Goal: Use online tool/utility: Utilize a website feature to perform a specific function

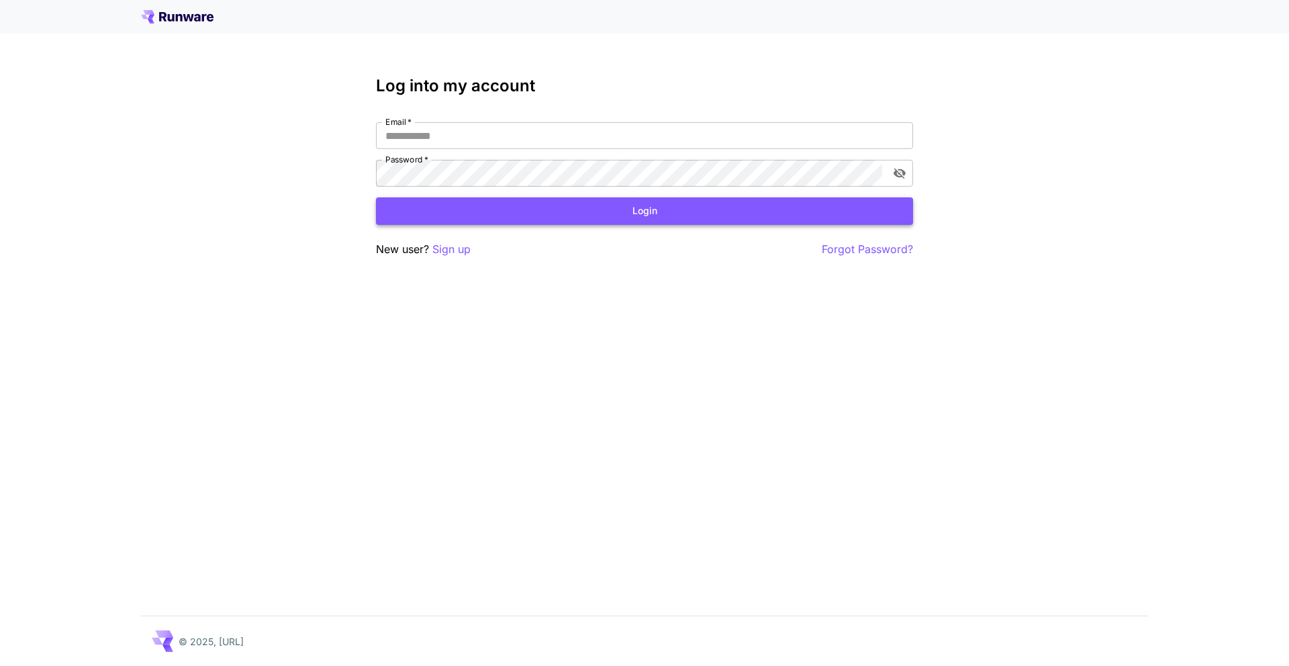
type input "**********"
click at [383, 219] on button "Login" at bounding box center [644, 211] width 537 height 28
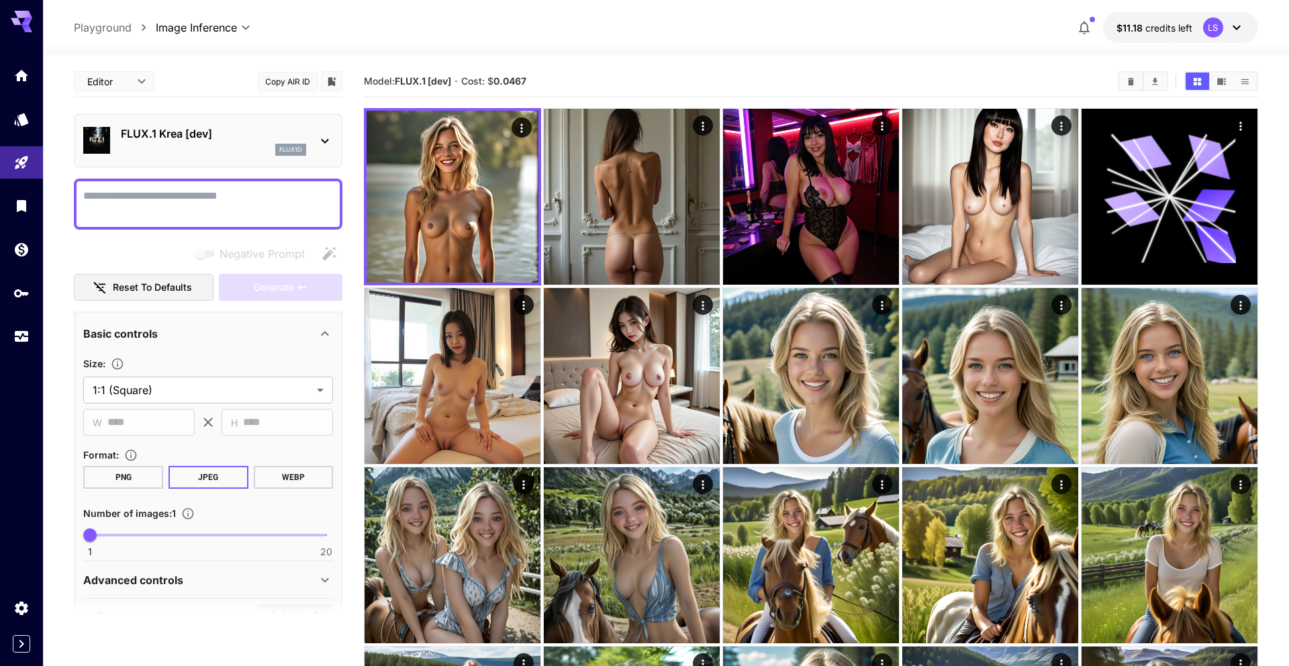
click at [242, 117] on div "FLUX.1 Krea [dev] flux1d" at bounding box center [208, 140] width 268 height 54
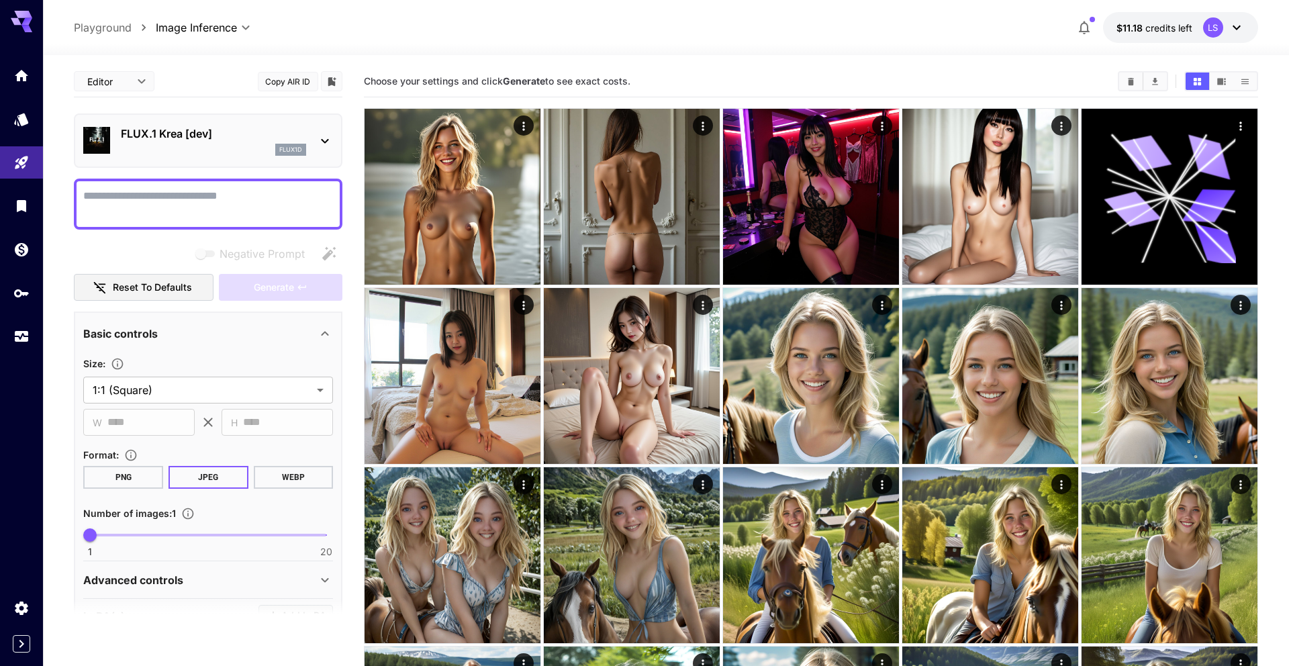
click at [243, 152] on div "flux1d" at bounding box center [213, 150] width 185 height 12
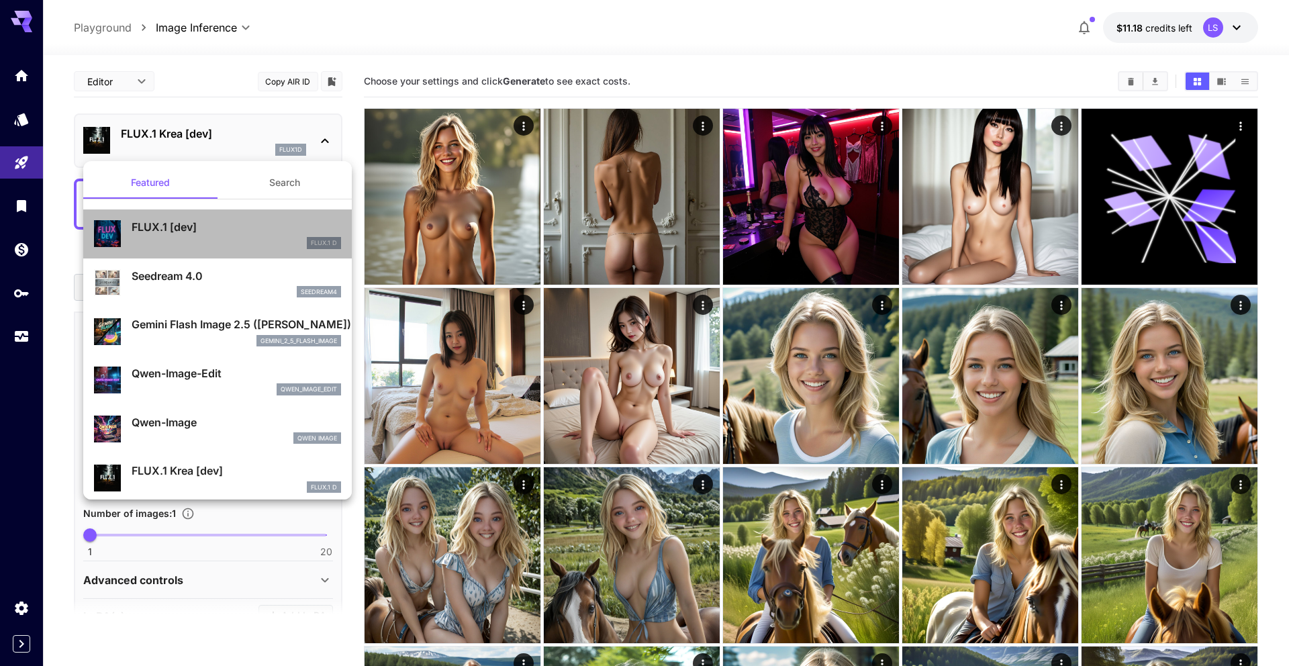
click at [154, 228] on p "FLUX.1 [dev]" at bounding box center [236, 227] width 209 height 16
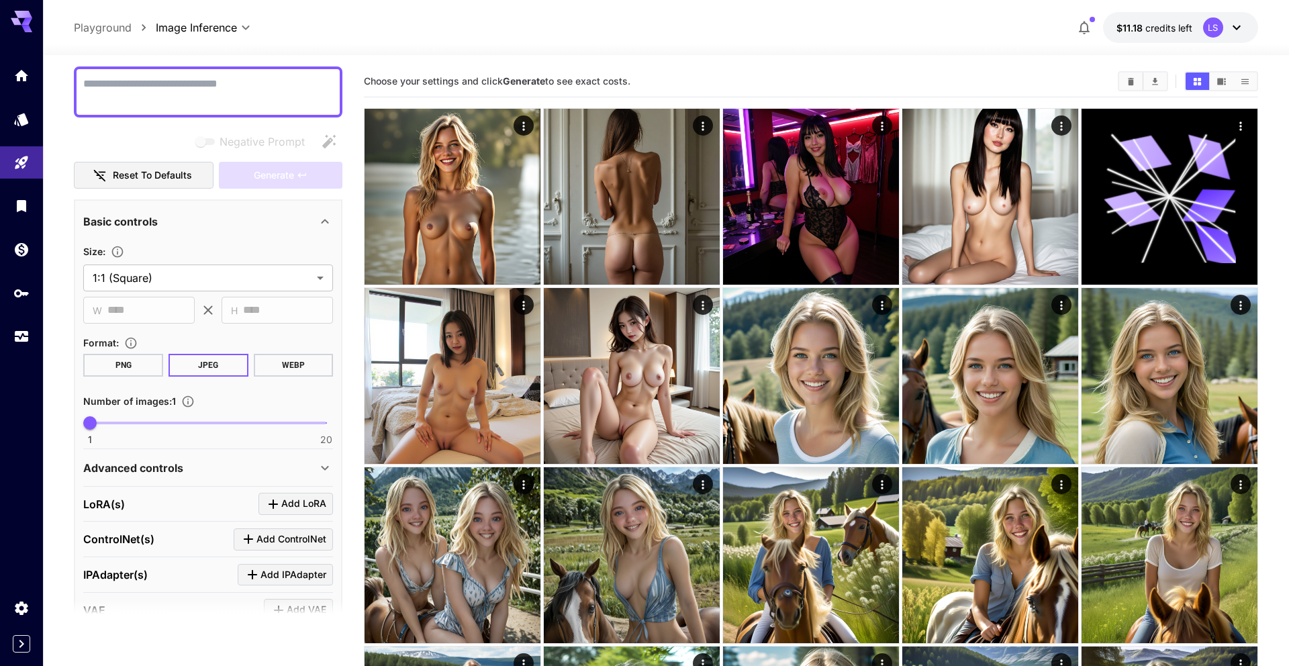
scroll to position [108, 0]
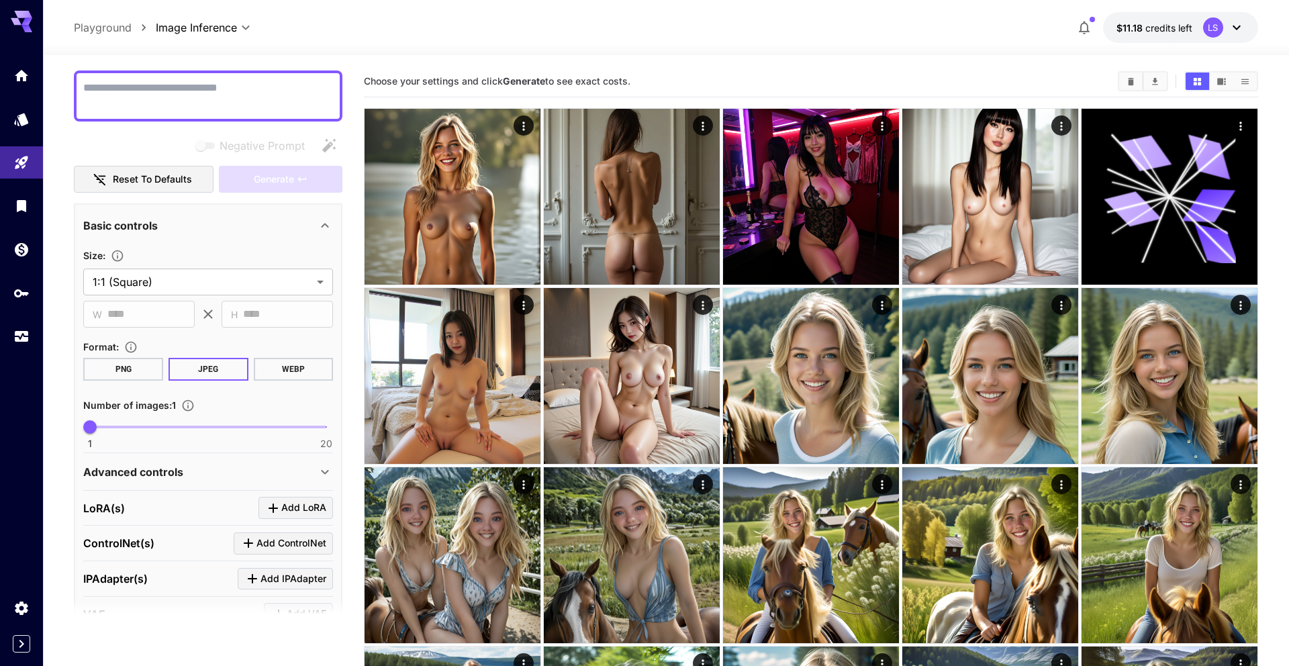
click at [215, 477] on div "Advanced controls" at bounding box center [200, 472] width 234 height 16
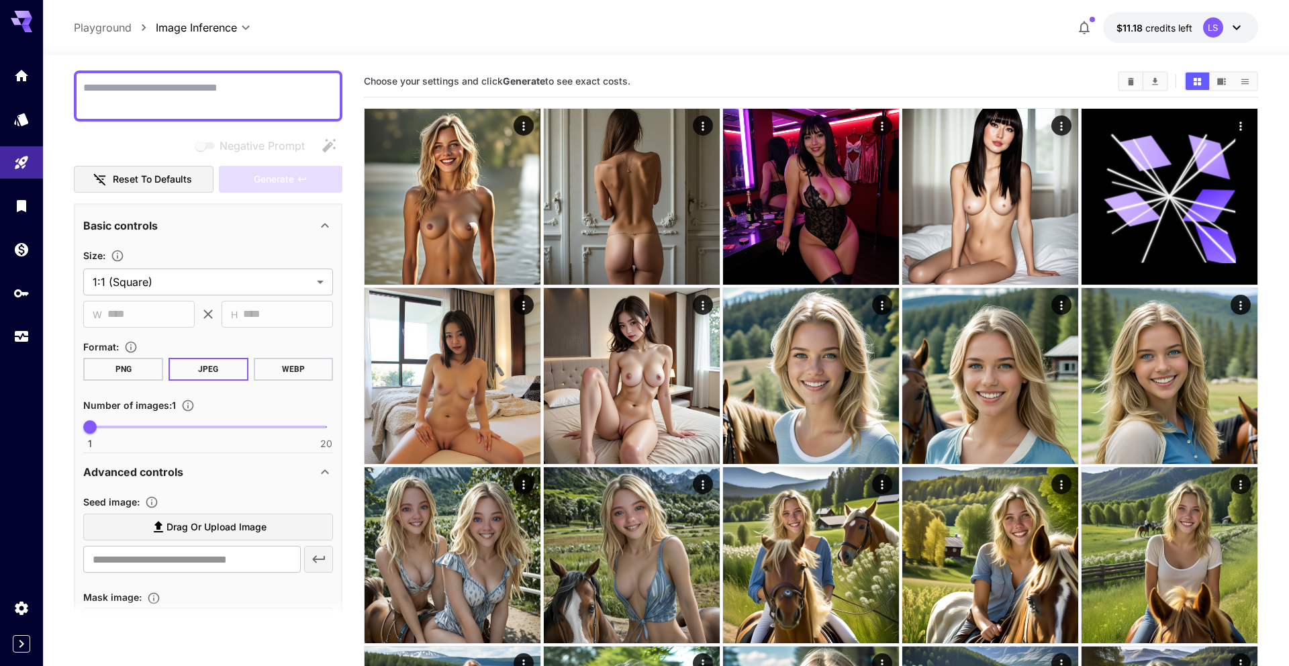
scroll to position [481, 0]
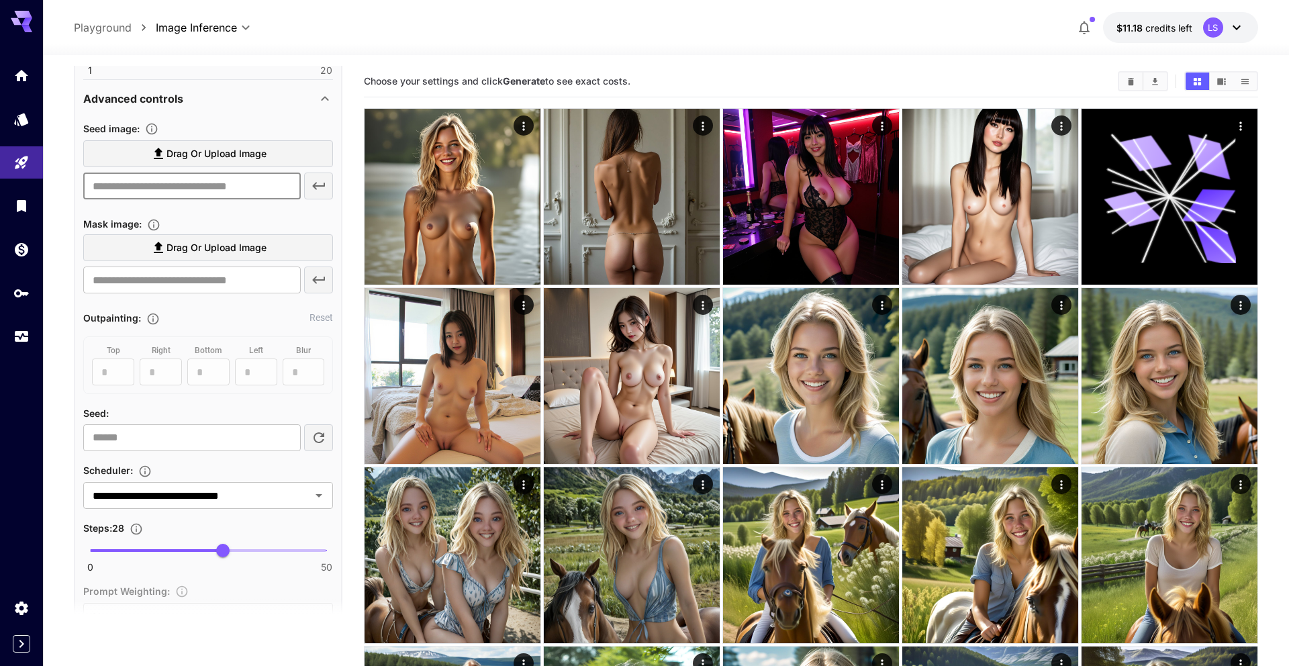
click at [171, 188] on input "text" at bounding box center [191, 186] width 217 height 27
paste input "**********"
type input "**********"
click at [315, 175] on button "button" at bounding box center [319, 186] width 30 height 27
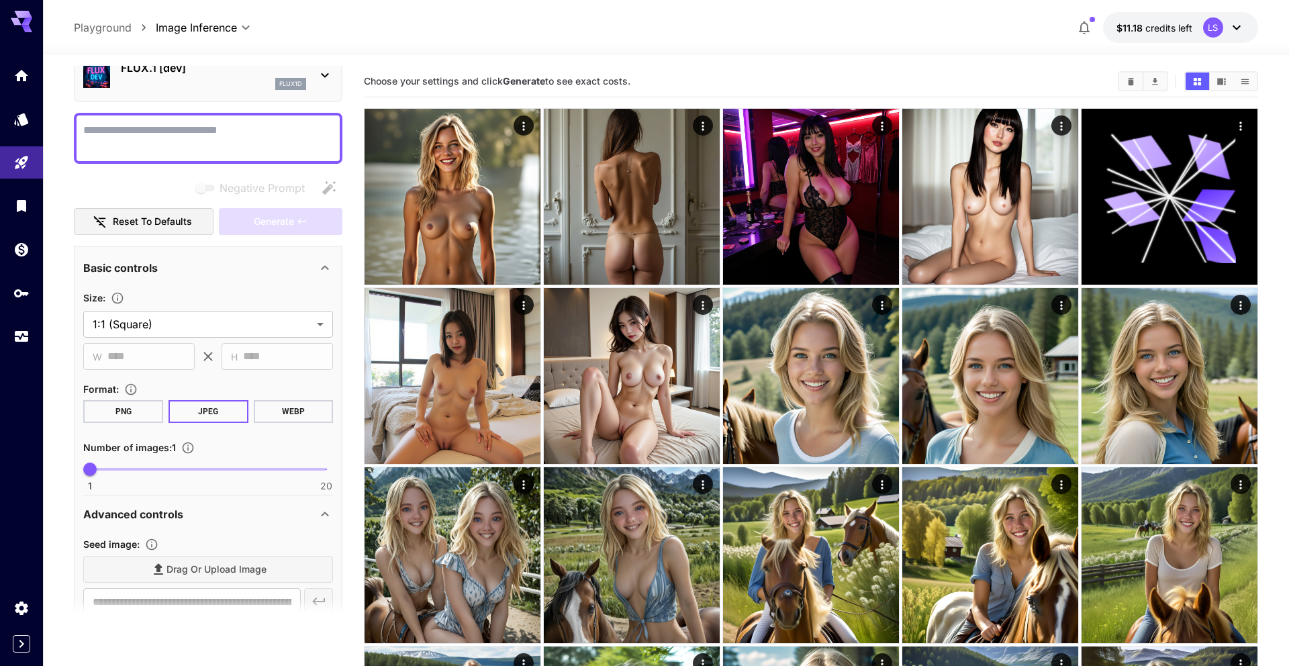
scroll to position [33, 0]
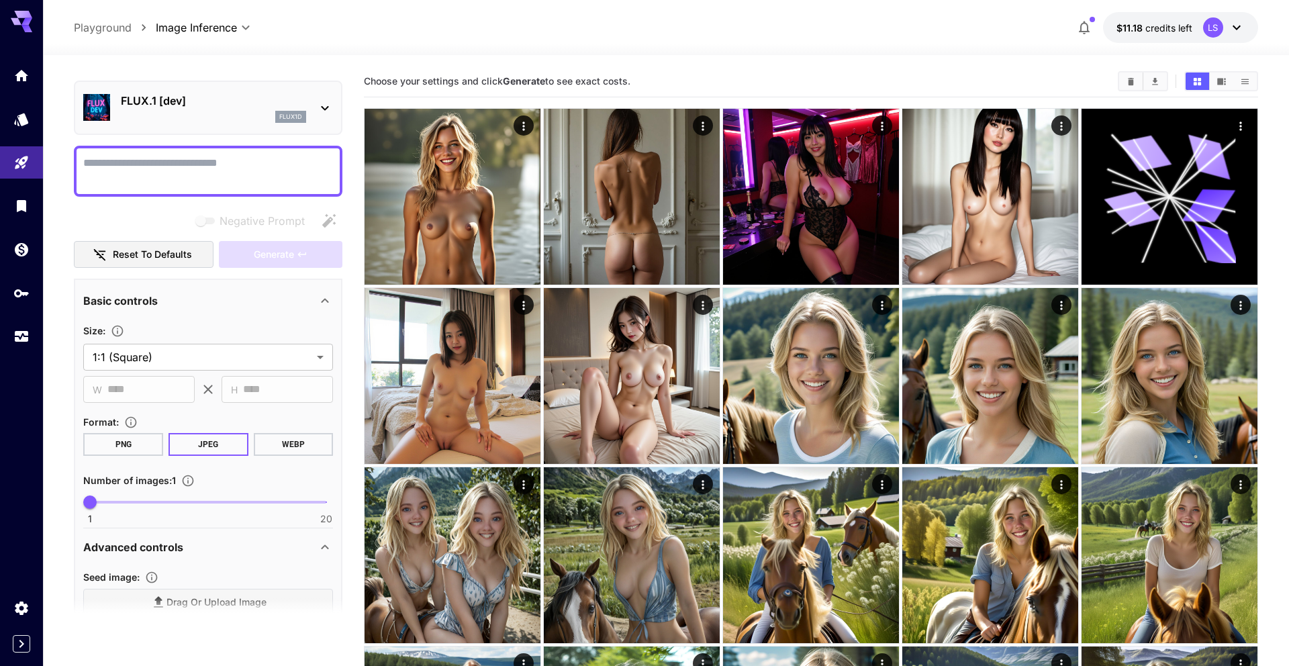
click at [197, 158] on textarea "Negative Prompt" at bounding box center [208, 171] width 250 height 32
paste textarea "**********"
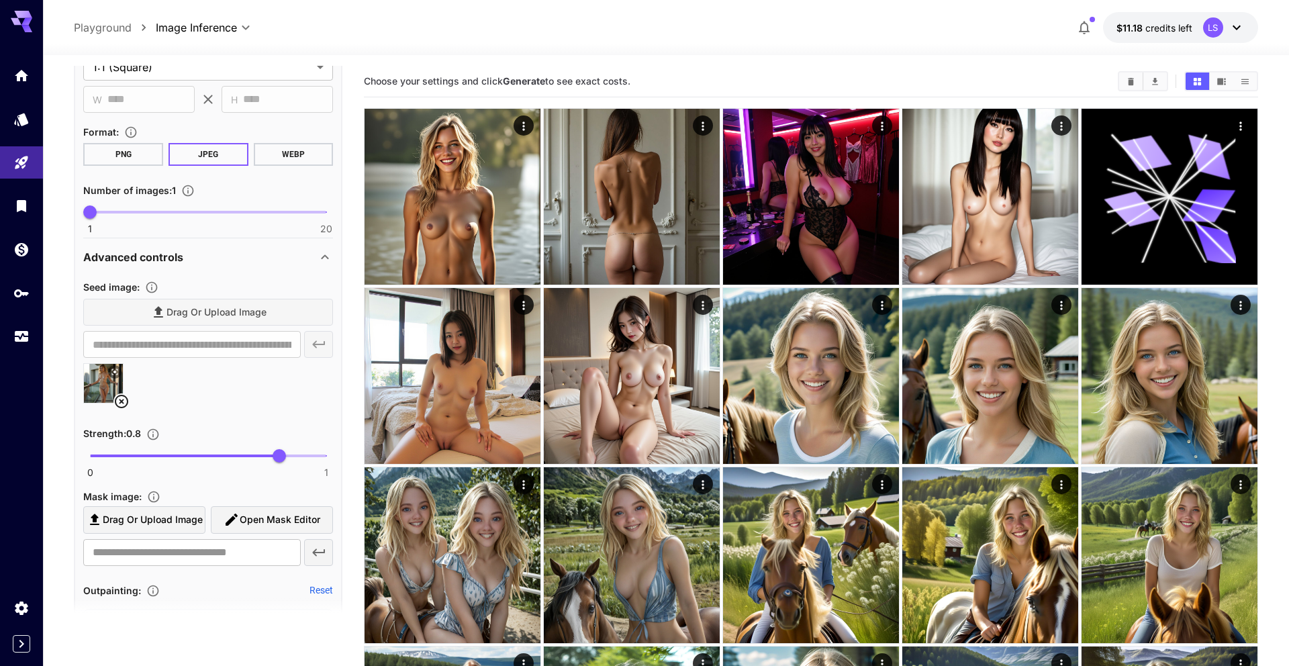
scroll to position [458, 0]
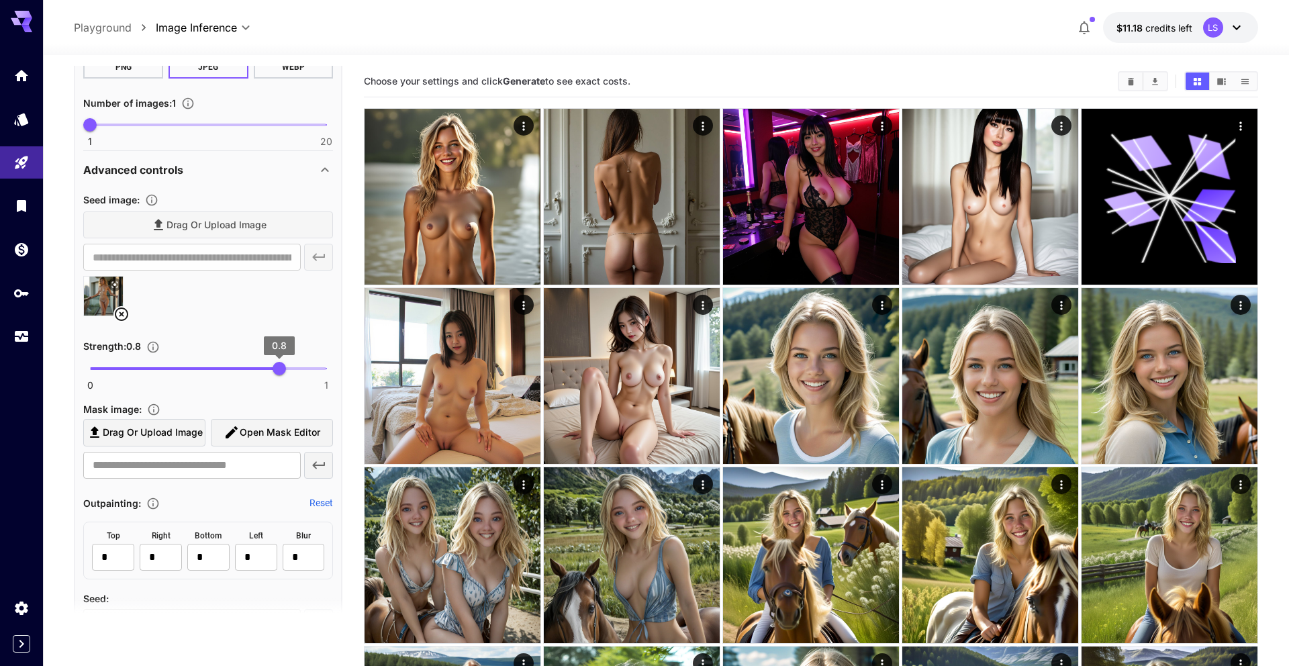
type textarea "**********"
drag, startPoint x: 277, startPoint y: 367, endPoint x: 156, endPoint y: 364, distance: 120.9
click at [156, 364] on span "0.28" at bounding box center [156, 368] width 13 height 13
type input "***"
drag, startPoint x: 156, startPoint y: 364, endPoint x: 138, endPoint y: 367, distance: 18.3
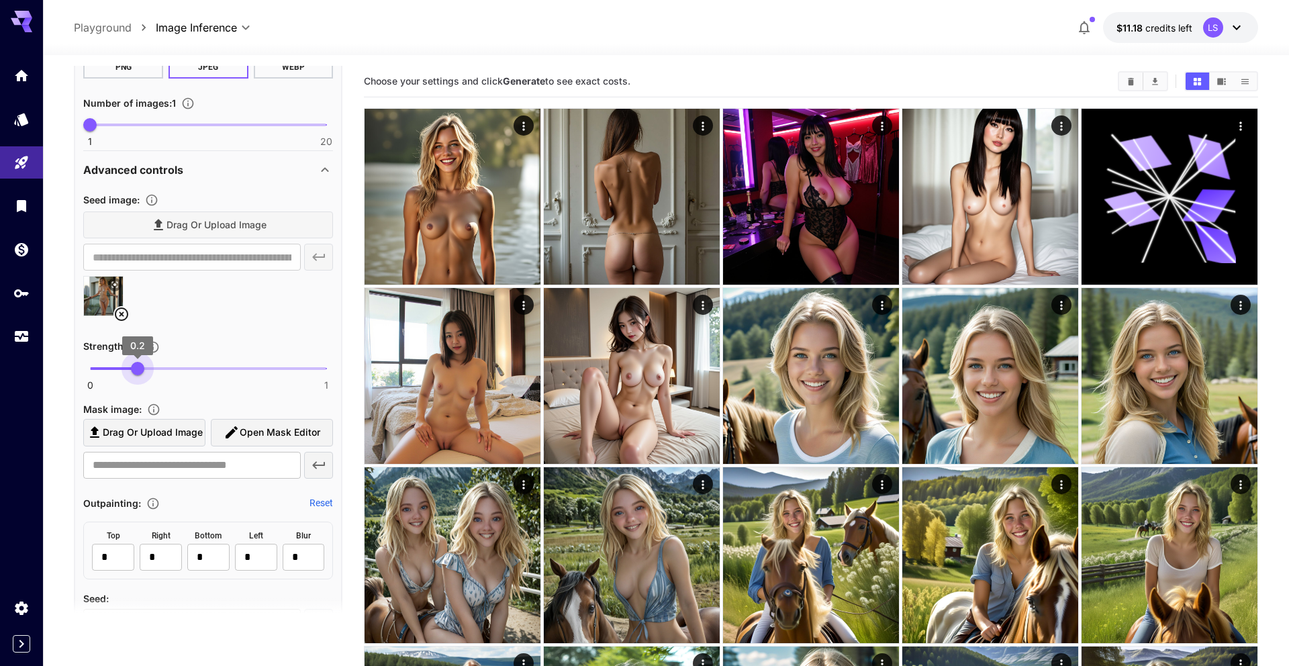
click at [138, 366] on span "0.2" at bounding box center [137, 368] width 13 height 13
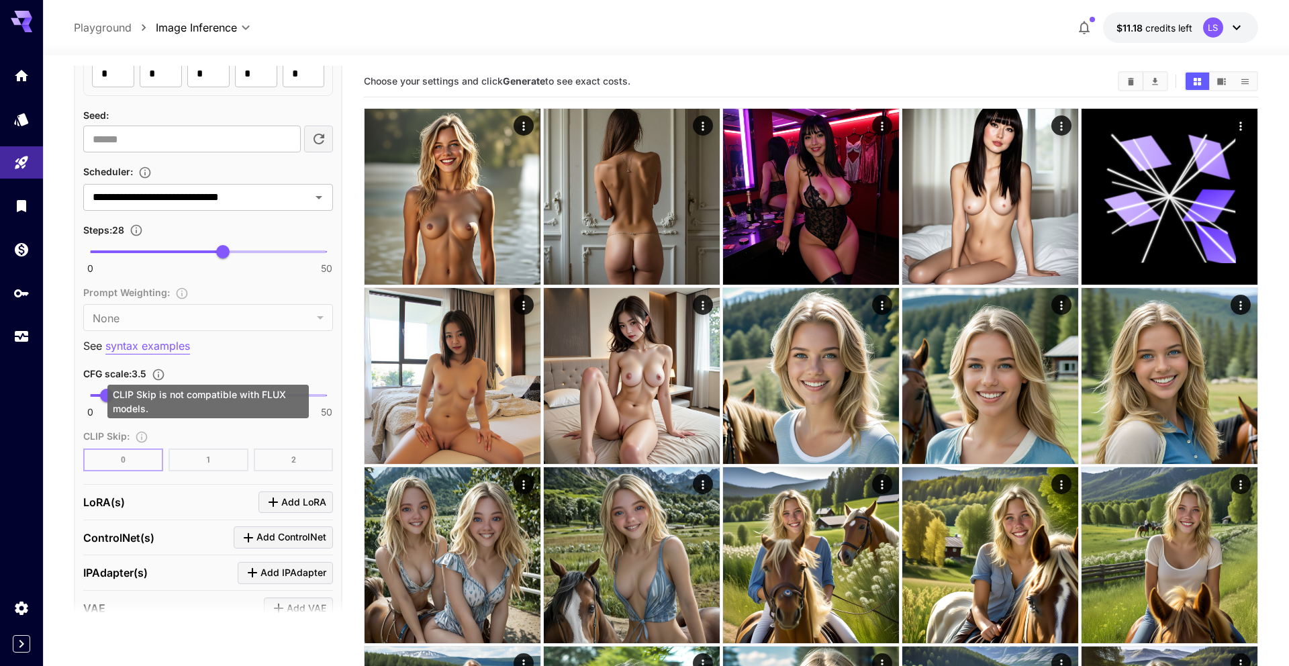
scroll to position [1082, 0]
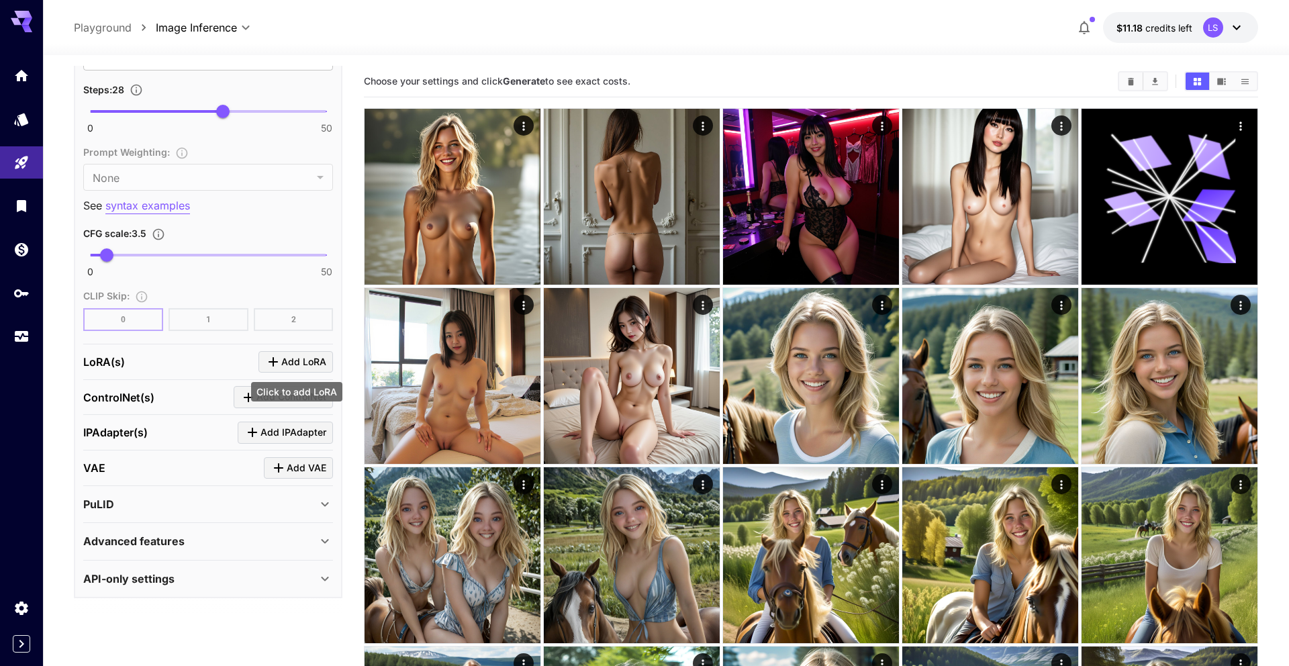
click at [278, 355] on icon "Click to add LoRA" at bounding box center [273, 362] width 16 height 16
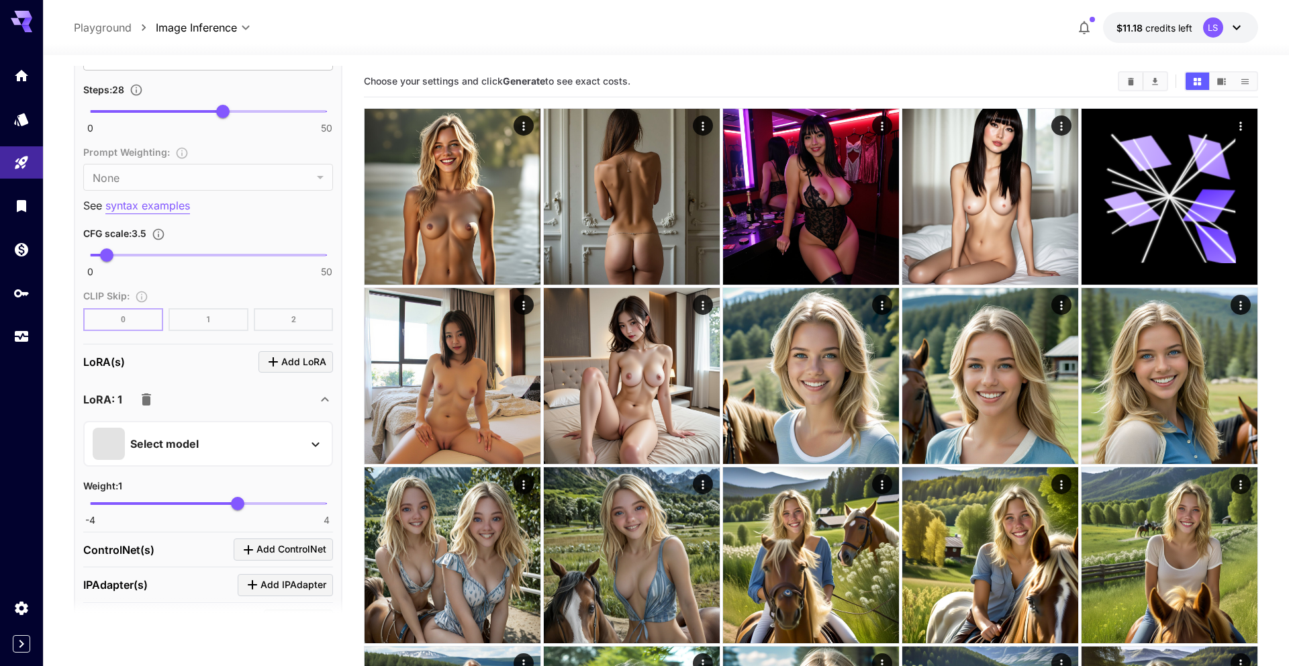
click at [239, 456] on div "Select model" at bounding box center [197, 444] width 209 height 32
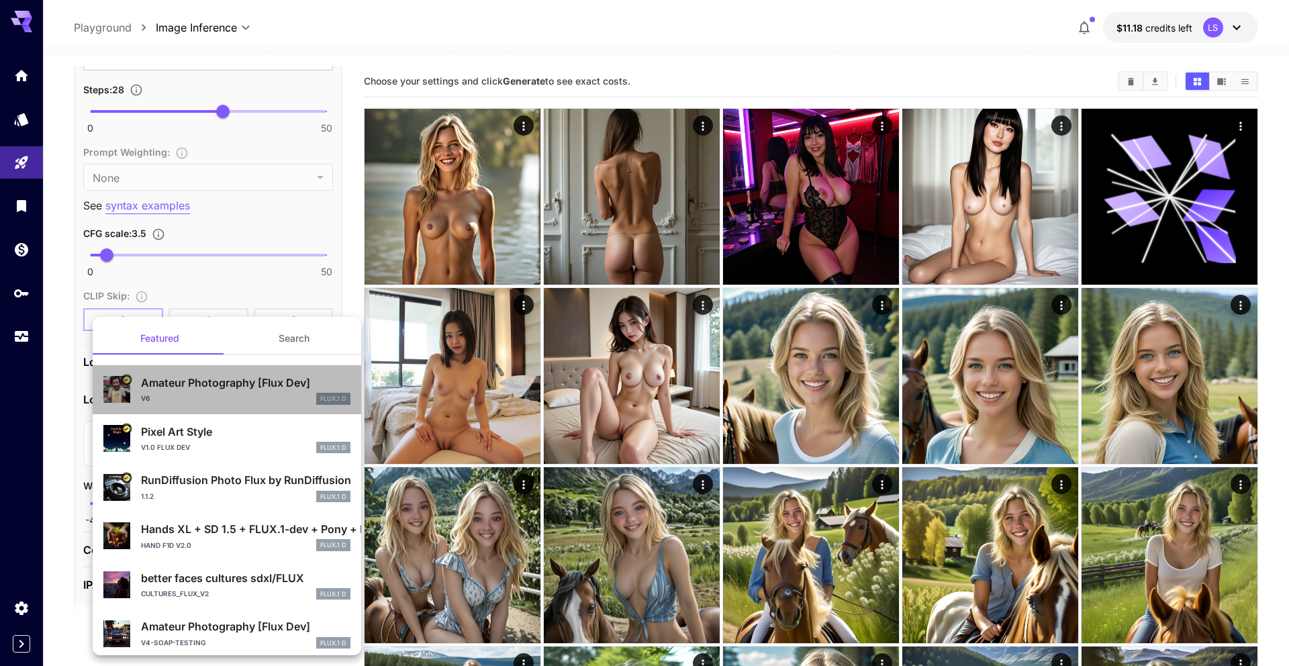
click at [236, 388] on p "Amateur Photography [Flux Dev]" at bounding box center [245, 383] width 209 height 16
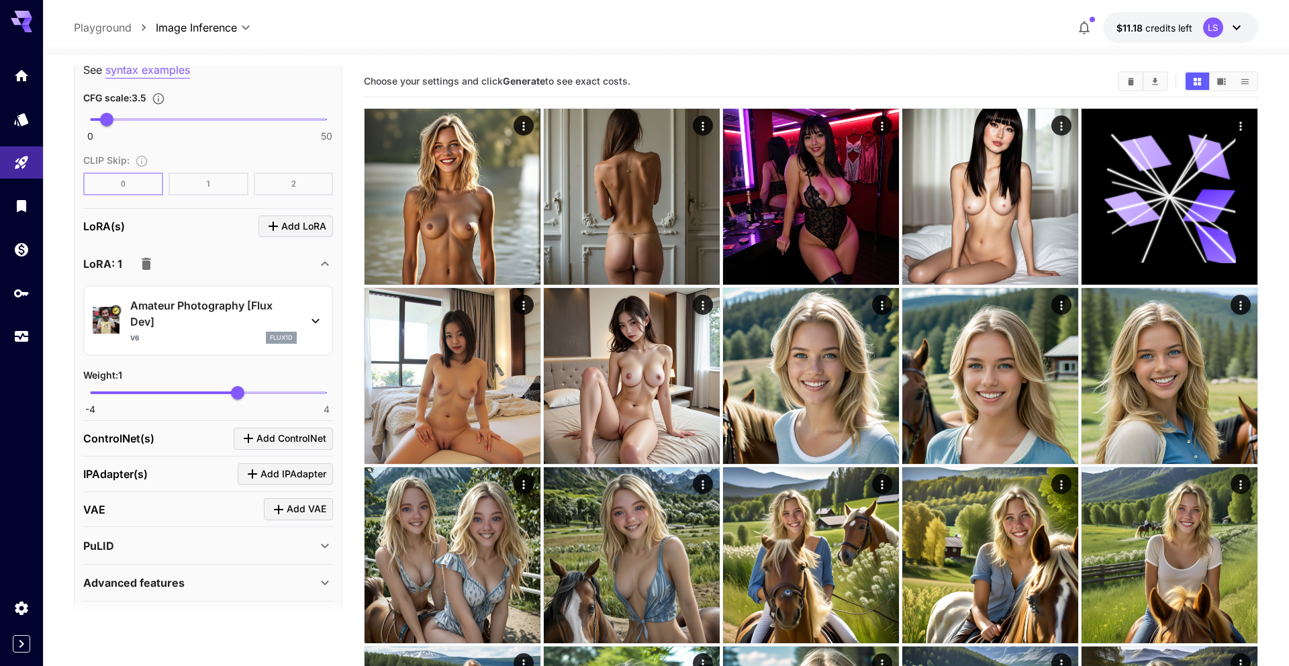
scroll to position [1232, 0]
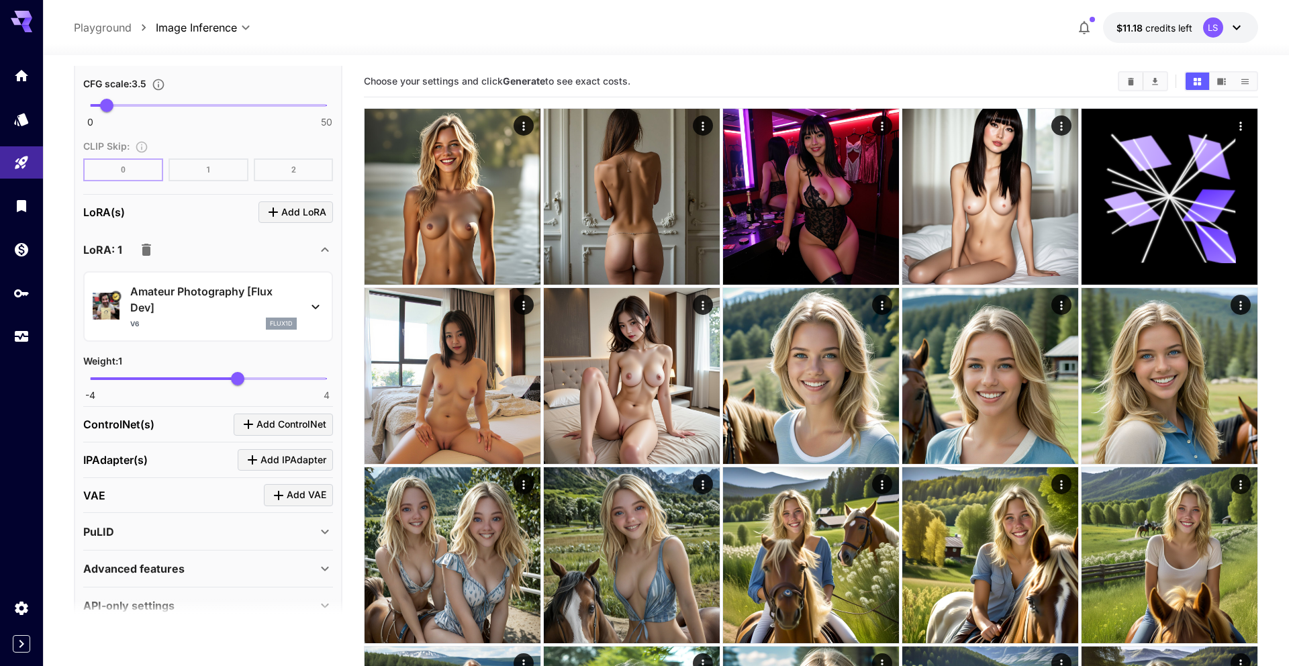
click at [303, 216] on span "Add LoRA" at bounding box center [303, 212] width 45 height 17
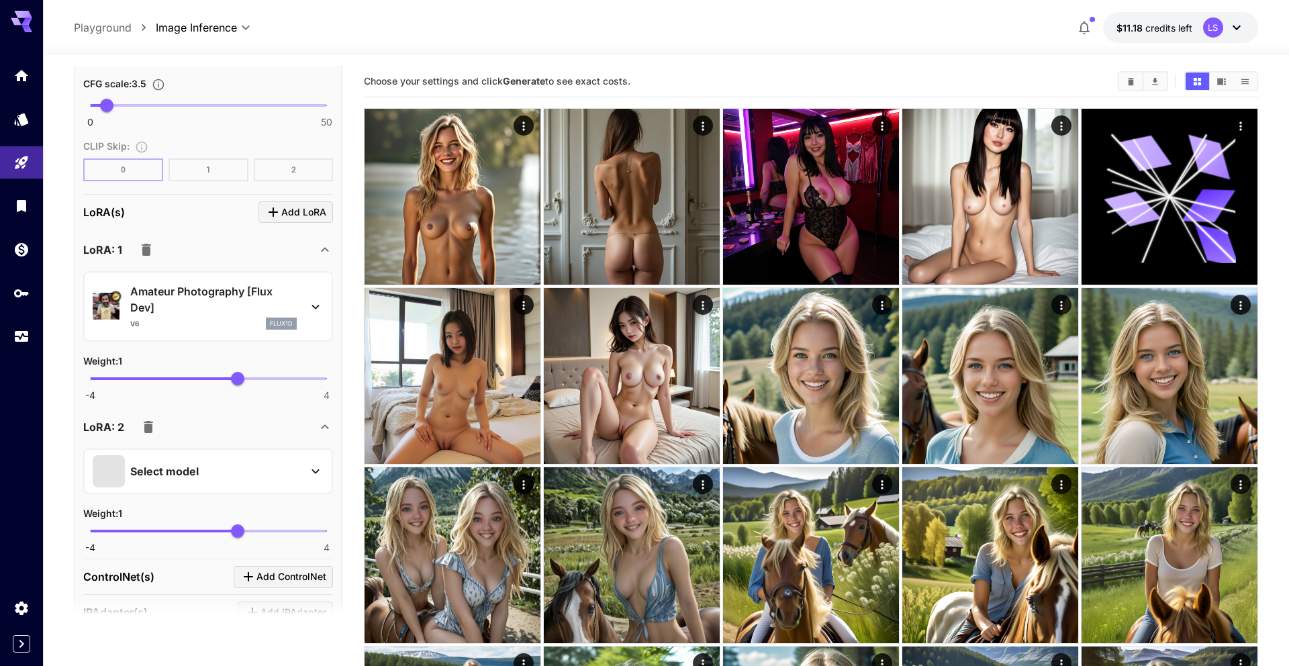
click at [189, 475] on p "Select model" at bounding box center [164, 471] width 68 height 16
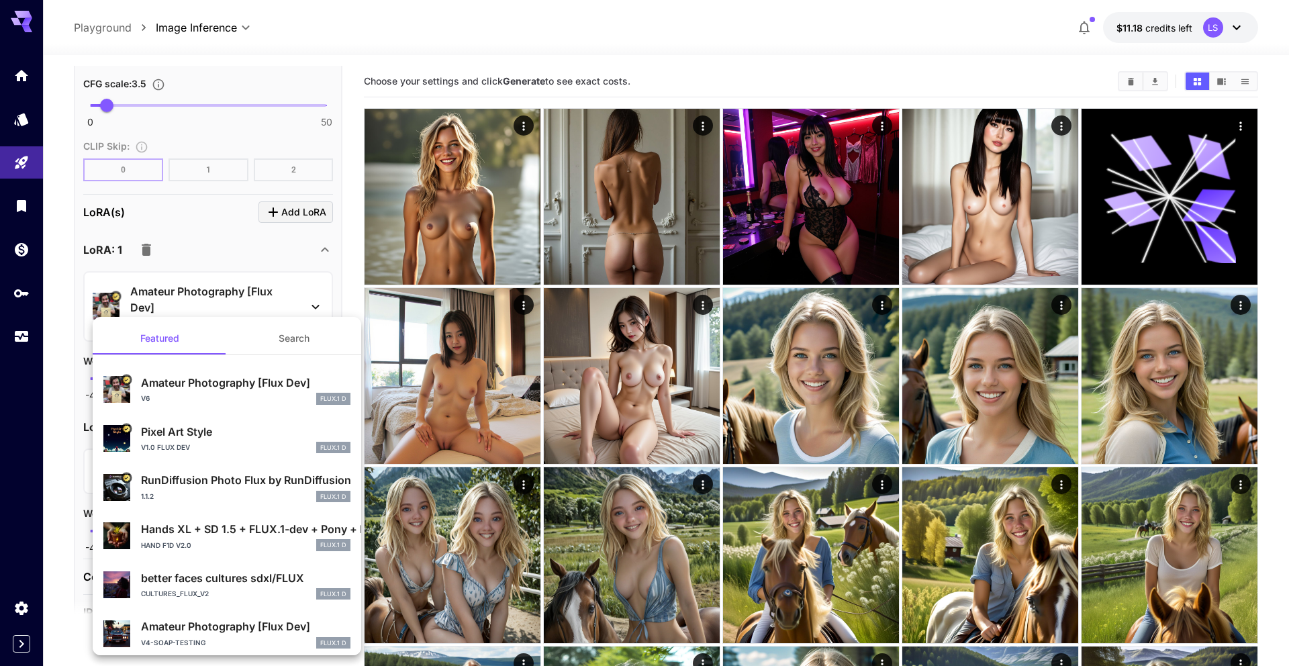
click at [305, 336] on button "Search" at bounding box center [294, 338] width 134 height 32
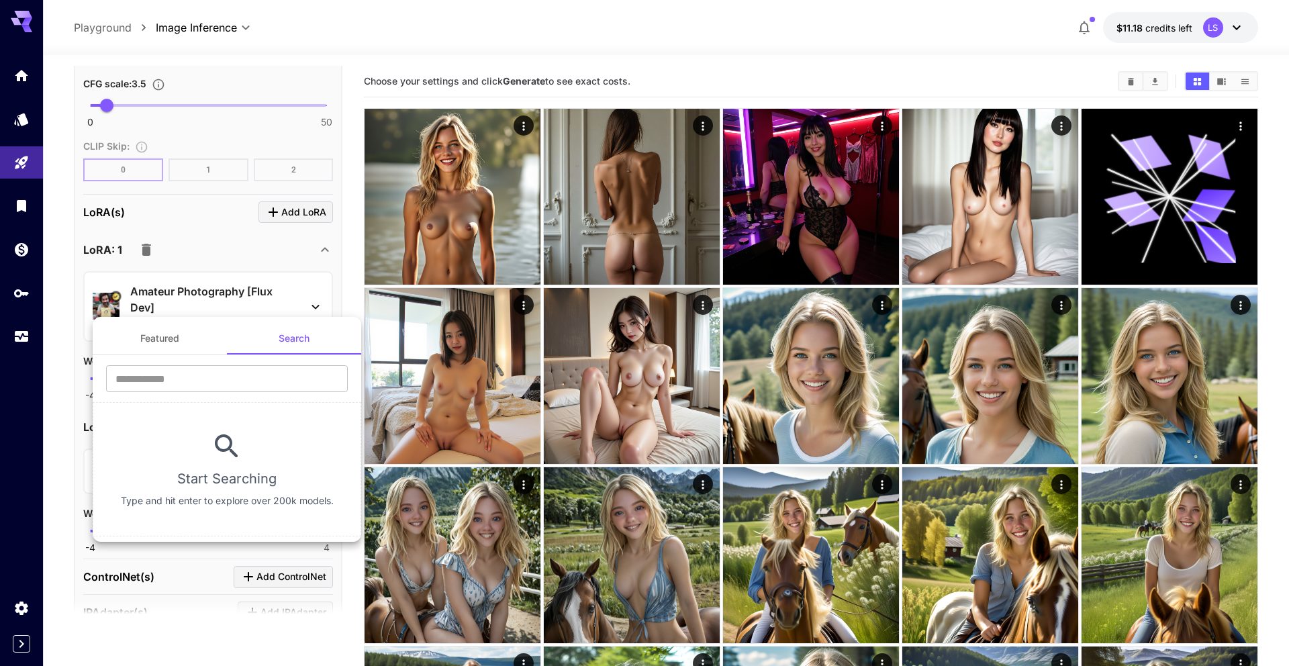
click at [231, 399] on div "​" at bounding box center [227, 383] width 268 height 37
click at [237, 387] on input "text" at bounding box center [227, 378] width 242 height 27
type input "**********"
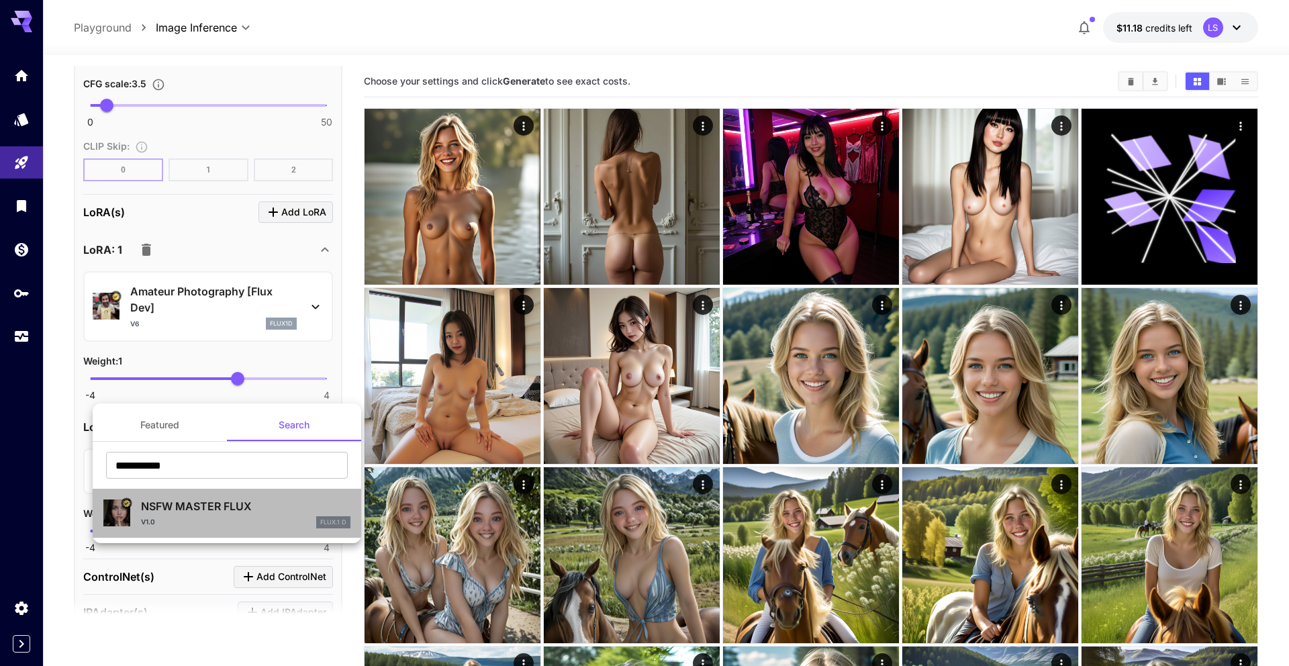
click at [162, 513] on div "v1.0 FLUX.1 D" at bounding box center [245, 522] width 209 height 12
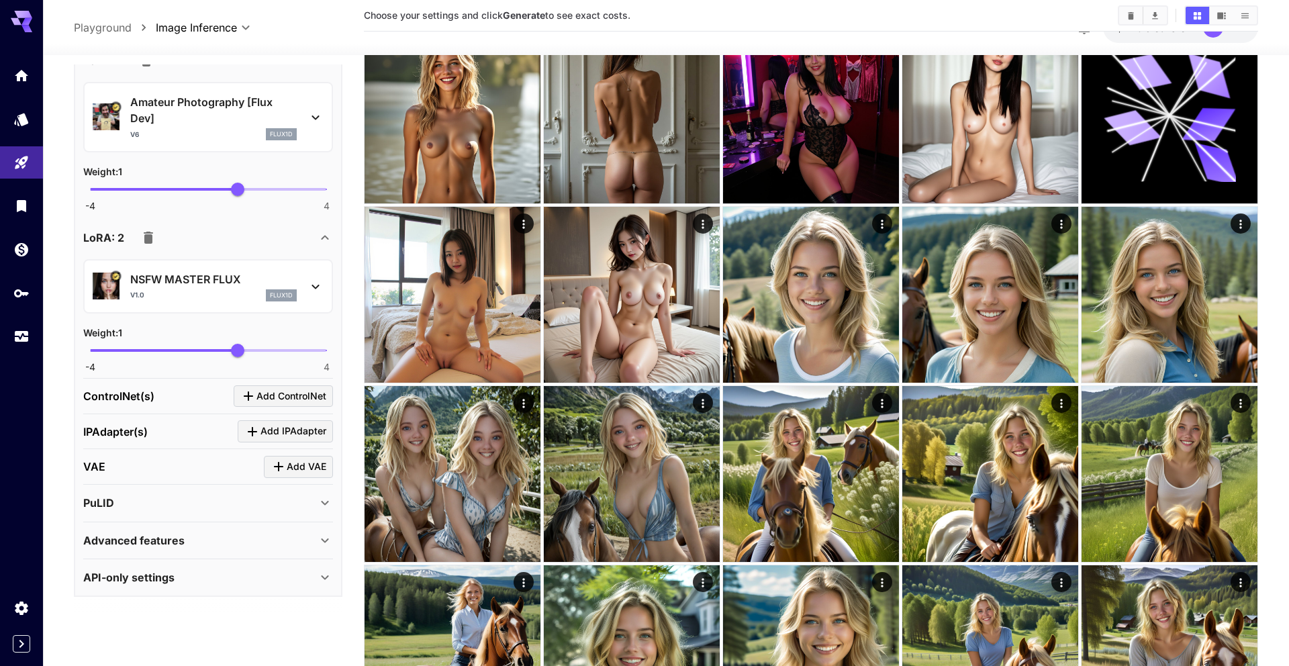
scroll to position [122, 0]
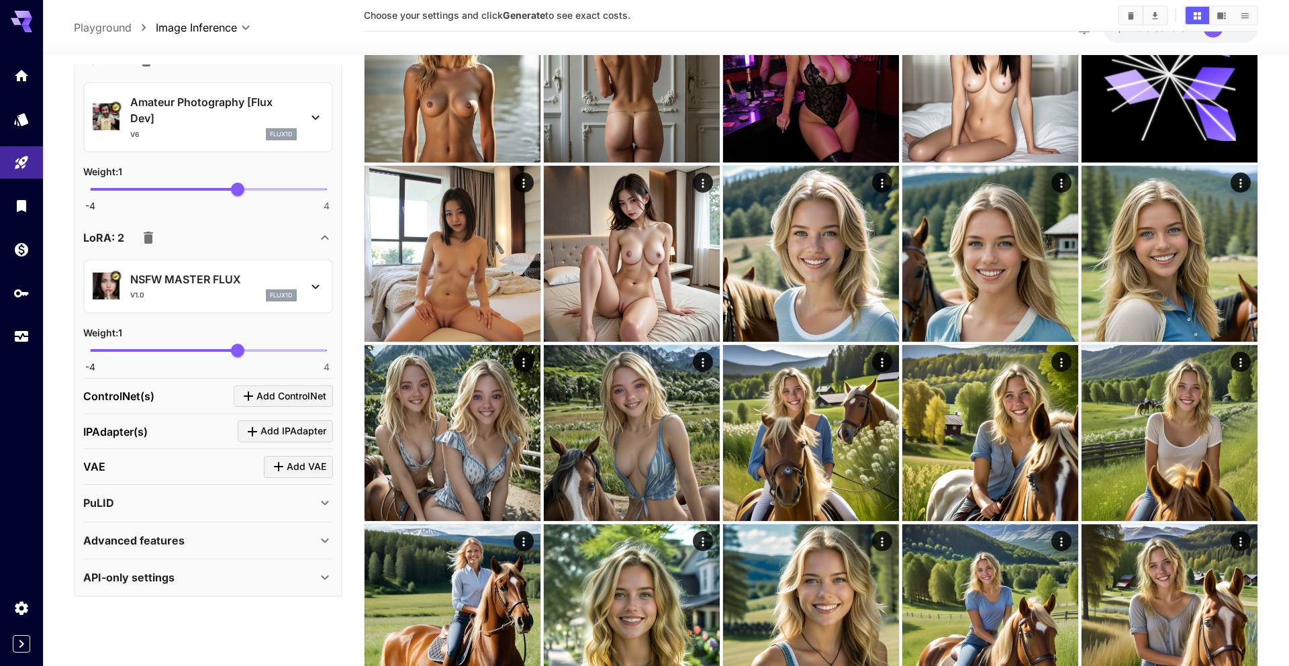
click at [181, 513] on div "API-only settings" at bounding box center [200, 577] width 234 height 16
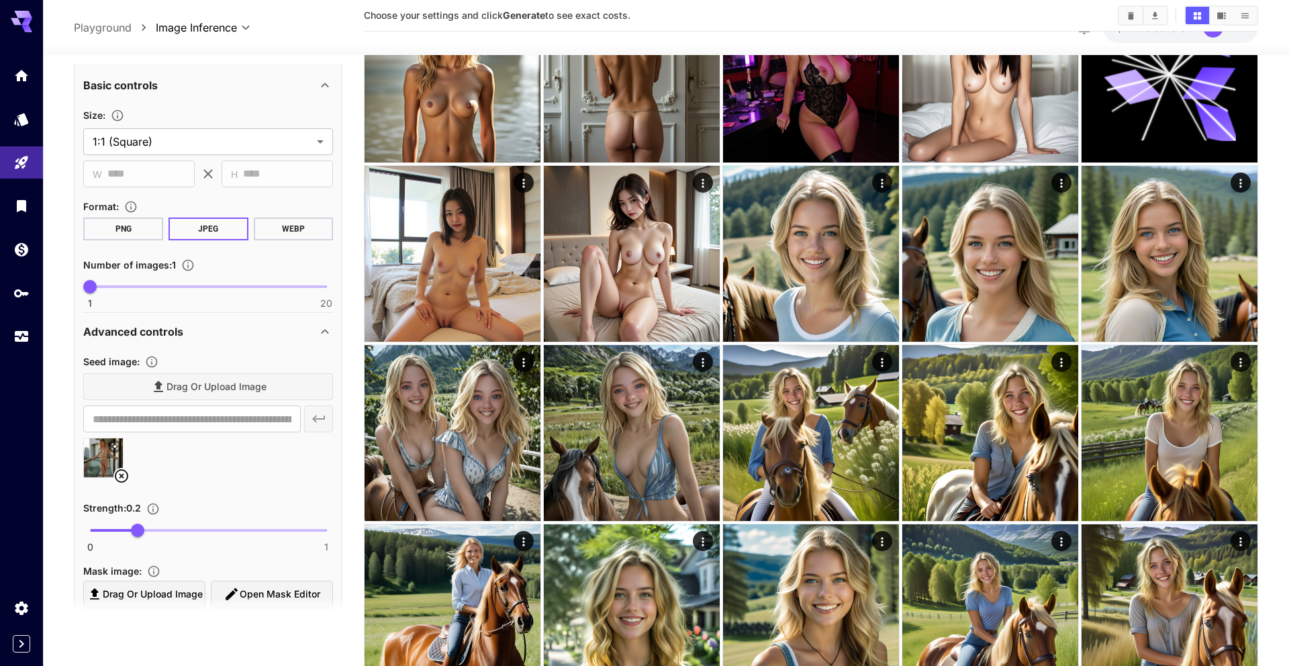
scroll to position [0, 0]
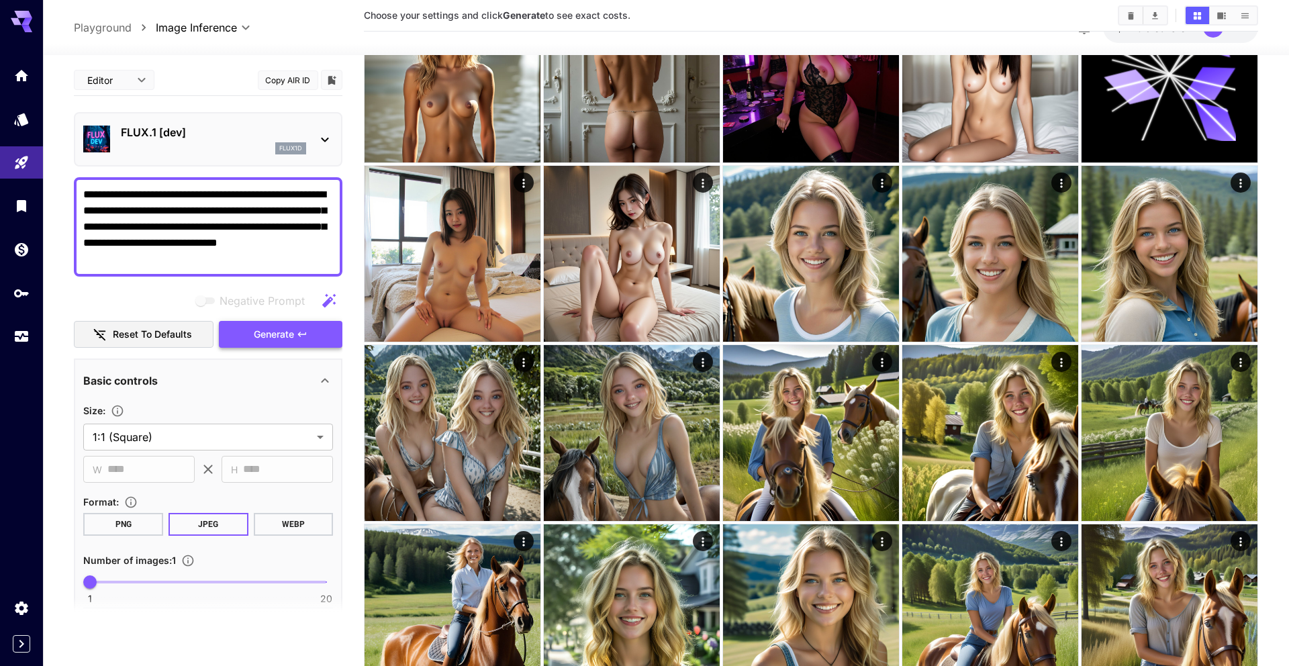
click at [260, 330] on span "Generate" at bounding box center [274, 334] width 40 height 17
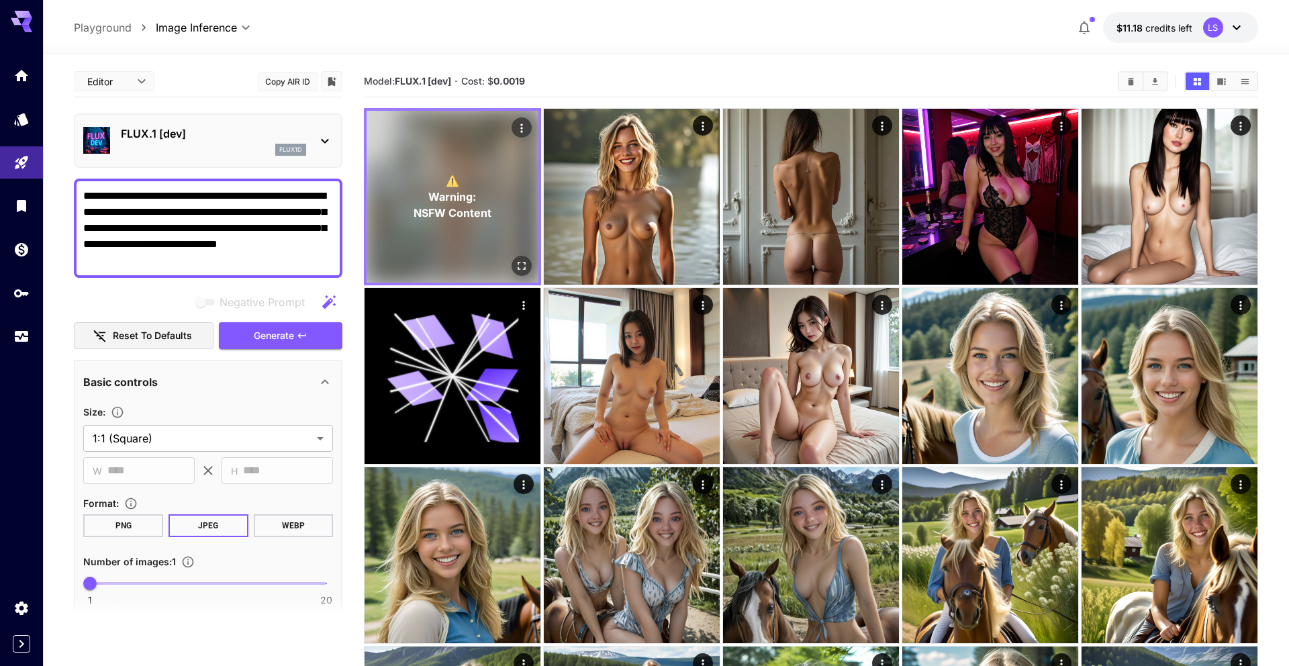
click at [383, 227] on div "⚠️ Warning: NSFW Content" at bounding box center [452, 197] width 172 height 172
click at [383, 264] on icon "Open in fullscreen" at bounding box center [521, 265] width 13 height 13
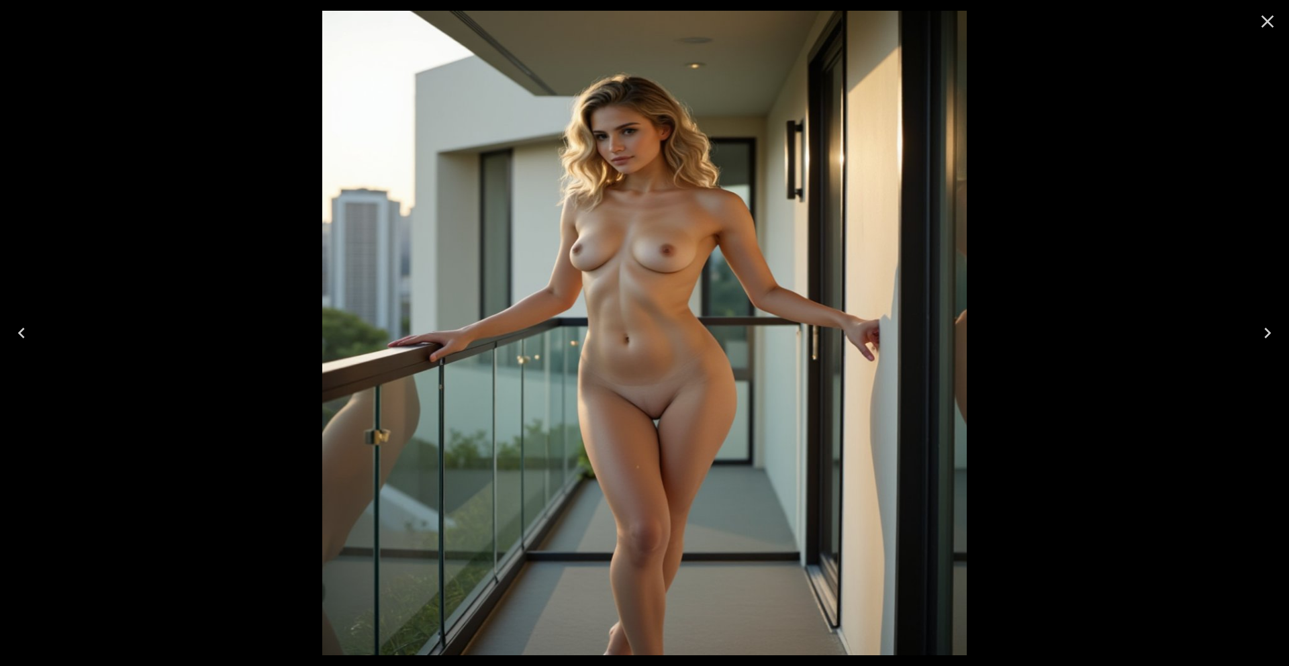
click at [383, 26] on icon "Close" at bounding box center [1267, 21] width 21 height 21
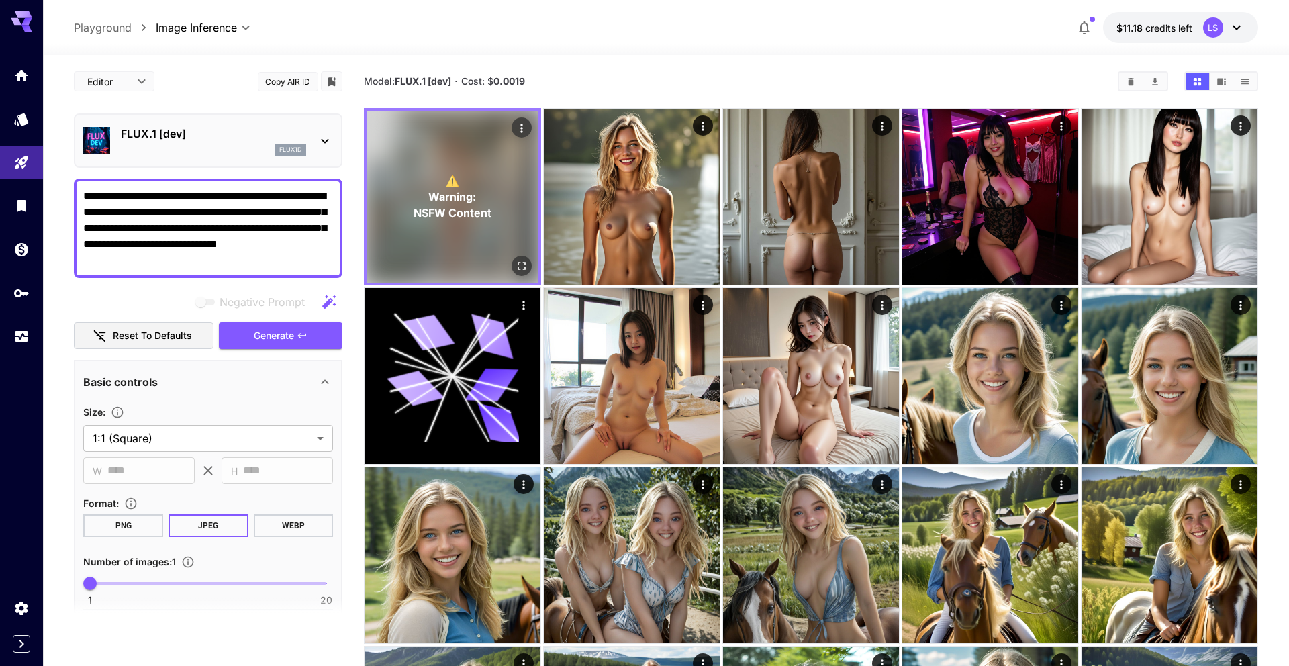
click at [383, 129] on icon "Actions" at bounding box center [521, 127] width 13 height 13
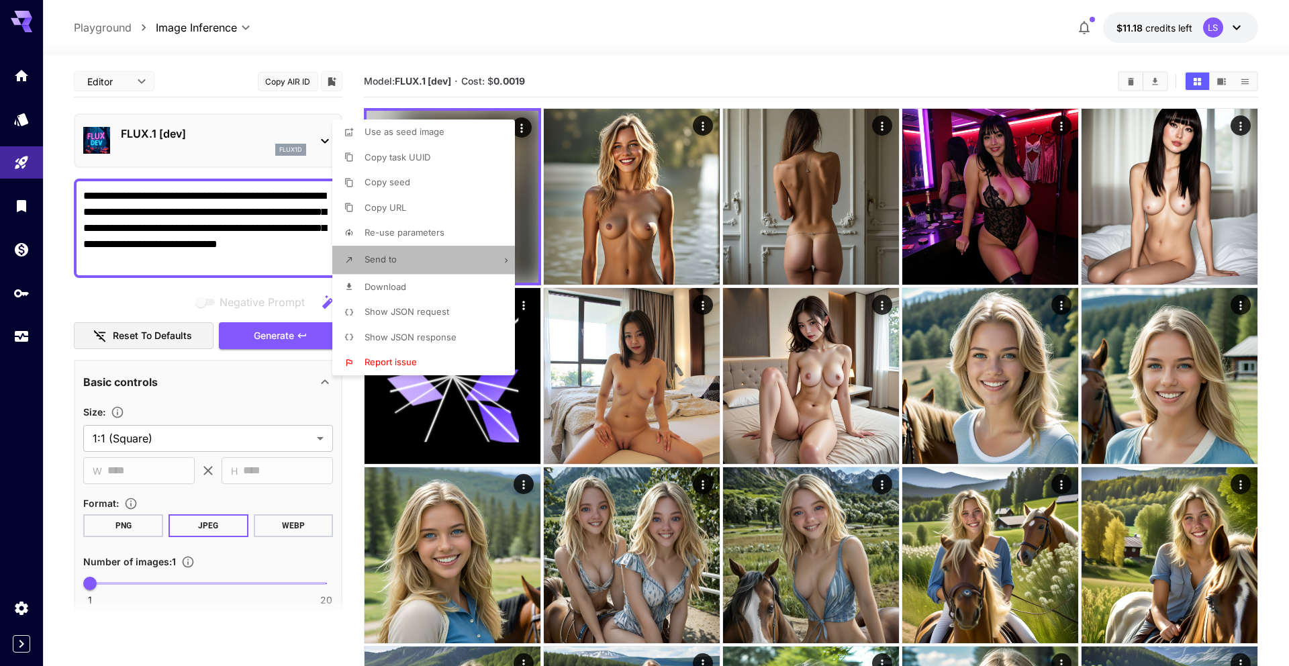
click at [383, 255] on li "Send to" at bounding box center [427, 260] width 191 height 28
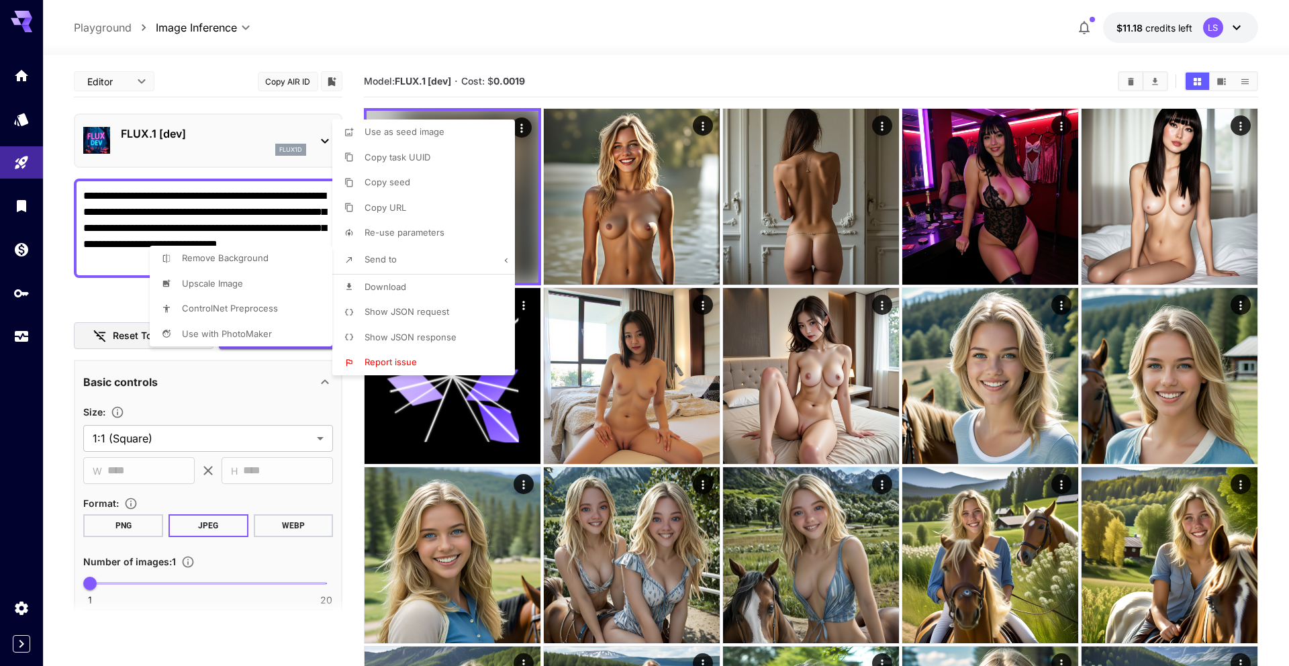
click at [383, 216] on div at bounding box center [644, 333] width 1289 height 666
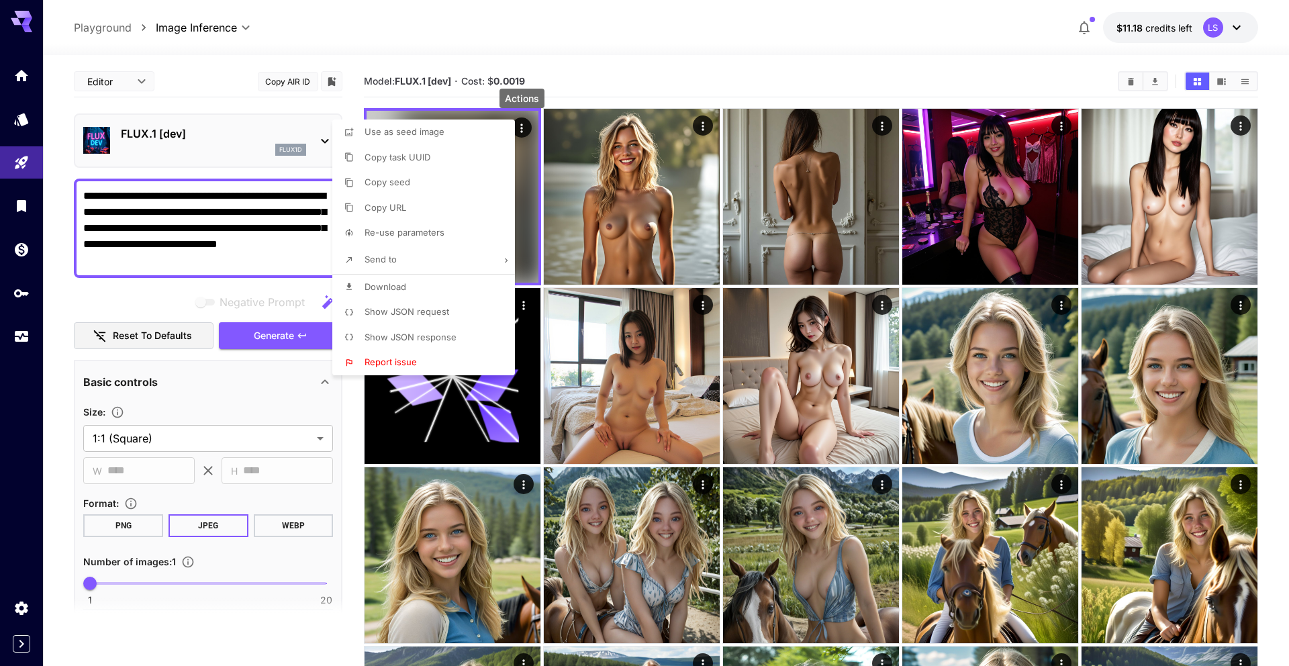
click at [383, 132] on div at bounding box center [644, 333] width 1289 height 666
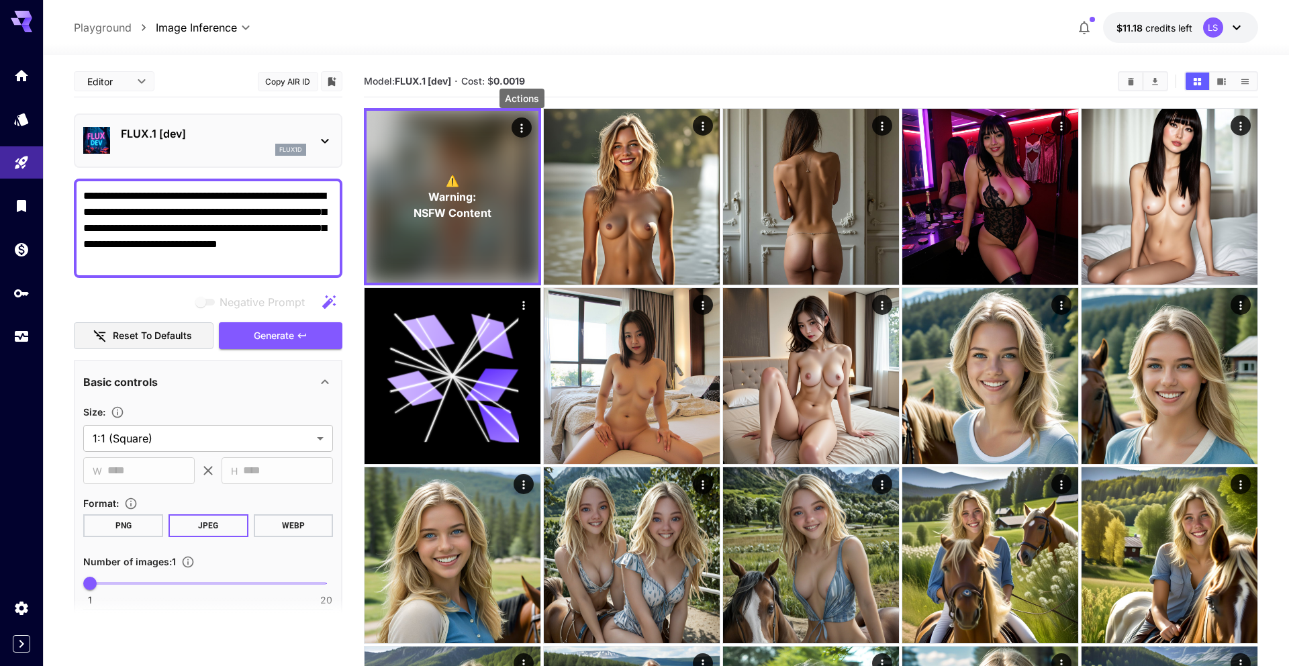
click at [383, 132] on icon "Actions" at bounding box center [521, 127] width 13 height 13
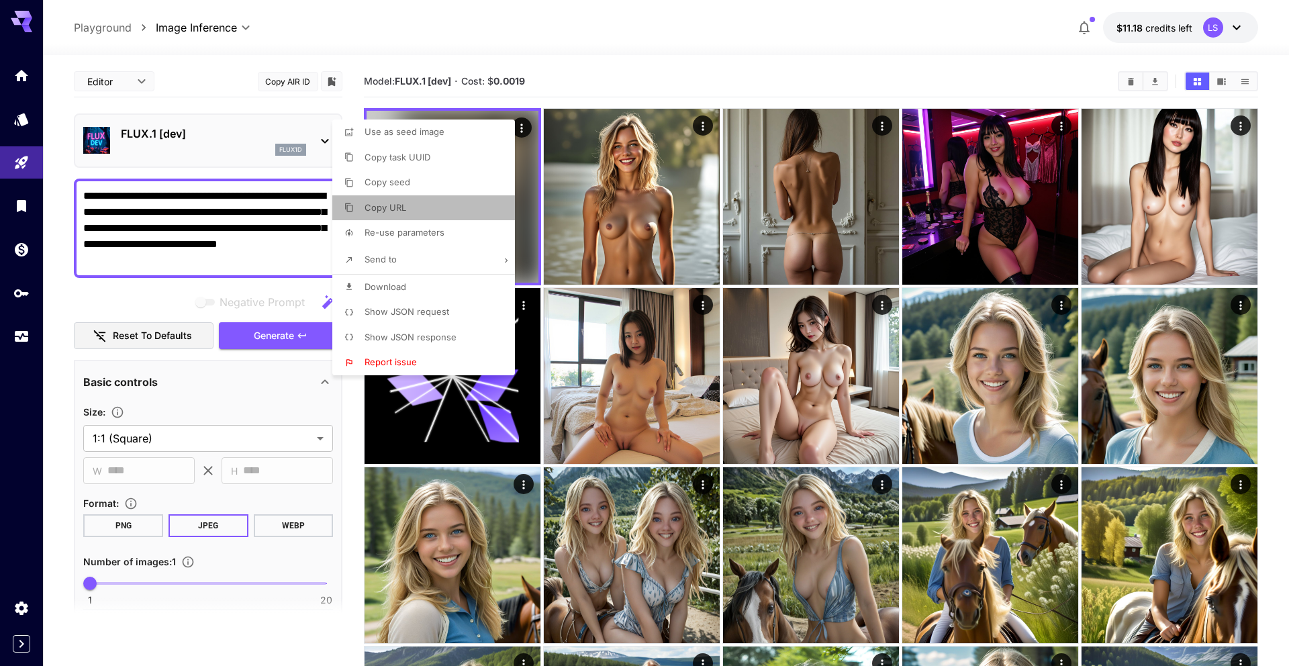
click at [383, 196] on li "Copy URL" at bounding box center [427, 208] width 191 height 26
click at [167, 413] on div at bounding box center [644, 333] width 1289 height 666
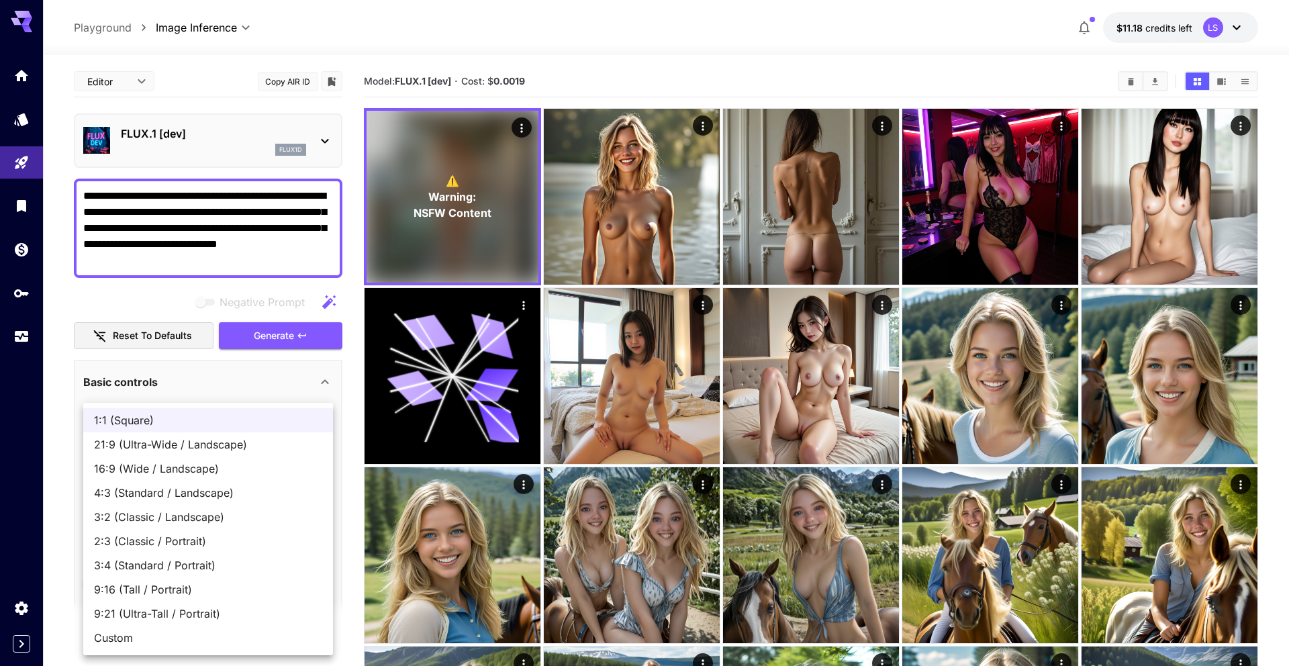
click at [148, 513] on span "Custom" at bounding box center [208, 638] width 228 height 16
type input "******"
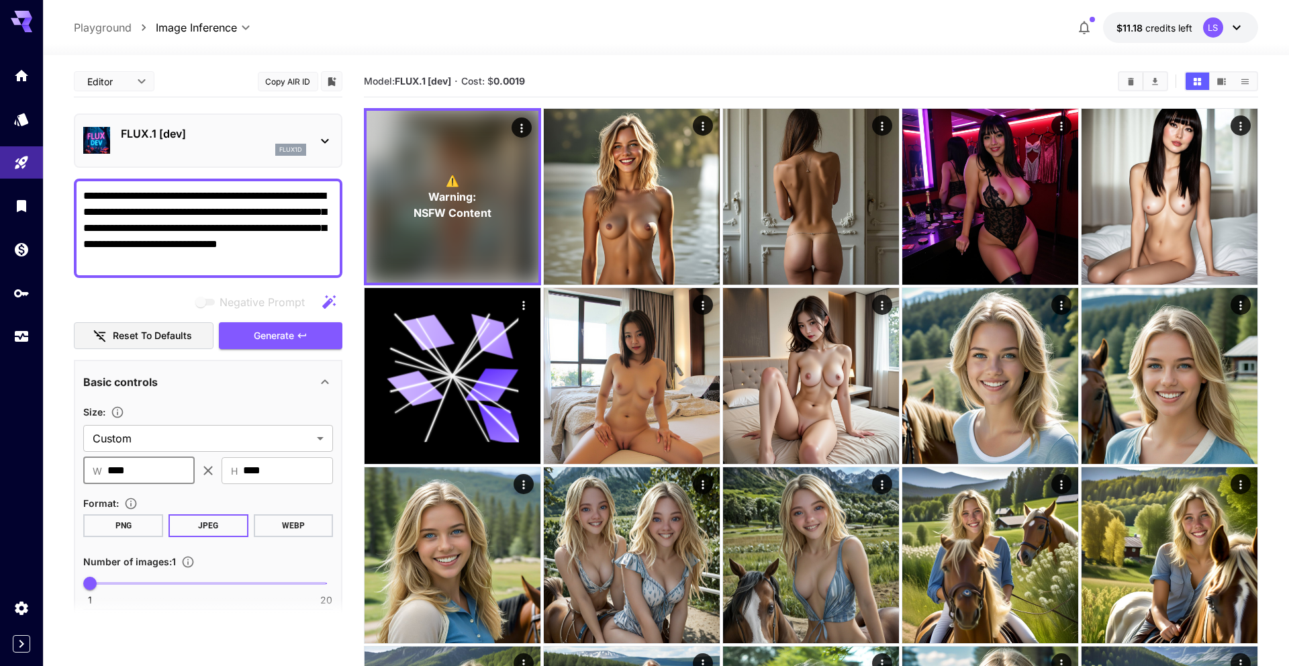
click at [145, 469] on input "****" at bounding box center [150, 470] width 87 height 27
type input "****"
click at [277, 471] on input "****" at bounding box center [288, 470] width 90 height 27
type input "****"
click at [175, 477] on input "****" at bounding box center [150, 470] width 87 height 27
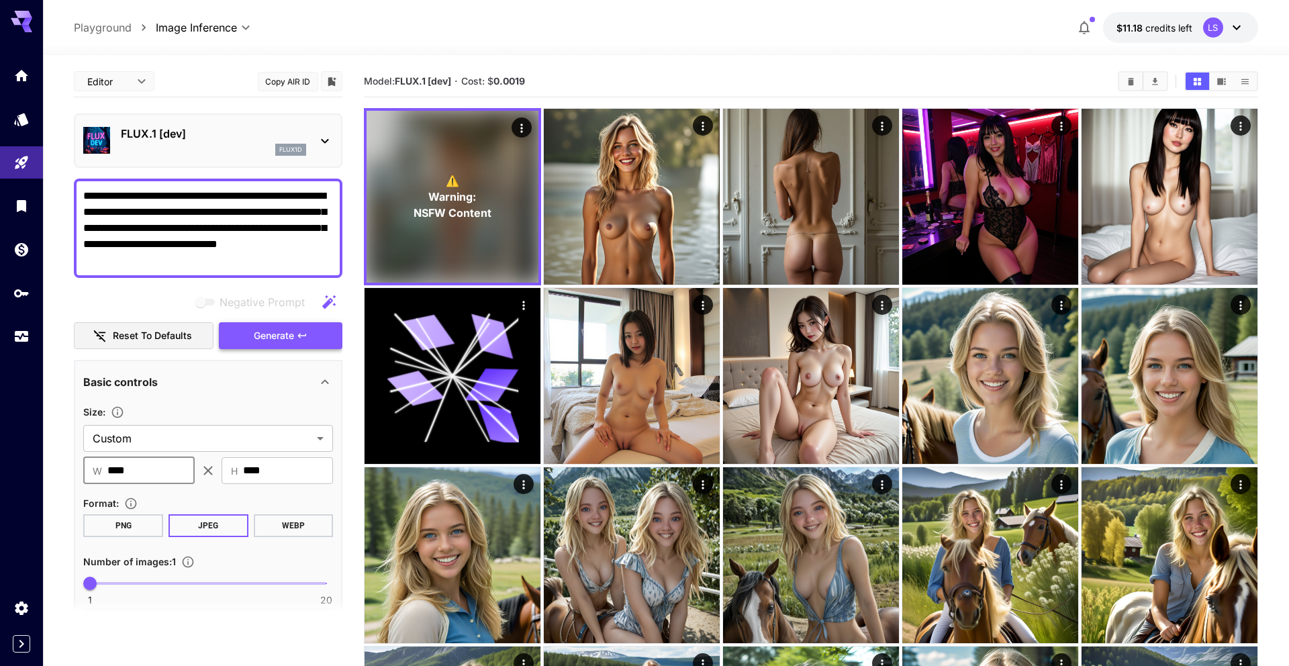
type input "****"
click at [272, 334] on span "Generate" at bounding box center [274, 336] width 40 height 17
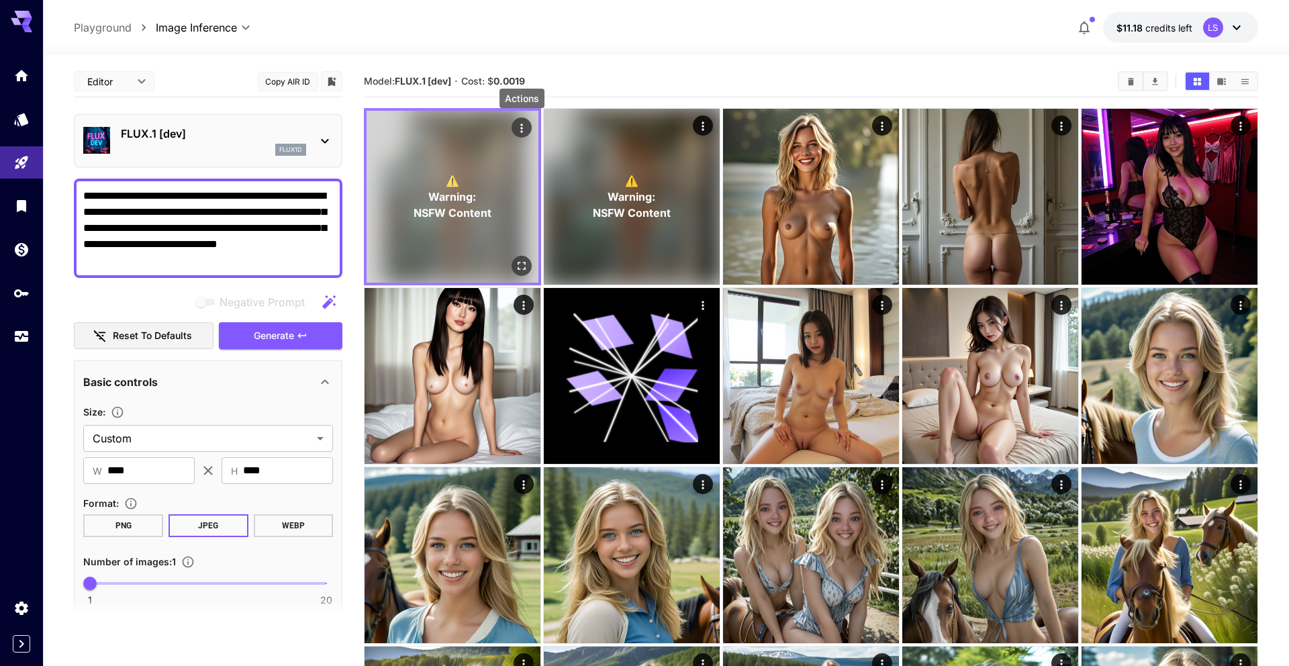
click at [383, 130] on icon "Actions" at bounding box center [521, 127] width 13 height 13
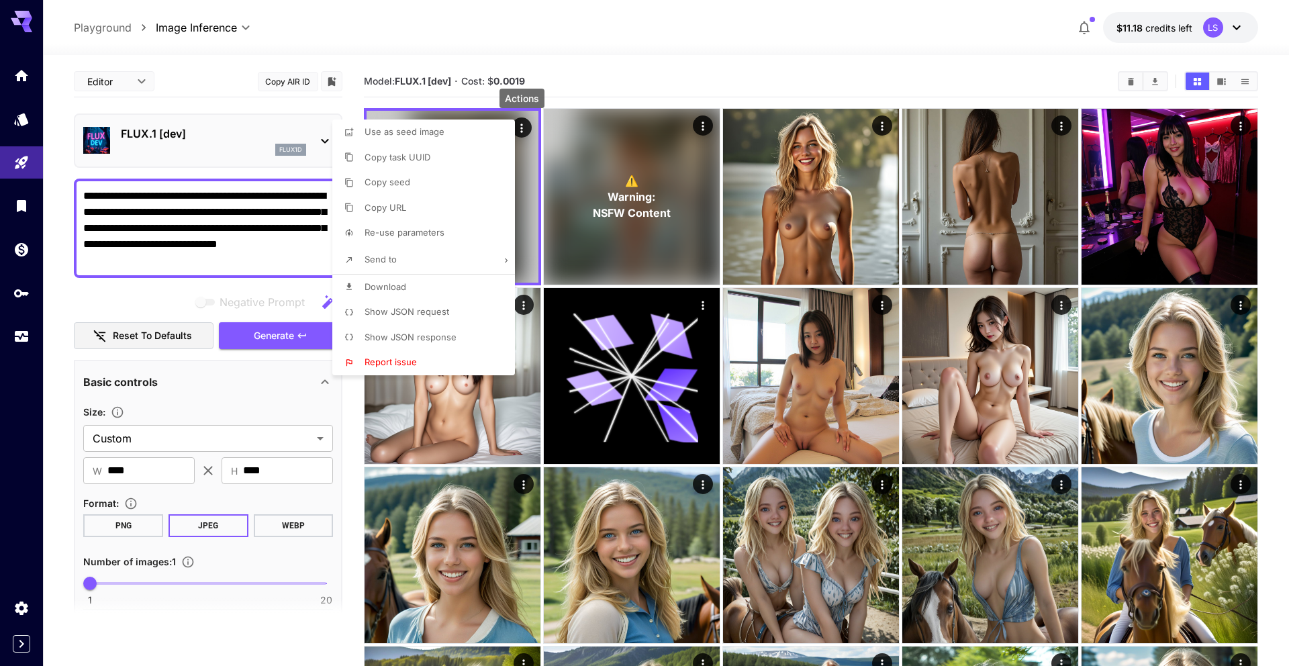
click at [383, 249] on li "Send to" at bounding box center [427, 260] width 191 height 28
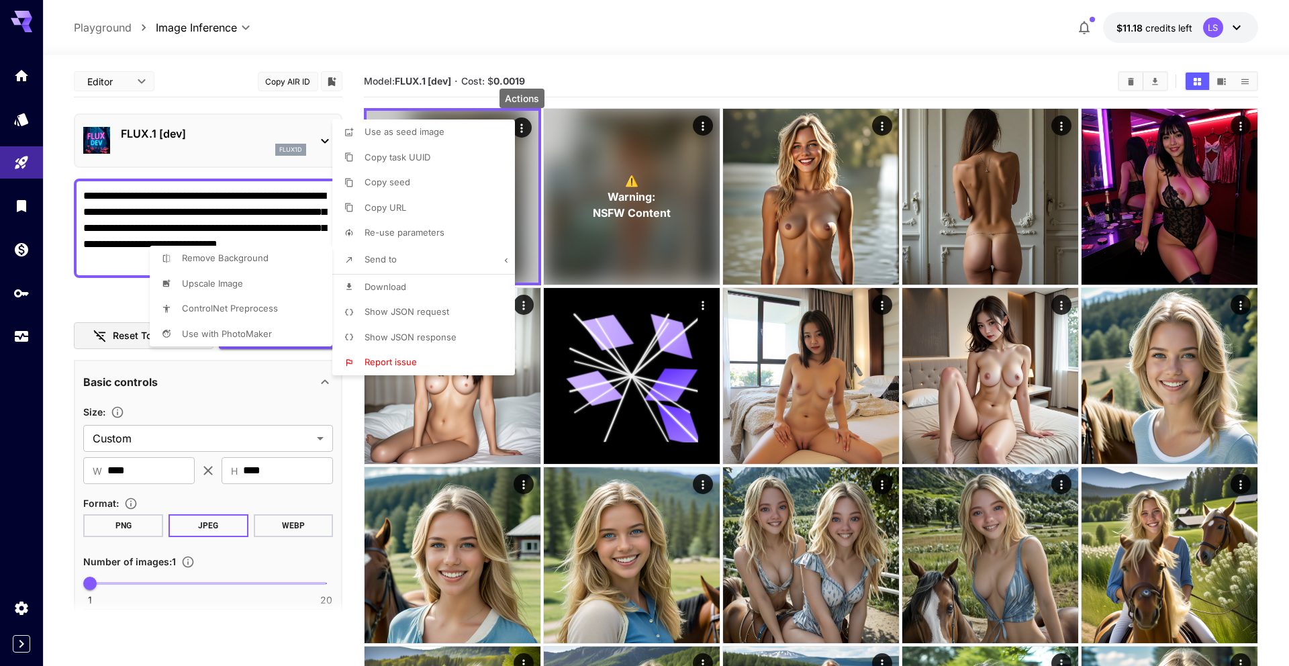
click at [383, 224] on div at bounding box center [644, 333] width 1289 height 666
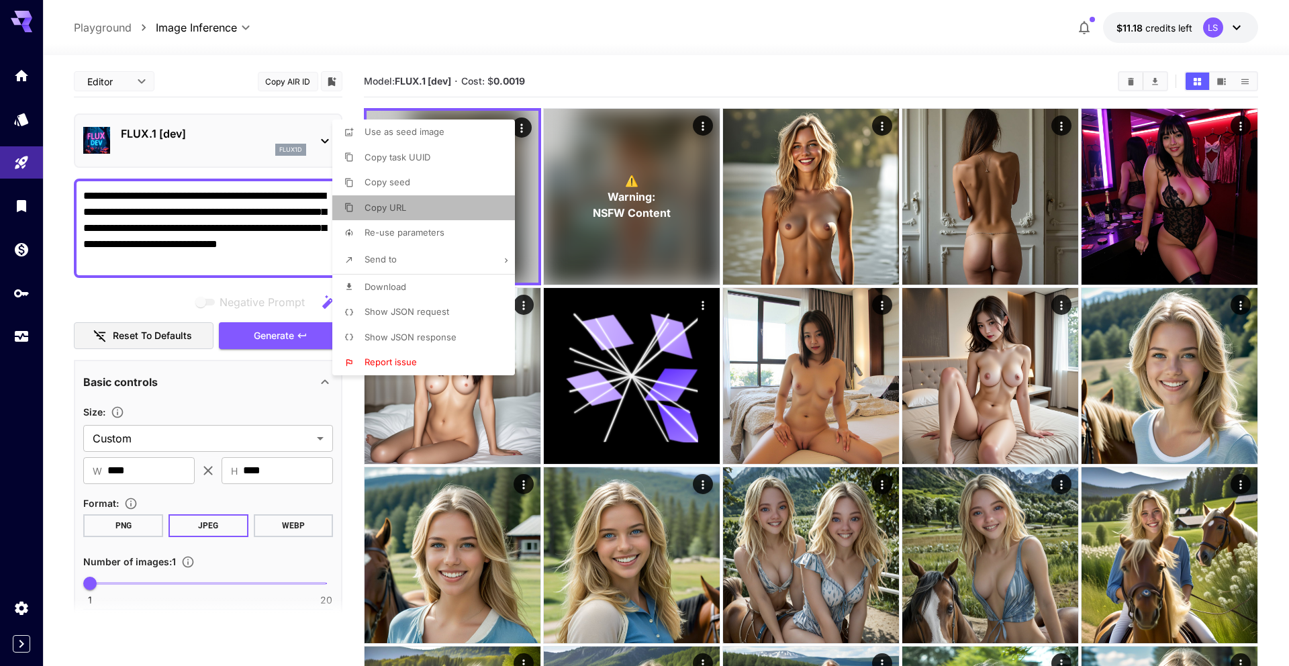
click at [383, 215] on li "Copy URL" at bounding box center [427, 208] width 191 height 26
click at [143, 412] on div at bounding box center [644, 333] width 1289 height 666
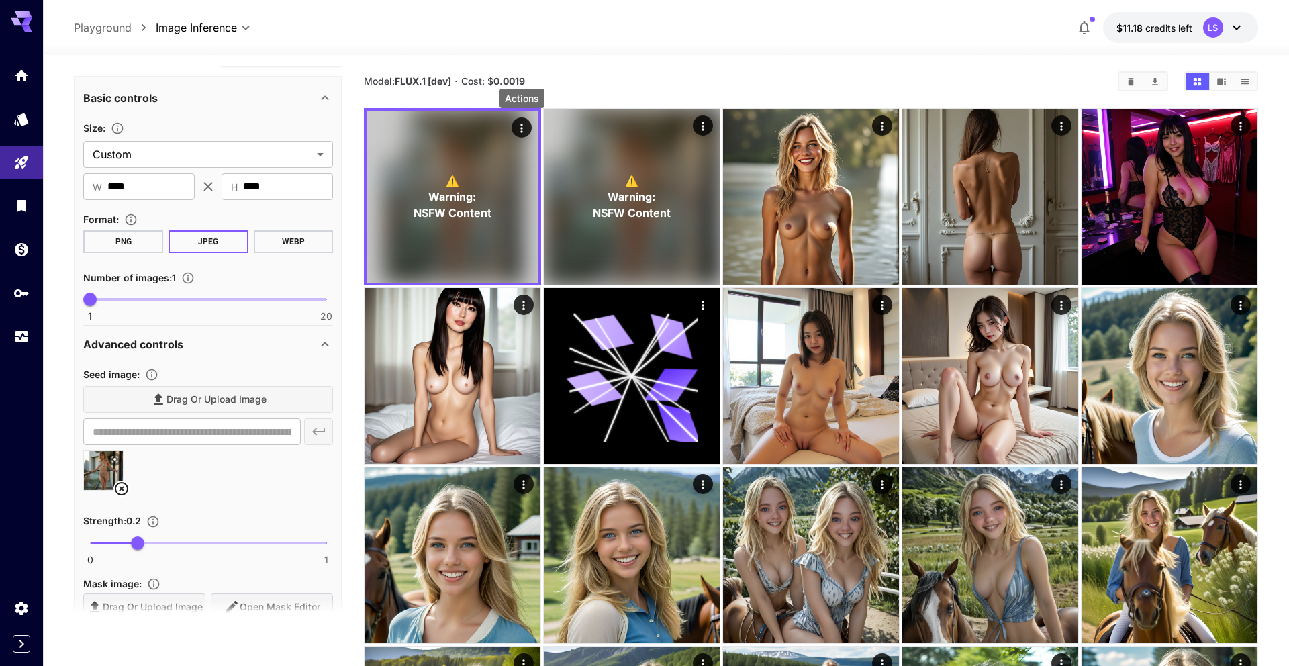
scroll to position [293, 0]
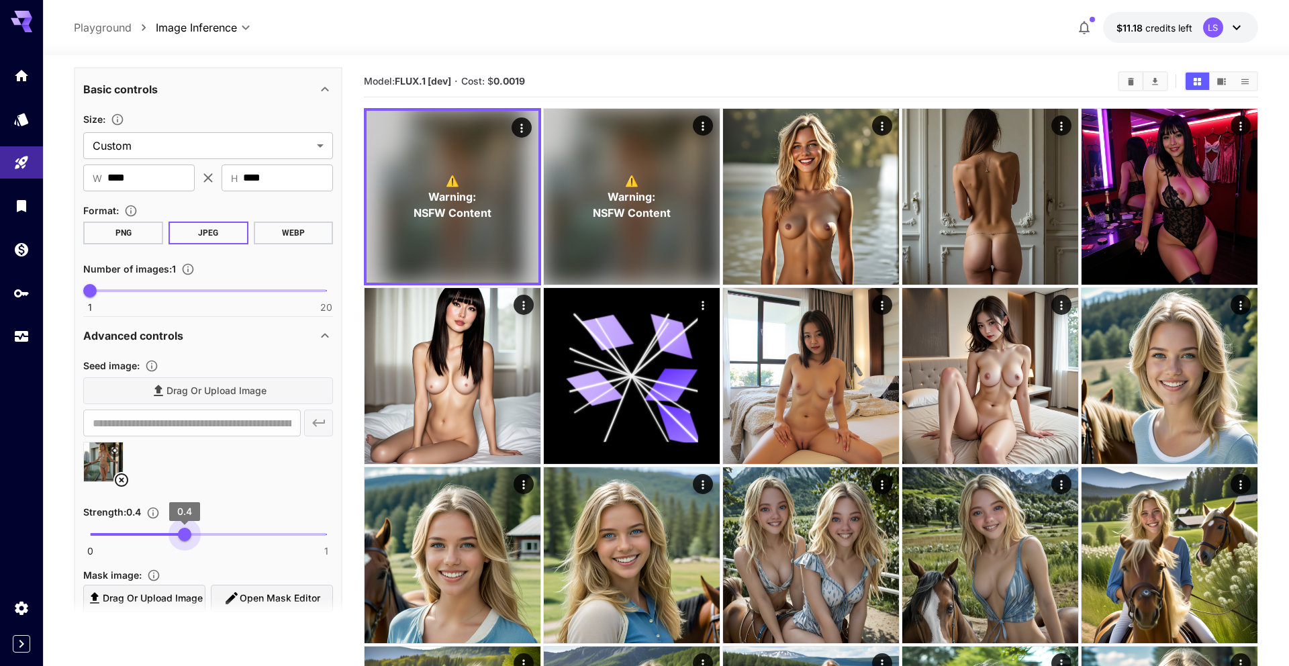
drag, startPoint x: 132, startPoint y: 529, endPoint x: 184, endPoint y: 532, distance: 51.8
click at [185, 513] on span "0.4" at bounding box center [184, 534] width 13 height 13
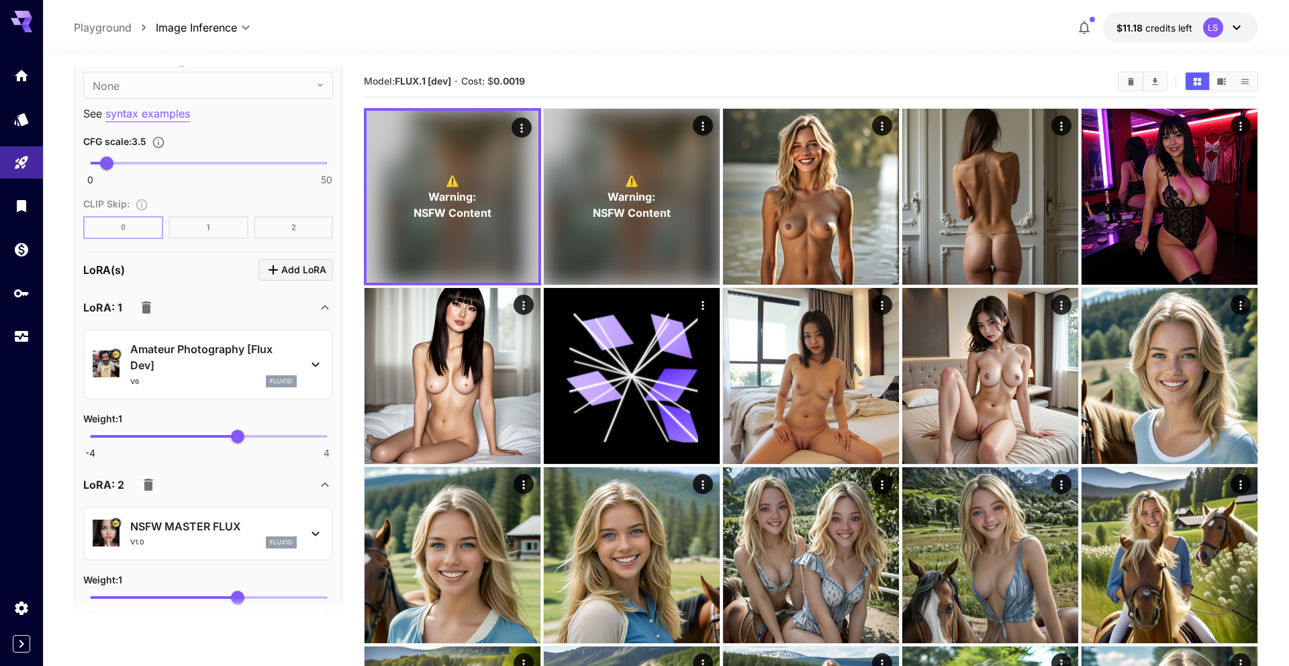
scroll to position [1197, 0]
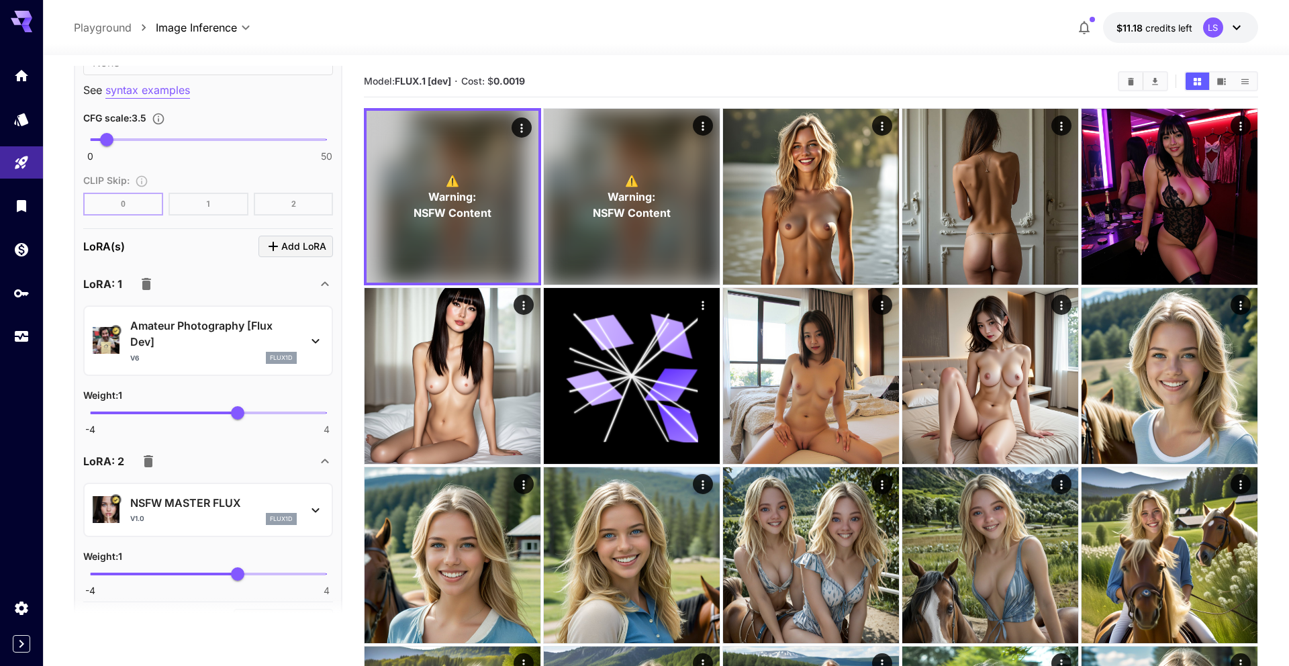
click at [156, 462] on button "button" at bounding box center [148, 461] width 27 height 27
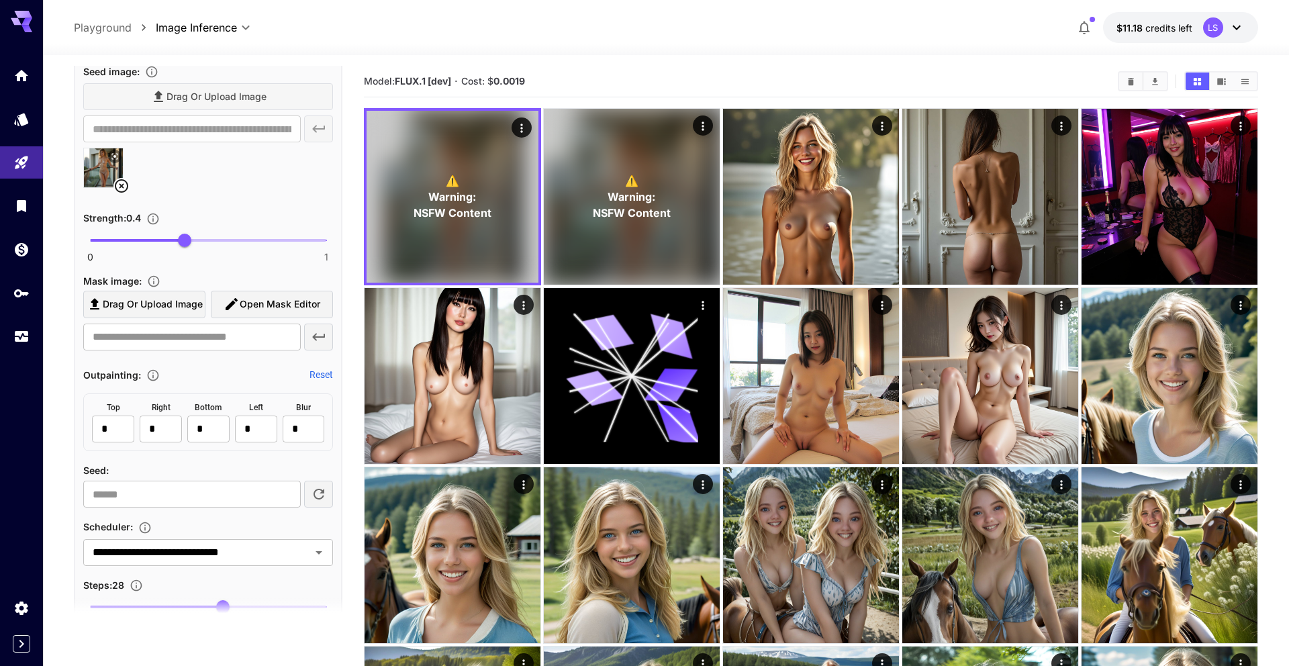
scroll to position [583, 0]
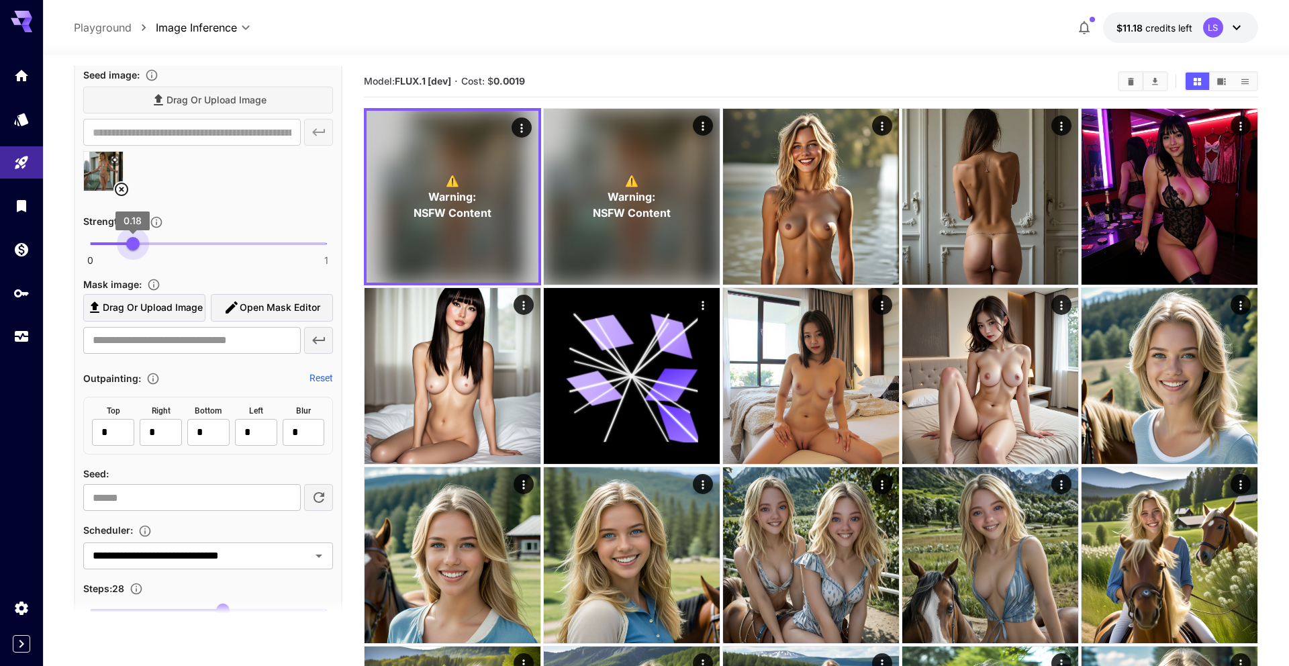
type input "***"
drag, startPoint x: 146, startPoint y: 241, endPoint x: 138, endPoint y: 241, distance: 8.7
click at [138, 241] on span "0 1 0.2" at bounding box center [208, 244] width 236 height 20
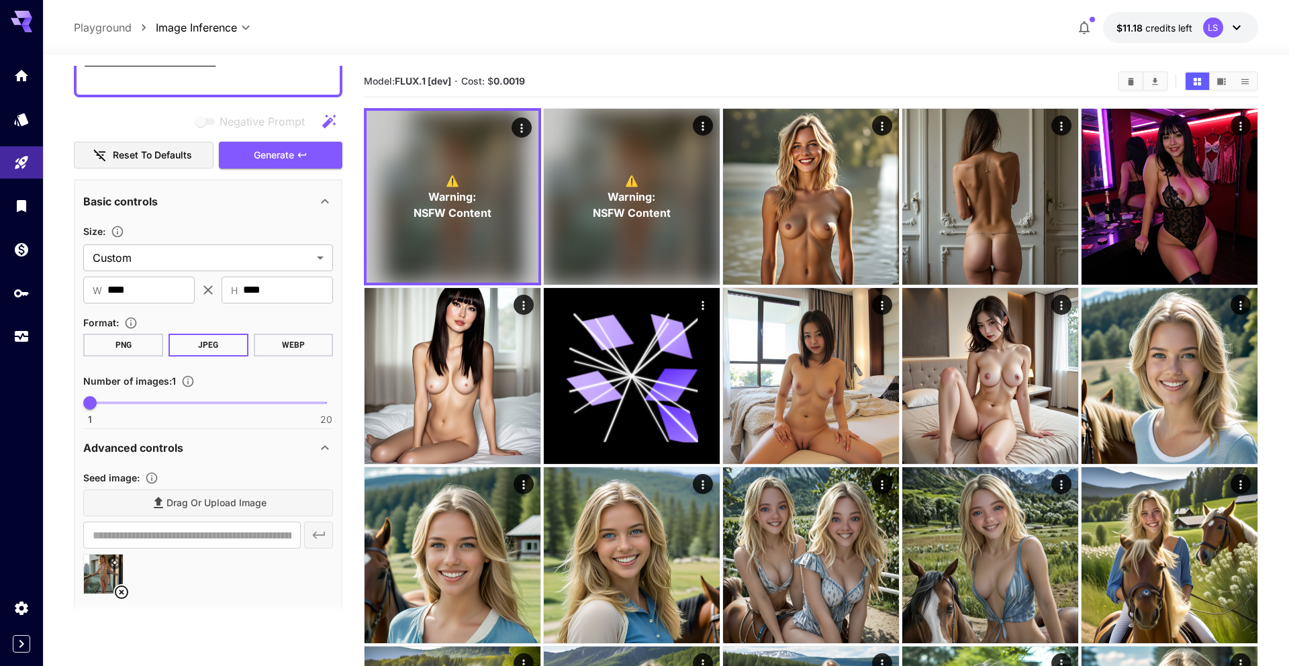
scroll to position [173, 0]
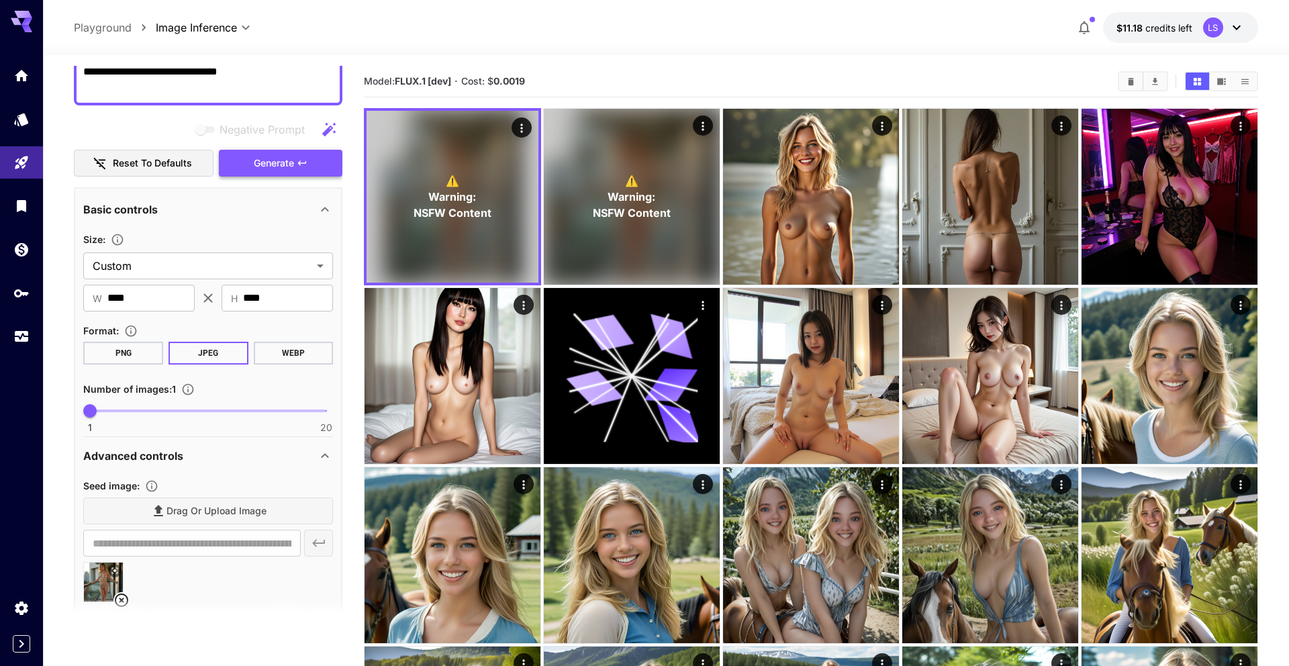
click at [287, 166] on span "Generate" at bounding box center [274, 163] width 40 height 17
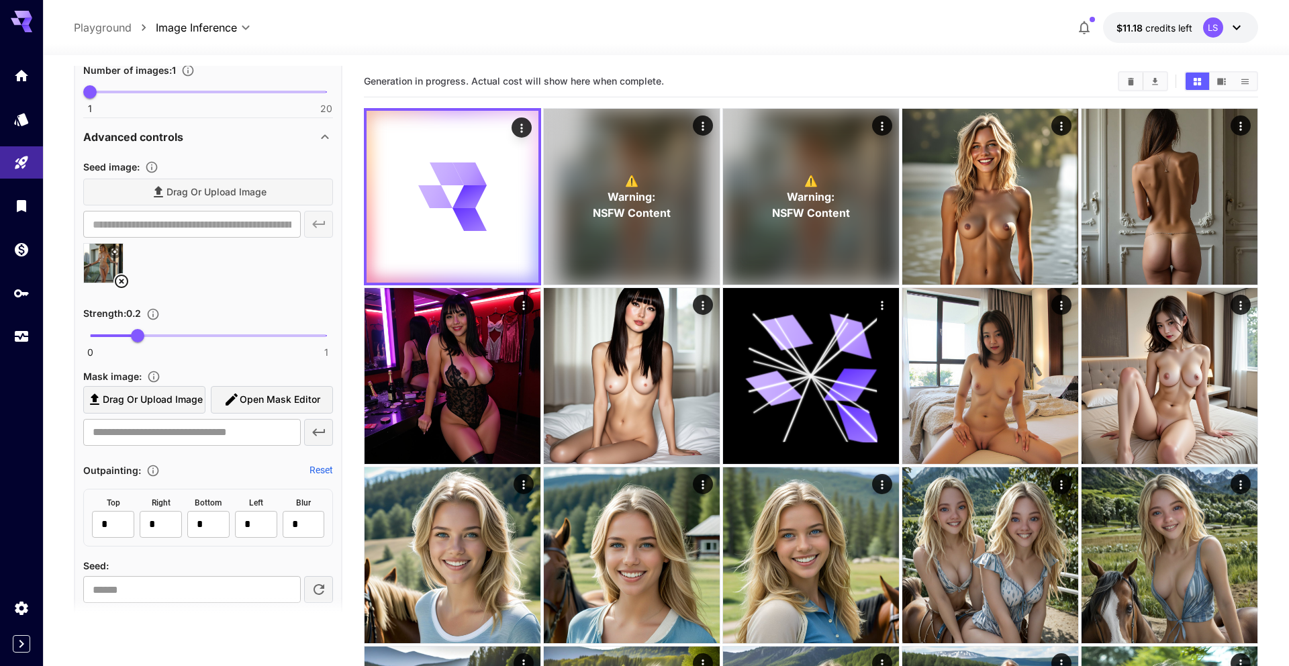
scroll to position [460, 0]
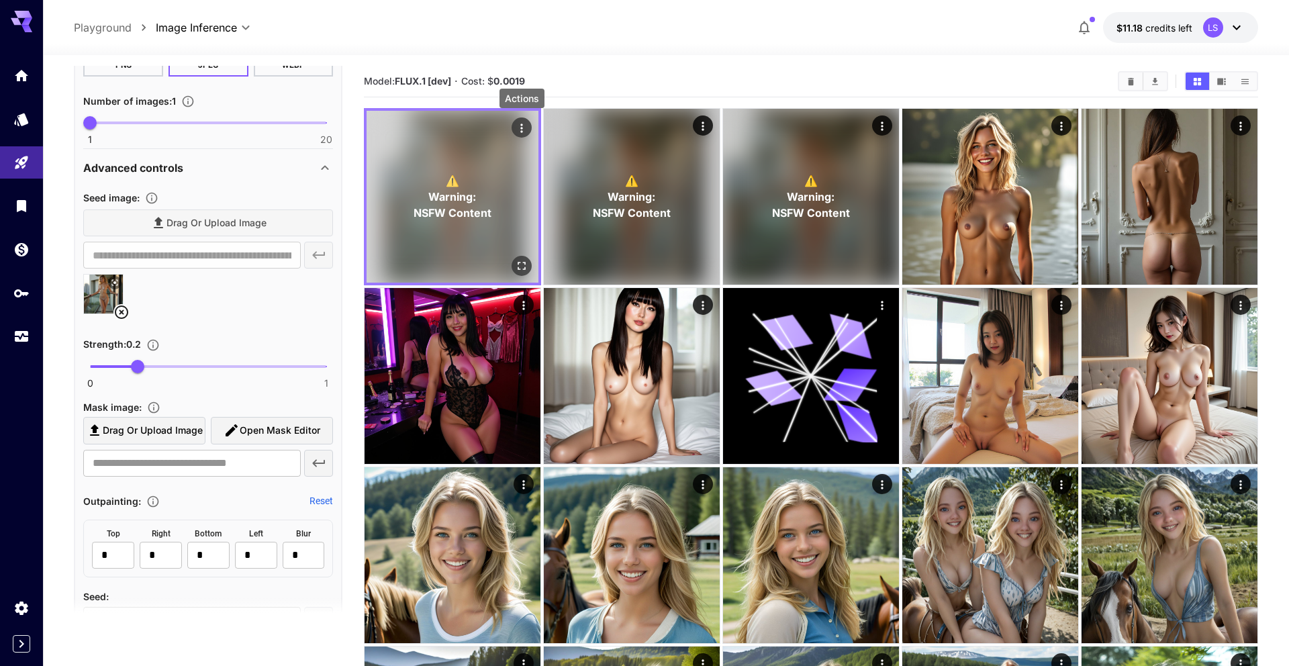
click at [383, 128] on icon "Actions" at bounding box center [521, 127] width 13 height 13
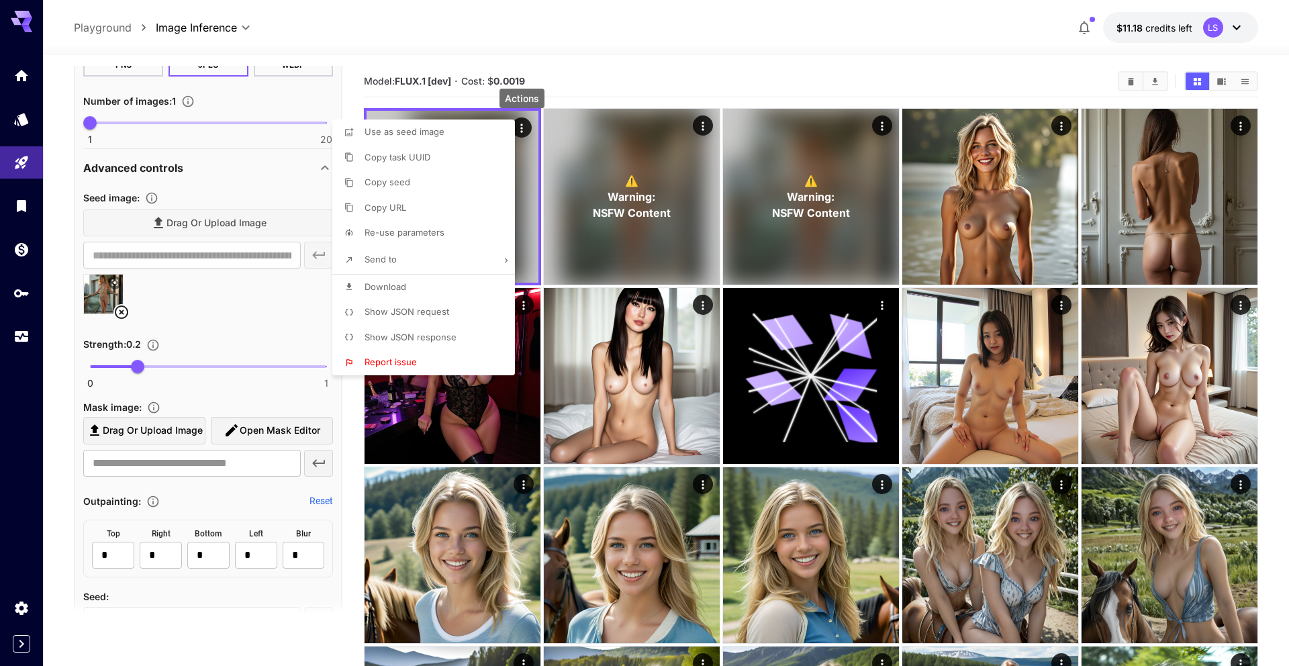
click at [383, 199] on li "Copy URL" at bounding box center [427, 208] width 191 height 26
click at [201, 397] on div at bounding box center [644, 333] width 1289 height 666
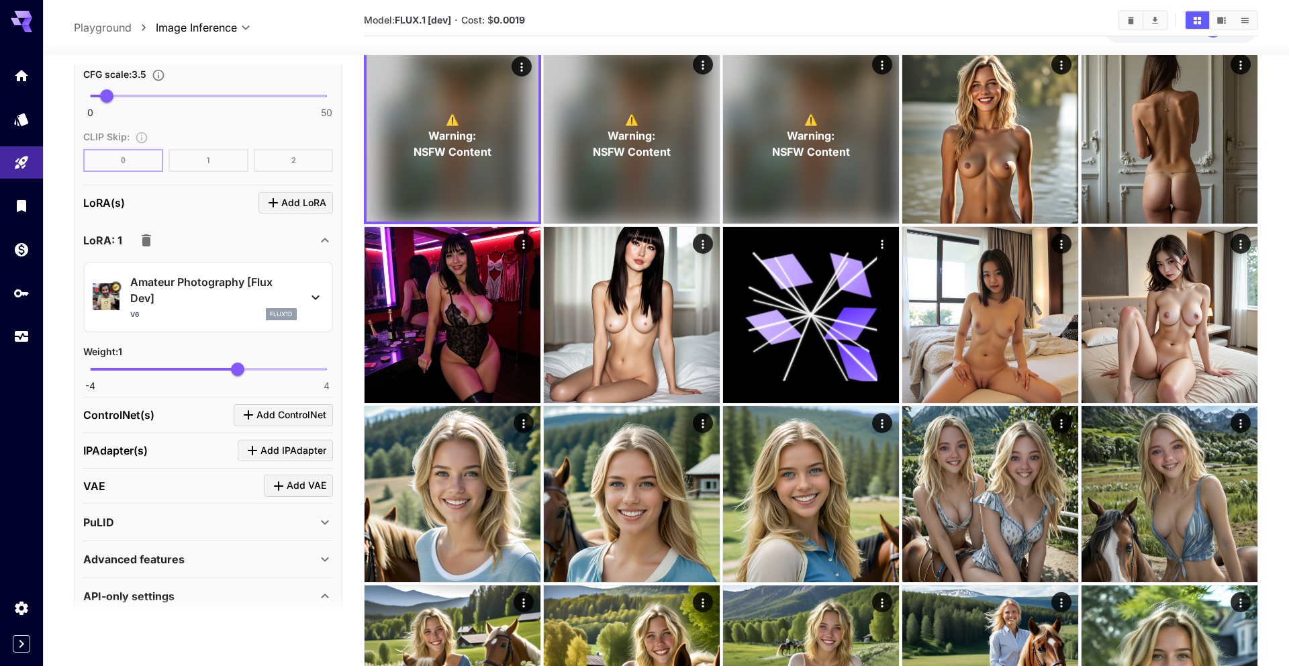
scroll to position [1246, 0]
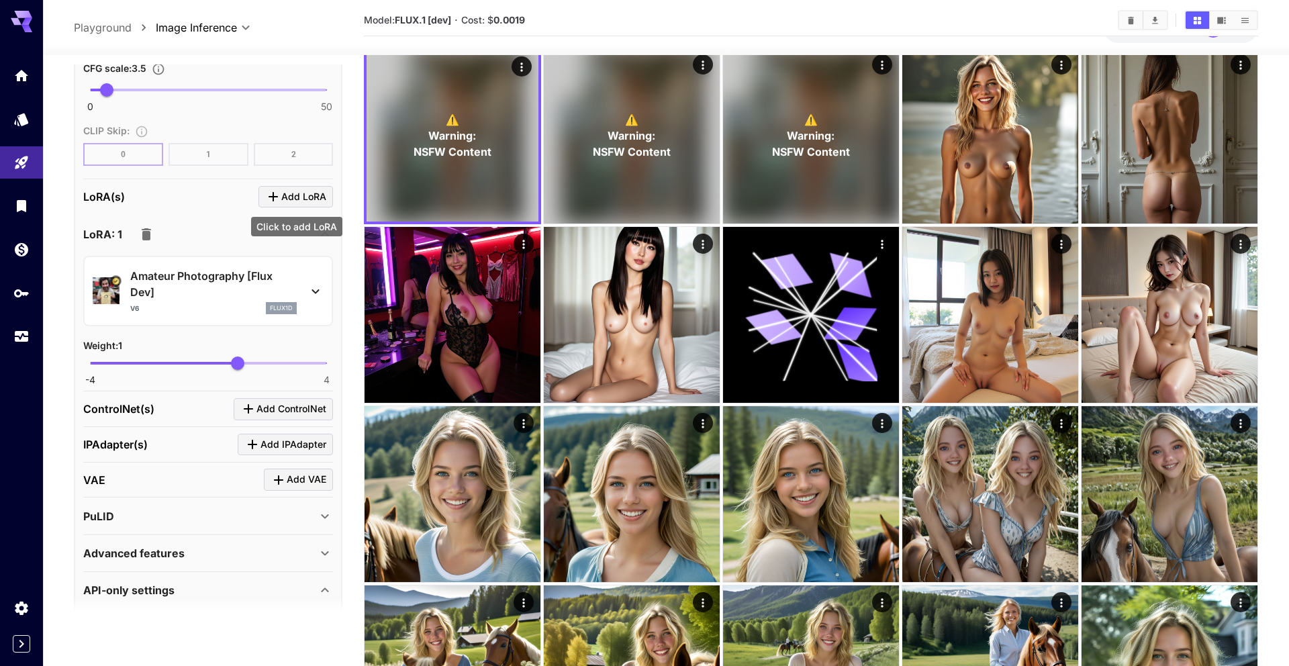
click at [299, 191] on span "Add LoRA" at bounding box center [303, 197] width 45 height 17
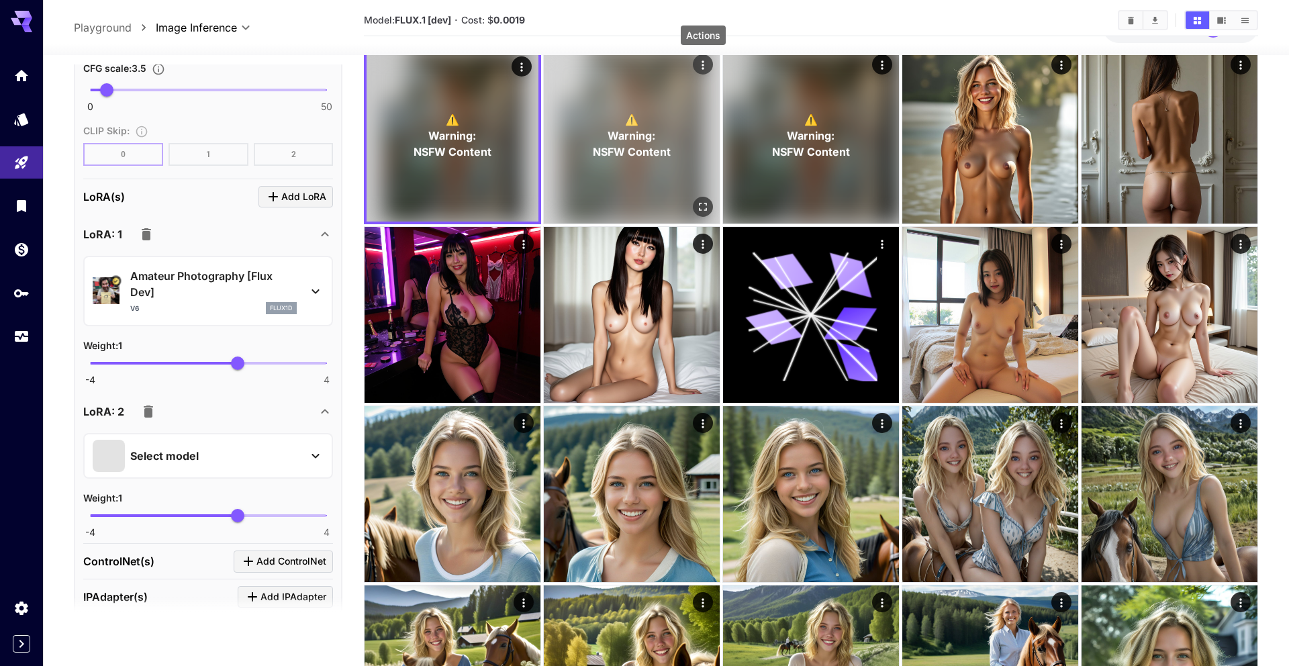
click at [383, 58] on button "Actions" at bounding box center [703, 64] width 20 height 20
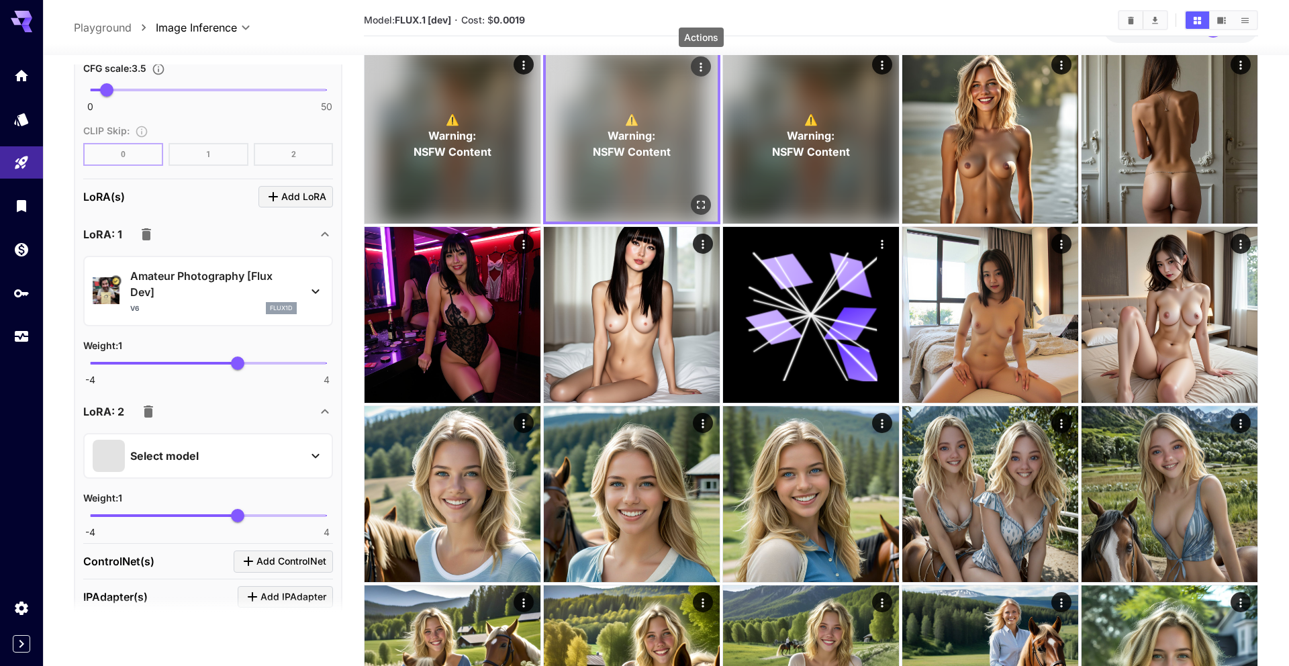
click at [383, 107] on div "⚠️ Warning: NSFW Content" at bounding box center [632, 136] width 172 height 172
click at [383, 209] on icon "Open in fullscreen" at bounding box center [700, 204] width 13 height 13
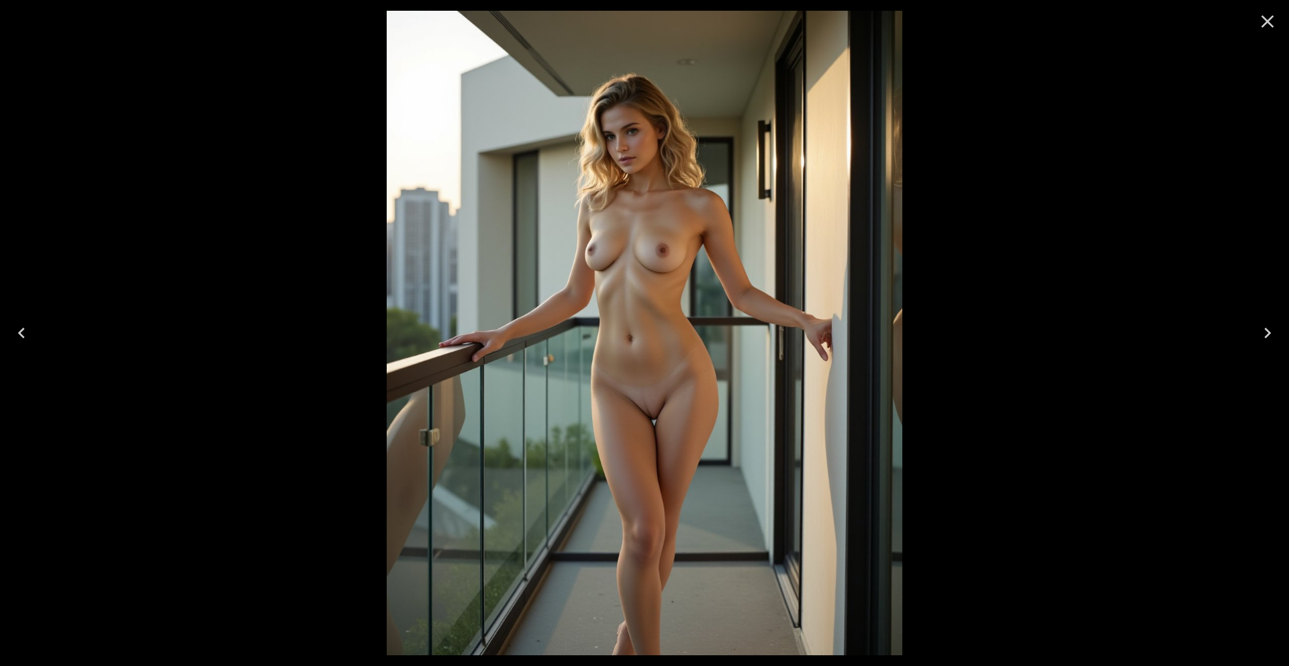
click at [383, 28] on icon "Close" at bounding box center [1267, 21] width 21 height 21
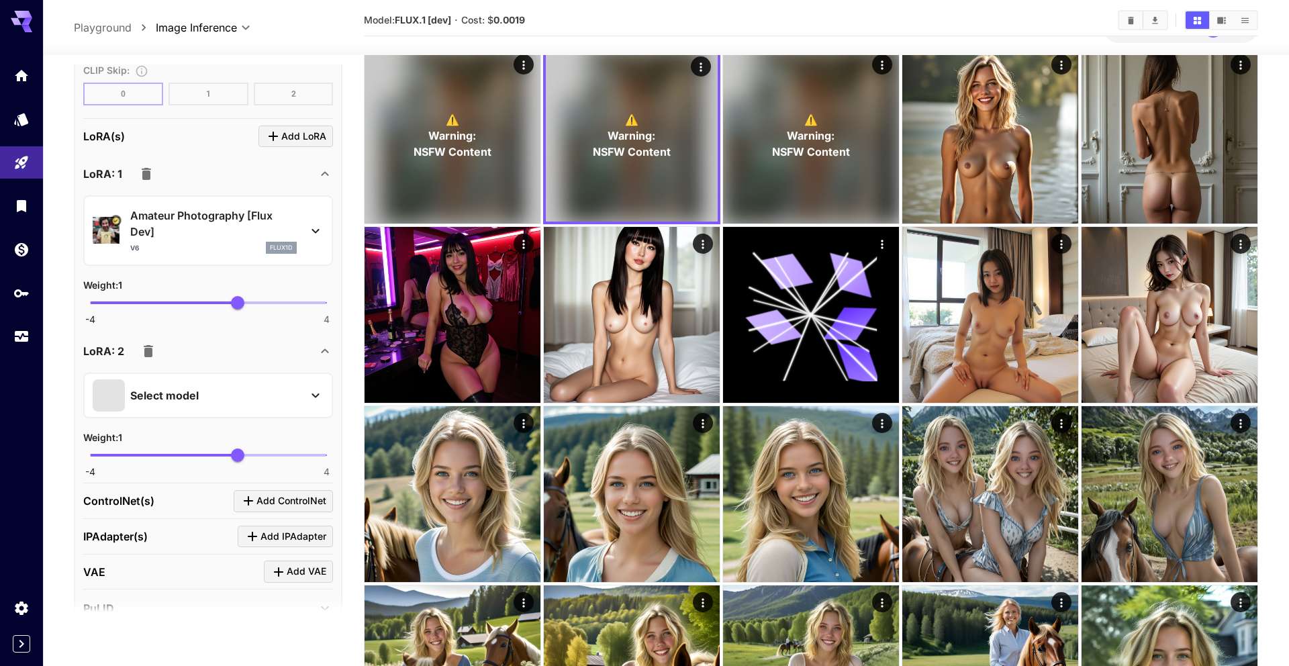
scroll to position [1383, 0]
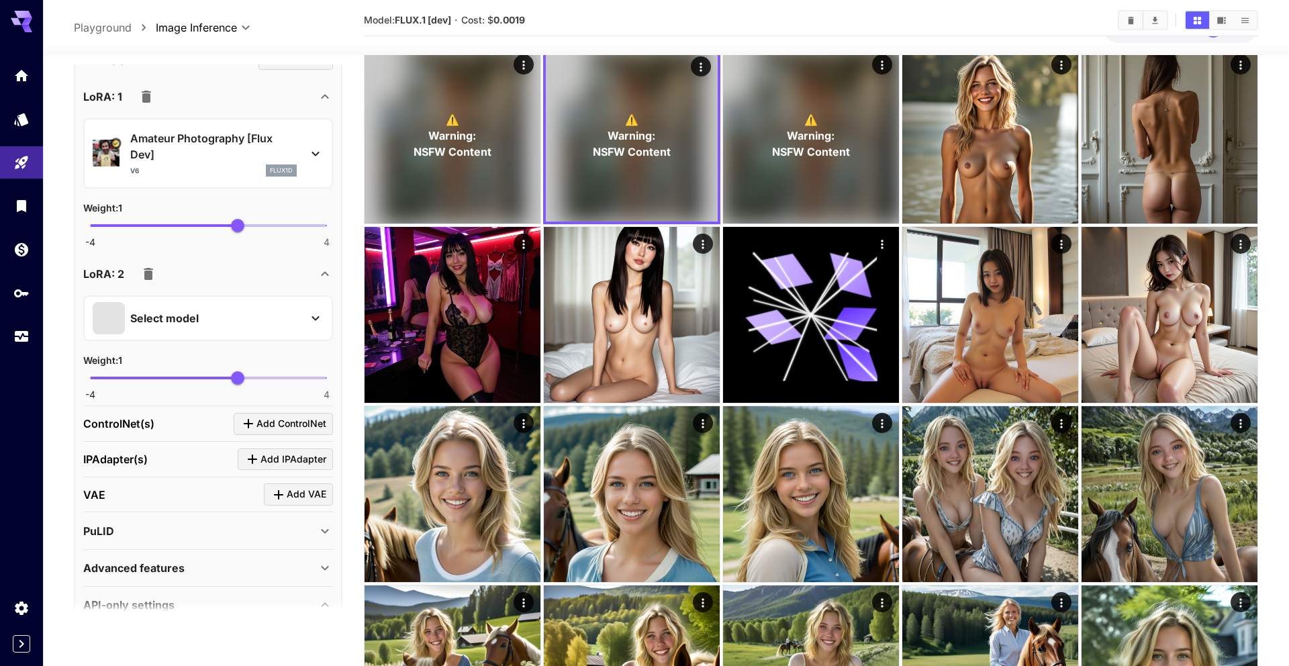
click at [252, 317] on div "Select model" at bounding box center [197, 318] width 209 height 32
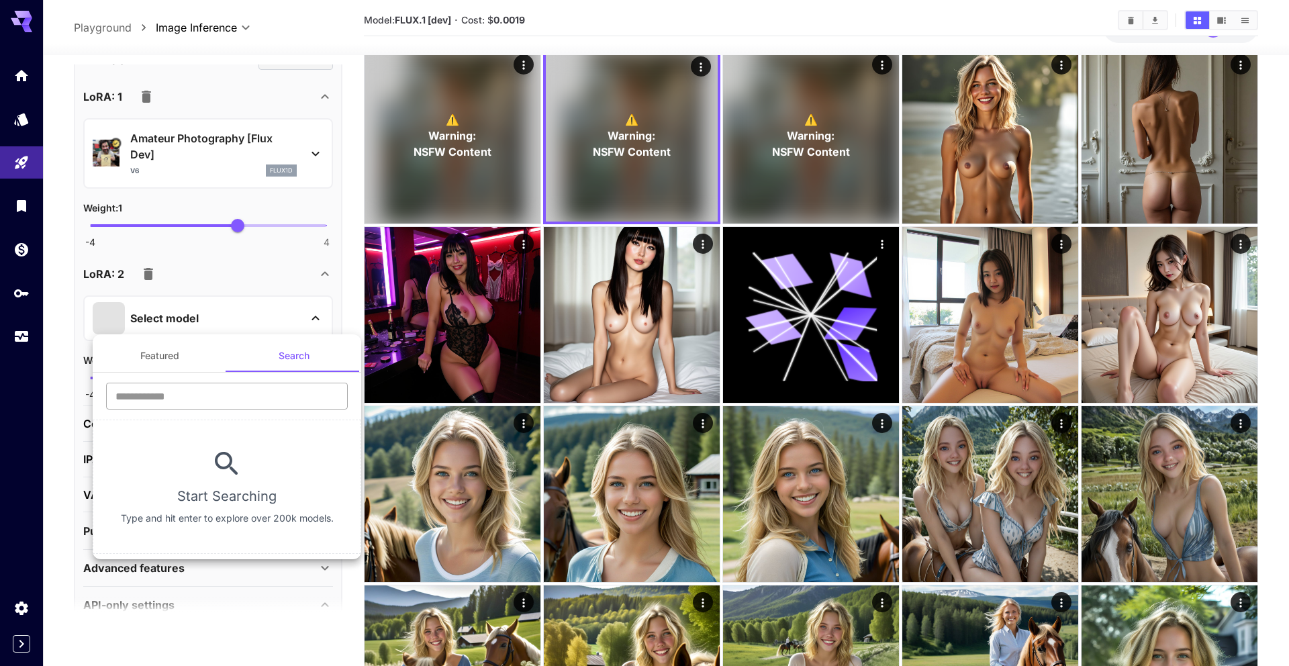
click at [258, 396] on input "text" at bounding box center [227, 396] width 242 height 27
type input "**********"
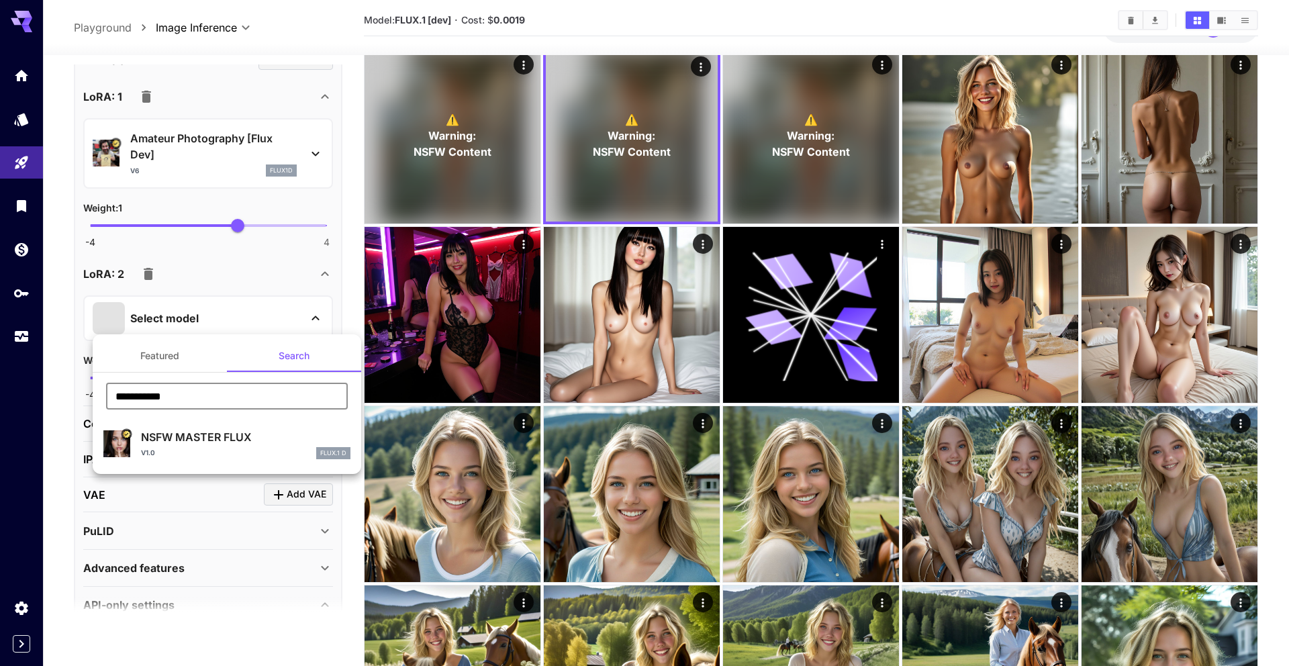
click at [257, 442] on p "NSFW MASTER FLUX" at bounding box center [245, 437] width 209 height 16
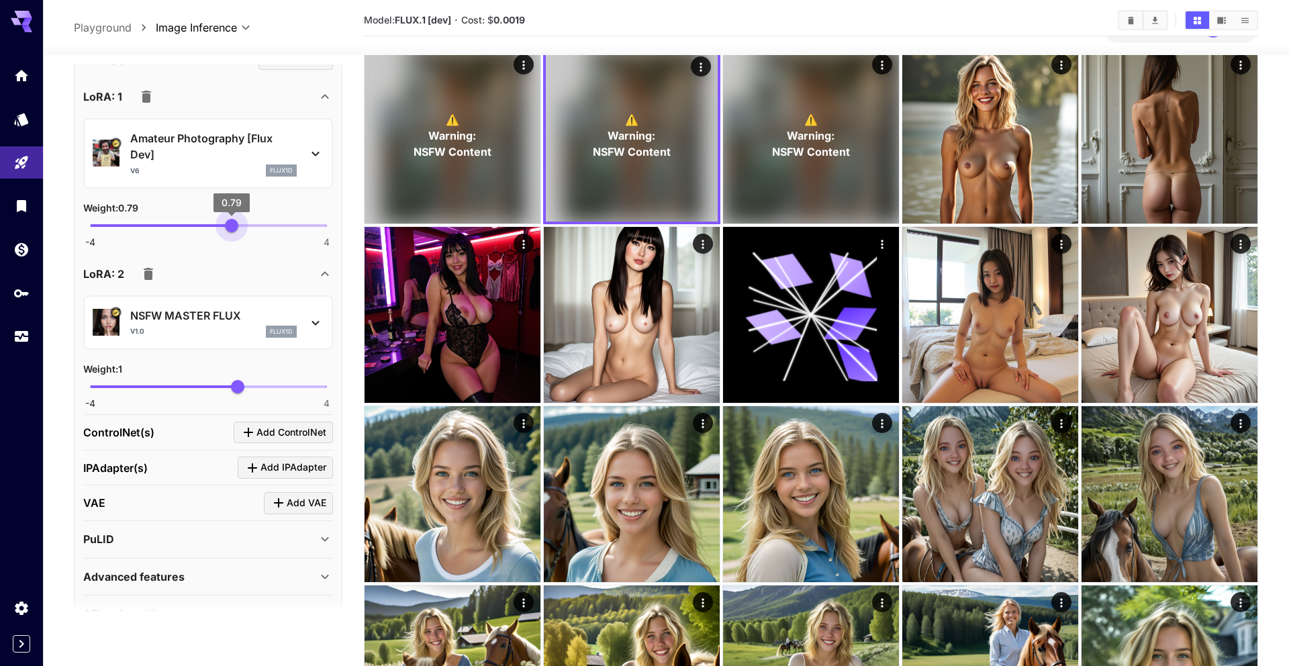
type input "****"
drag, startPoint x: 241, startPoint y: 225, endPoint x: 232, endPoint y: 227, distance: 9.6
click at [232, 228] on span "0.81" at bounding box center [232, 225] width 13 height 13
type input "***"
drag, startPoint x: 230, startPoint y: 387, endPoint x: 214, endPoint y: 387, distance: 16.1
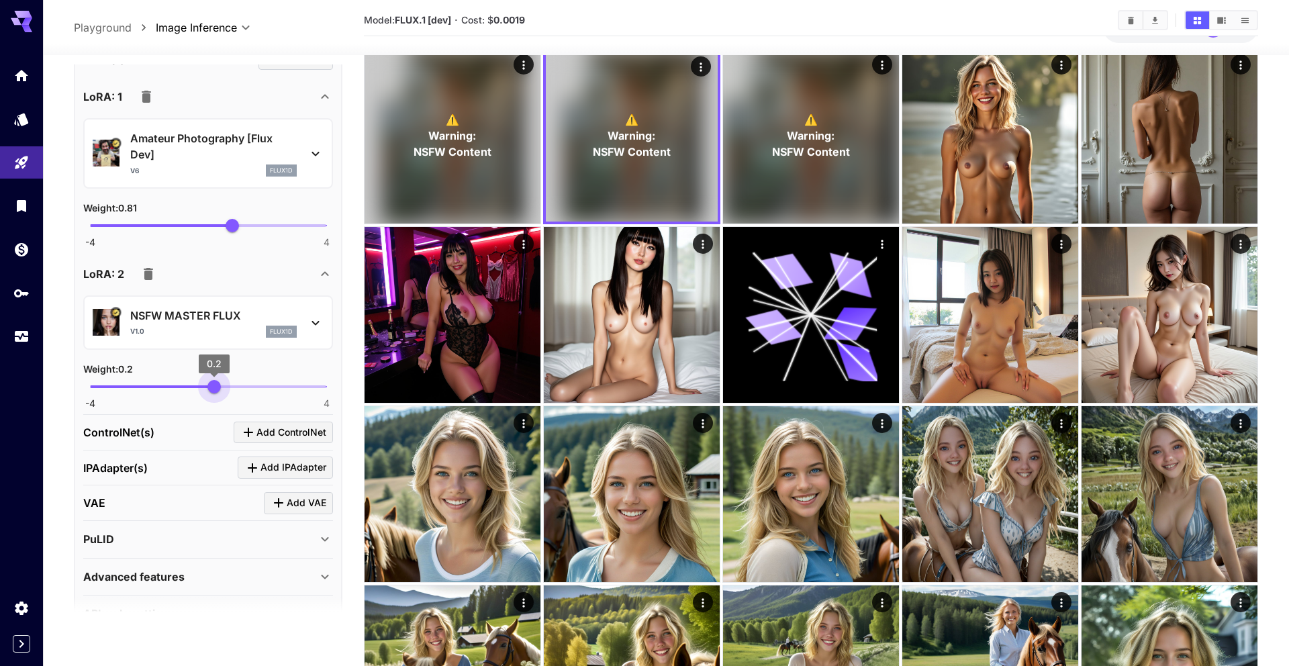
click at [214, 387] on span "0.2" at bounding box center [213, 386] width 13 height 13
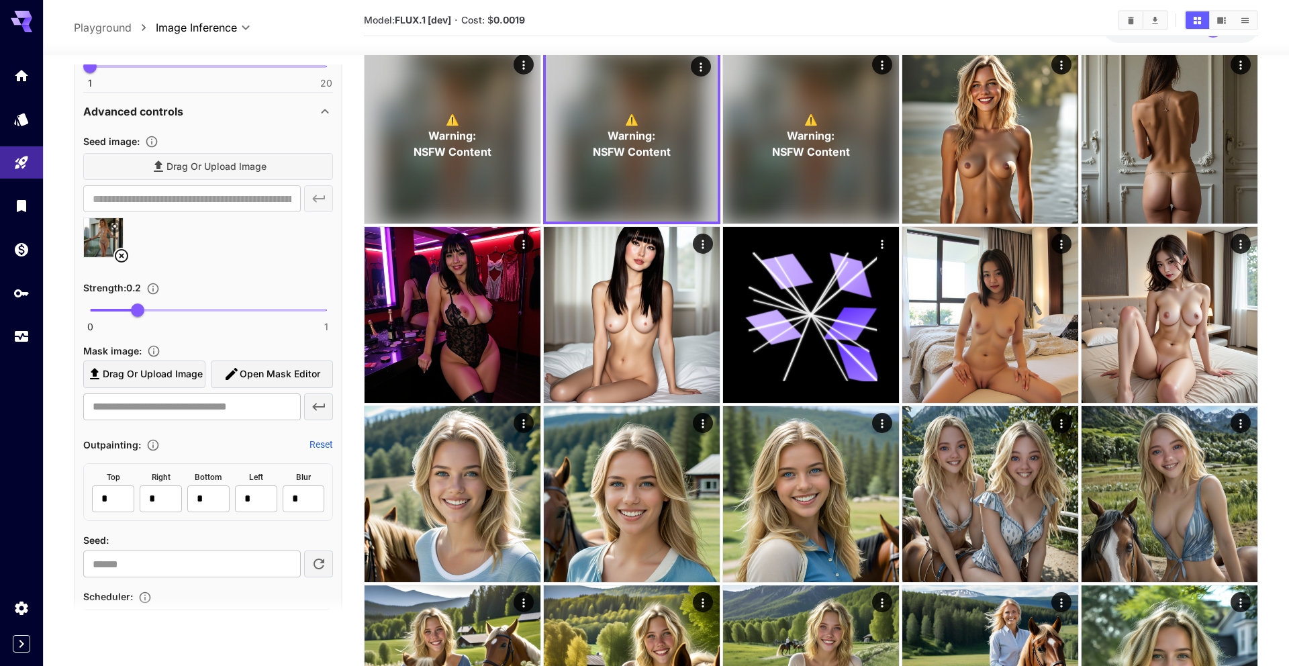
scroll to position [403, 0]
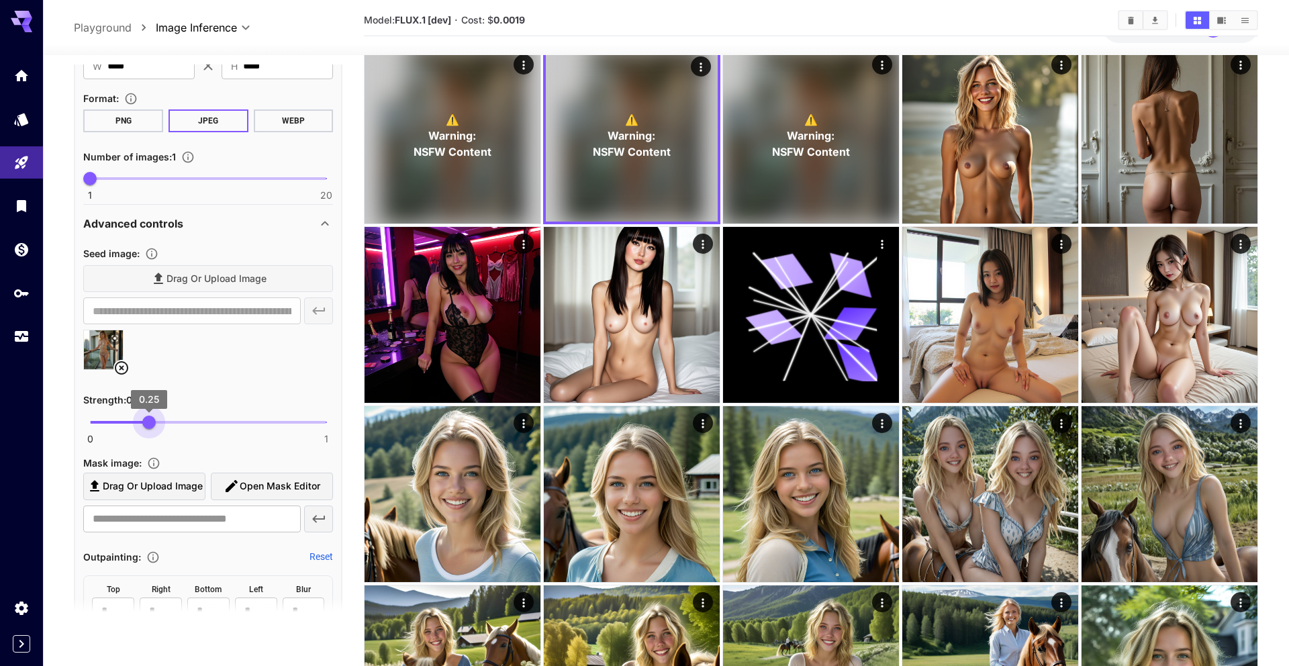
drag, startPoint x: 138, startPoint y: 420, endPoint x: 150, endPoint y: 420, distance: 12.8
click at [150, 420] on span "0.25" at bounding box center [148, 421] width 13 height 13
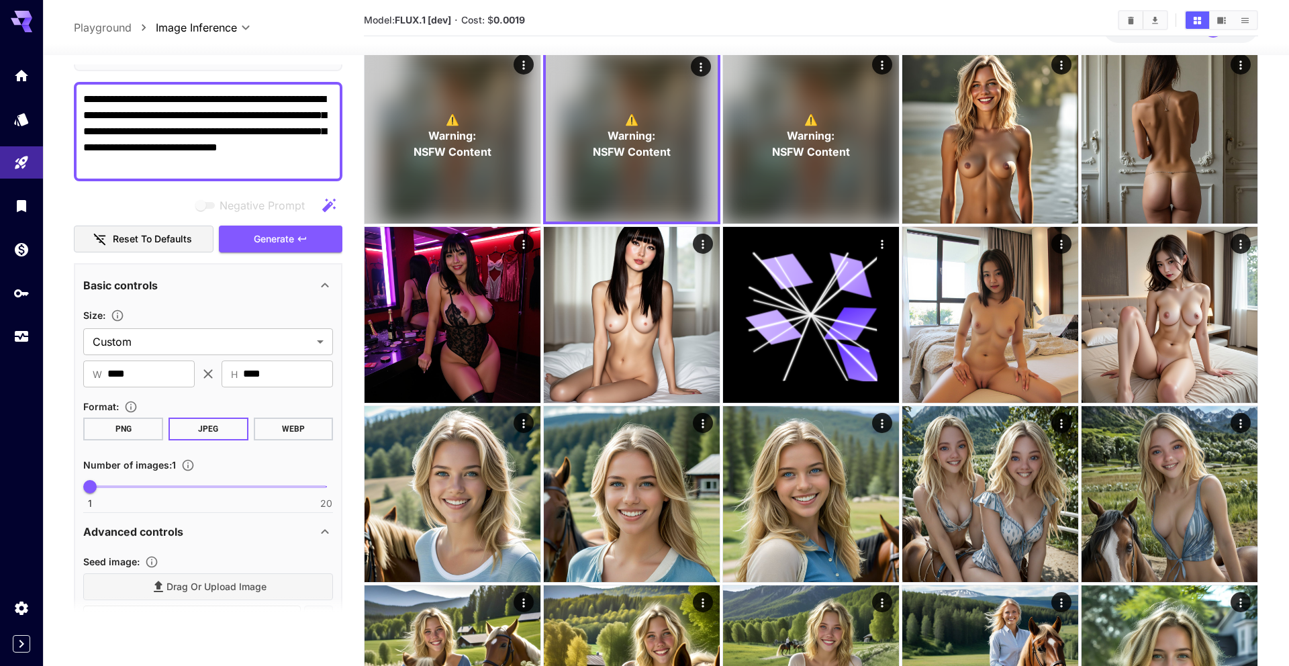
scroll to position [0, 0]
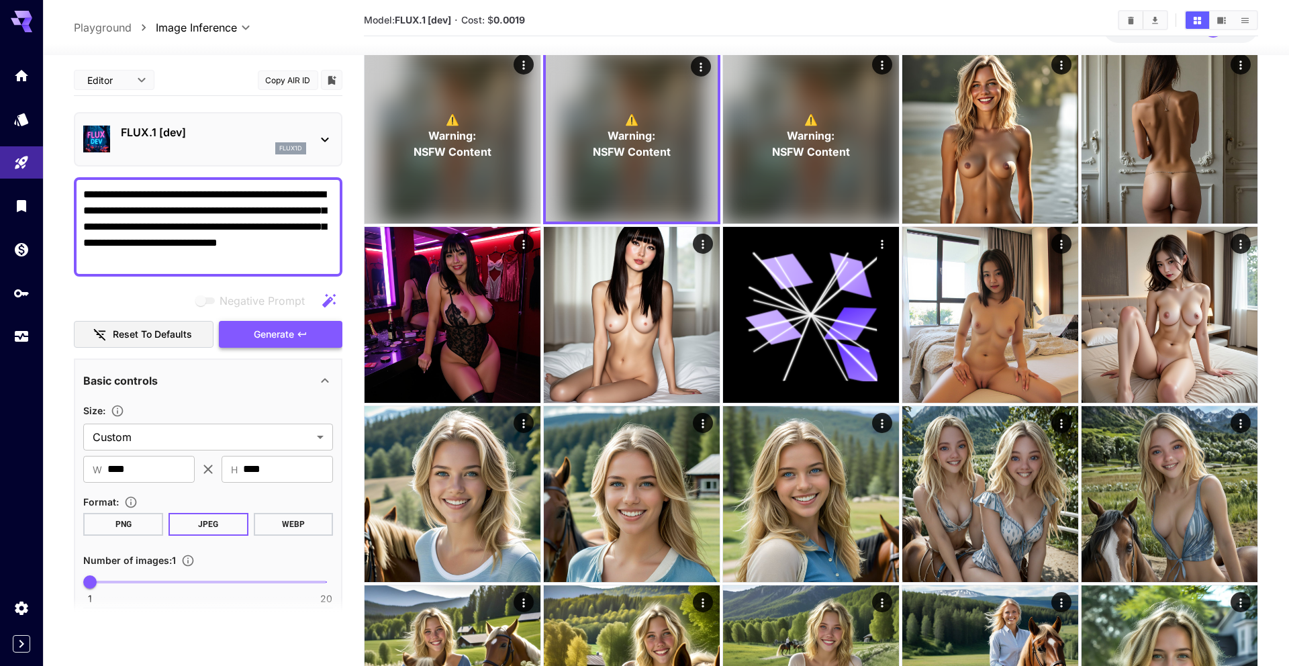
click at [289, 330] on span "Generate" at bounding box center [274, 334] width 40 height 17
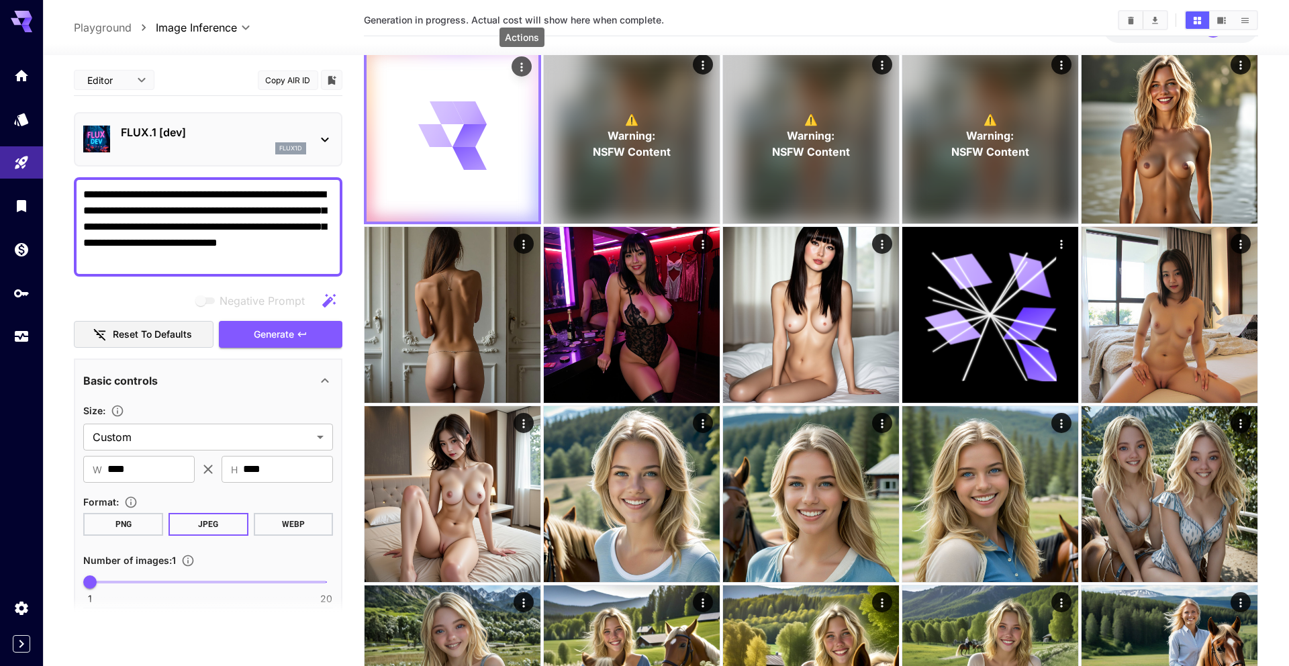
click at [383, 72] on icon "Actions" at bounding box center [521, 66] width 13 height 13
click at [383, 148] on div at bounding box center [644, 333] width 1289 height 666
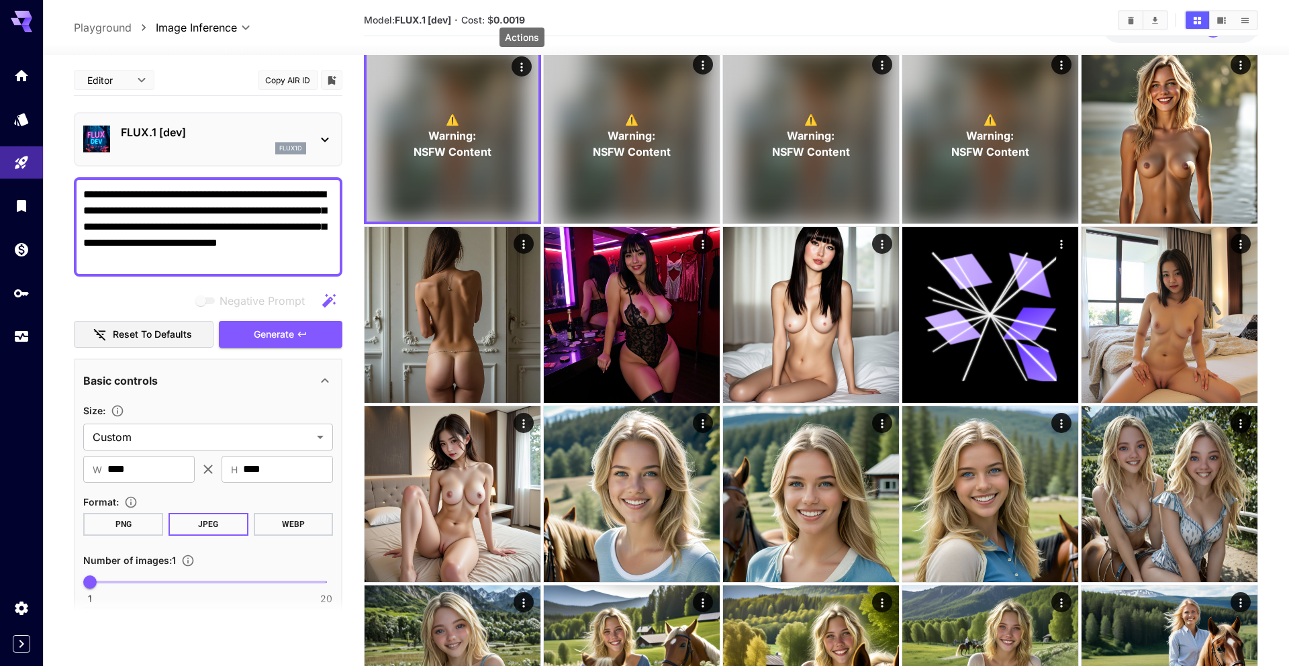
click at [383, 62] on icon "Actions" at bounding box center [521, 66] width 13 height 13
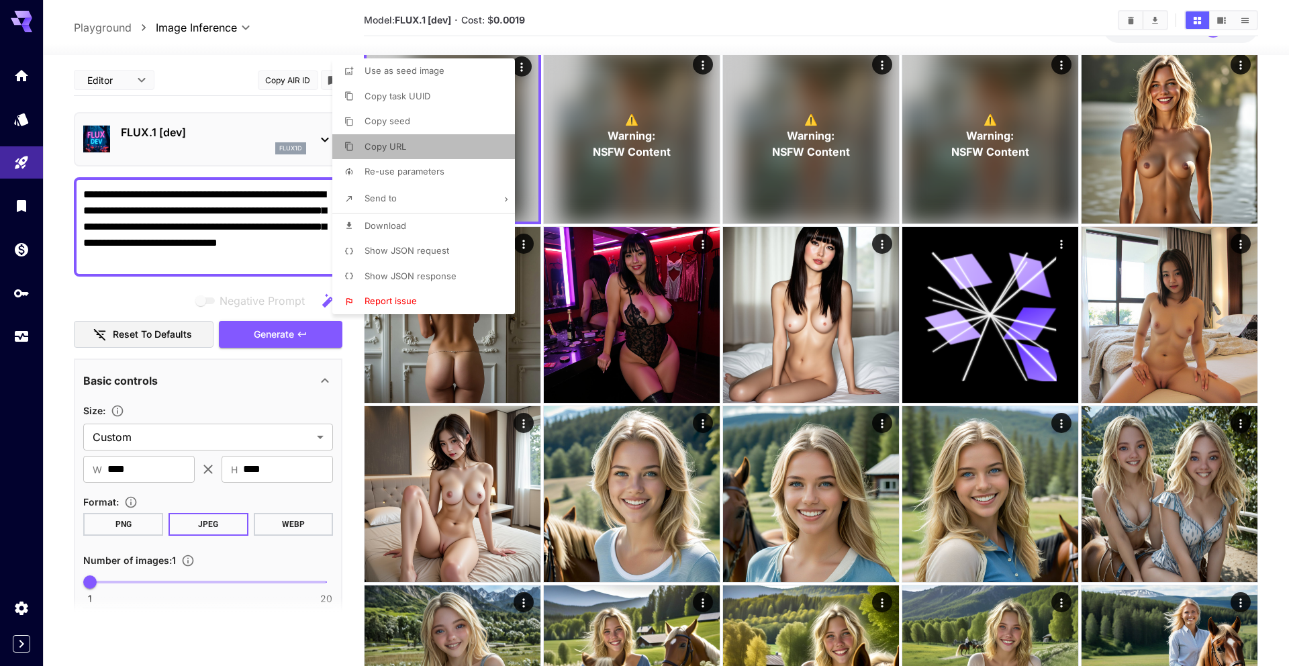
click at [383, 144] on li "Copy URL" at bounding box center [427, 147] width 191 height 26
click at [136, 513] on div at bounding box center [644, 333] width 1289 height 666
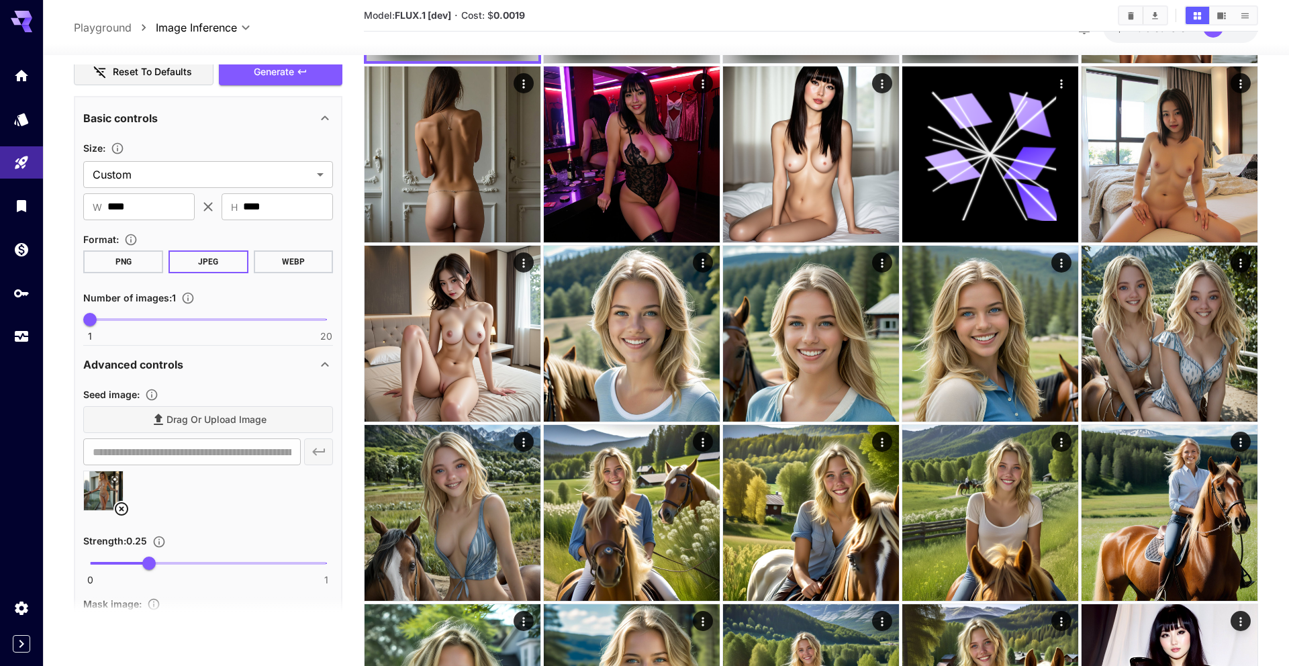
scroll to position [267, 0]
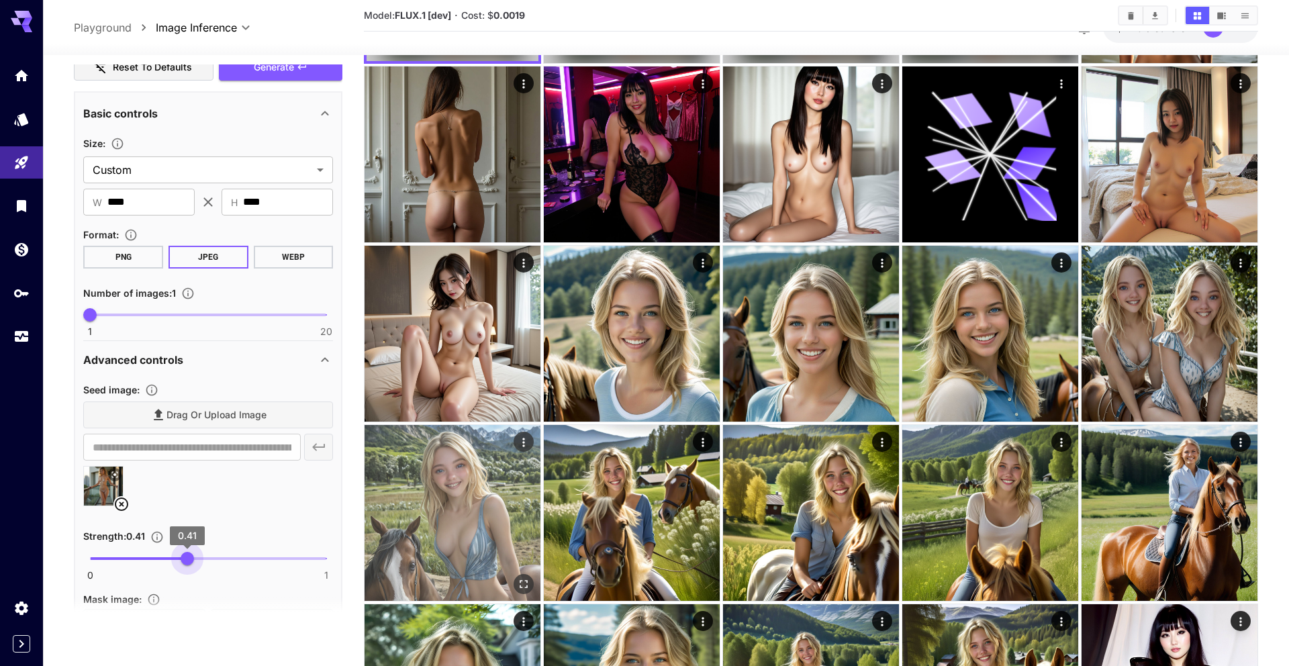
drag, startPoint x: 175, startPoint y: 557, endPoint x: 444, endPoint y: 554, distance: 268.5
click at [383, 513] on main "**********" at bounding box center [665, 586] width 1183 height 1484
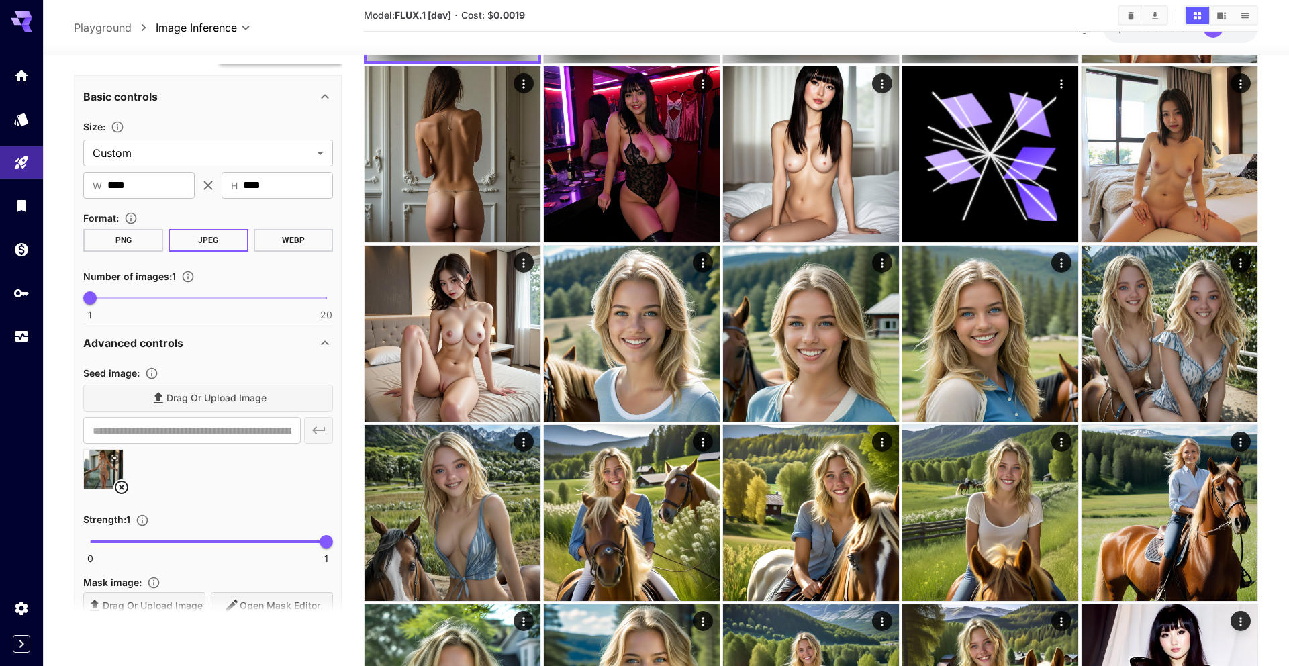
scroll to position [439, 0]
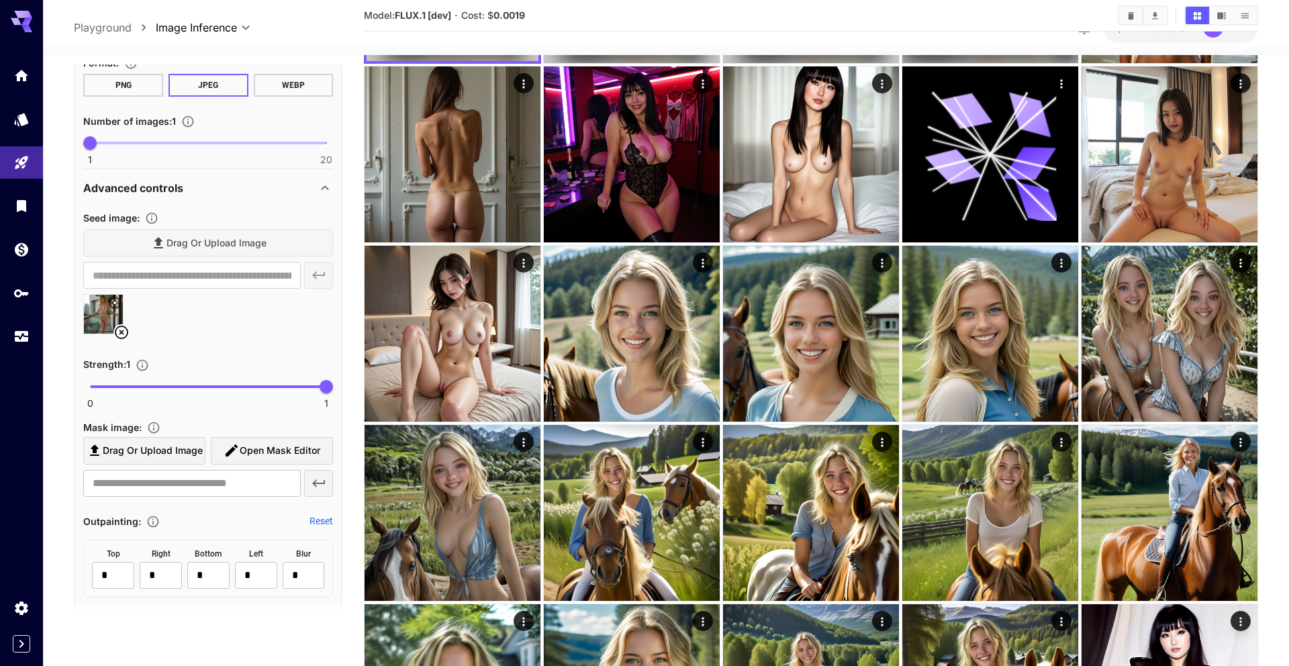
click at [213, 373] on section "Strength : 1 0 1 1" at bounding box center [208, 382] width 250 height 52
click at [195, 377] on span "0 1 0.44" at bounding box center [208, 387] width 236 height 20
type input "***"
drag, startPoint x: 192, startPoint y: 381, endPoint x: 185, endPoint y: 381, distance: 7.4
click at [185, 381] on span "0.4" at bounding box center [184, 386] width 13 height 13
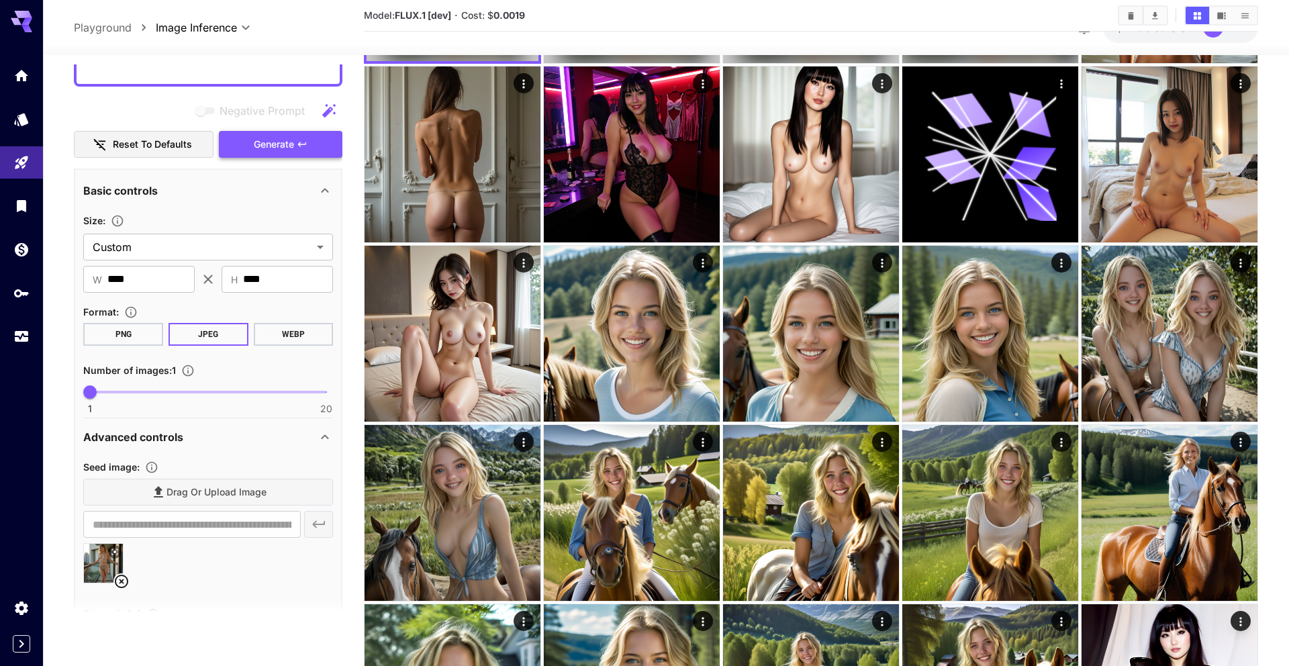
scroll to position [217, 0]
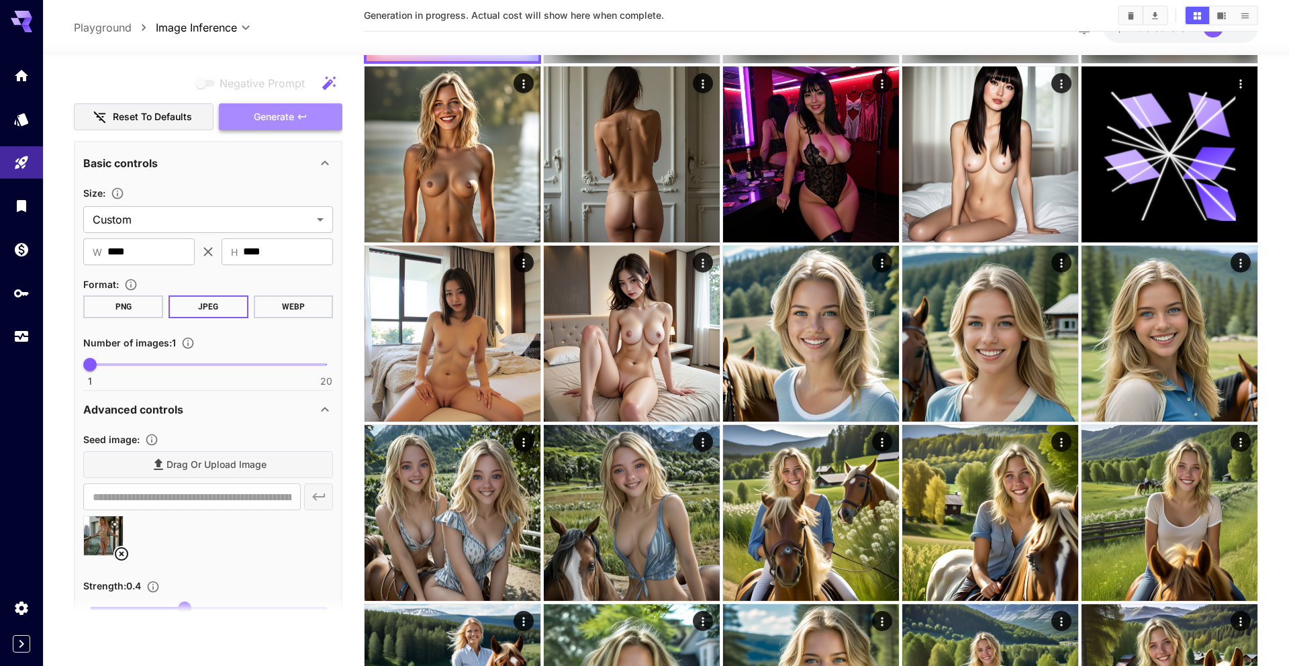
click at [291, 117] on span "Generate" at bounding box center [274, 117] width 40 height 17
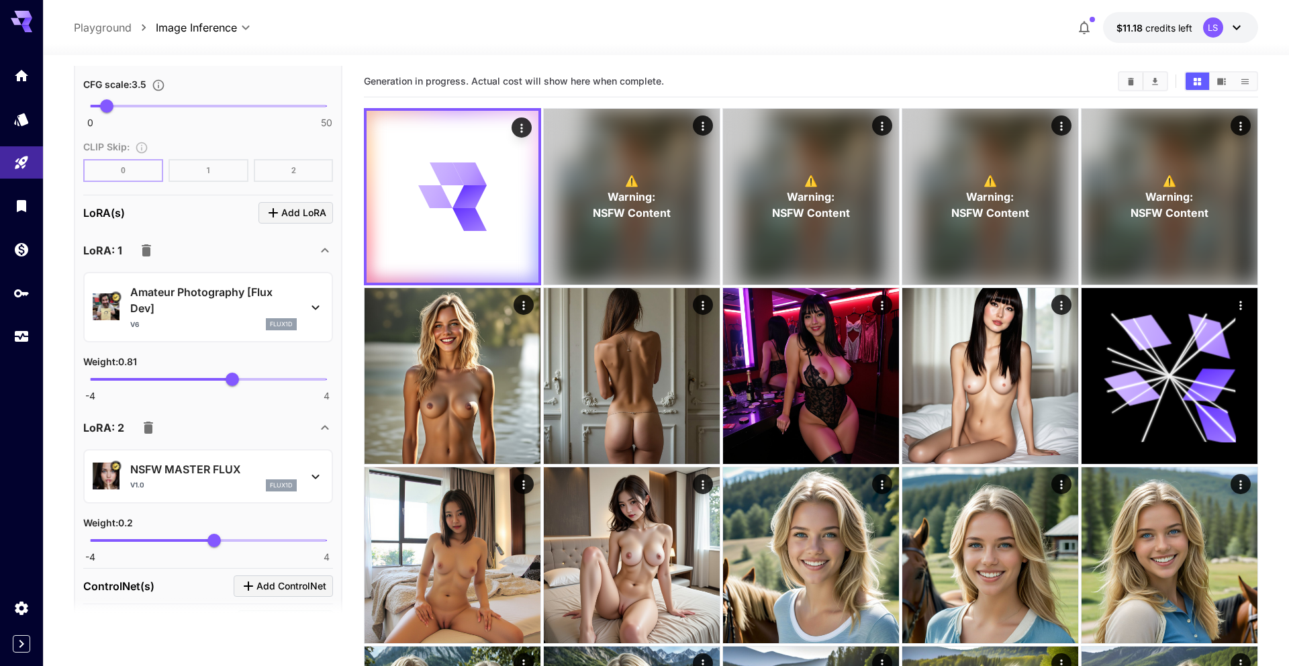
scroll to position [1710, 0]
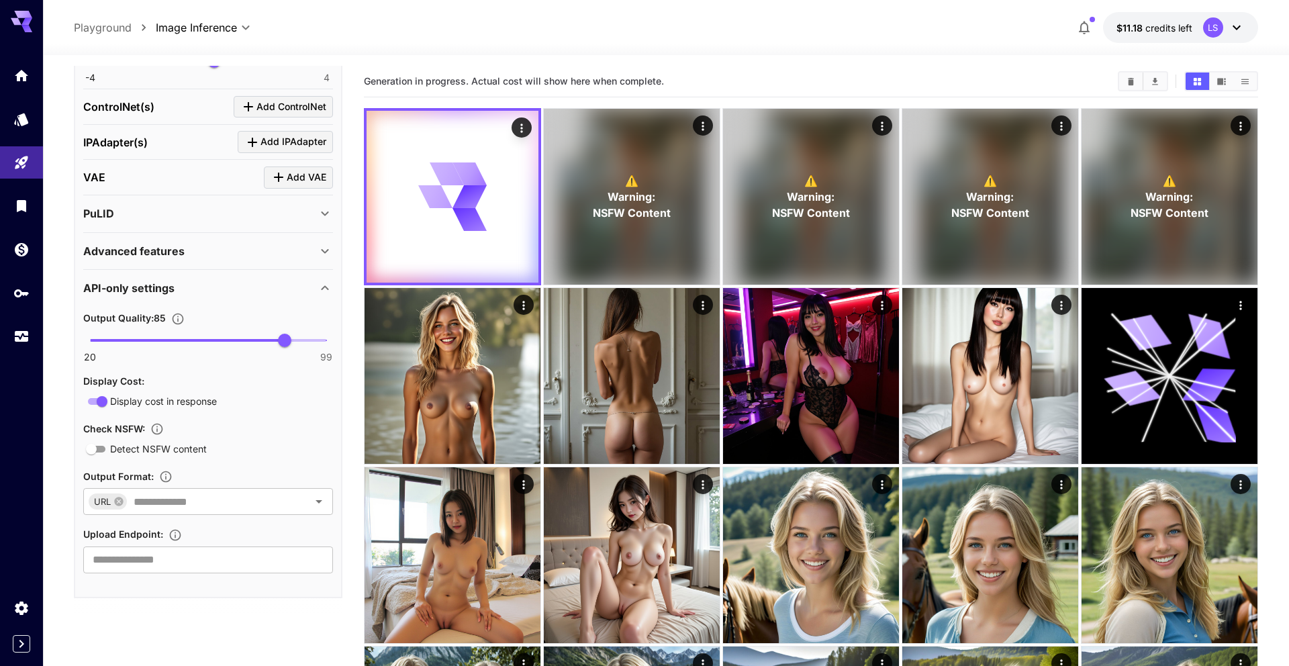
click at [158, 431] on icon "When enabled, the API uses a pre-trained model to flag content that may be NSFW…" at bounding box center [156, 428] width 13 height 13
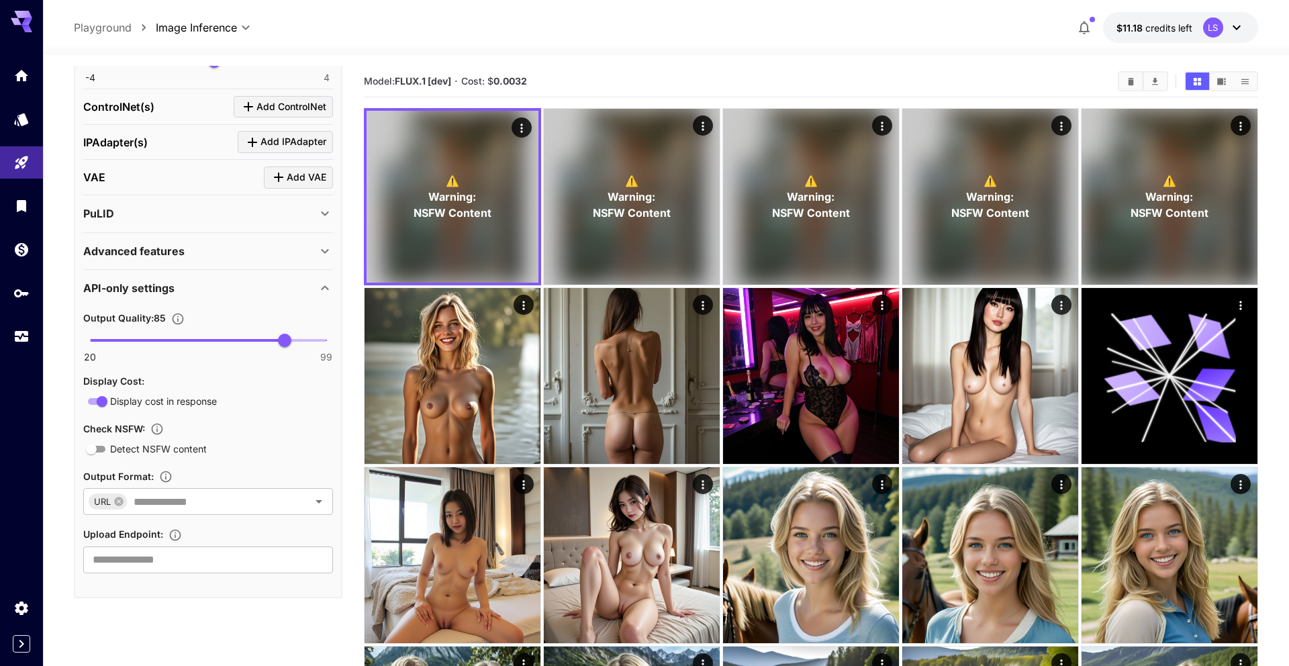
scroll to position [27, 0]
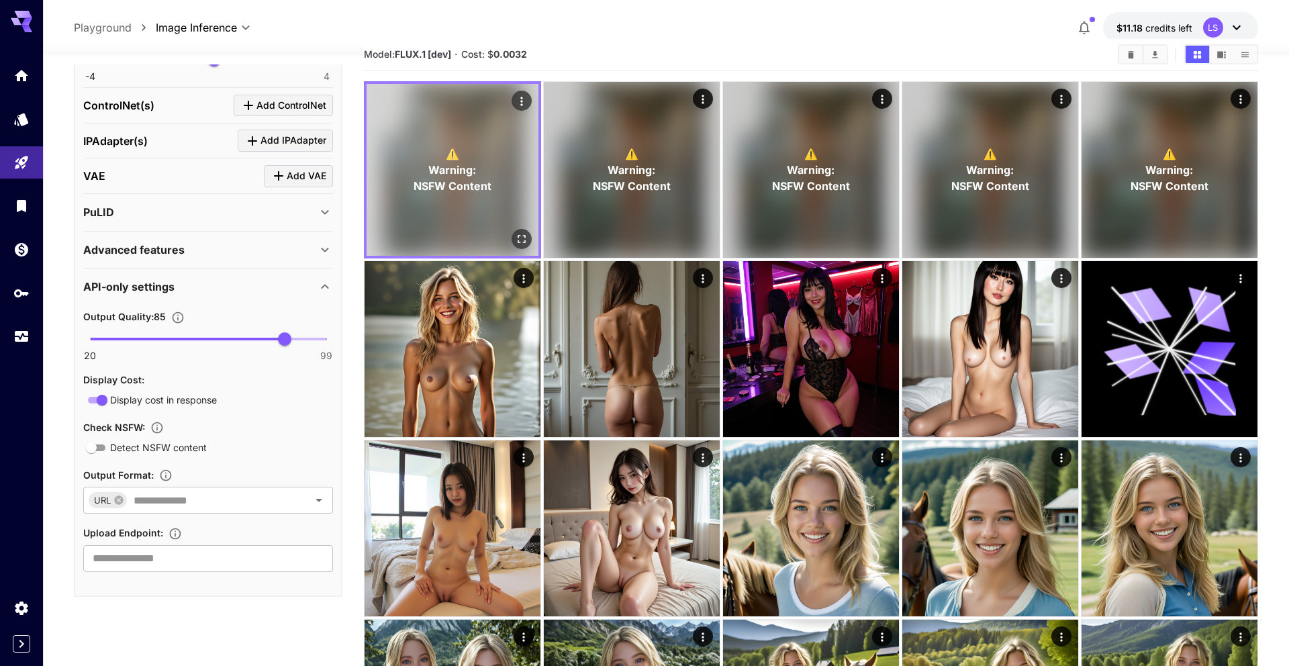
click at [383, 95] on icon "Actions" at bounding box center [521, 101] width 13 height 13
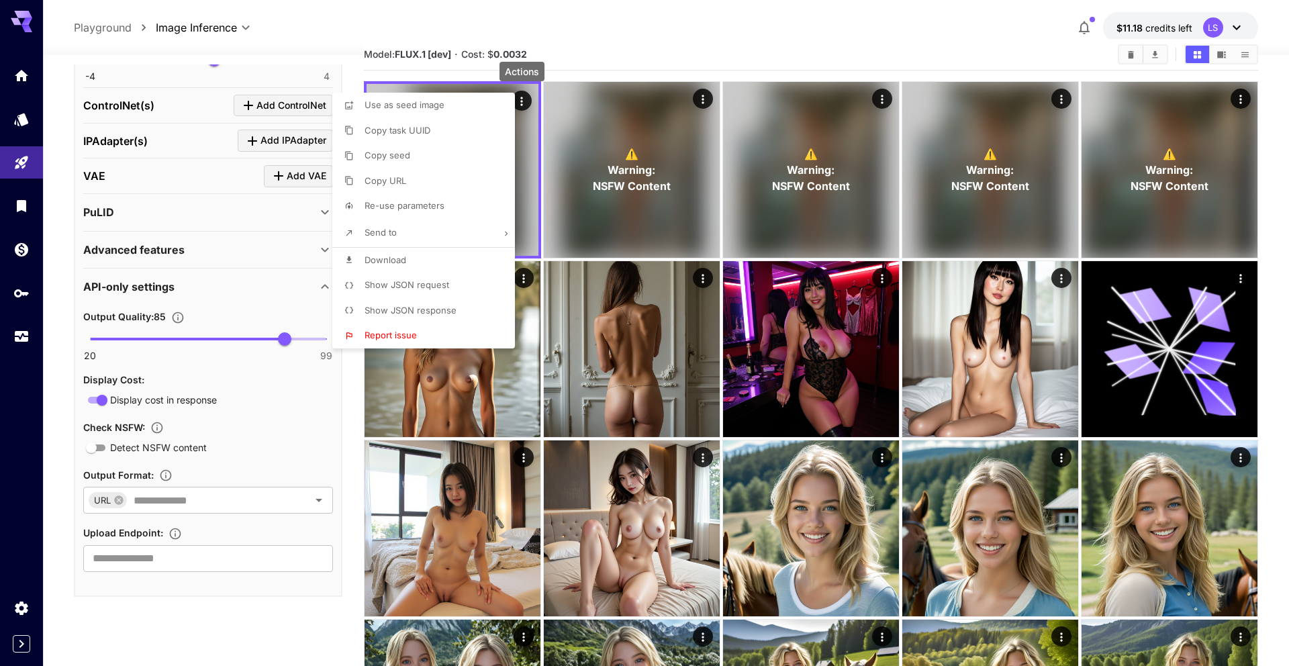
click at [383, 175] on li "Copy URL" at bounding box center [427, 181] width 191 height 26
click at [56, 383] on div at bounding box center [644, 333] width 1289 height 666
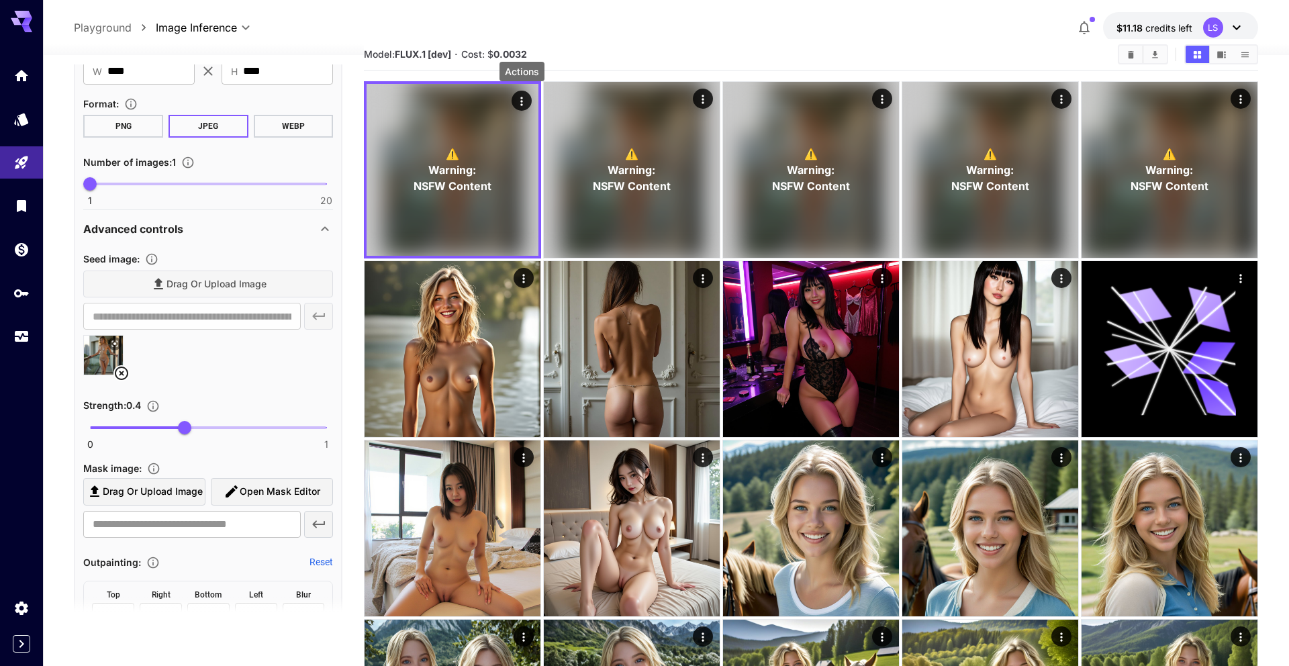
scroll to position [462, 0]
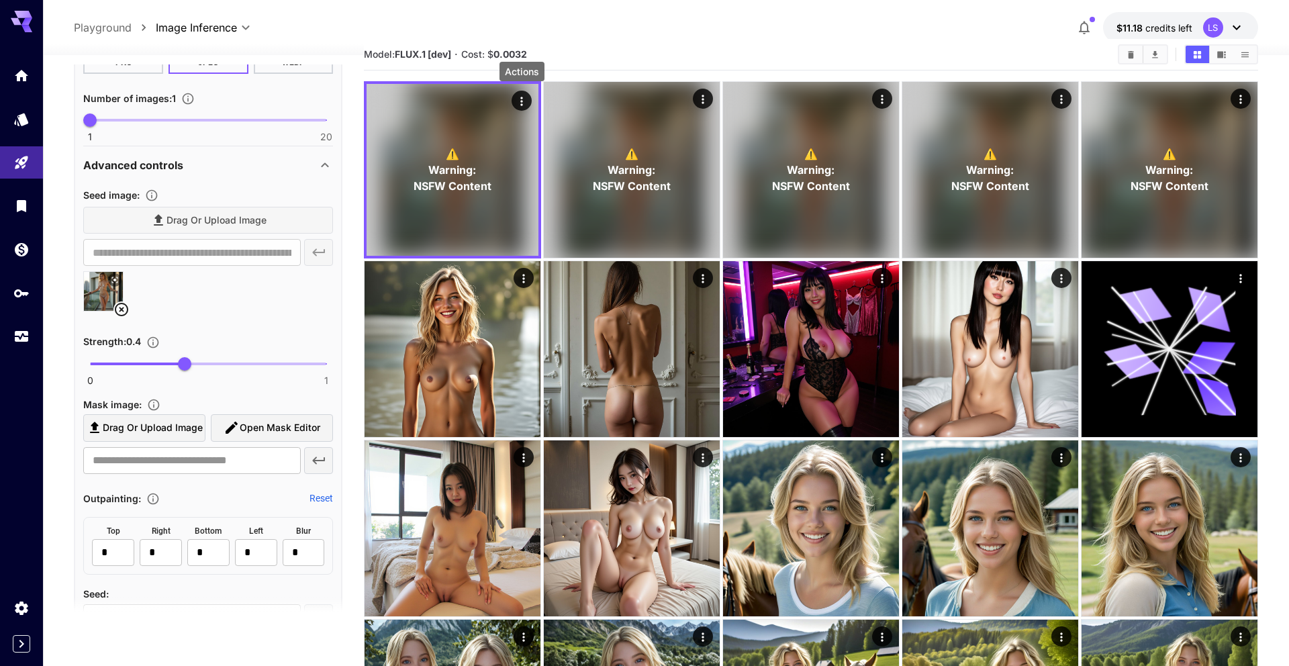
click at [254, 434] on span "Open Mask Editor" at bounding box center [280, 428] width 81 height 17
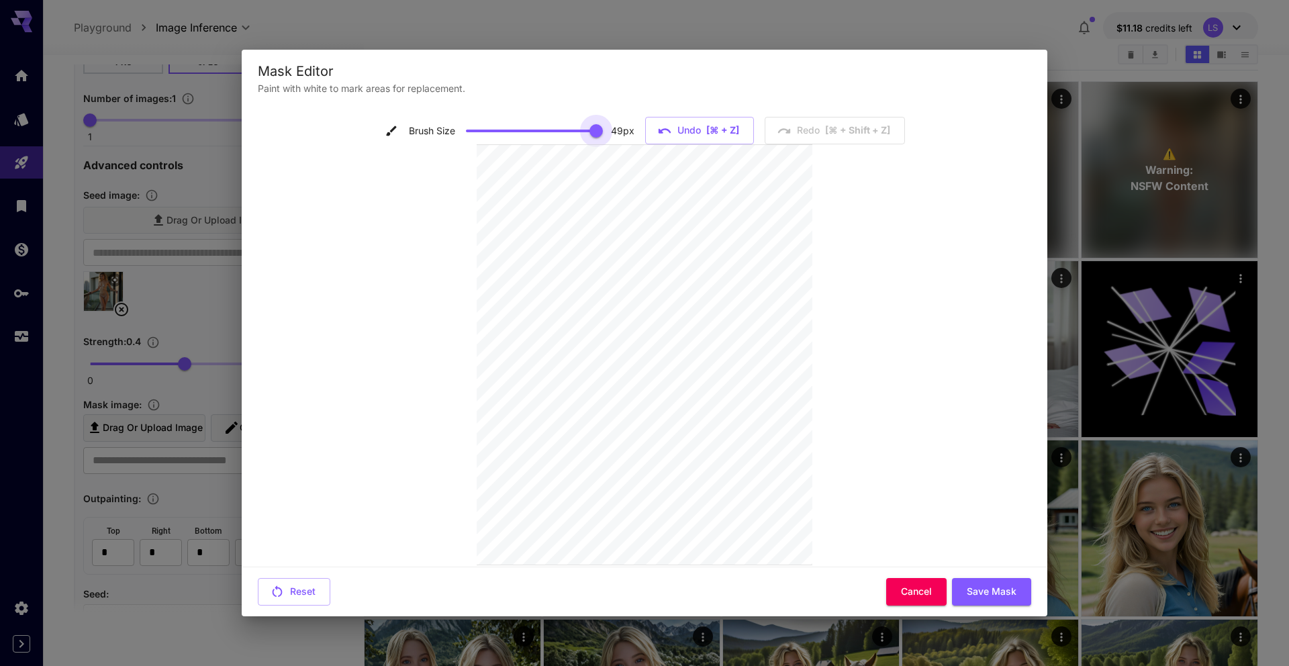
type input "**"
drag, startPoint x: 597, startPoint y: 131, endPoint x: 625, endPoint y: 131, distance: 28.2
click at [383, 131] on div "Brush Size 50 px" at bounding box center [509, 131] width 249 height 20
click at [383, 425] on div "Brush Size 50 px Undo [⌘ + Z] Redo [⌘ + shift + Z]" at bounding box center [644, 335] width 773 height 436
click at [383, 160] on div "Brush Size 50 px Undo [⌘ + Z] Redo [⌘ + shift + Z]" at bounding box center [644, 335] width 773 height 436
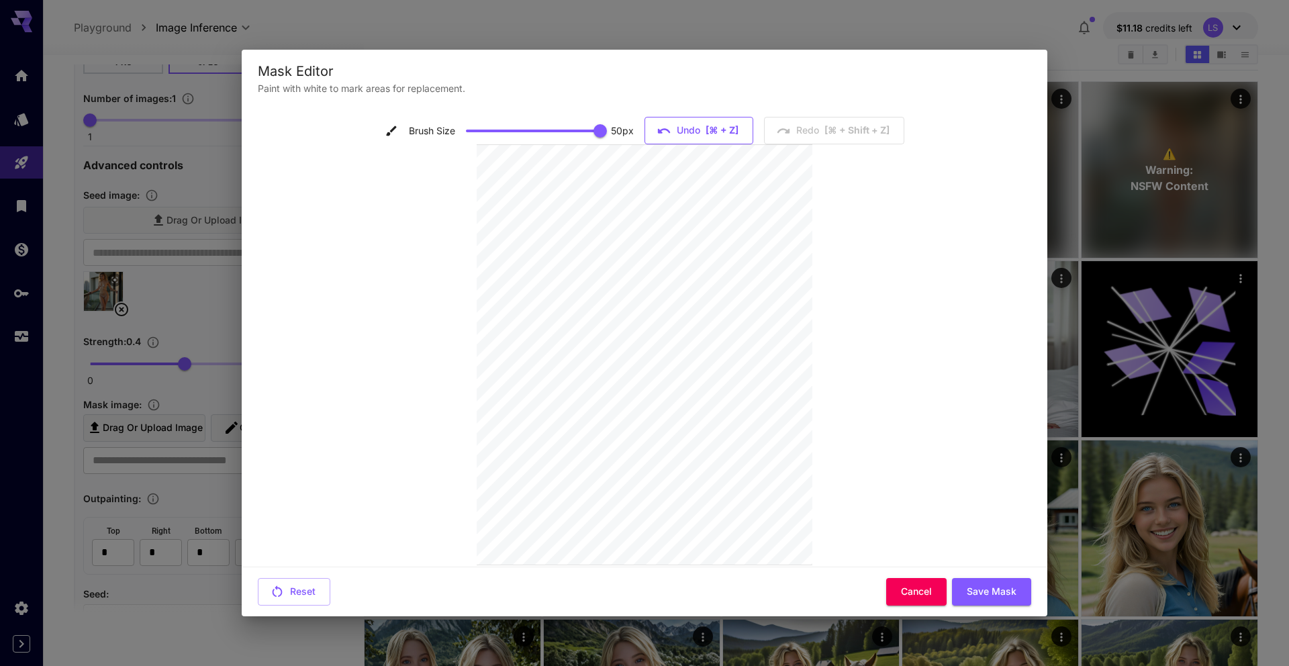
click at [383, 132] on button "Undo [⌘ + Z]" at bounding box center [698, 131] width 109 height 28
click at [383, 513] on button "Save Mask" at bounding box center [991, 592] width 79 height 28
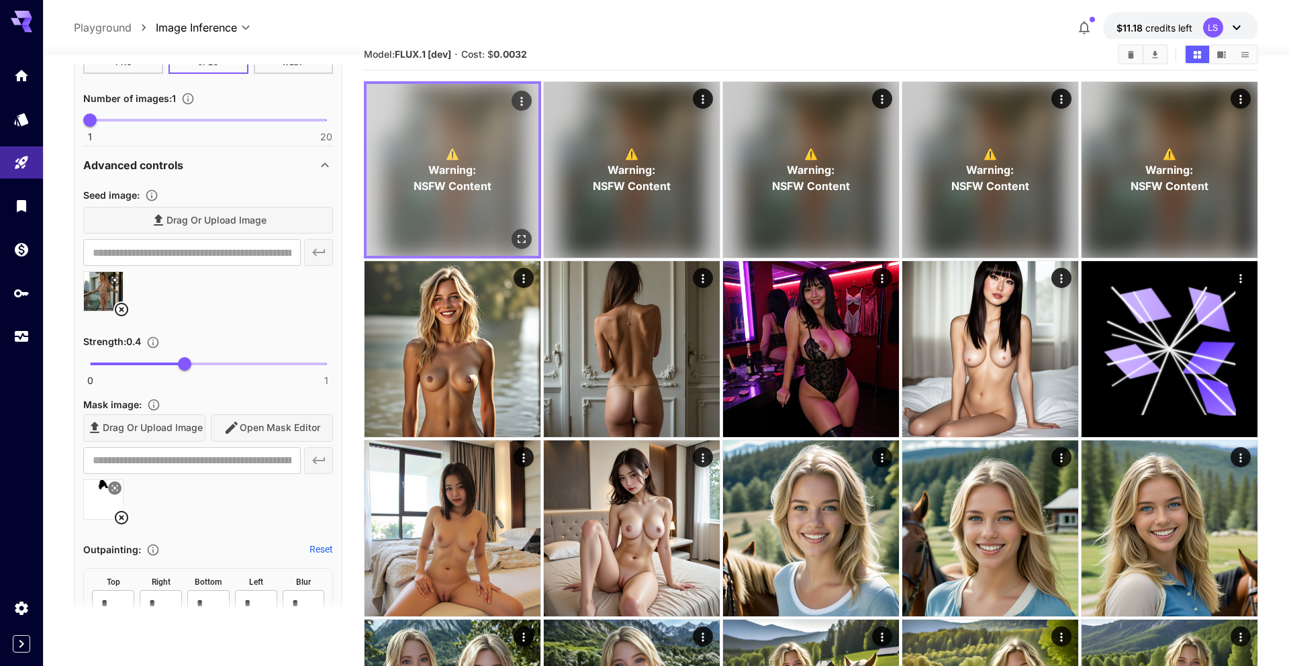
type input "**********"
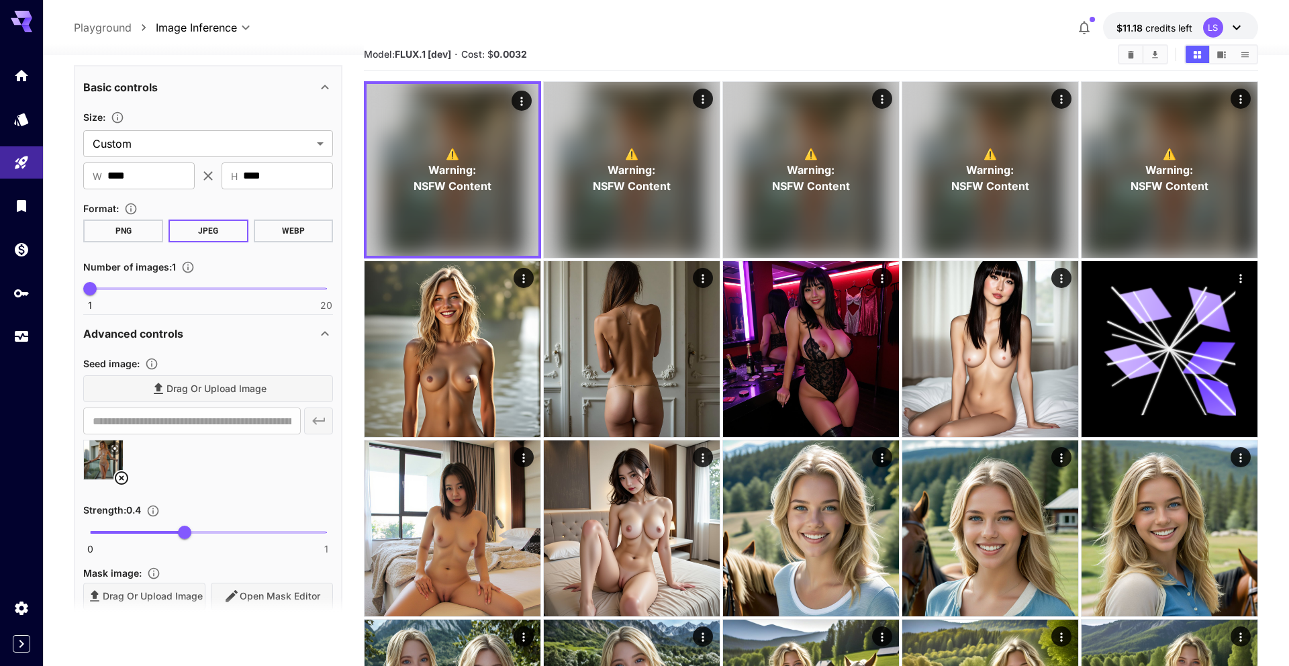
scroll to position [0, 0]
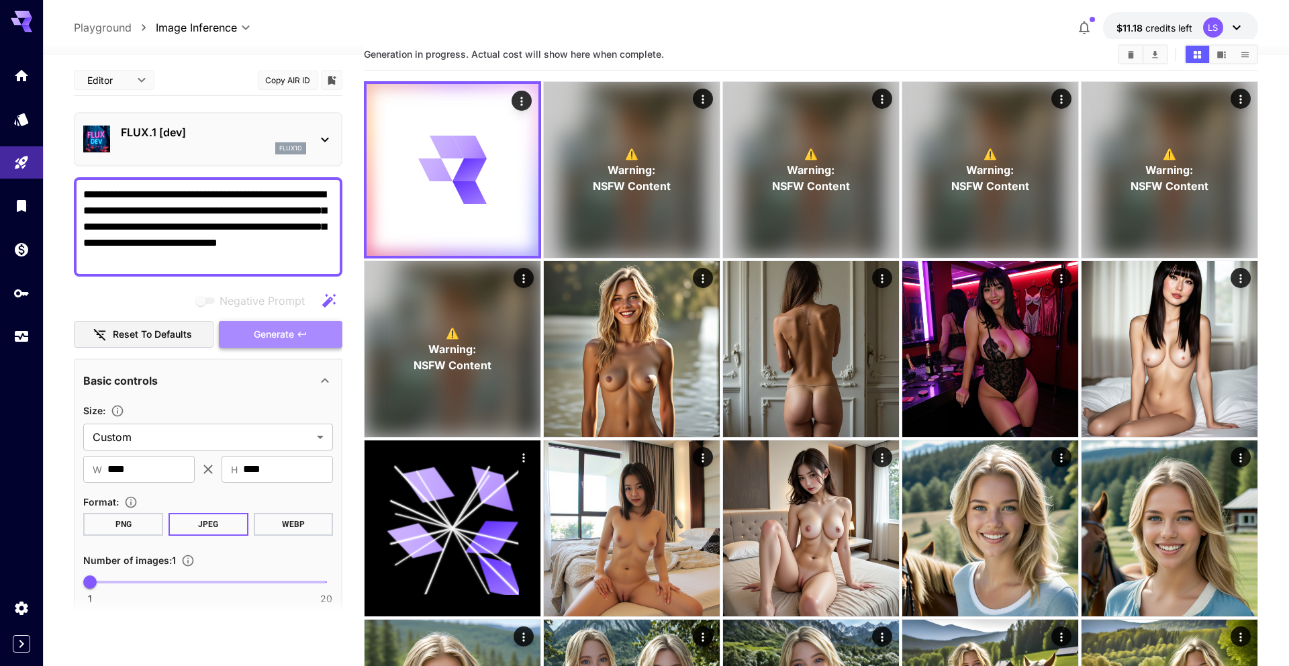
click at [273, 326] on span "Generate" at bounding box center [274, 334] width 40 height 17
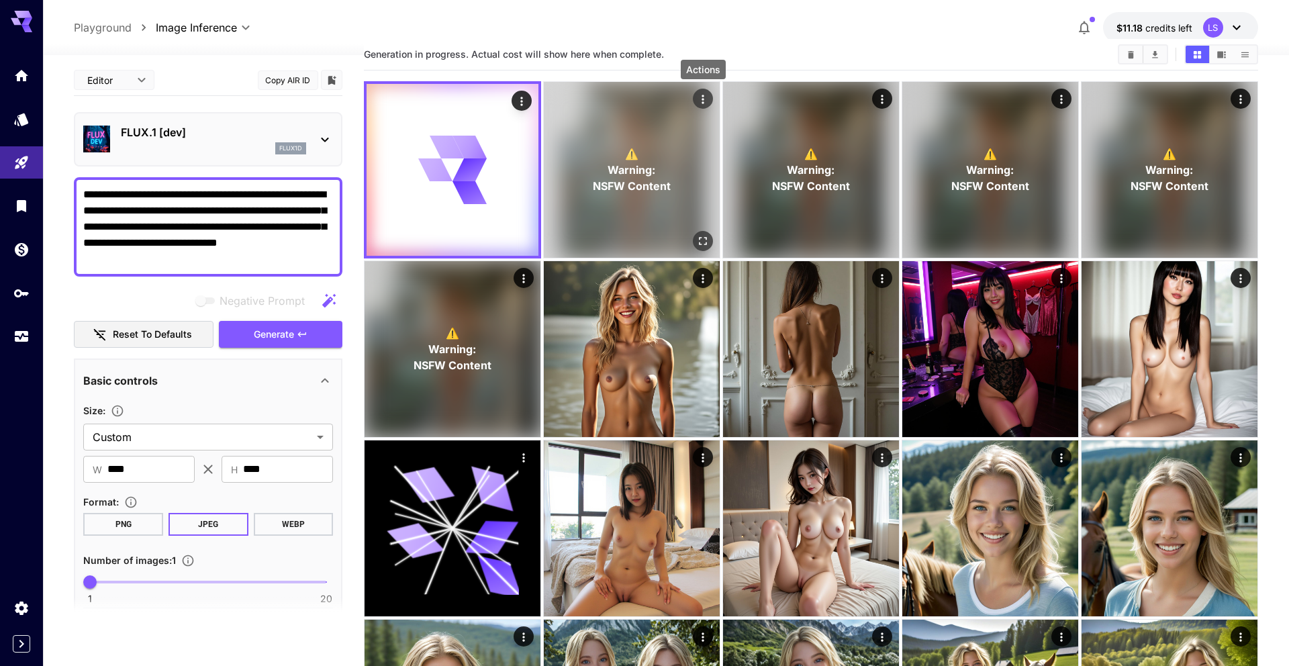
click at [383, 104] on icon "Actions" at bounding box center [702, 99] width 13 height 13
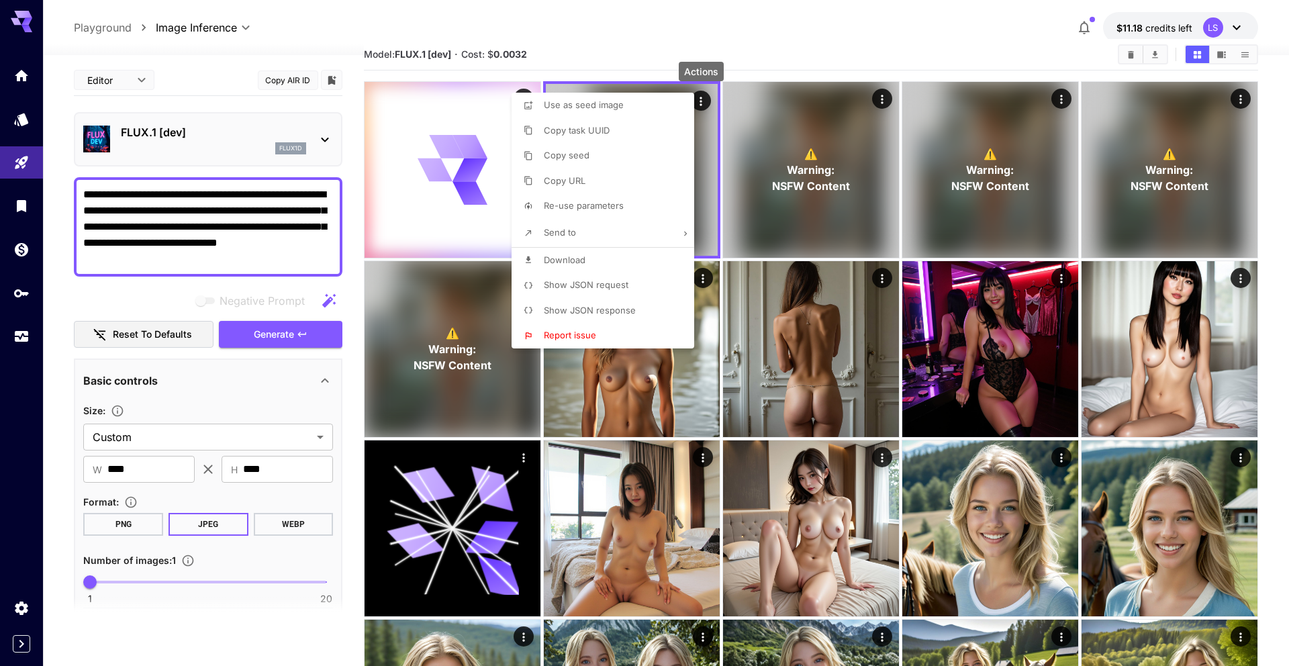
drag, startPoint x: 573, startPoint y: 287, endPoint x: 562, endPoint y: 312, distance: 27.9
click at [383, 312] on div "Use as seed image Copy task UUID Copy seed Copy URL Re-use parameters Send to D…" at bounding box center [602, 221] width 183 height 256
click at [383, 312] on span "Show JSON response" at bounding box center [590, 310] width 92 height 11
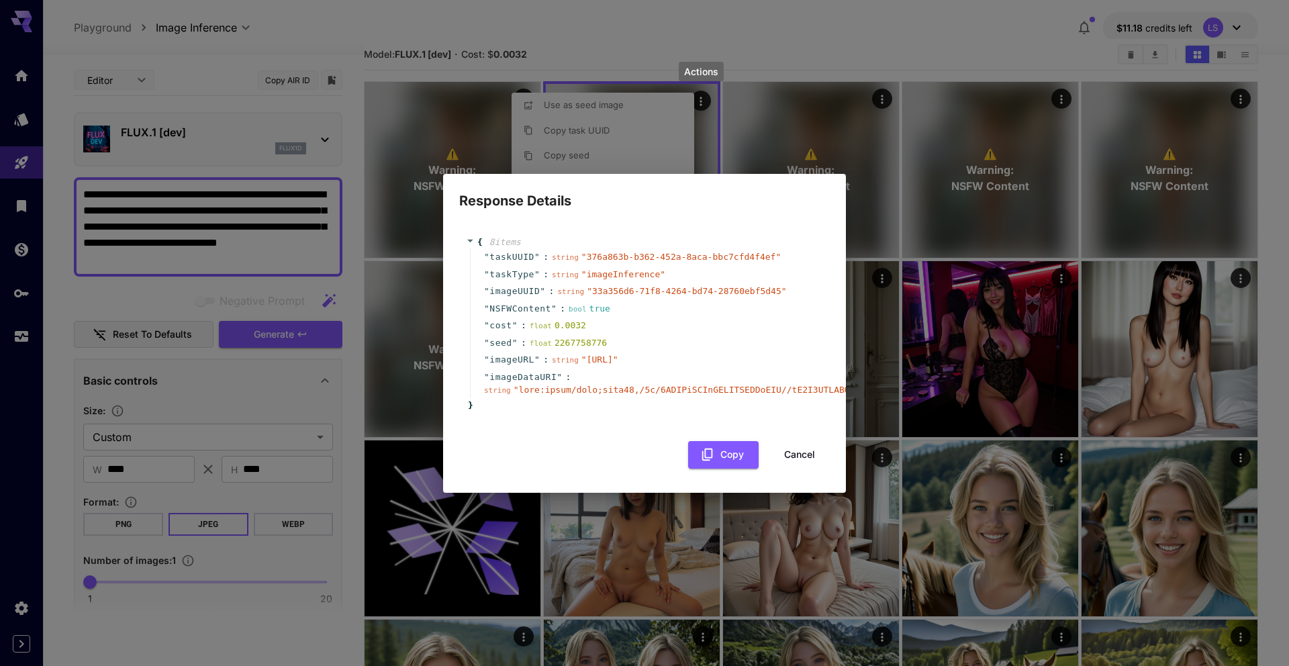
click at [383, 469] on button "Cancel" at bounding box center [799, 455] width 60 height 28
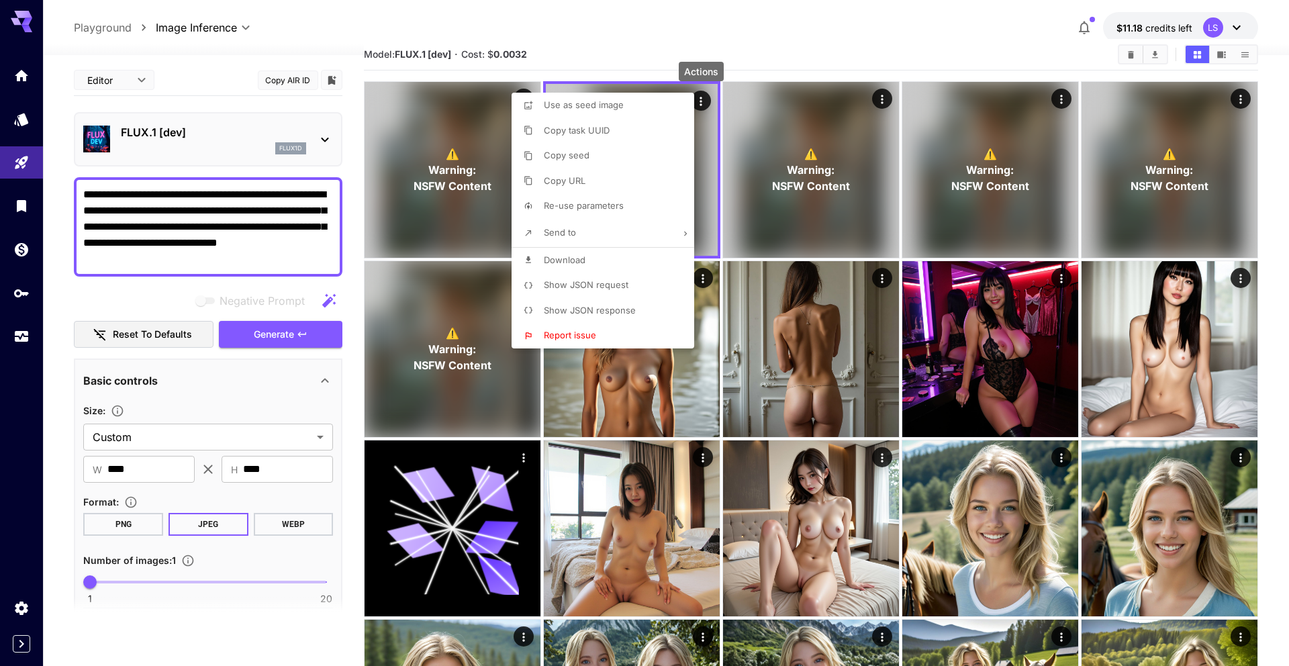
click at [383, 209] on div at bounding box center [644, 333] width 1289 height 666
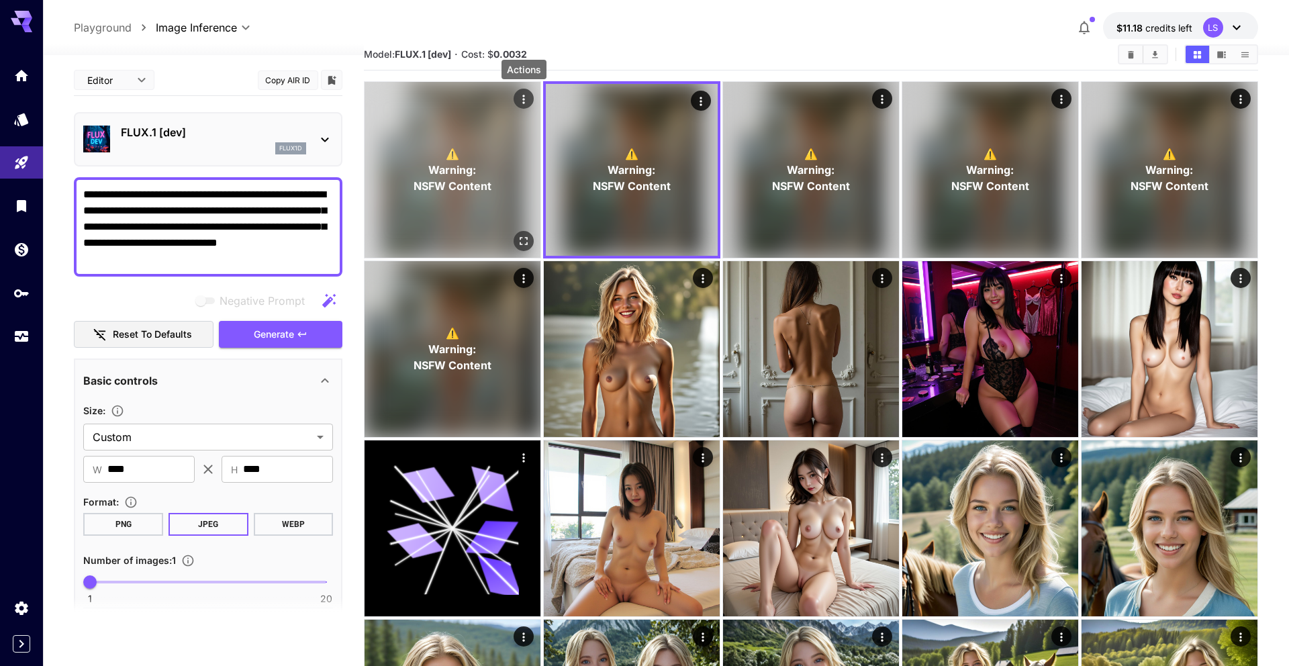
click at [383, 100] on icon "Actions" at bounding box center [523, 99] width 13 height 13
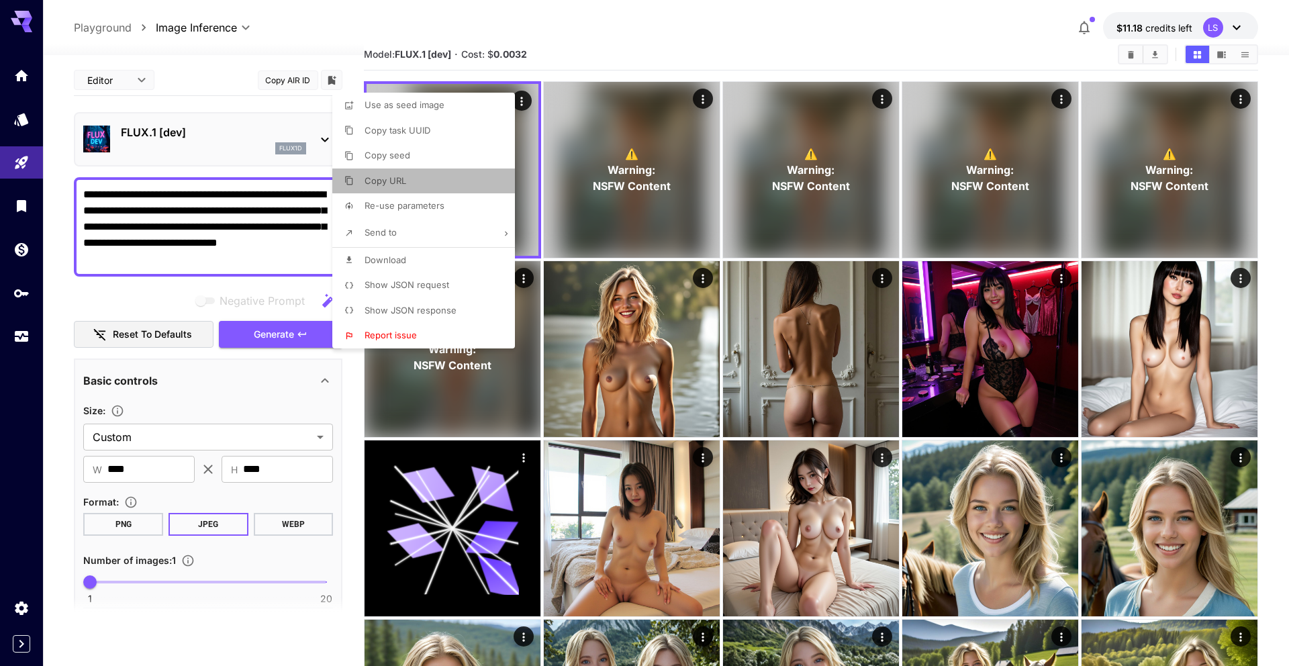
click at [383, 187] on li "Copy URL" at bounding box center [427, 181] width 191 height 26
click at [156, 400] on div at bounding box center [644, 333] width 1289 height 666
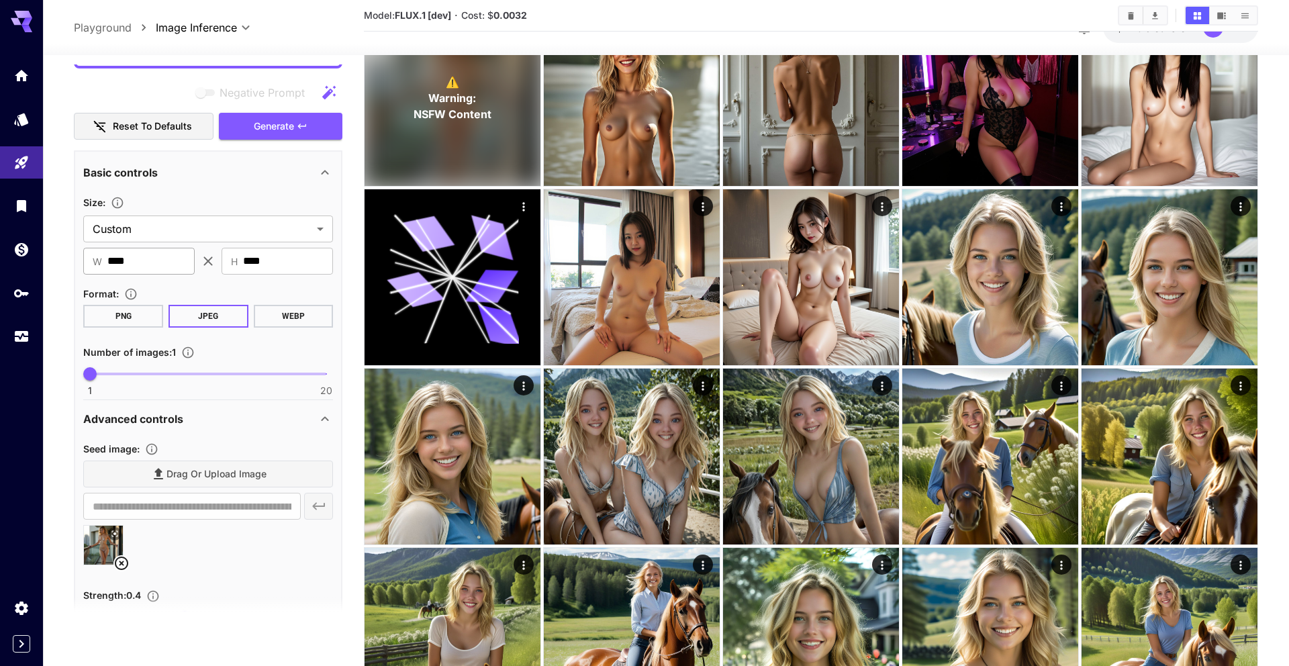
scroll to position [349, 0]
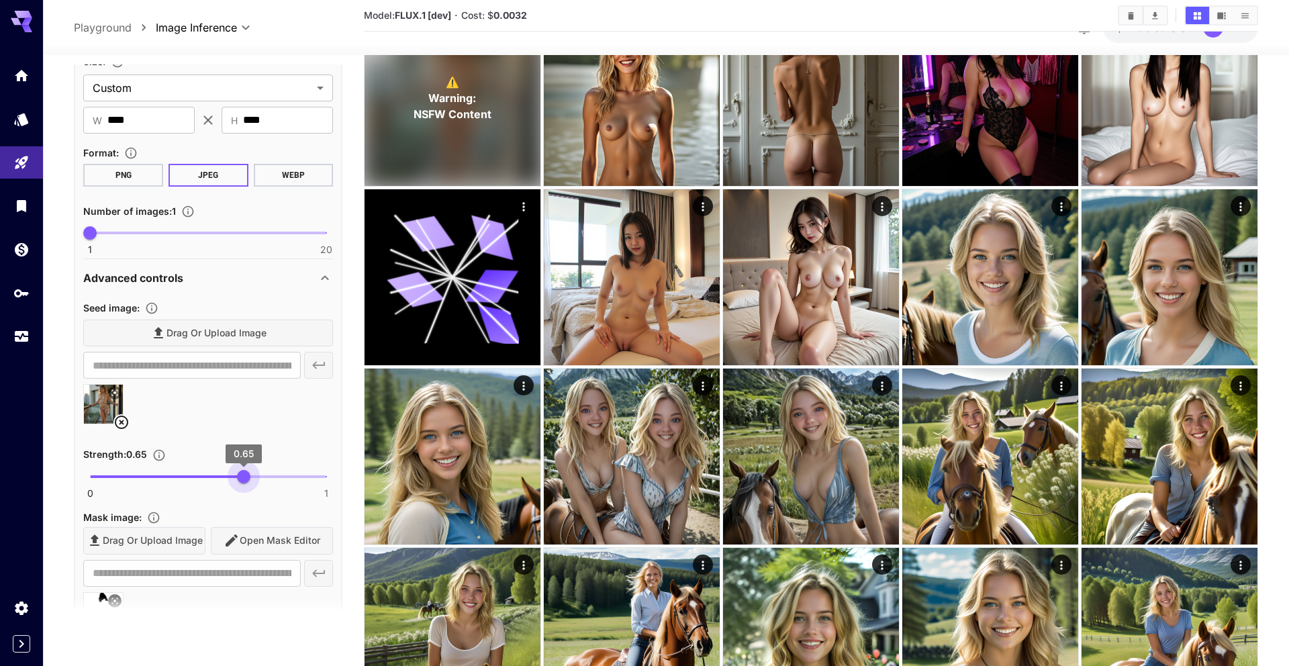
drag, startPoint x: 225, startPoint y: 477, endPoint x: 243, endPoint y: 477, distance: 18.1
click at [243, 477] on span "0 1 0.65" at bounding box center [208, 477] width 236 height 20
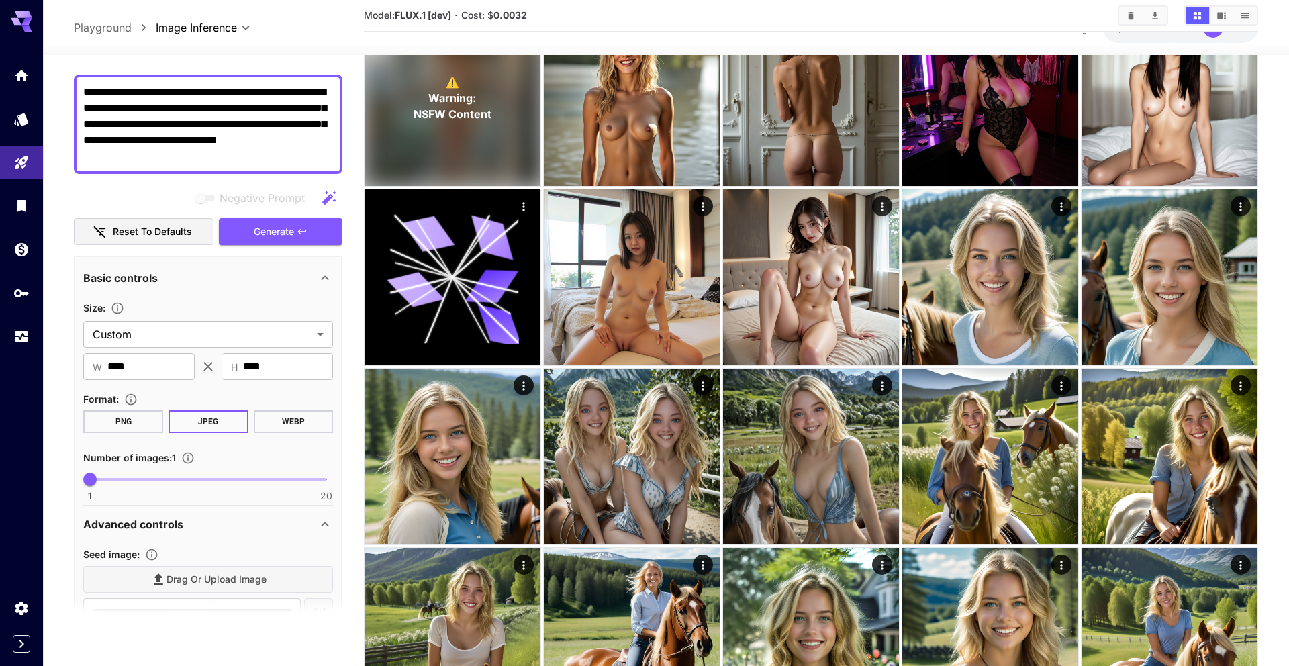
scroll to position [51, 0]
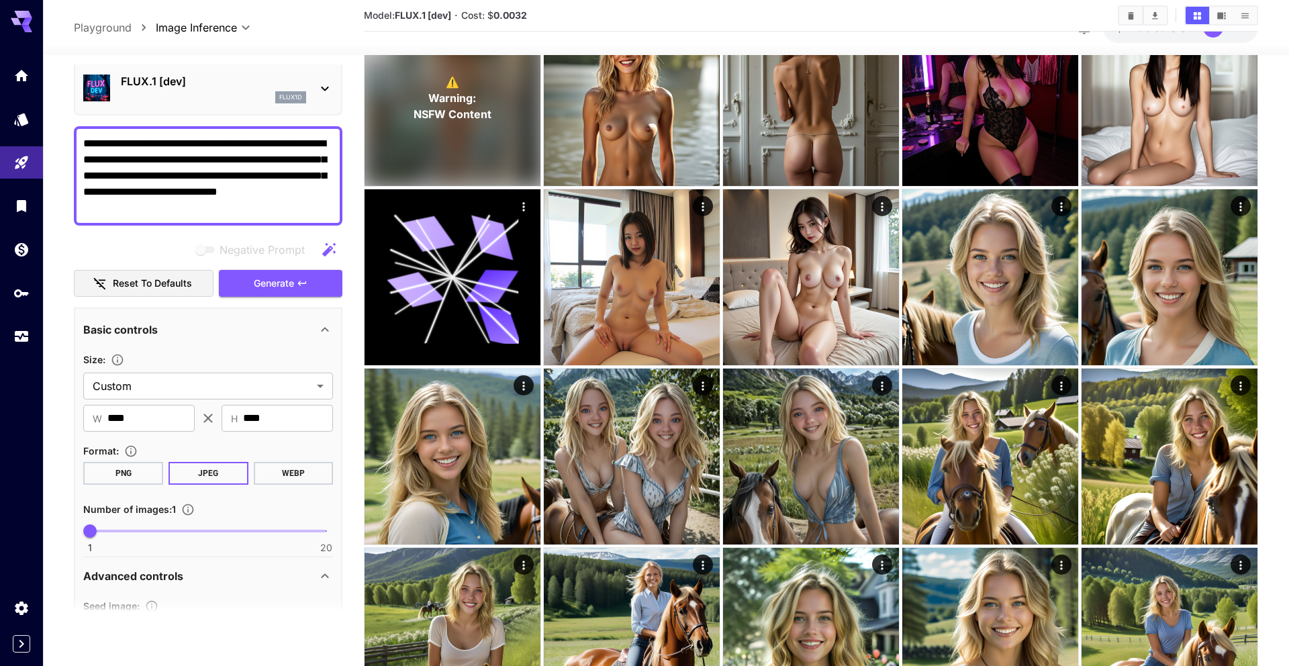
click at [285, 289] on span "Generate" at bounding box center [274, 283] width 40 height 17
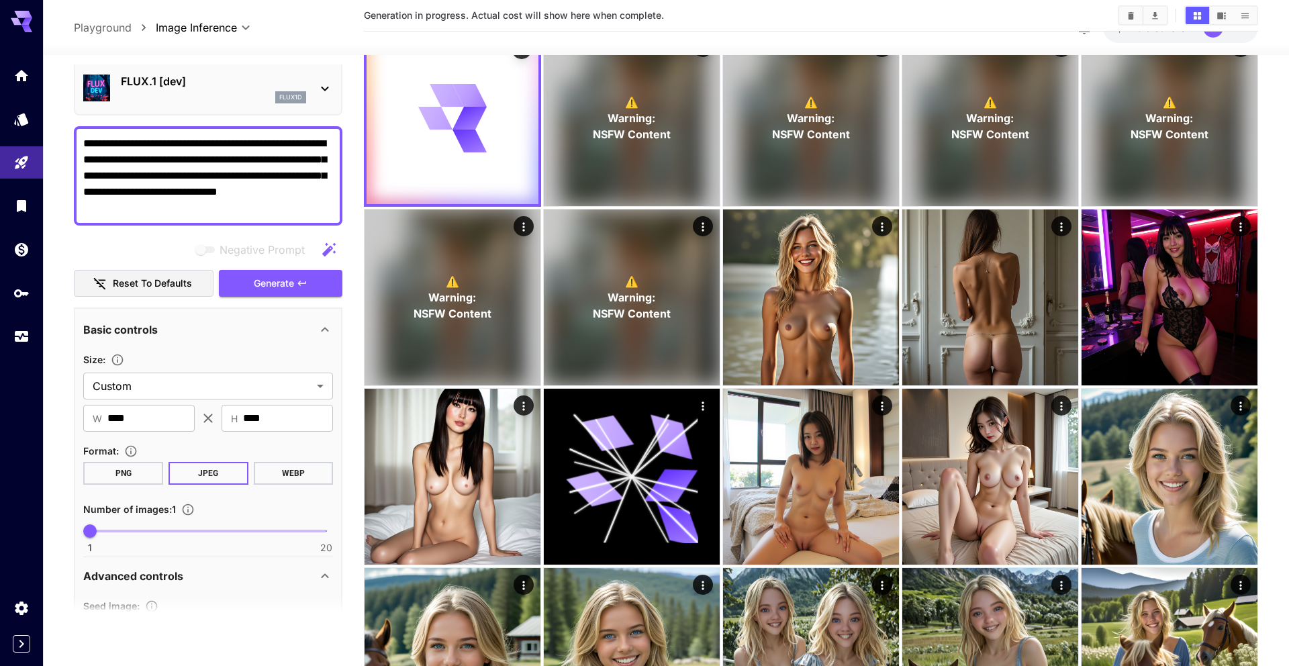
scroll to position [0, 0]
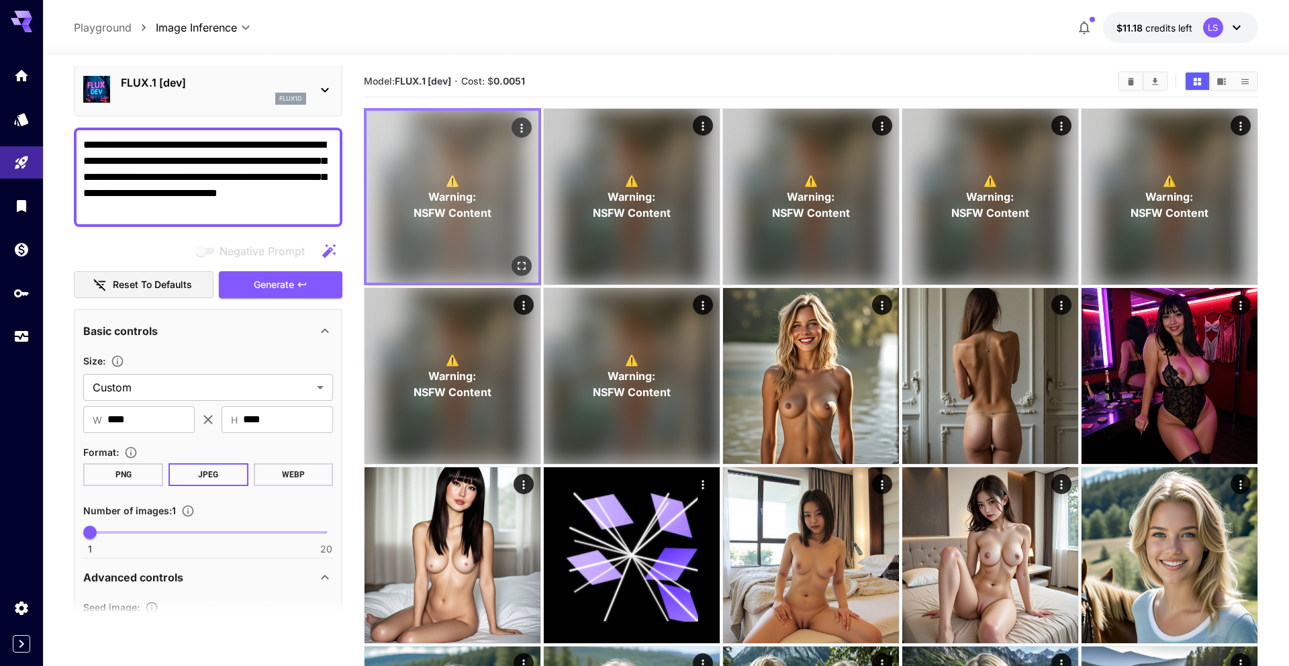
click at [383, 130] on icon "Actions" at bounding box center [521, 127] width 13 height 13
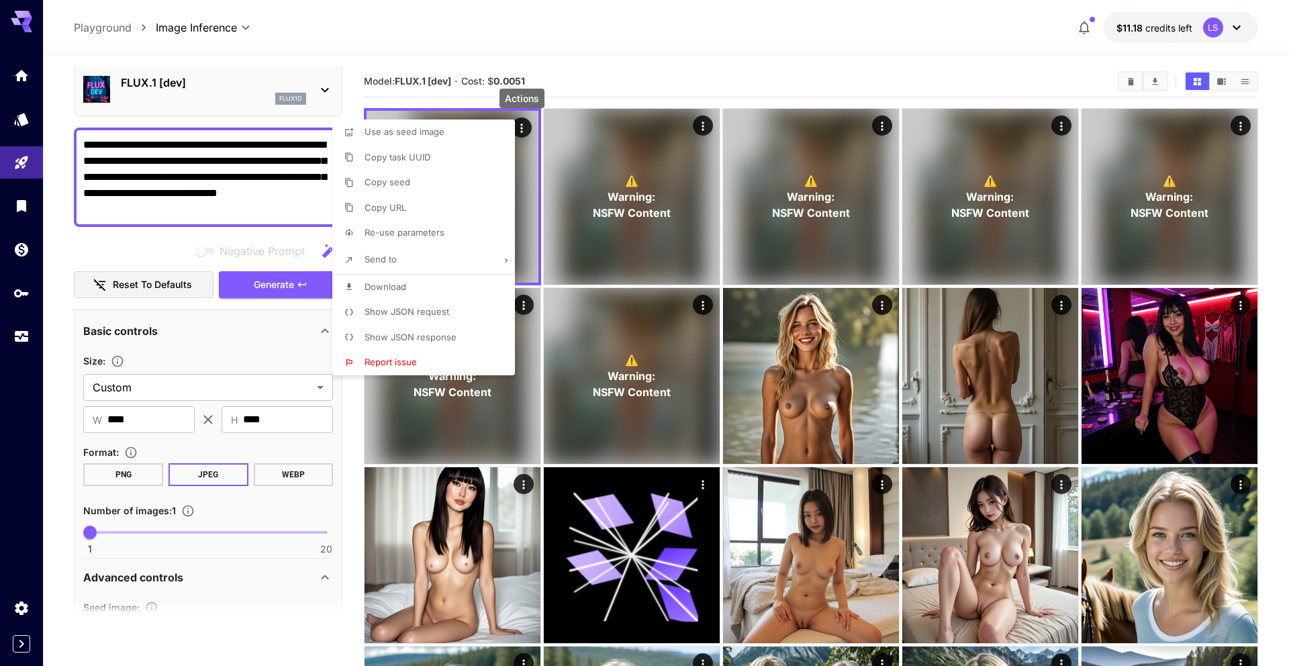
click at [383, 202] on li "Copy URL" at bounding box center [427, 208] width 191 height 26
click at [217, 354] on div at bounding box center [644, 333] width 1289 height 666
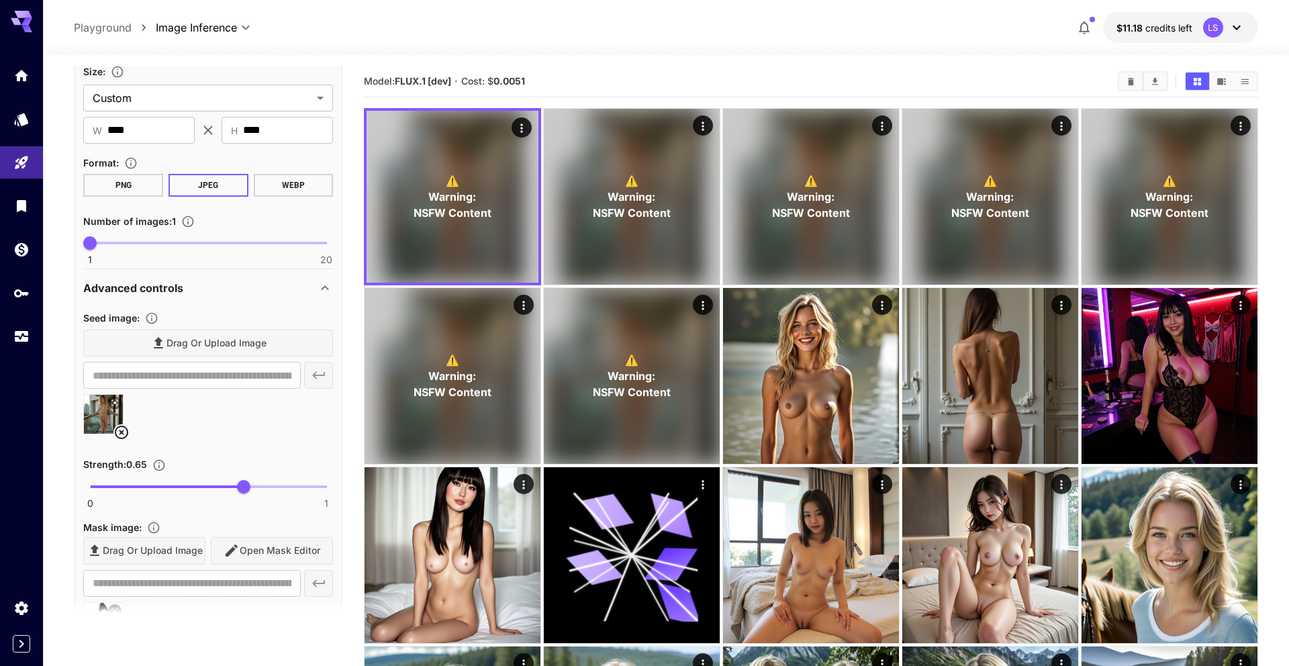
scroll to position [388, 0]
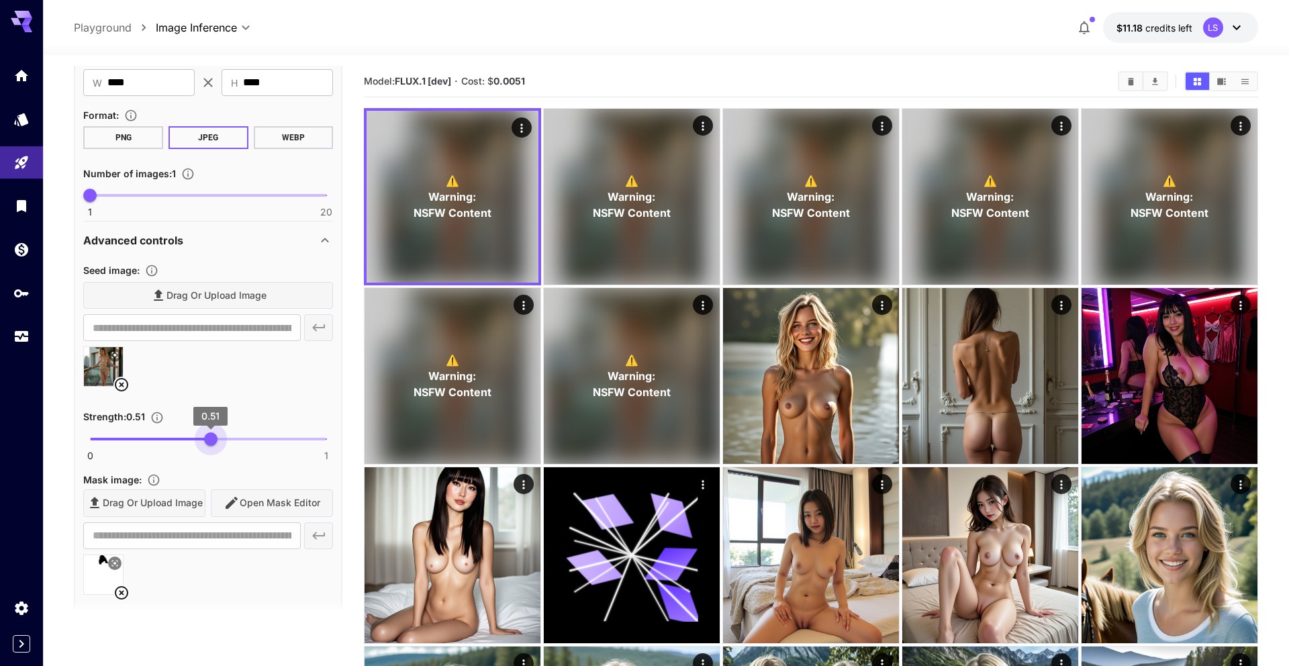
click at [210, 430] on span "0 1 0.51" at bounding box center [208, 439] width 236 height 20
type input "***"
drag, startPoint x: 199, startPoint y: 436, endPoint x: 207, endPoint y: 436, distance: 8.1
click at [207, 436] on span "0.5" at bounding box center [207, 438] width 13 height 13
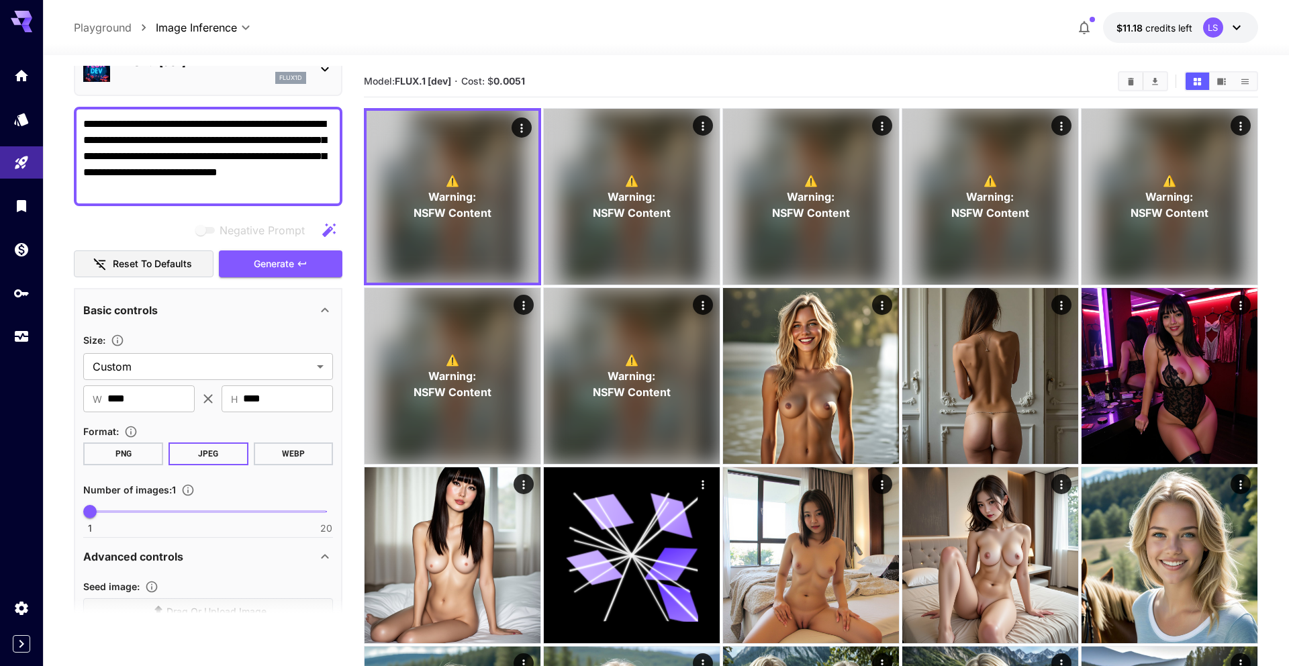
scroll to position [0, 0]
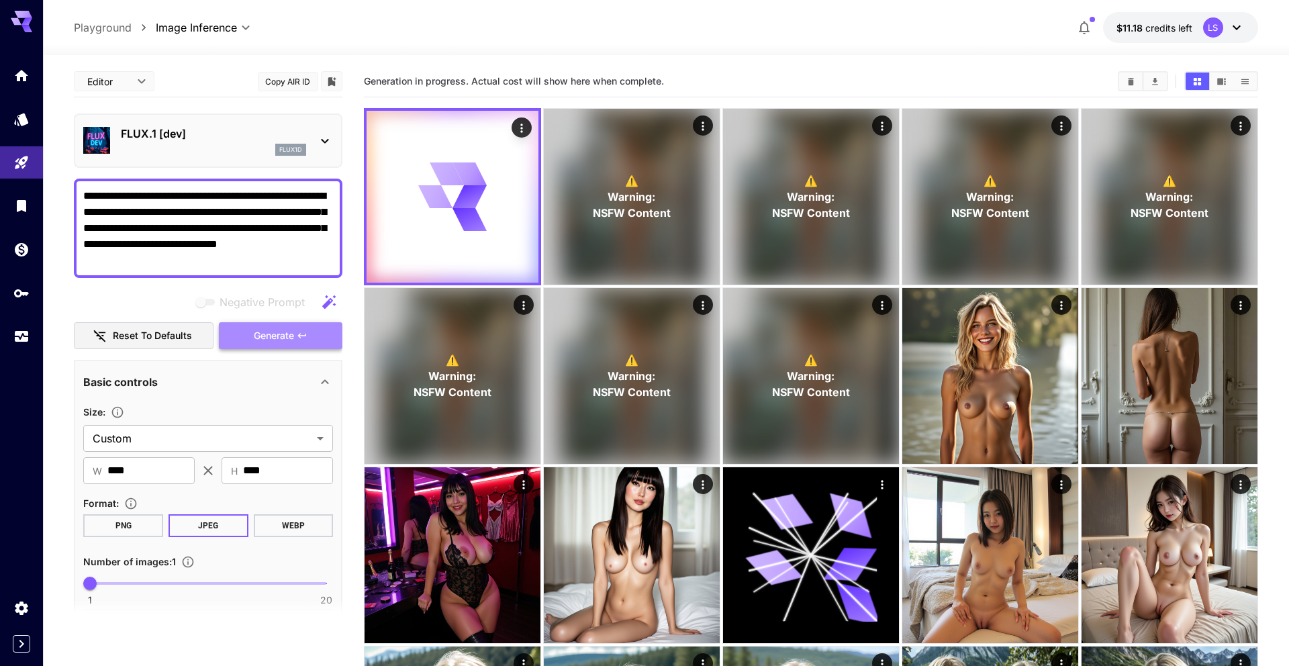
click at [268, 333] on span "Generate" at bounding box center [274, 336] width 40 height 17
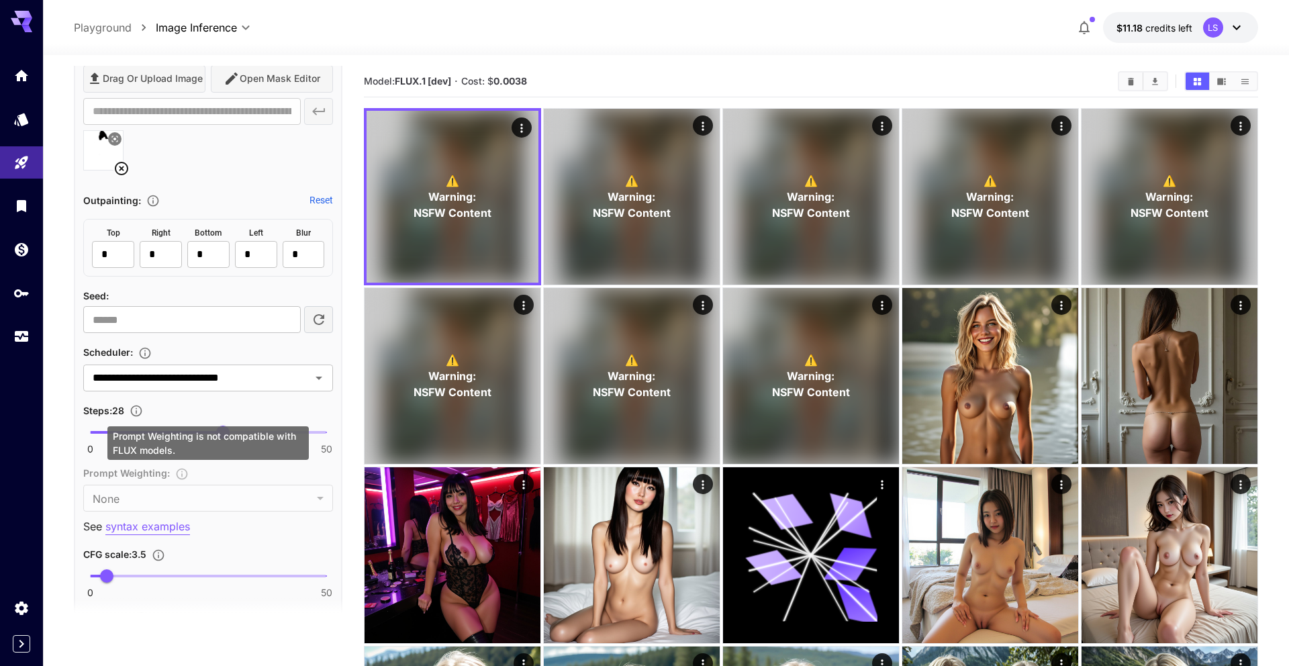
scroll to position [732, 0]
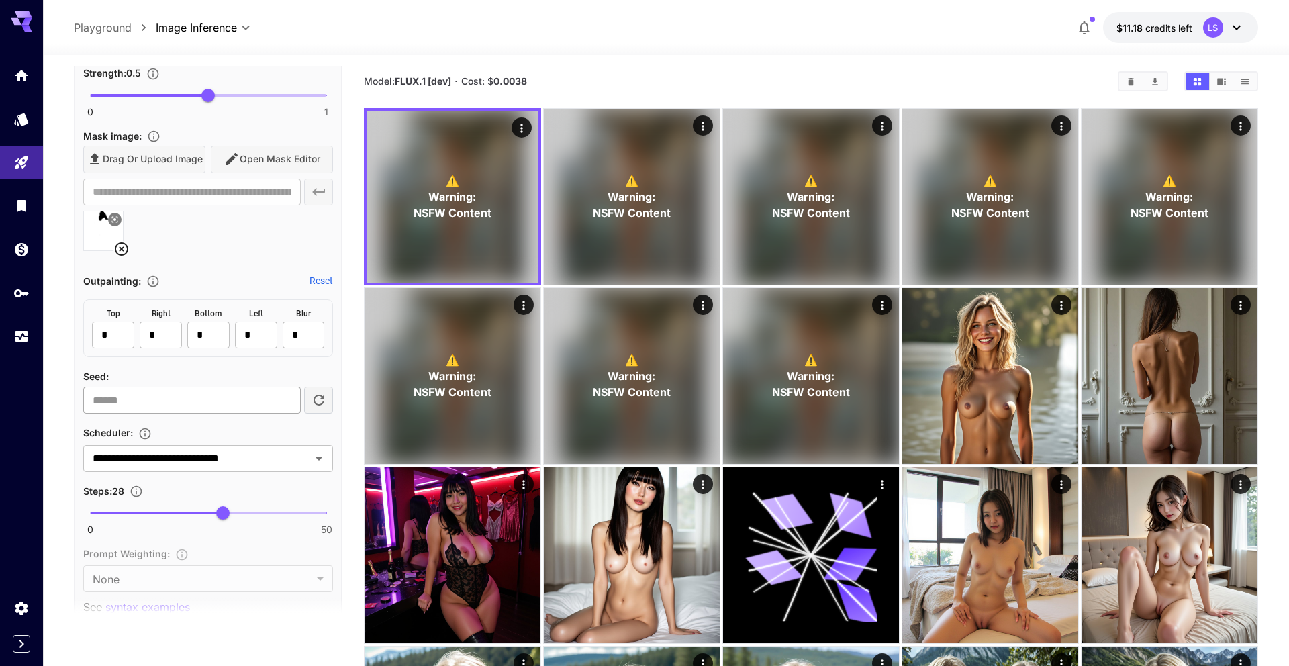
type input "*"
click at [288, 397] on input "*" at bounding box center [191, 400] width 217 height 27
click at [322, 368] on div "Seed :" at bounding box center [208, 376] width 250 height 16
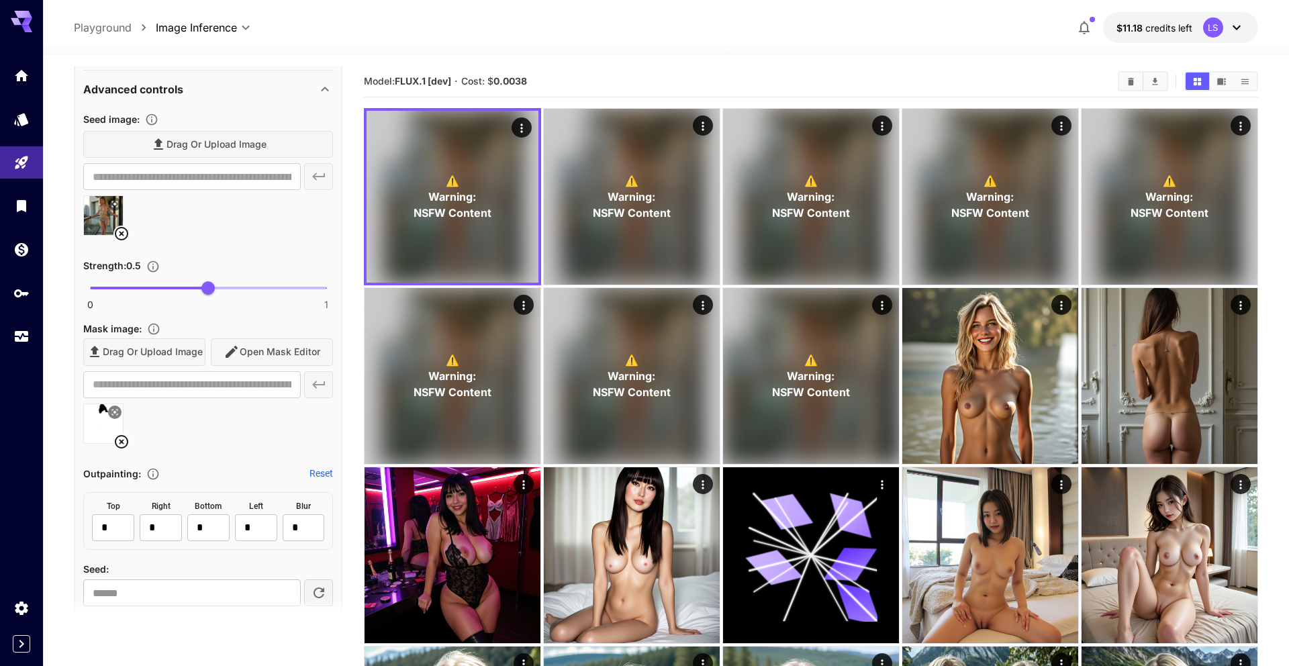
scroll to position [519, 0]
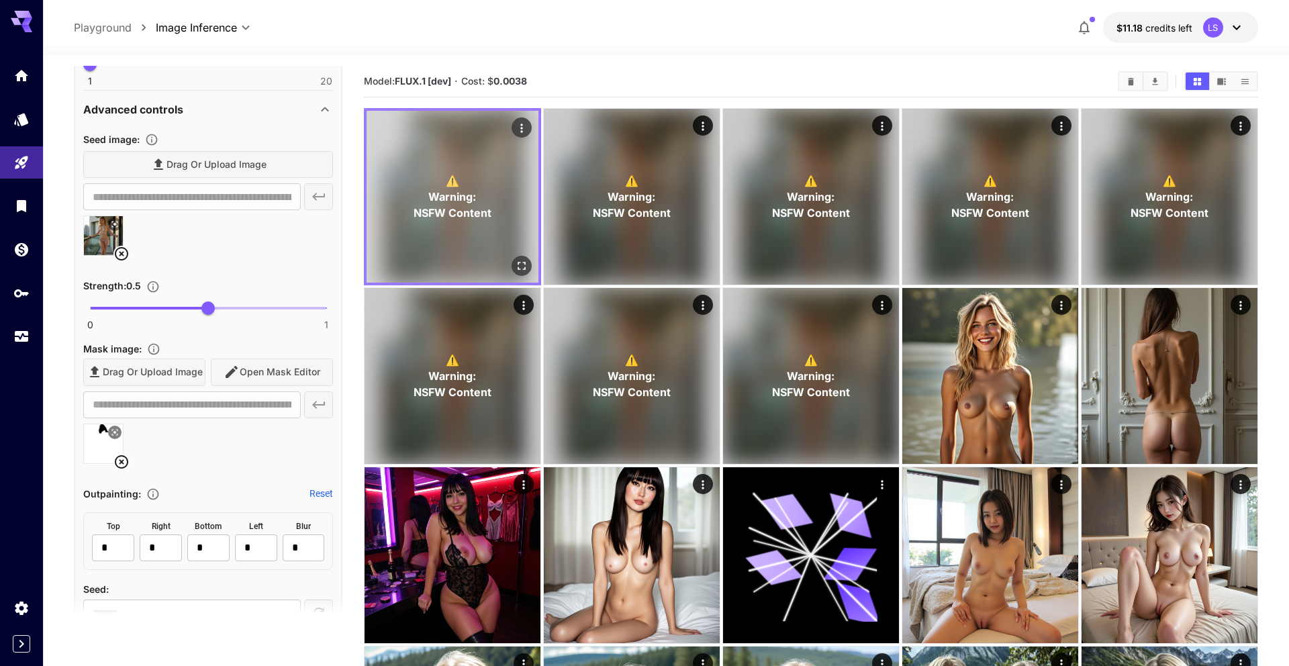
click at [383, 117] on button "Actions" at bounding box center [521, 127] width 20 height 20
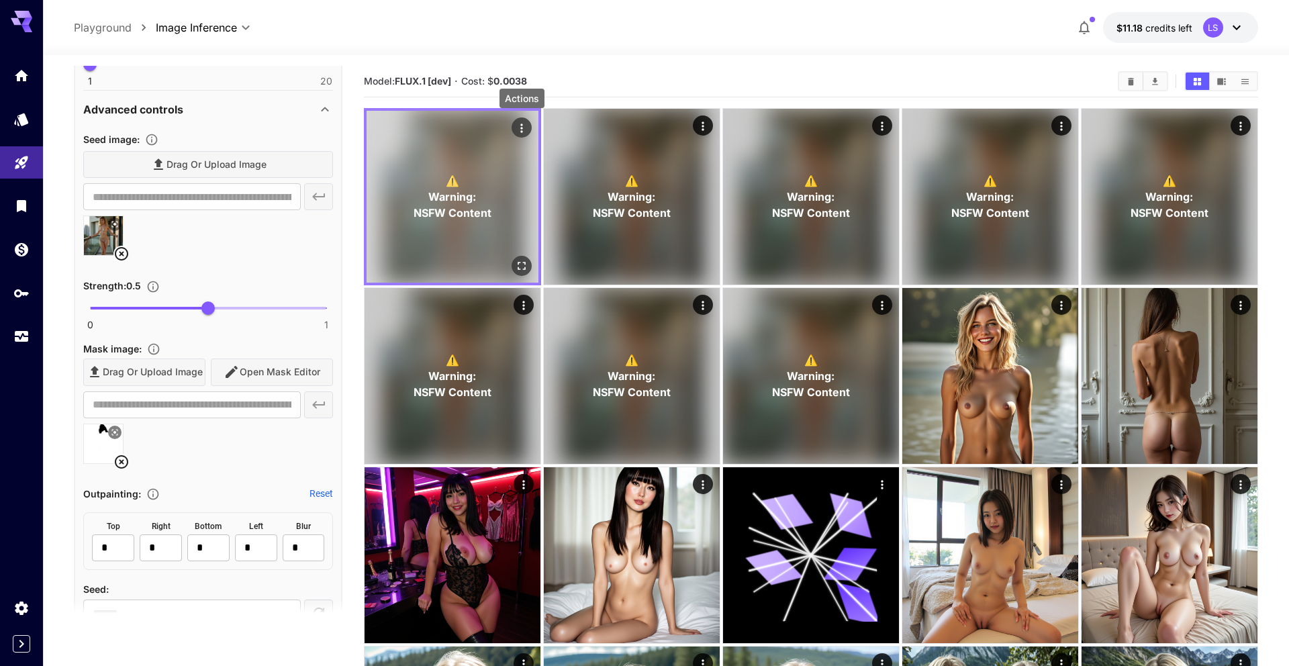
click at [383, 124] on icon "Actions" at bounding box center [521, 127] width 13 height 13
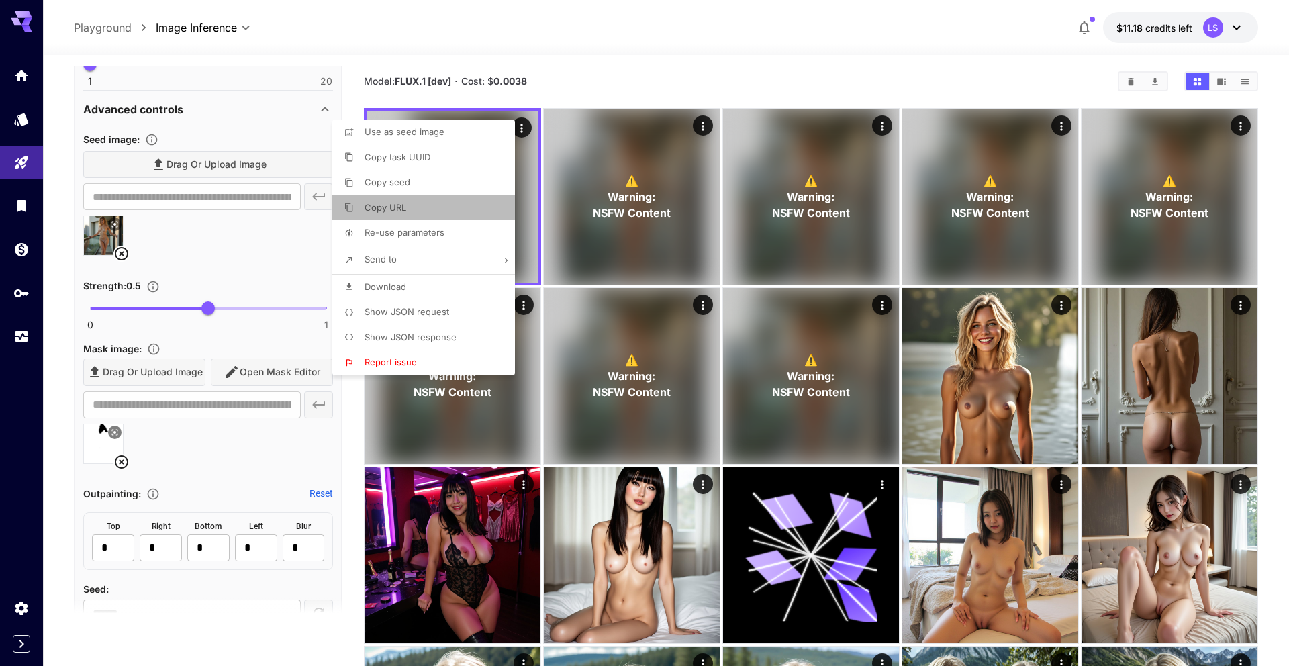
click at [383, 202] on li "Copy URL" at bounding box center [427, 208] width 191 height 26
click at [258, 209] on div at bounding box center [644, 333] width 1289 height 666
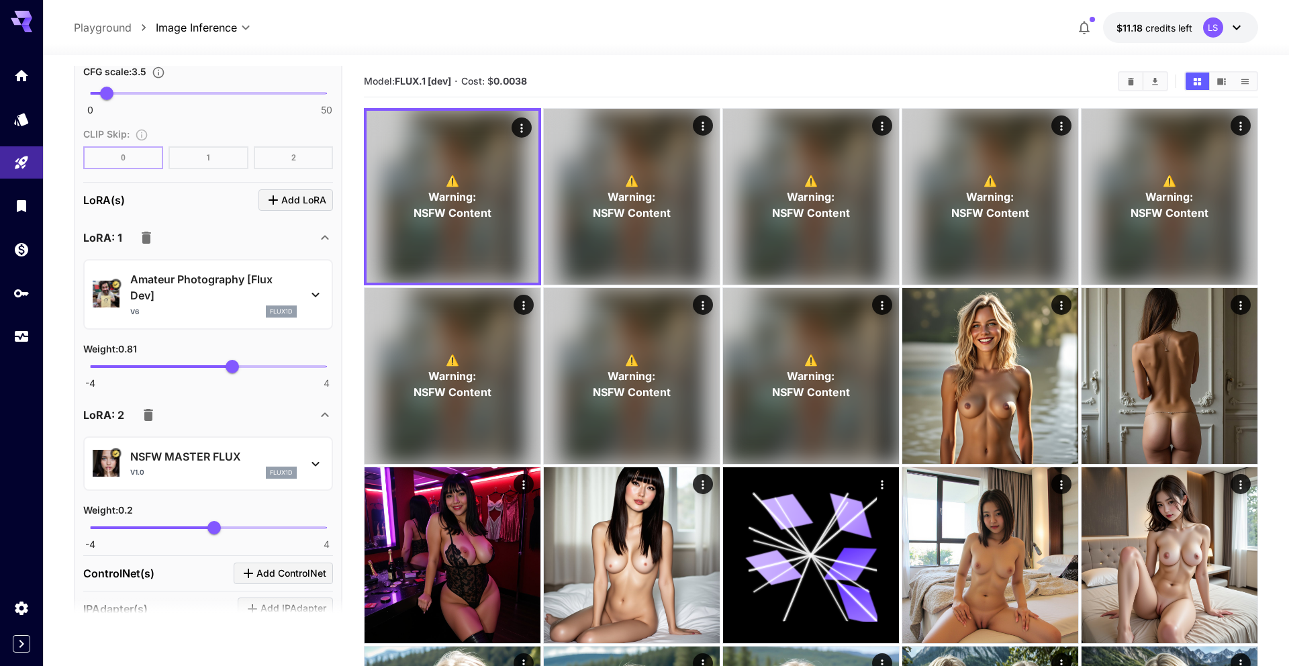
scroll to position [1334, 0]
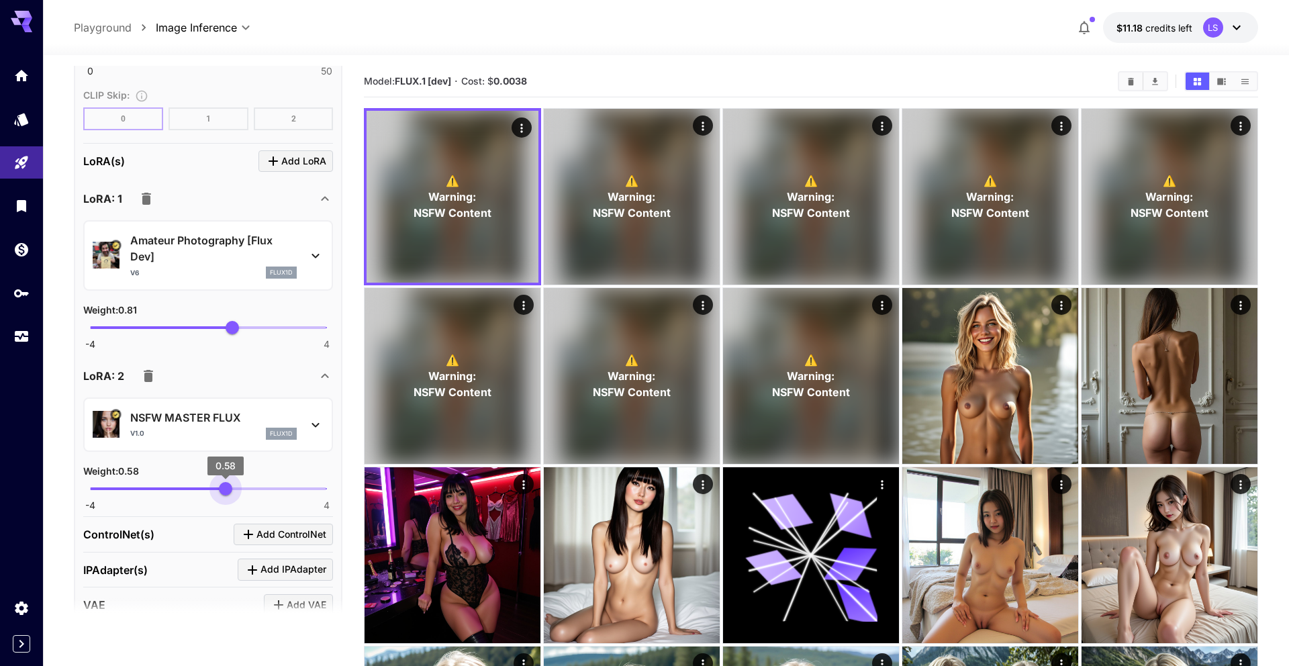
type input "***"
click at [226, 484] on span "-4 4 0.6" at bounding box center [208, 489] width 236 height 20
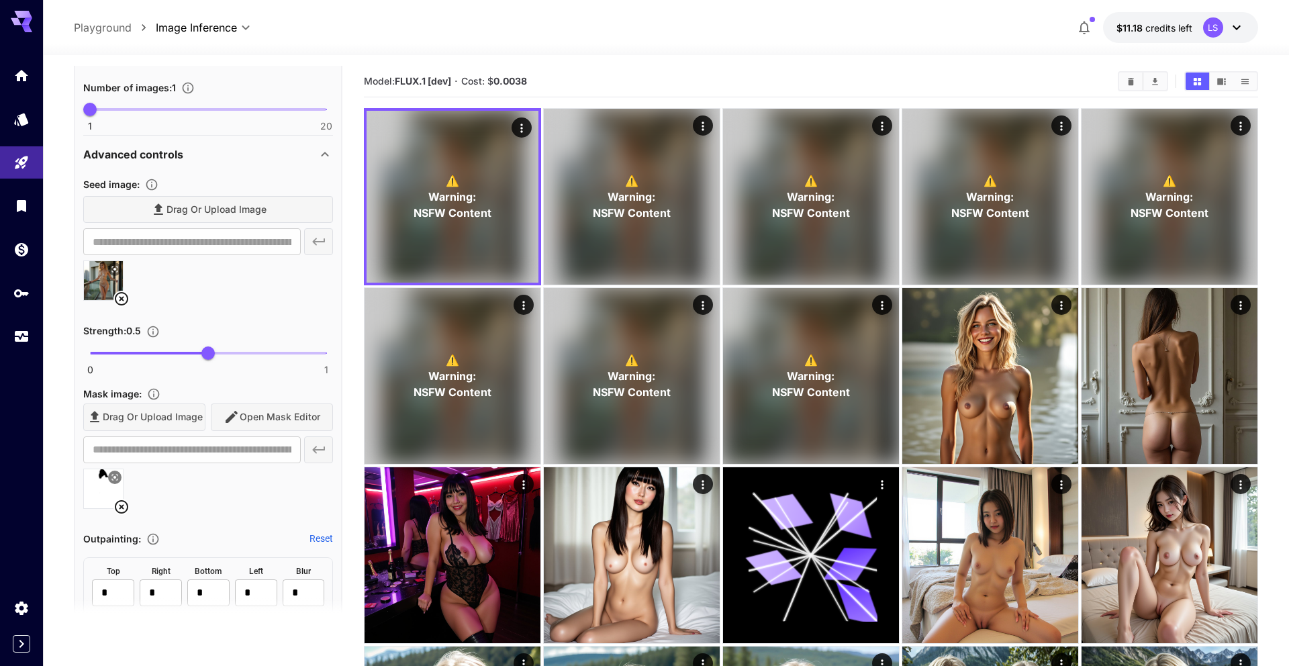
scroll to position [463, 0]
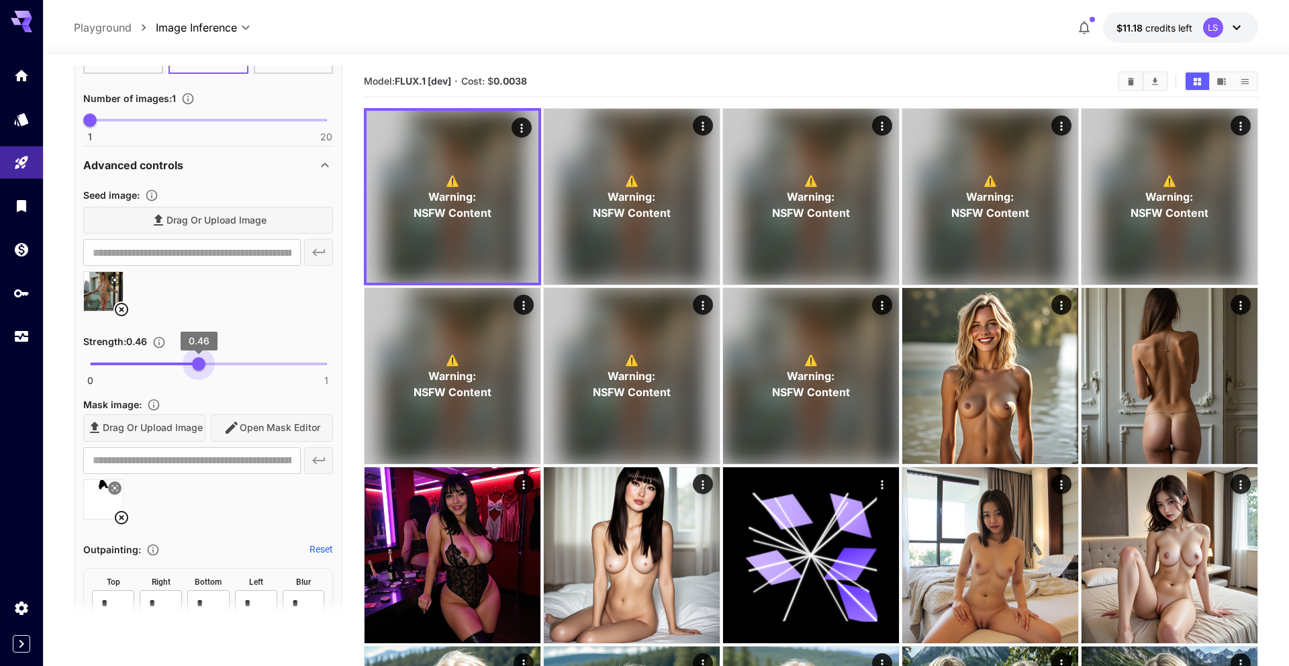
type input "****"
drag, startPoint x: 205, startPoint y: 362, endPoint x: 196, endPoint y: 364, distance: 8.8
click at [196, 364] on span "0.45" at bounding box center [196, 363] width 13 height 13
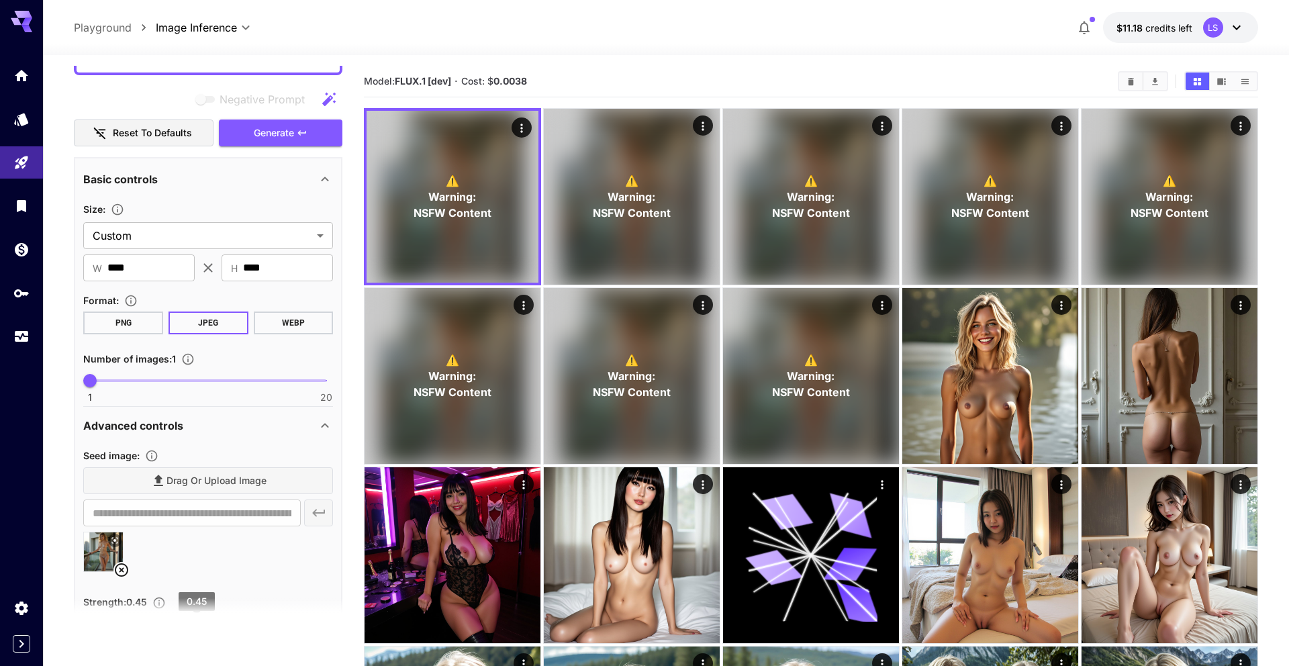
scroll to position [95, 0]
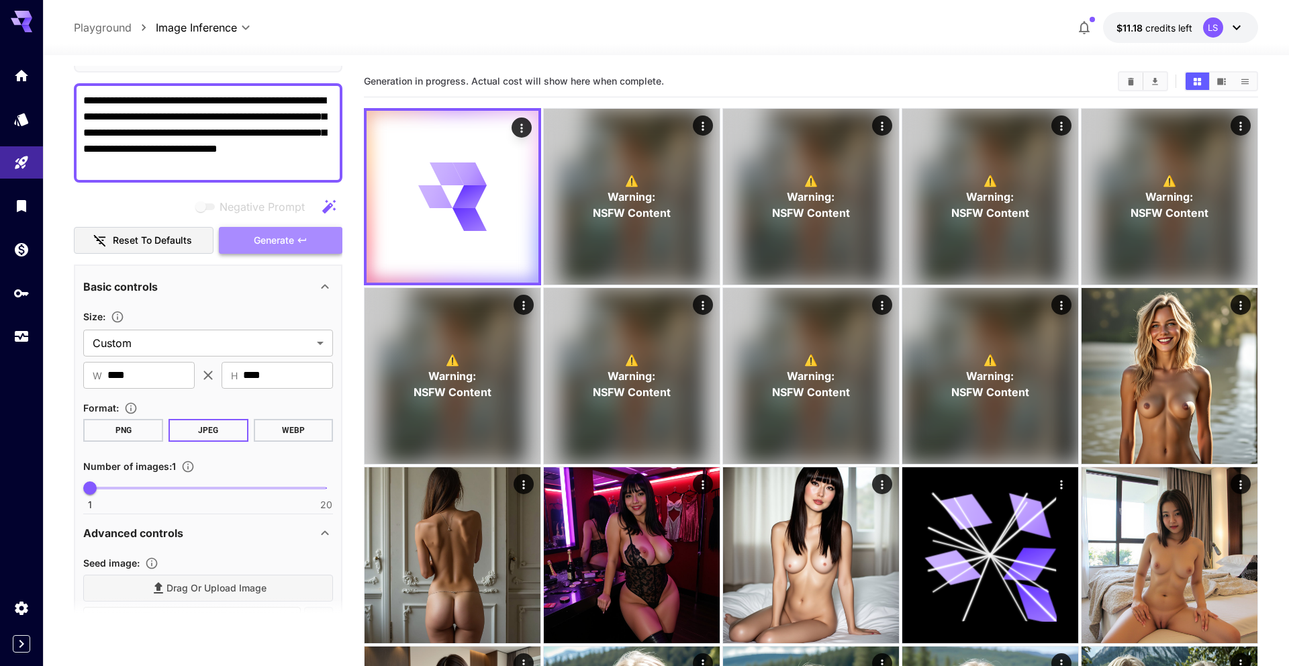
click at [279, 234] on span "Generate" at bounding box center [274, 240] width 40 height 17
click at [383, 28] on span "$11.18" at bounding box center [1130, 27] width 29 height 11
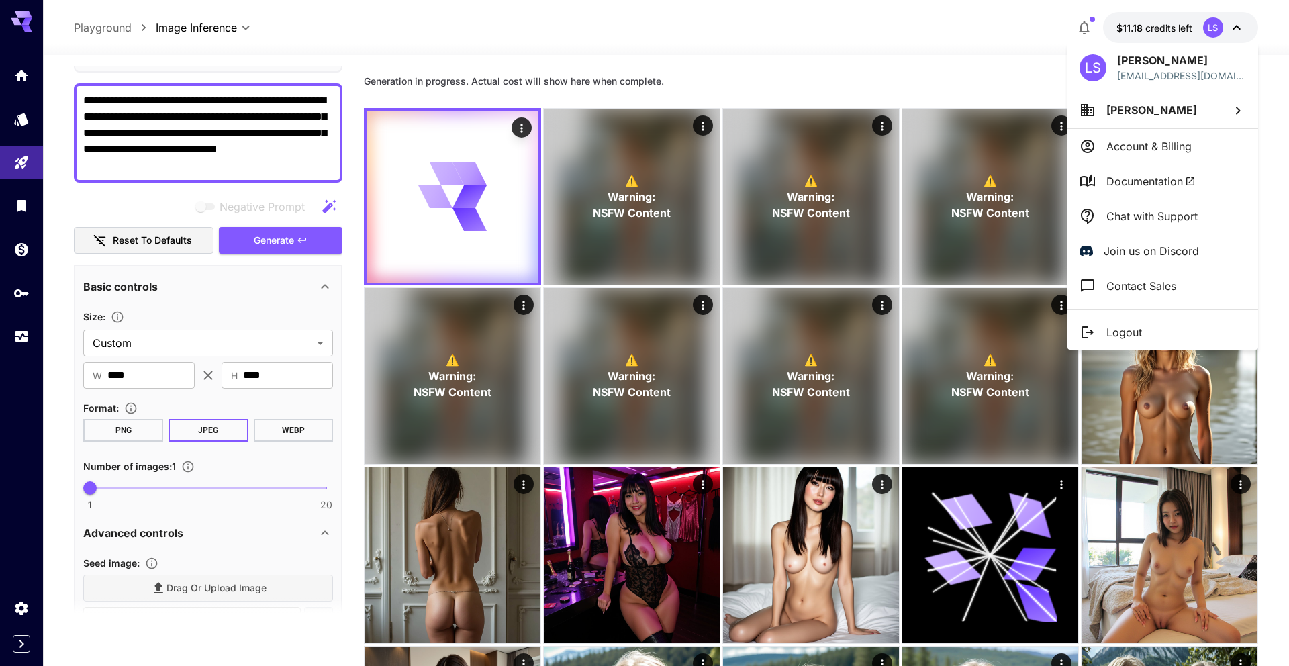
click at [383, 23] on div at bounding box center [644, 333] width 1289 height 666
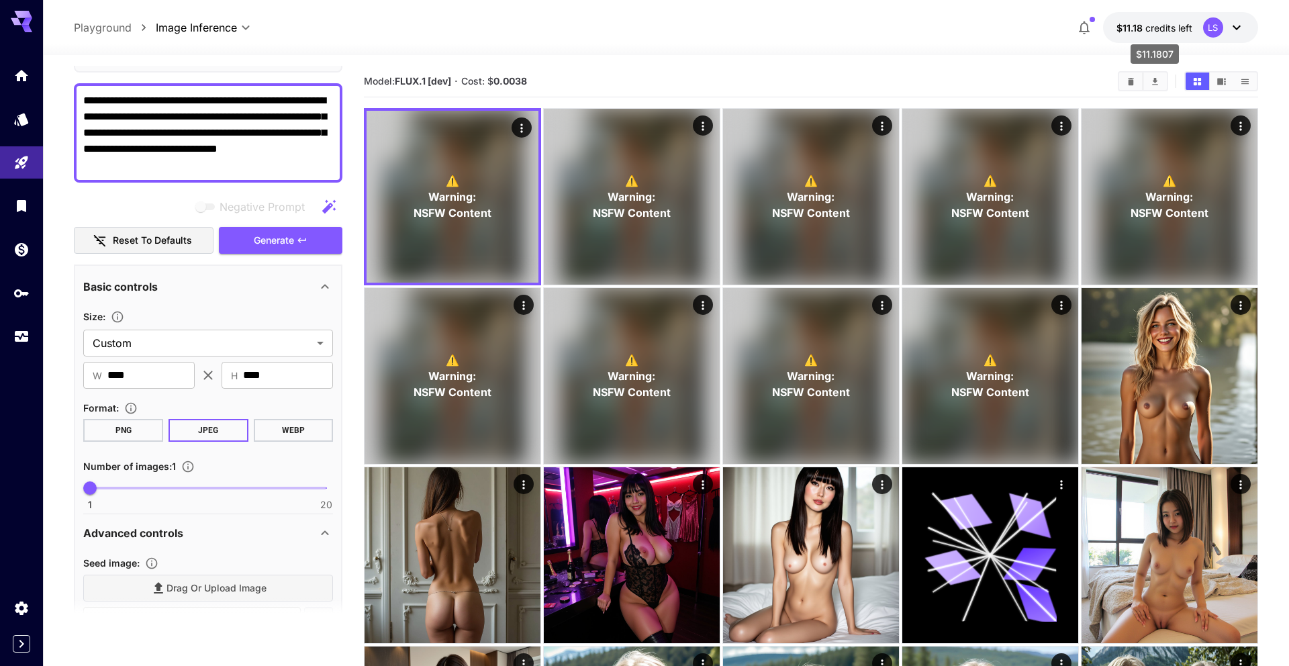
click at [383, 32] on span "credits left" at bounding box center [1168, 27] width 47 height 11
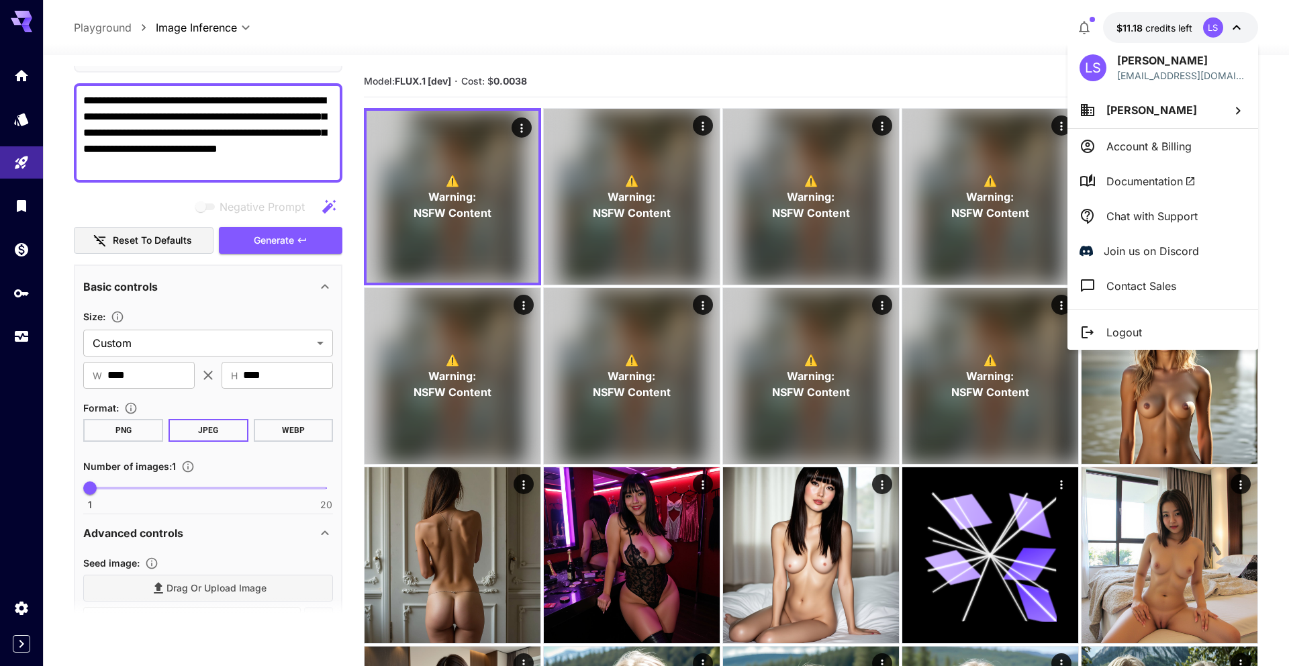
click at [383, 131] on div at bounding box center [644, 333] width 1289 height 666
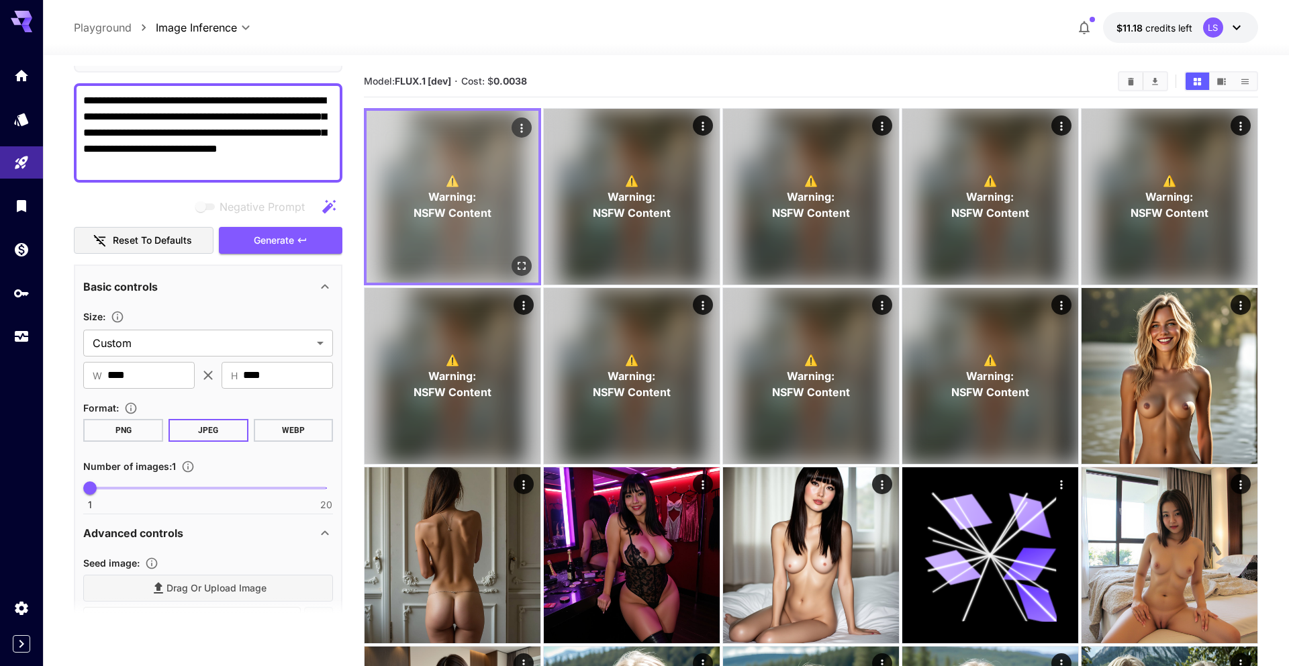
click at [383, 131] on icon "Actions" at bounding box center [521, 127] width 13 height 13
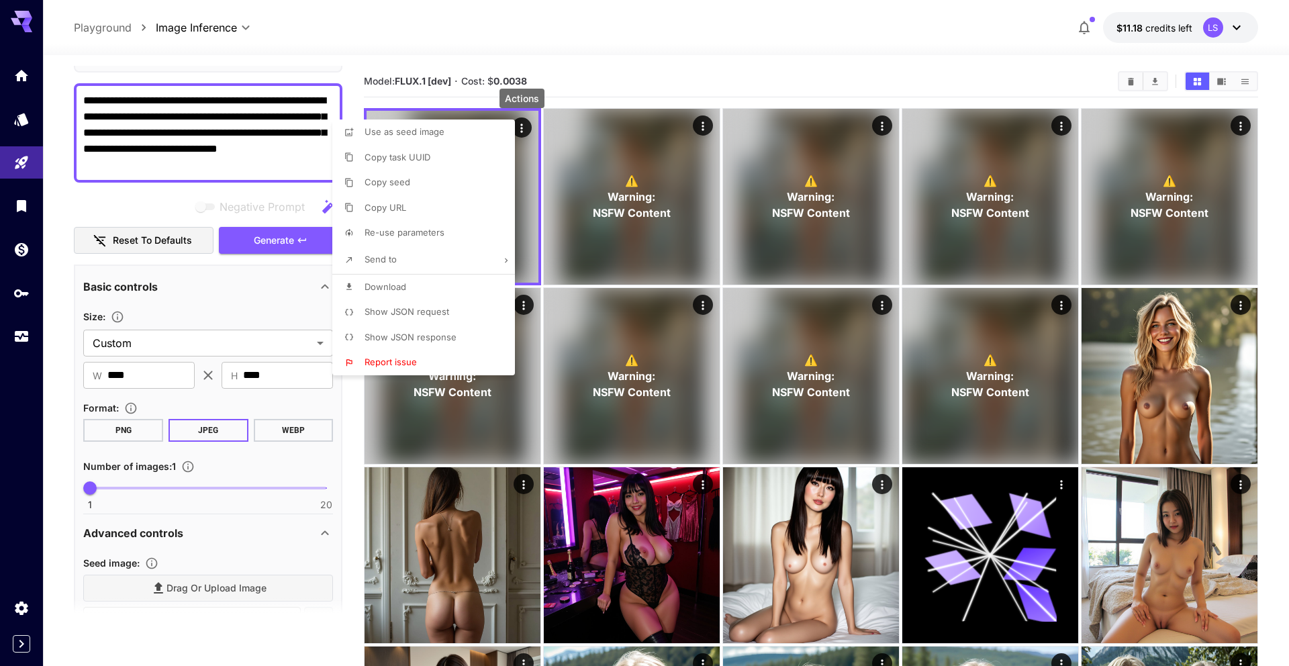
click at [383, 209] on li "Copy URL" at bounding box center [427, 208] width 191 height 26
click at [151, 513] on div at bounding box center [644, 333] width 1289 height 666
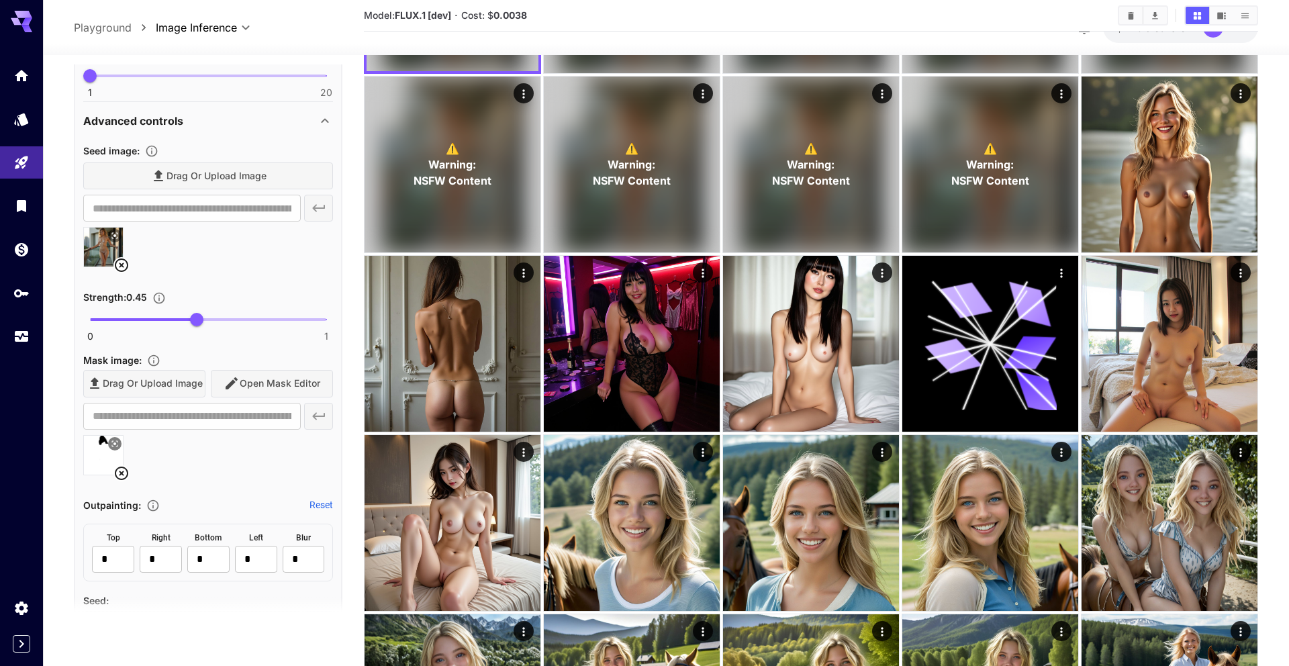
scroll to position [546, 0]
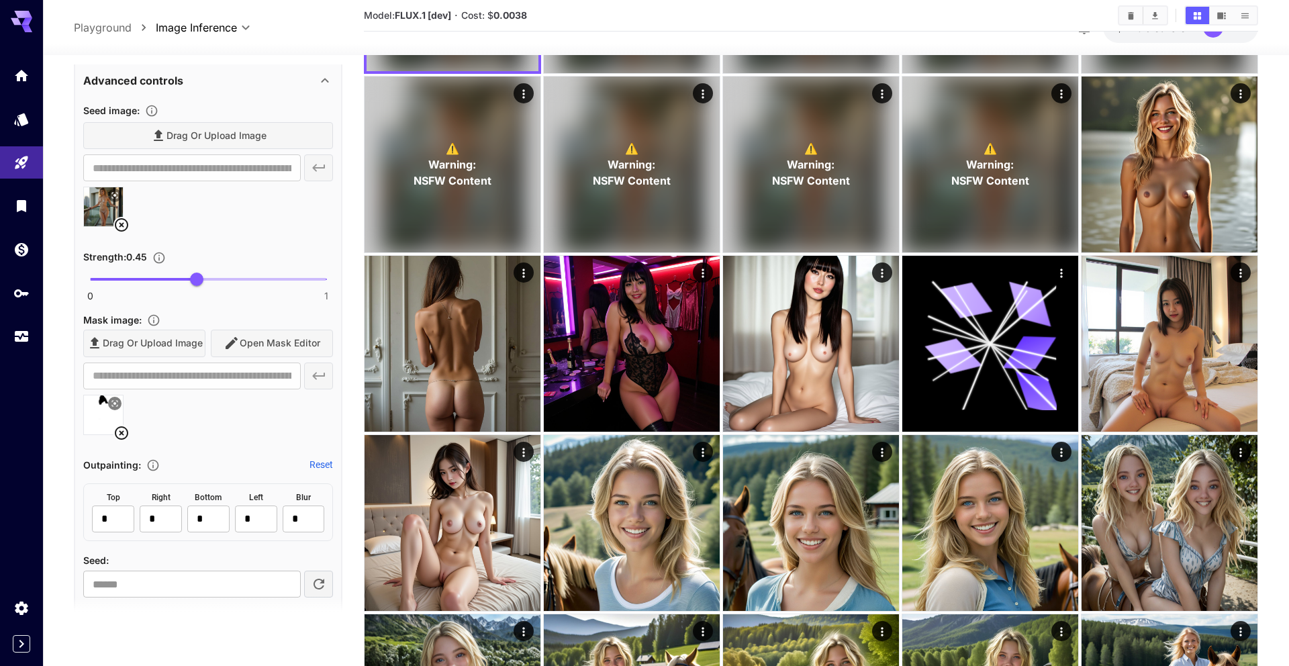
click at [122, 438] on icon at bounding box center [121, 433] width 16 height 16
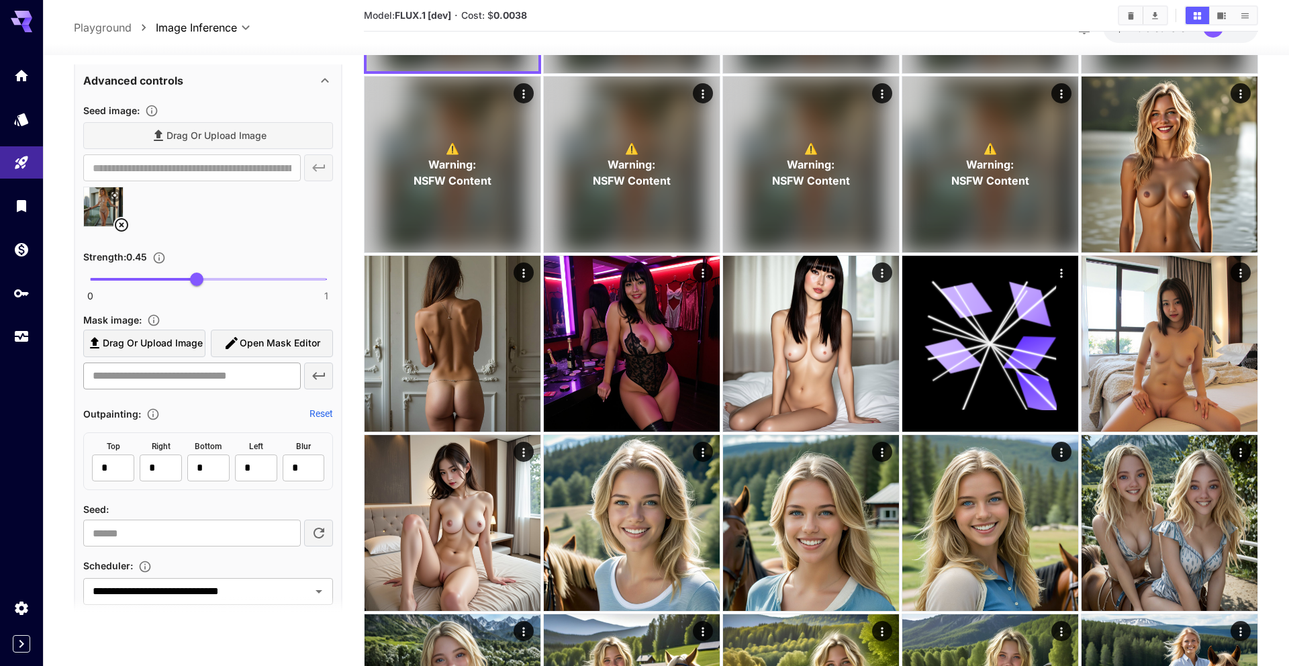
click at [174, 368] on input "text" at bounding box center [191, 375] width 217 height 27
paste input "**********"
type input "**********"
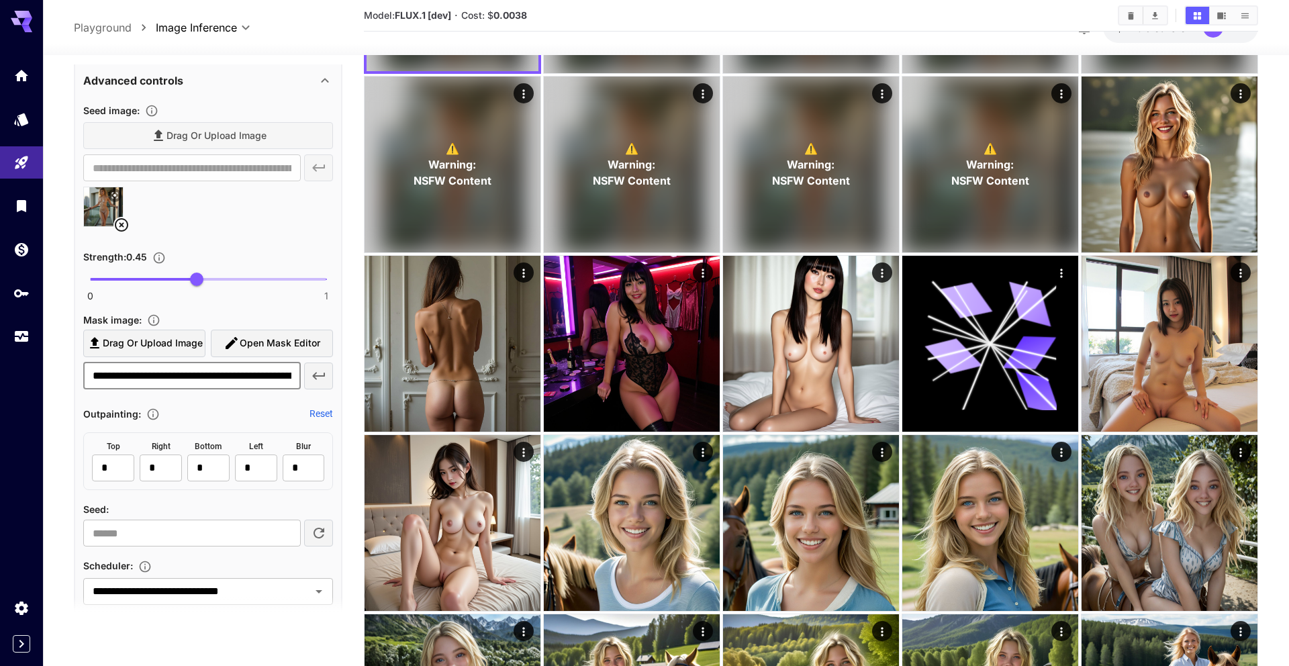
click at [315, 383] on icon "button" at bounding box center [319, 376] width 16 height 16
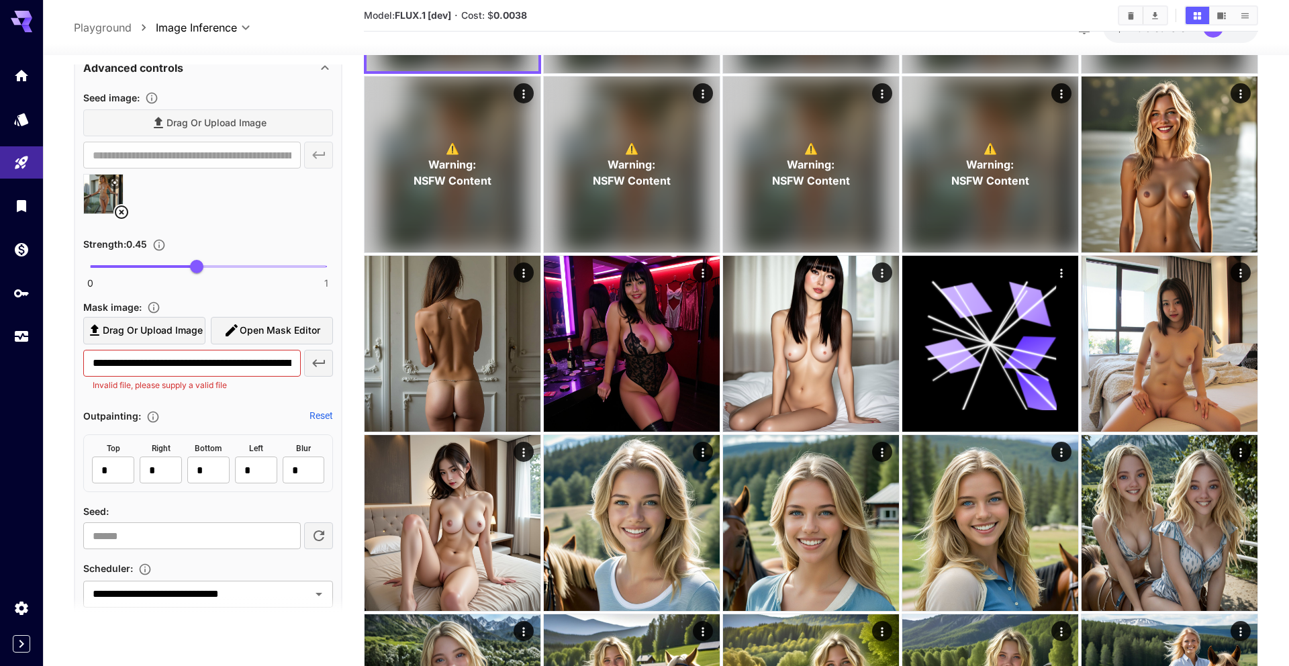
scroll to position [549, 0]
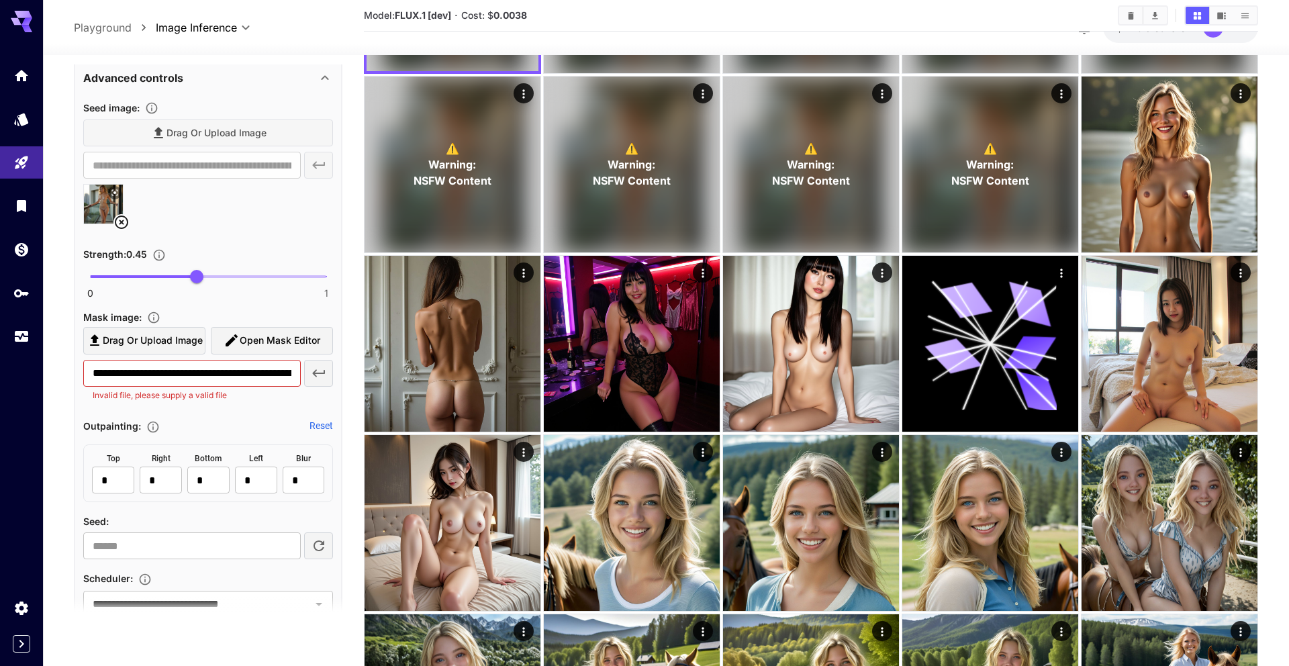
click at [311, 156] on div "**********" at bounding box center [208, 165] width 250 height 27
click at [278, 136] on div "Drag or upload image" at bounding box center [208, 133] width 250 height 28
click at [275, 136] on div "Drag or upload image" at bounding box center [208, 133] width 250 height 28
click at [309, 175] on div "**********" at bounding box center [208, 165] width 250 height 27
click at [260, 148] on section "**********" at bounding box center [208, 149] width 250 height 60
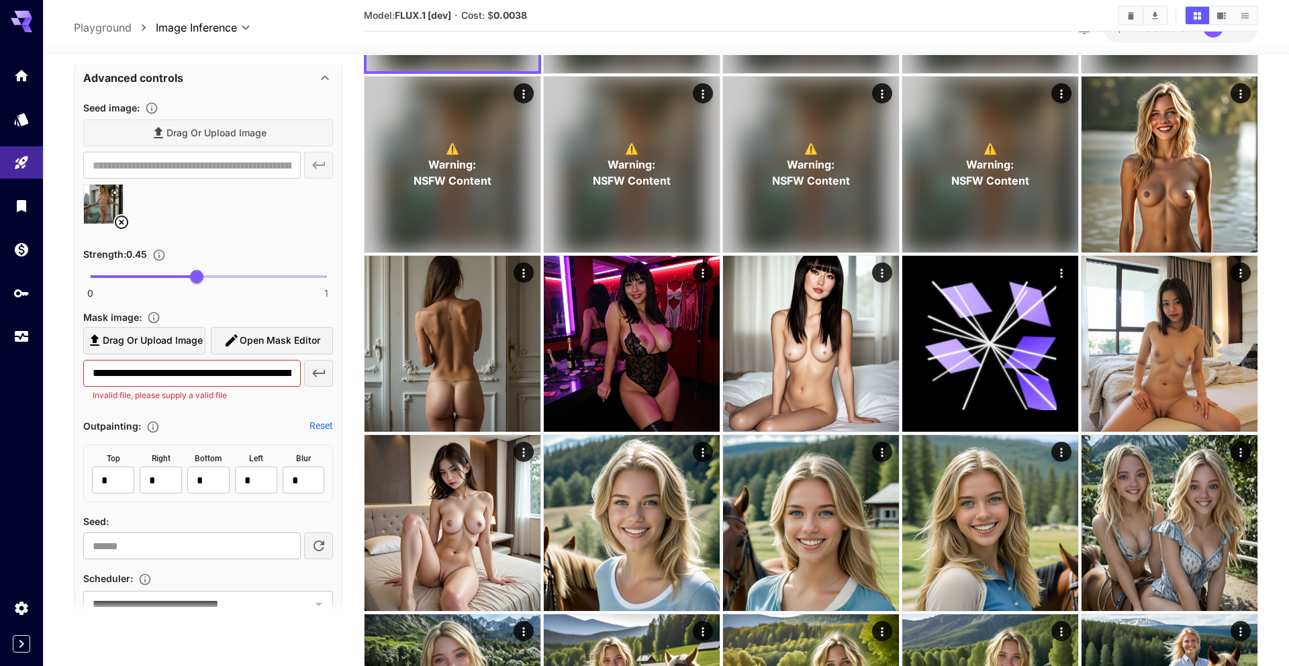
click at [126, 216] on icon at bounding box center [121, 222] width 16 height 16
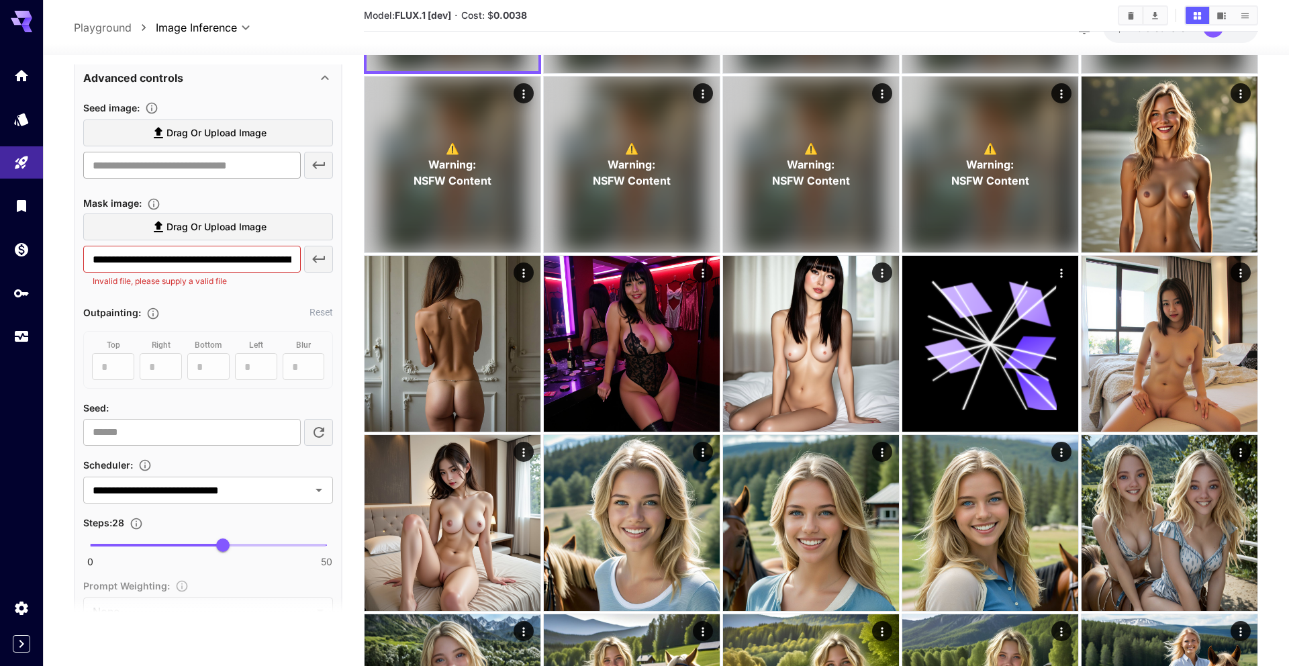
click at [189, 166] on input "text" at bounding box center [191, 165] width 217 height 27
paste input "**********"
click at [313, 164] on icon "button" at bounding box center [318, 165] width 13 height 7
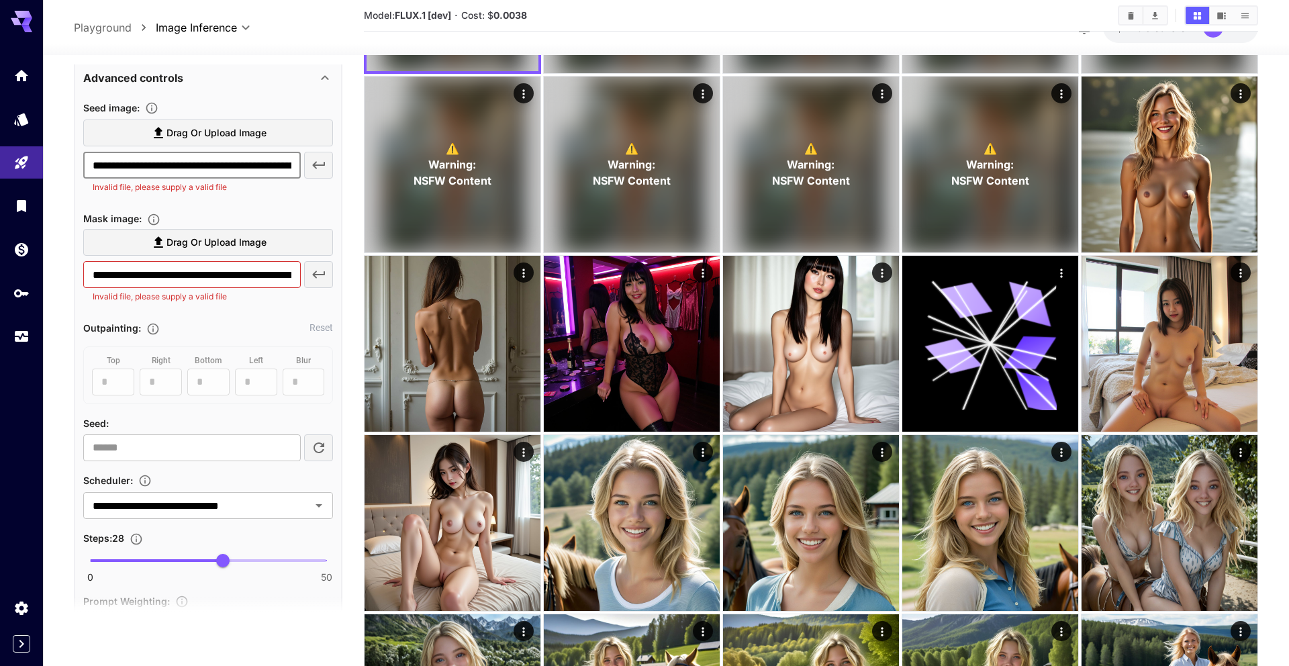
click at [241, 162] on input "**********" at bounding box center [191, 165] width 217 height 27
paste input "text"
type input "**********"
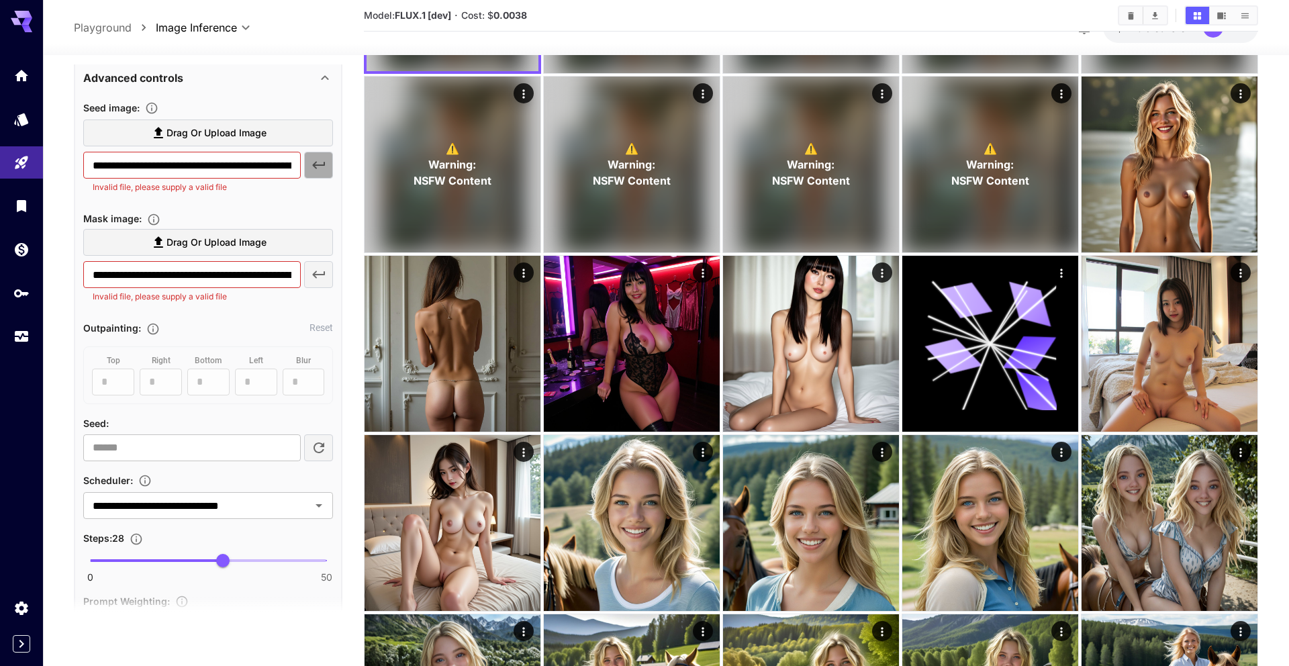
click at [319, 164] on icon "button" at bounding box center [319, 165] width 16 height 16
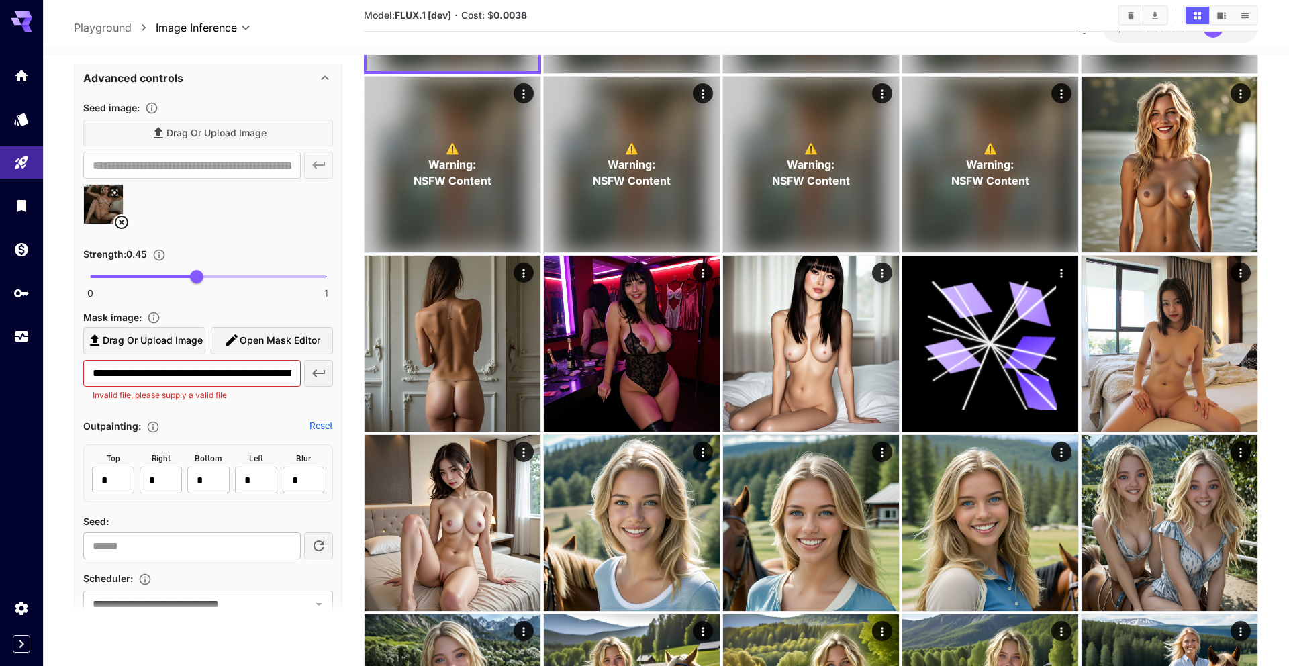
click at [248, 338] on span "Open Mask Editor" at bounding box center [280, 340] width 81 height 17
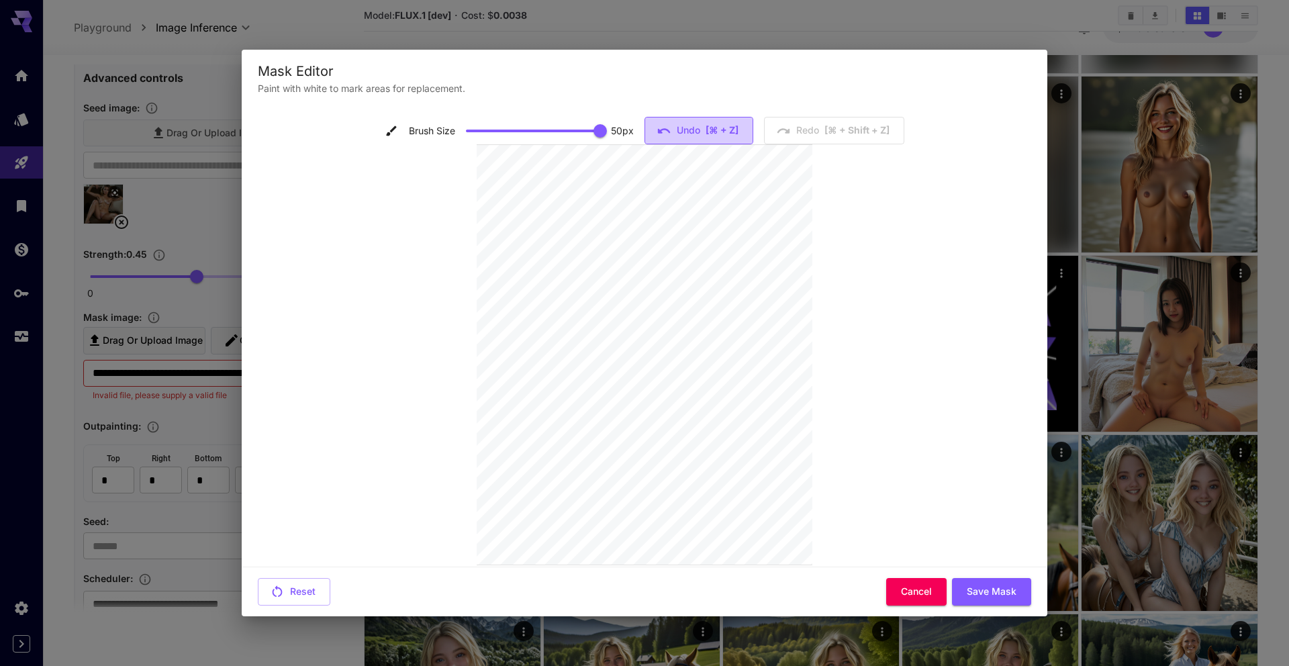
click at [383, 132] on span "[⌘ + Z]" at bounding box center [721, 130] width 33 height 17
click at [383, 131] on span "[⌘ + Z]" at bounding box center [721, 130] width 33 height 17
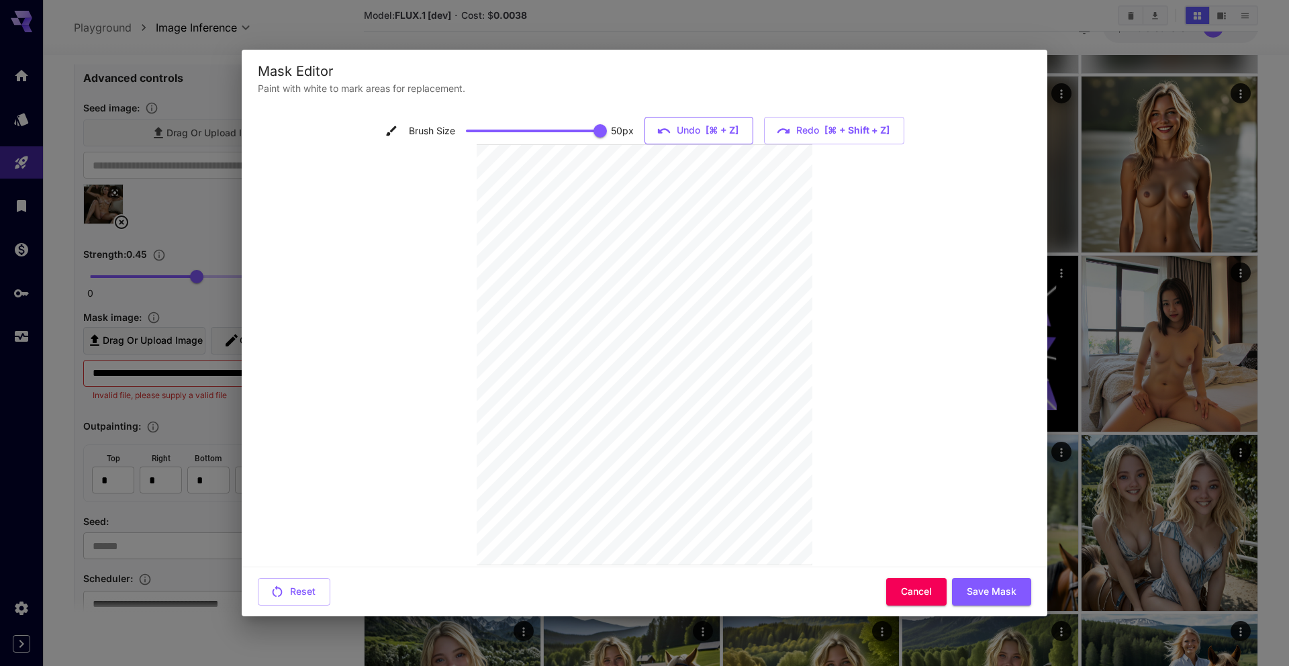
click at [383, 131] on span "[⌘ + Z]" at bounding box center [721, 130] width 33 height 17
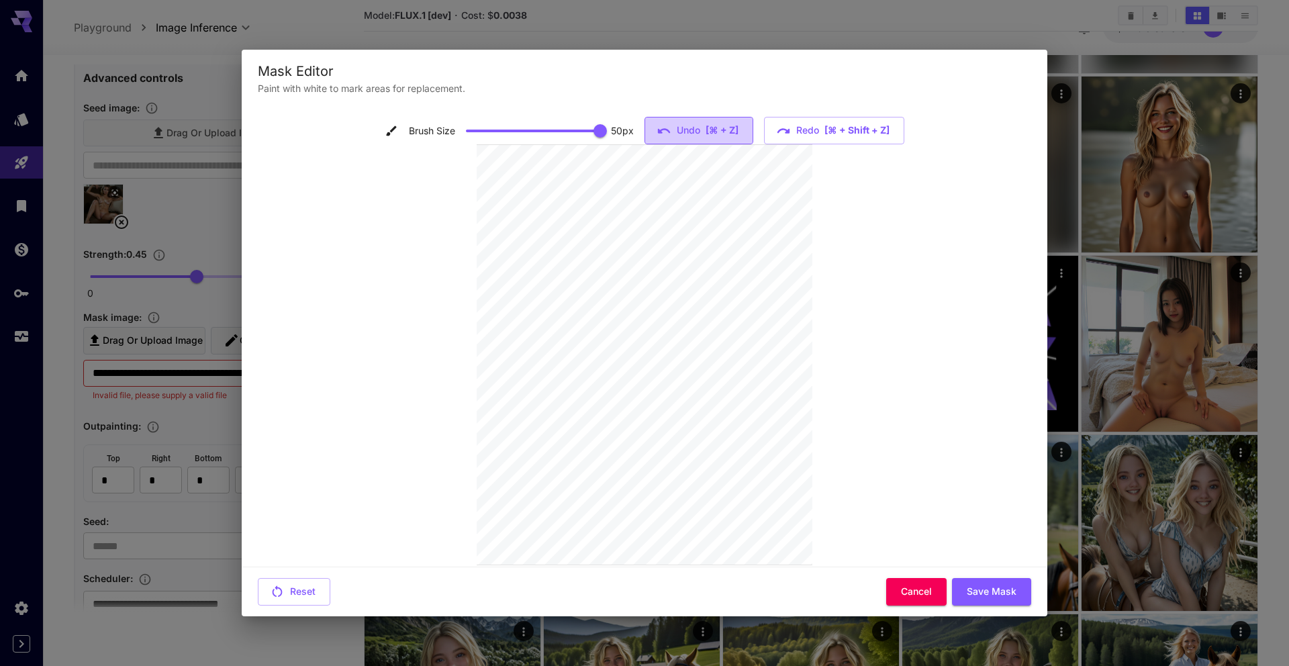
click at [383, 131] on span "[⌘ + Z]" at bounding box center [721, 130] width 33 height 17
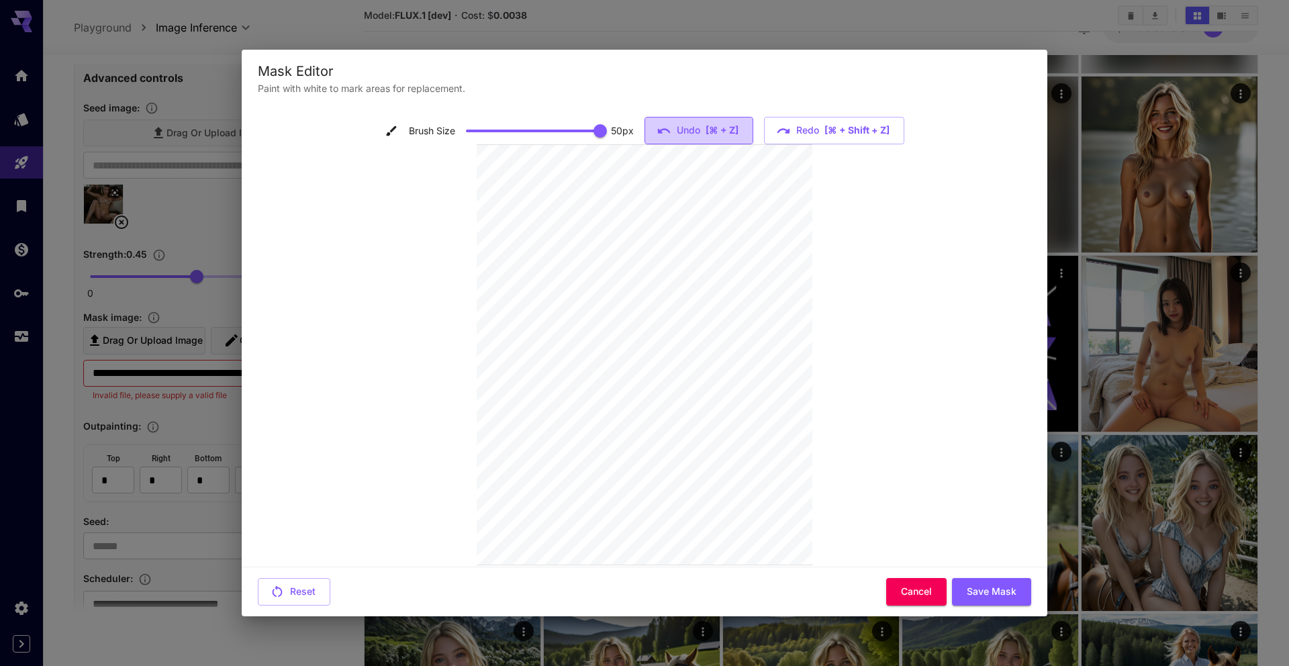
click at [383, 131] on span "[⌘ + Z]" at bounding box center [721, 130] width 33 height 17
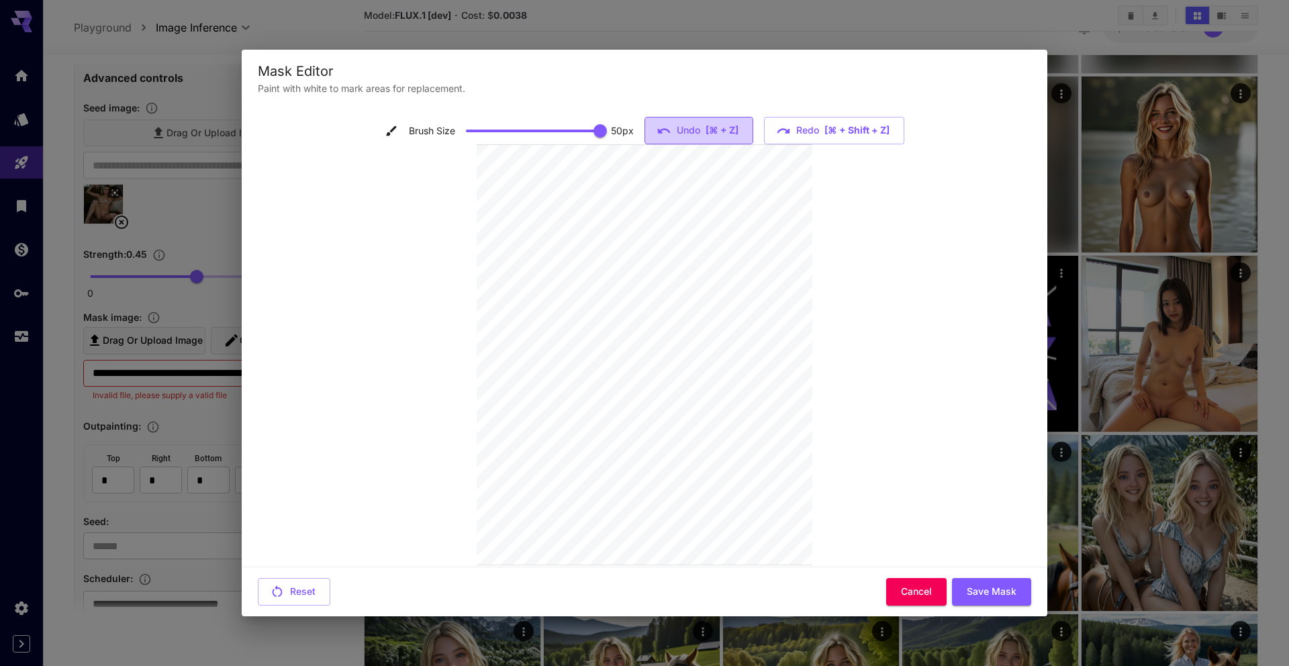
click at [383, 131] on span "[⌘ + Z]" at bounding box center [721, 130] width 33 height 17
click at [383, 131] on div "Brush Size 50 px Undo [⌘ + Z] Redo [⌘ + shift + Z]" at bounding box center [645, 131] width 520 height 28
drag, startPoint x: 593, startPoint y: 138, endPoint x: 494, endPoint y: 134, distance: 98.7
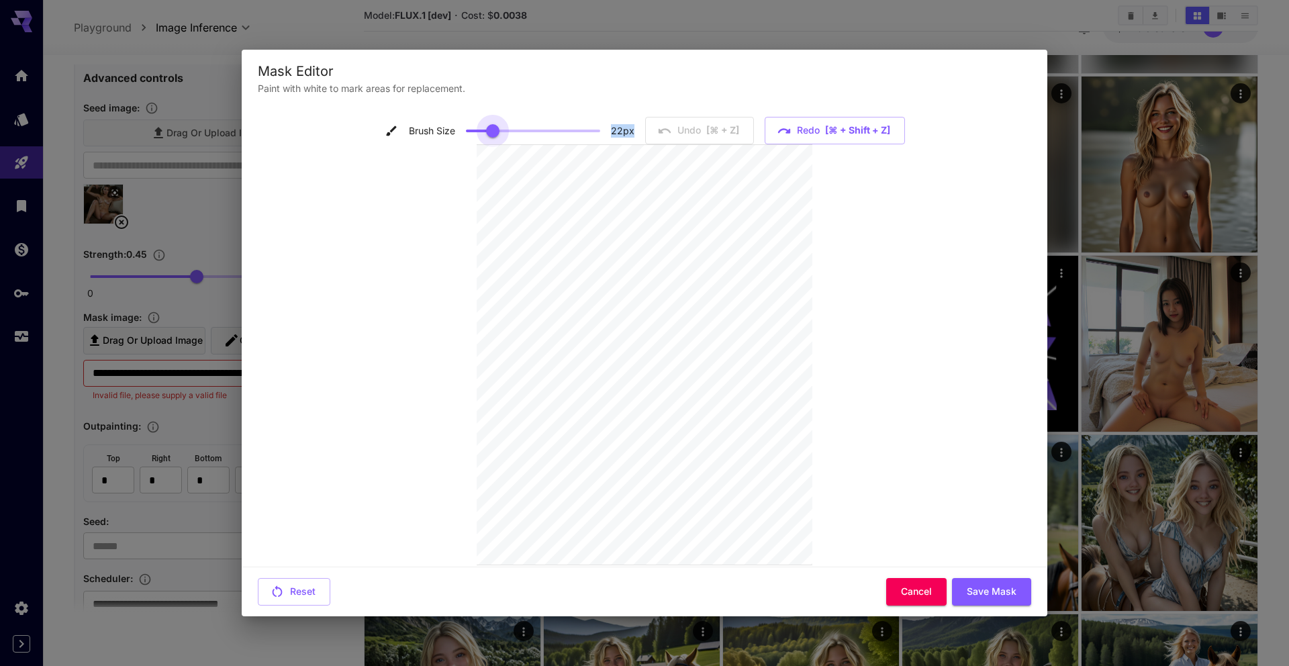
click at [383, 134] on span at bounding box center [492, 130] width 13 height 13
type input "**"
drag, startPoint x: 497, startPoint y: 134, endPoint x: 603, endPoint y: 130, distance: 105.5
click at [383, 130] on span at bounding box center [595, 130] width 13 height 13
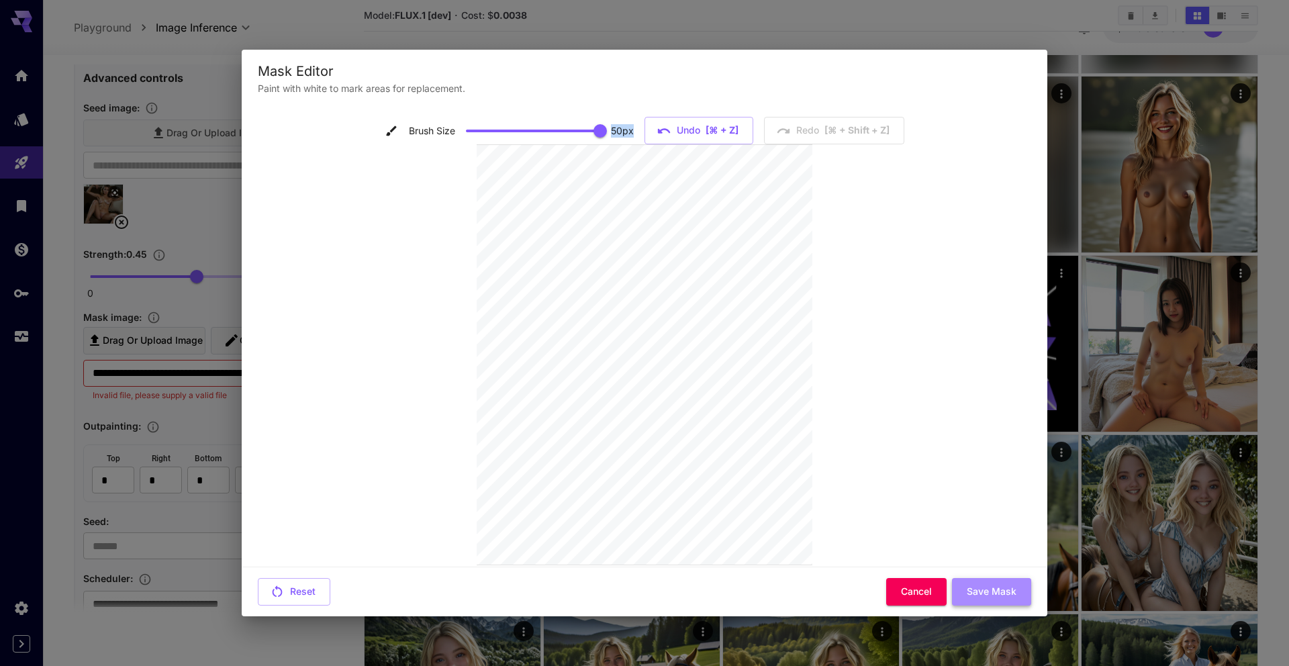
click at [383, 513] on button "Save Mask" at bounding box center [991, 592] width 79 height 28
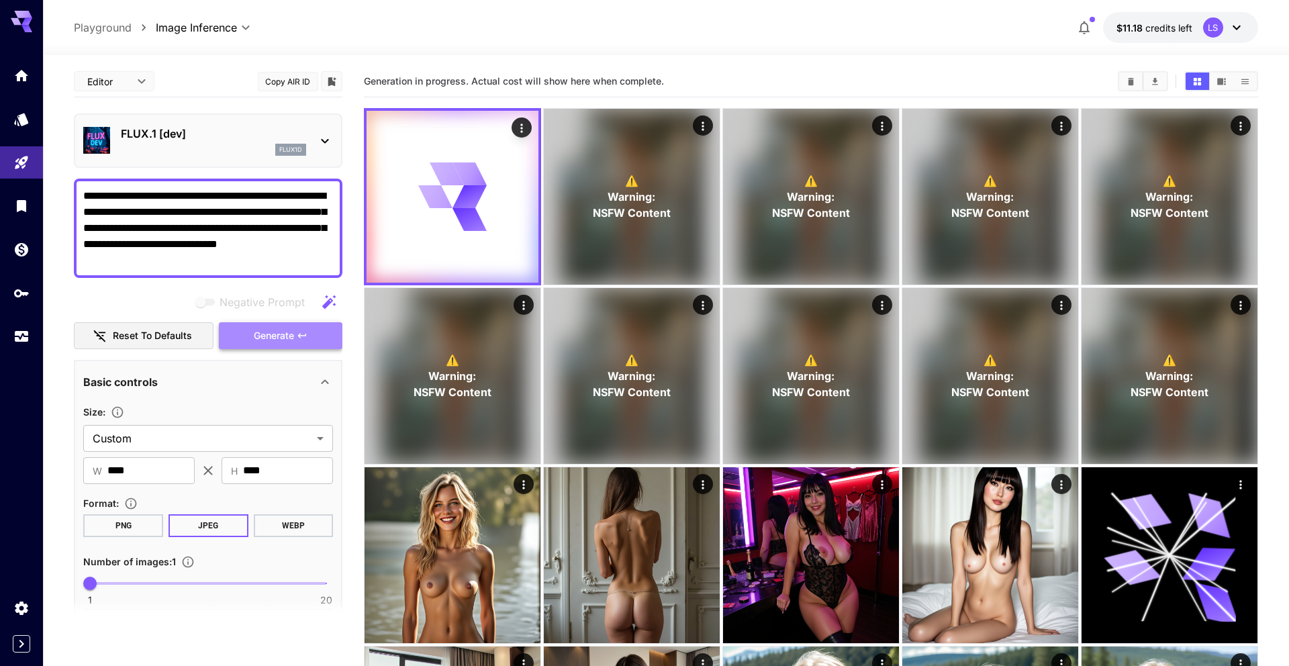
click at [289, 345] on button "Generate" at bounding box center [281, 336] width 124 height 28
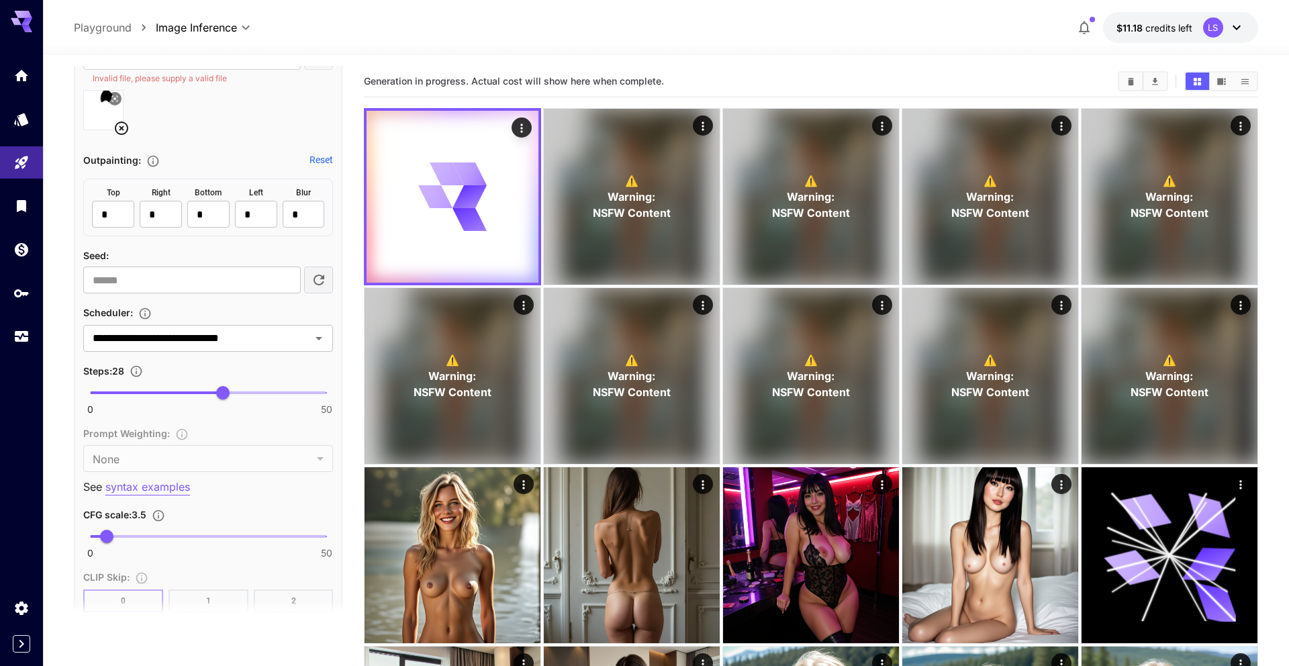
scroll to position [887, 0]
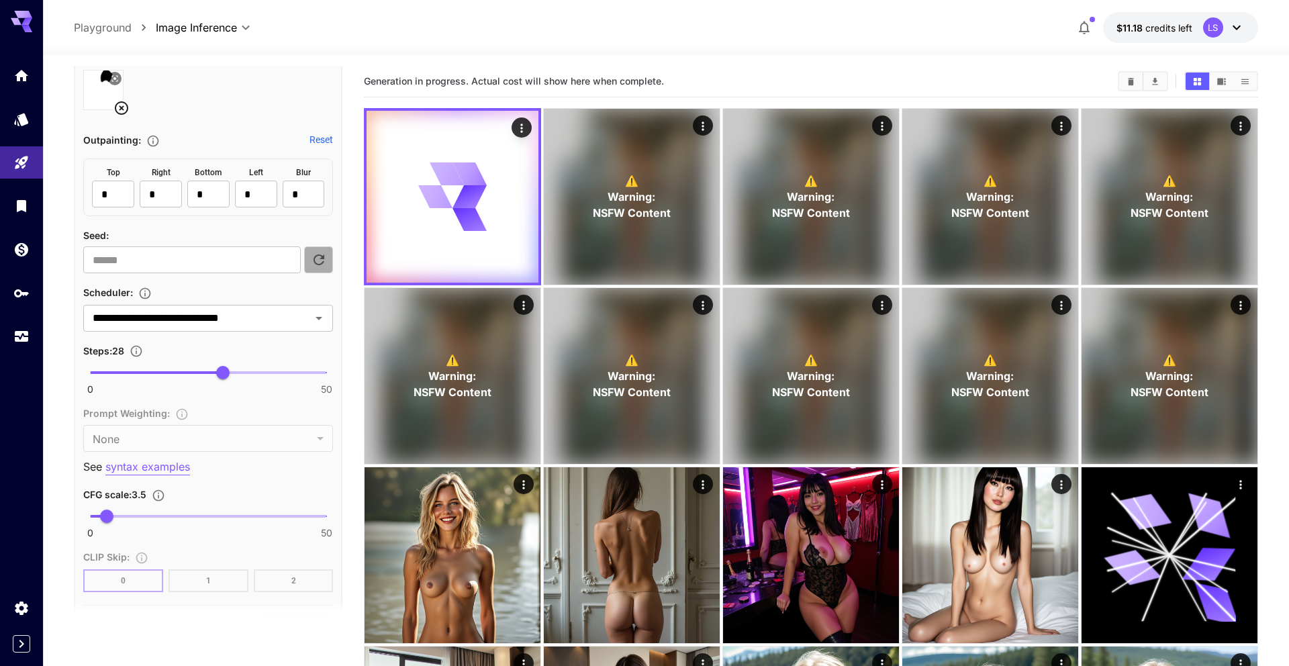
click at [326, 267] on icon "button" at bounding box center [319, 260] width 16 height 16
type input "**********"
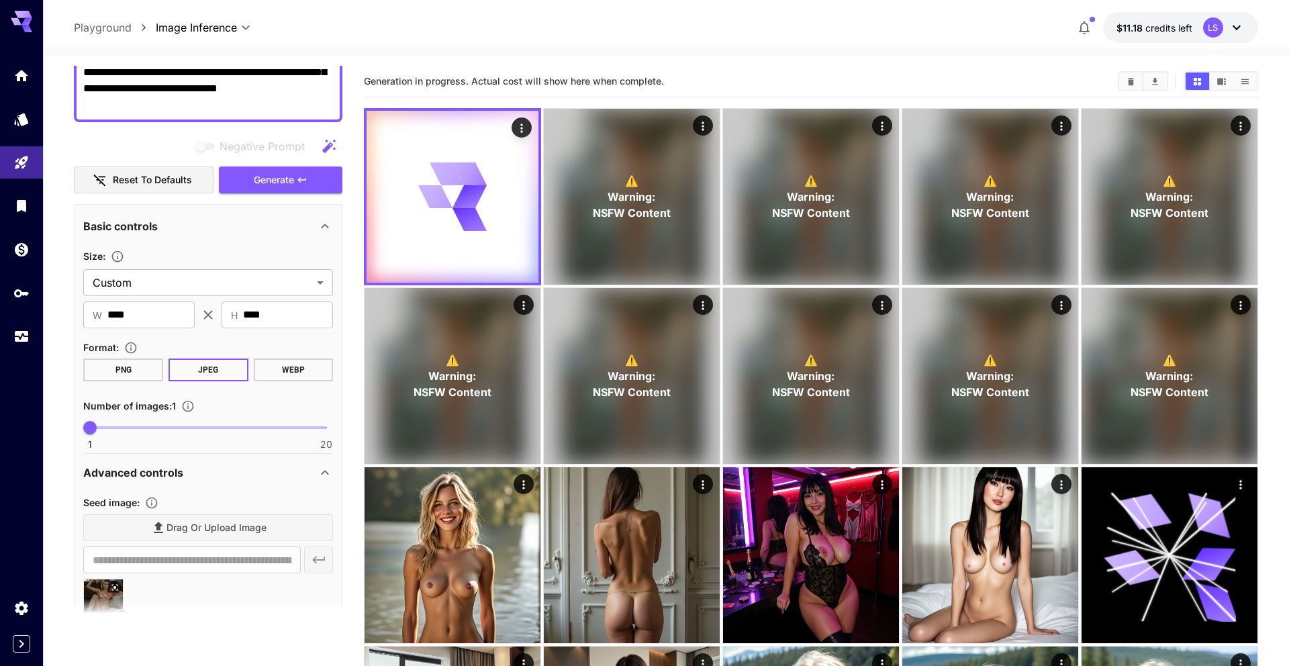
scroll to position [0, 0]
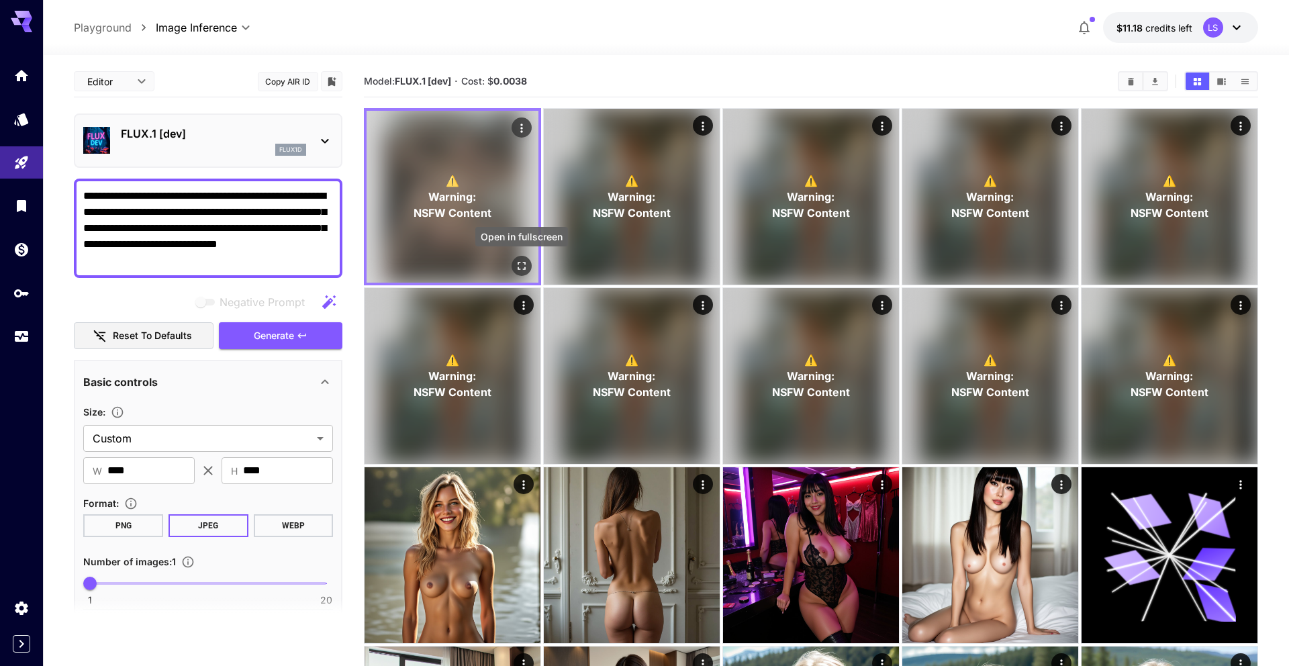
click at [383, 267] on icon "Open in fullscreen" at bounding box center [521, 265] width 13 height 13
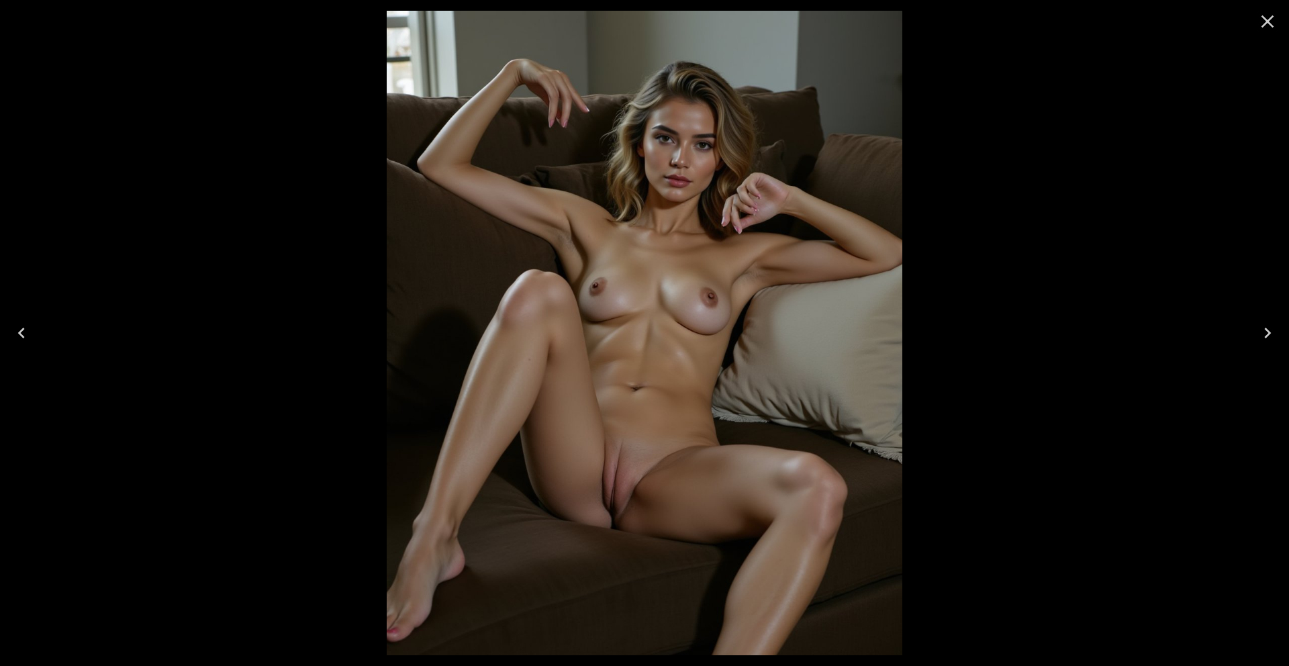
click at [383, 21] on icon "Close" at bounding box center [1267, 21] width 21 height 21
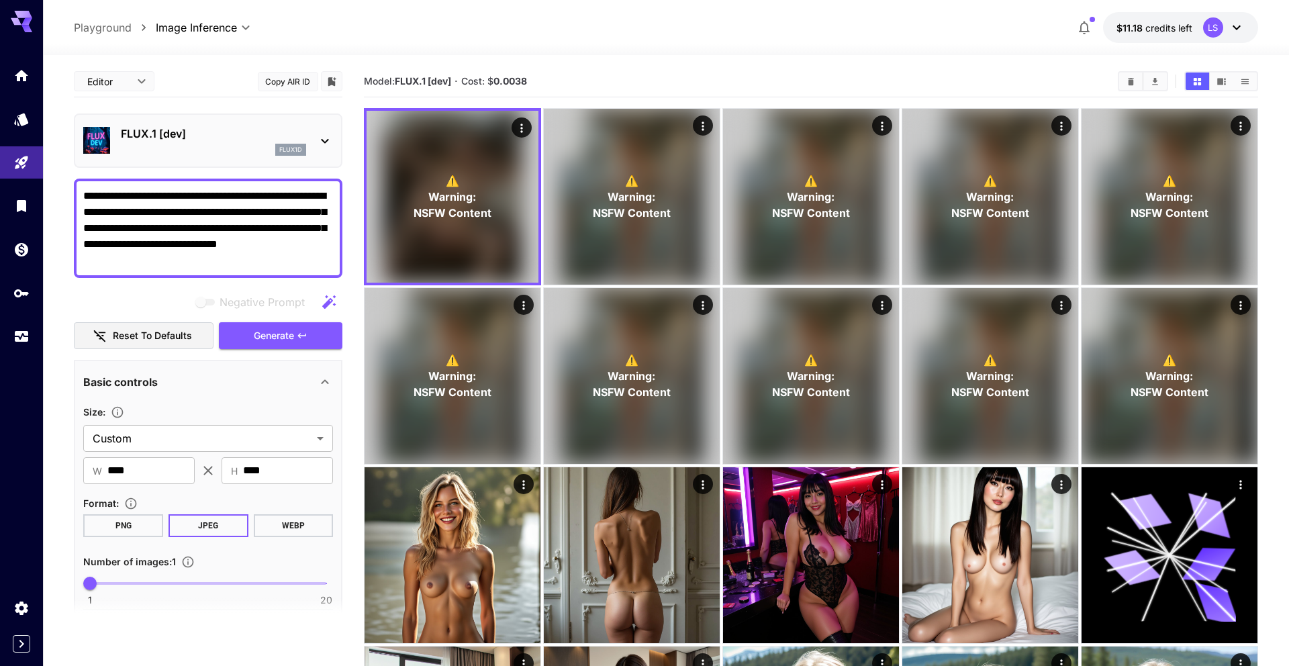
click at [321, 299] on icon "button" at bounding box center [329, 302] width 16 height 16
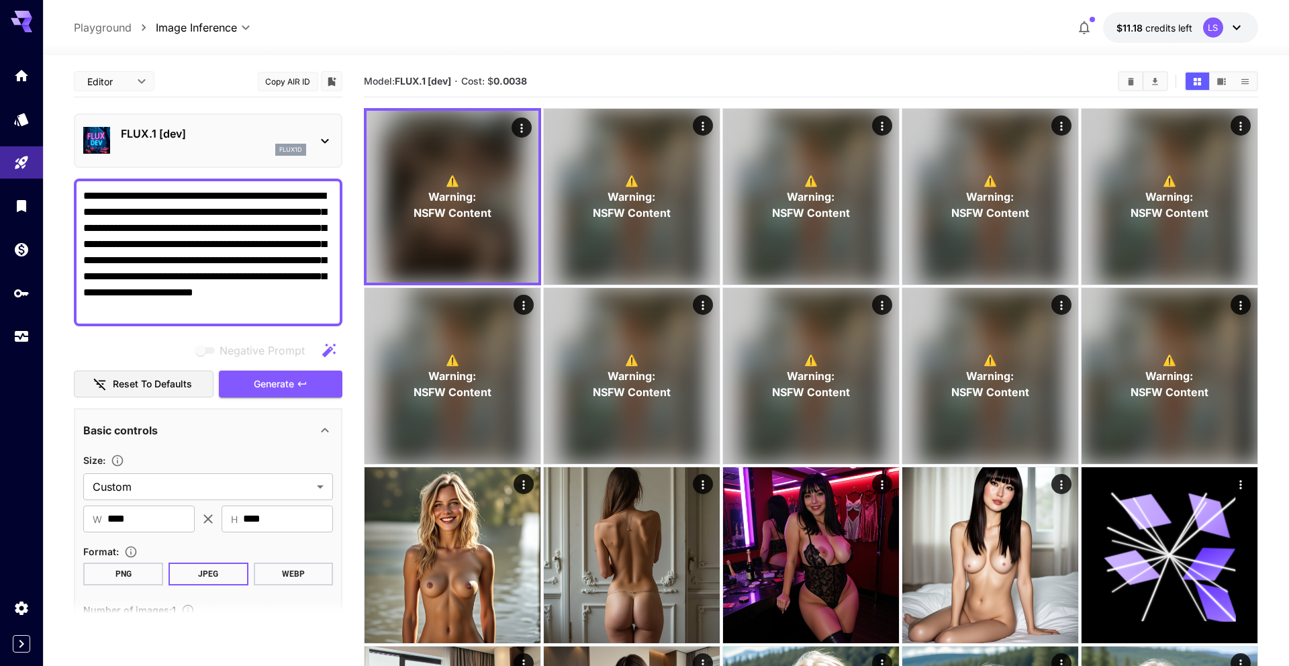
click at [288, 299] on textarea "**********" at bounding box center [208, 252] width 250 height 129
paste textarea
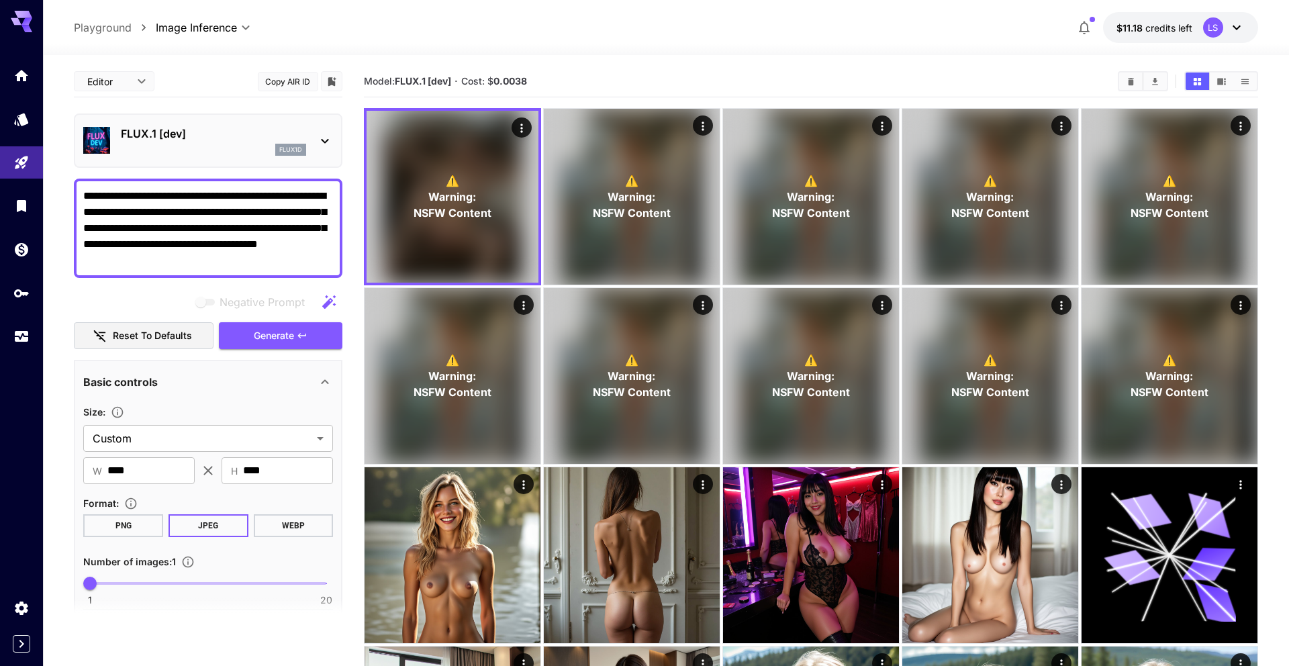
click at [321, 303] on icon "button" at bounding box center [329, 302] width 16 height 16
type textarea "**********"
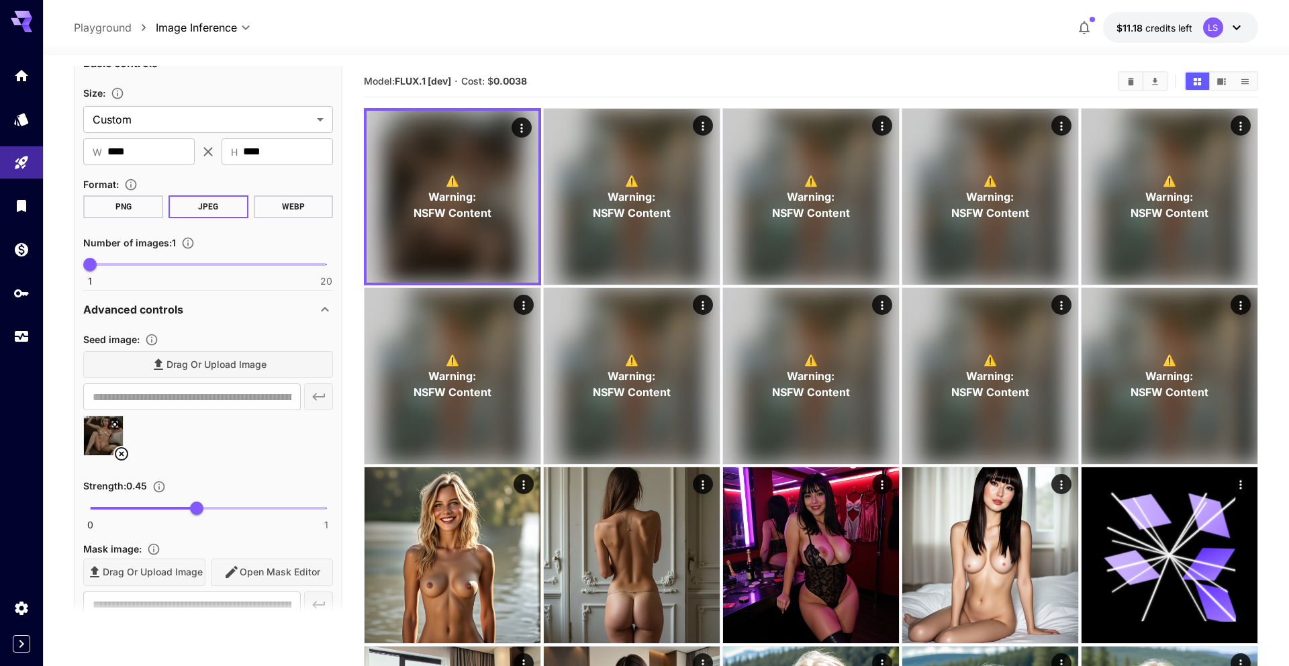
scroll to position [358, 0]
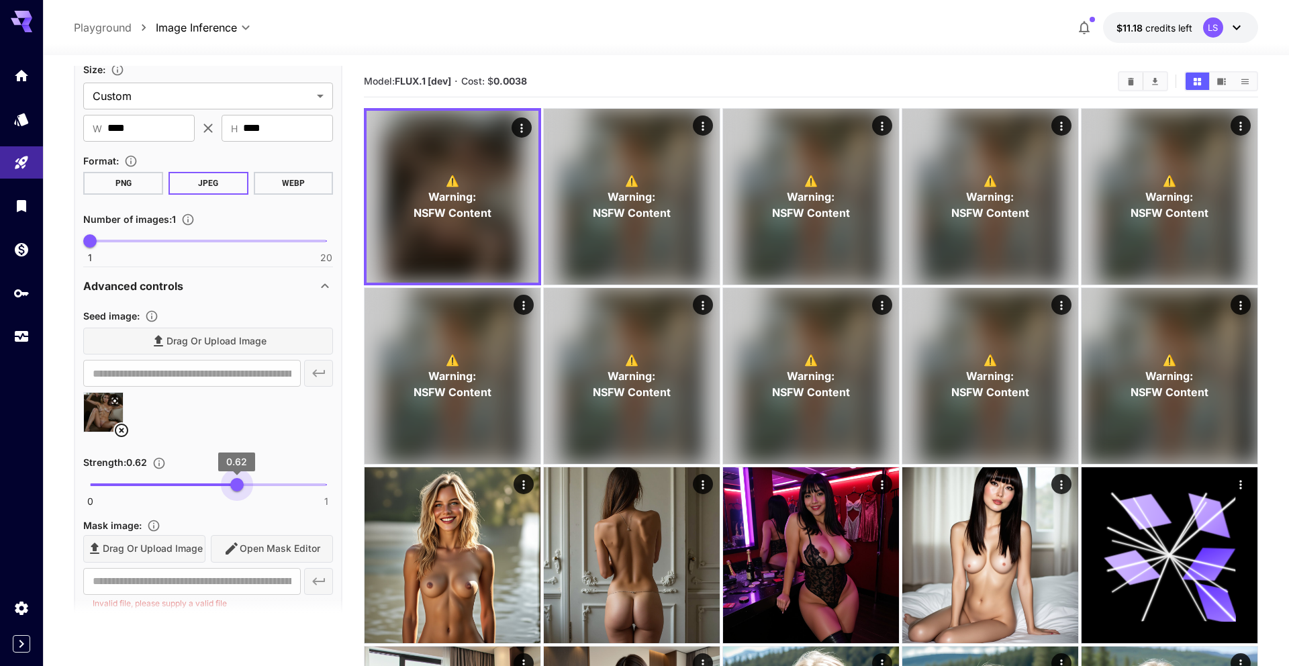
type input "***"
click at [233, 484] on span "0 1 0.6" at bounding box center [208, 485] width 236 height 20
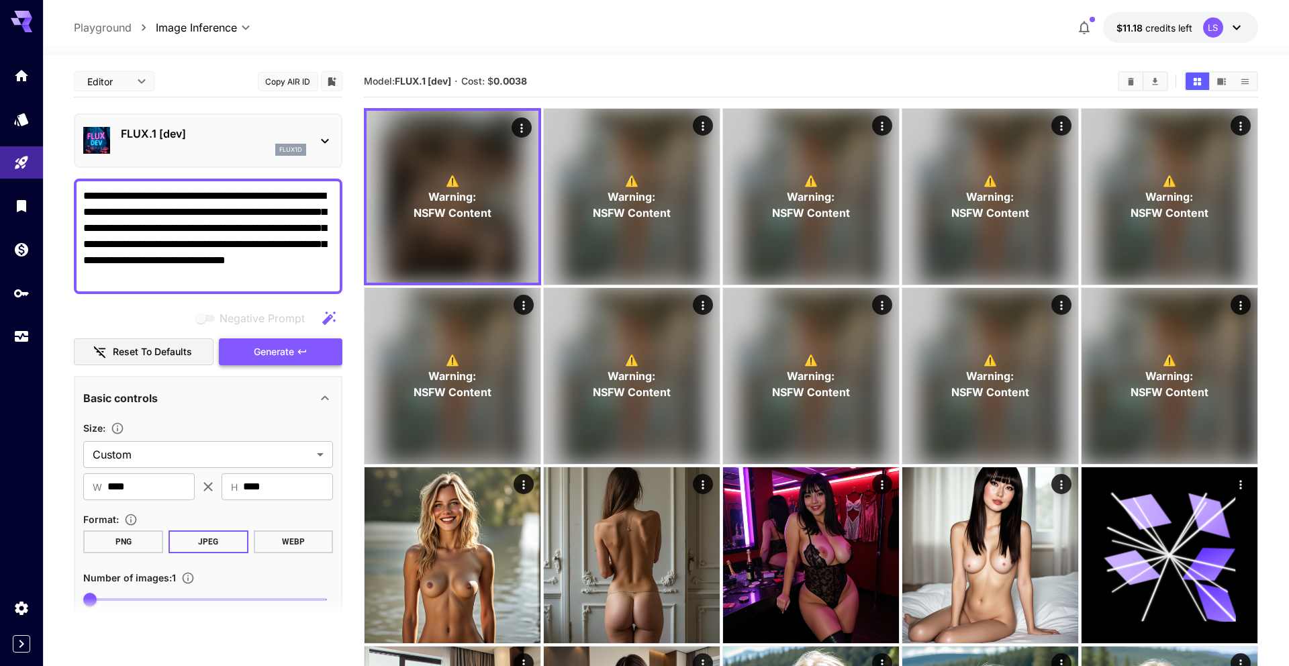
click at [283, 348] on span "Generate" at bounding box center [274, 352] width 40 height 17
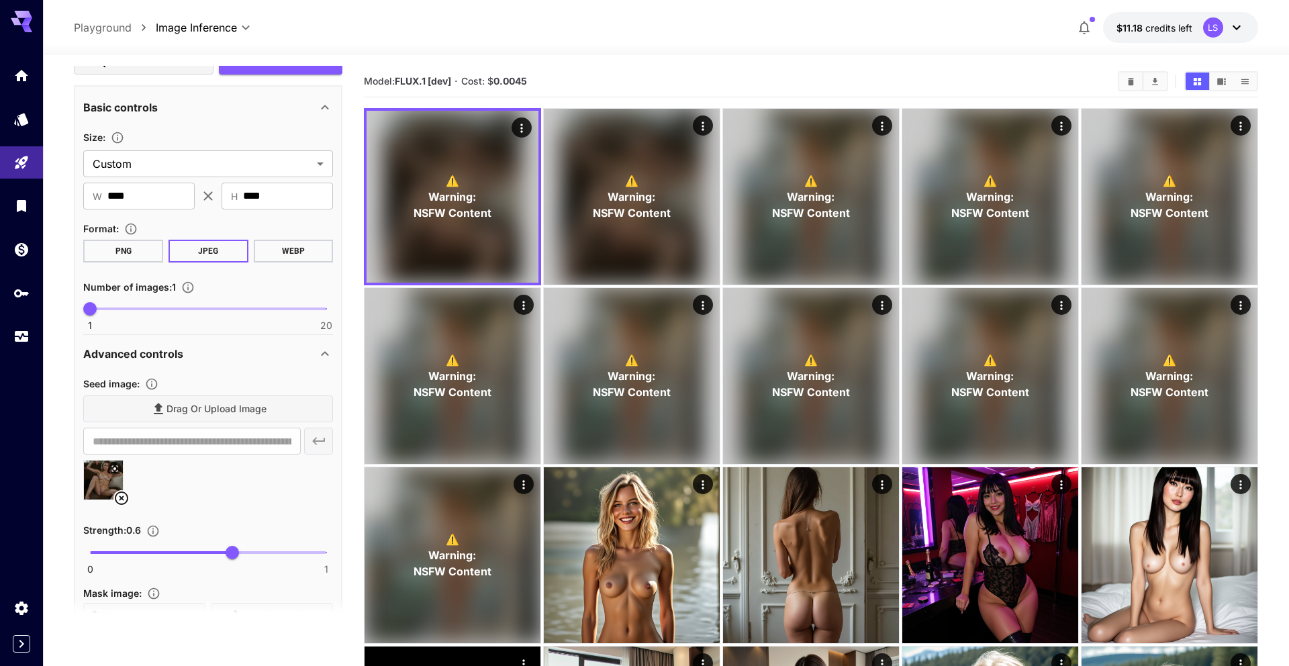
scroll to position [358, 0]
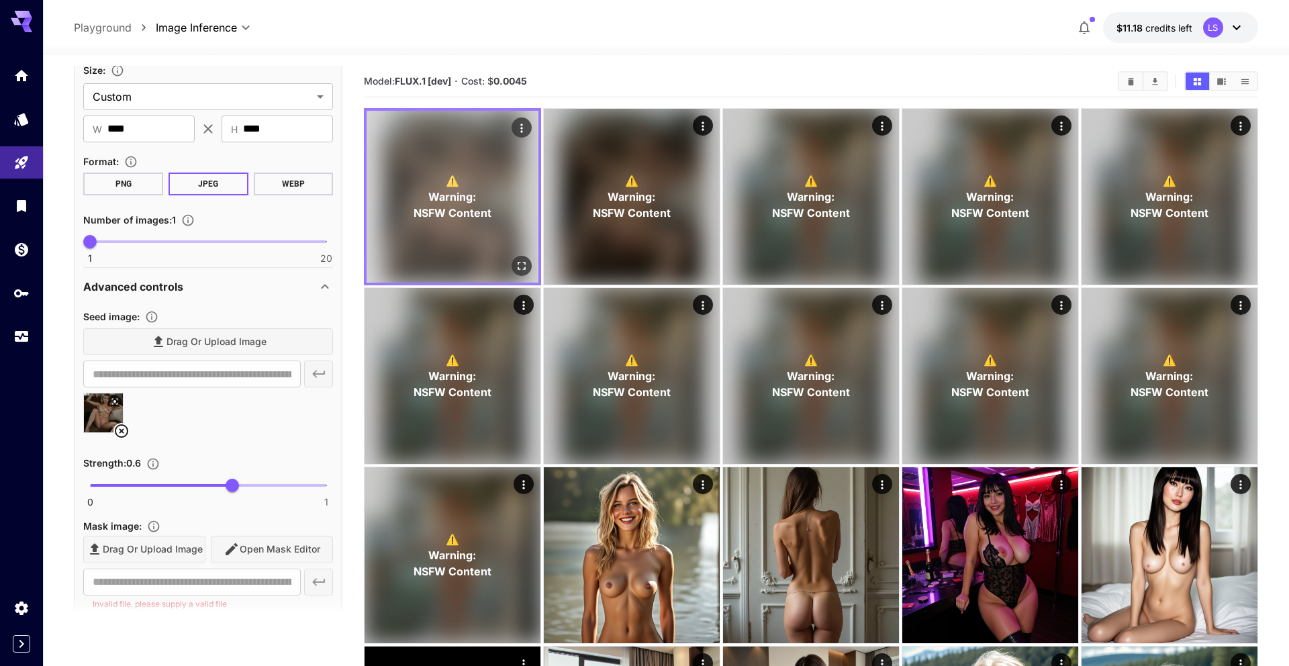
click at [383, 261] on icon "Open in fullscreen" at bounding box center [521, 265] width 13 height 13
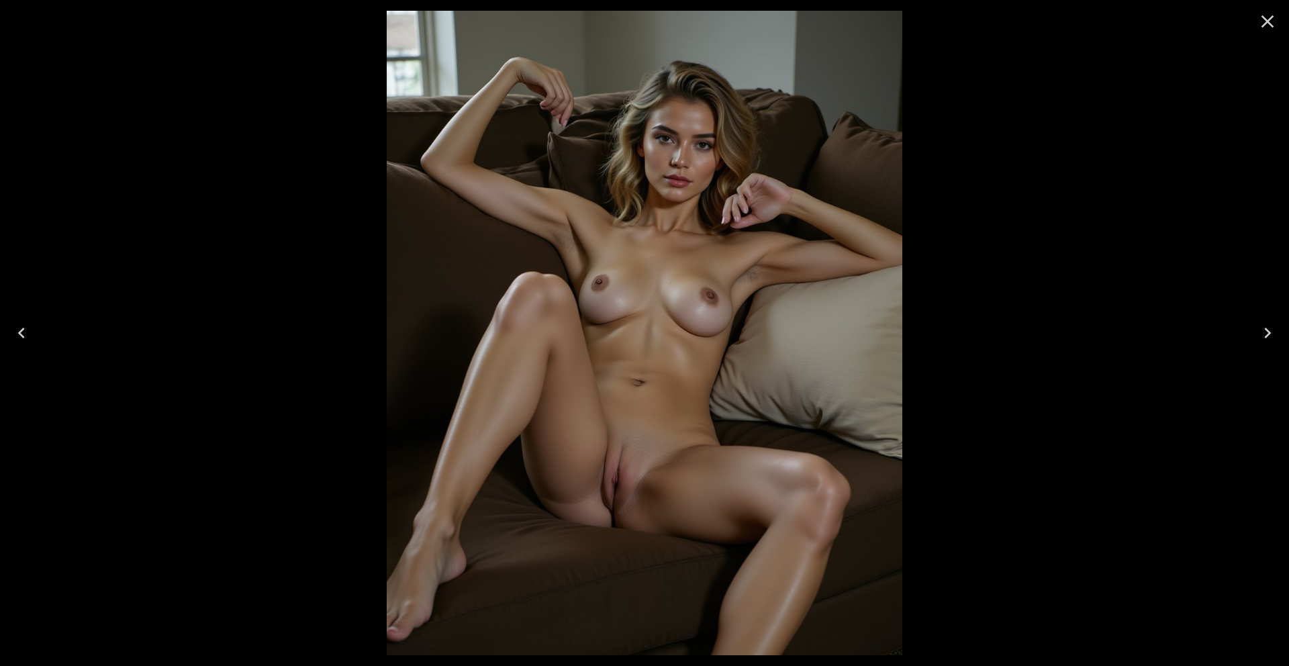
click at [383, 19] on icon "Close" at bounding box center [1267, 21] width 13 height 13
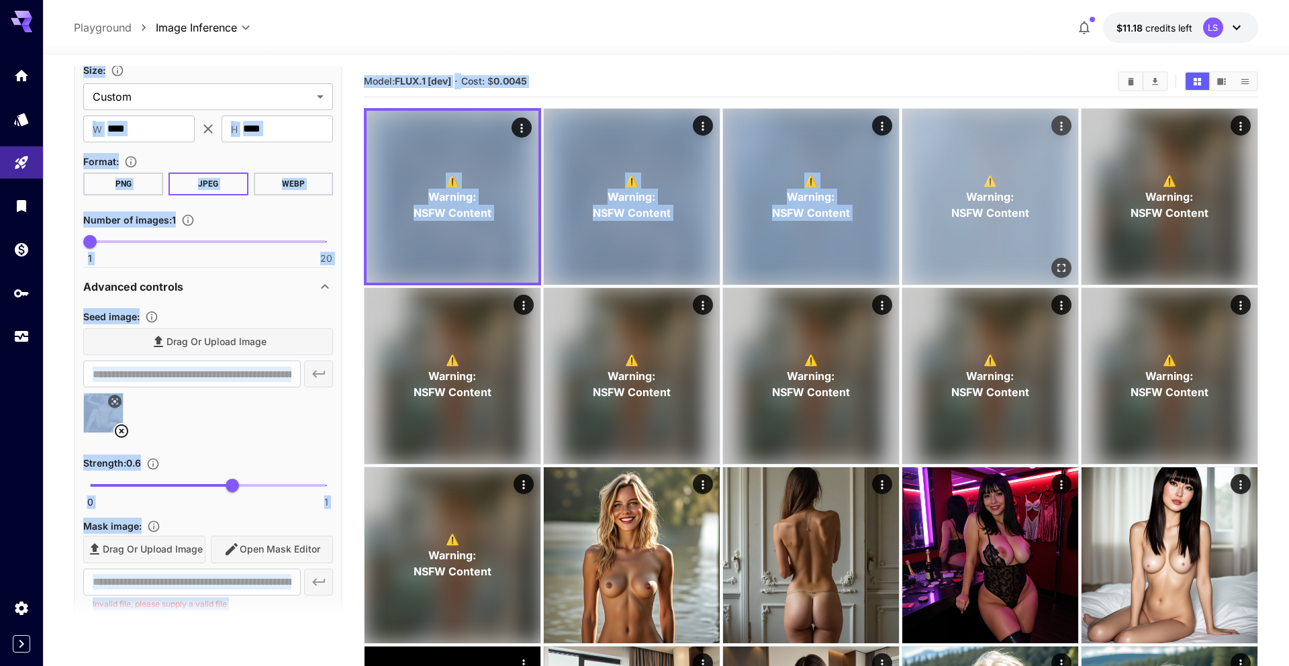
drag, startPoint x: 1266, startPoint y: 21, endPoint x: 1002, endPoint y: 113, distance: 279.4
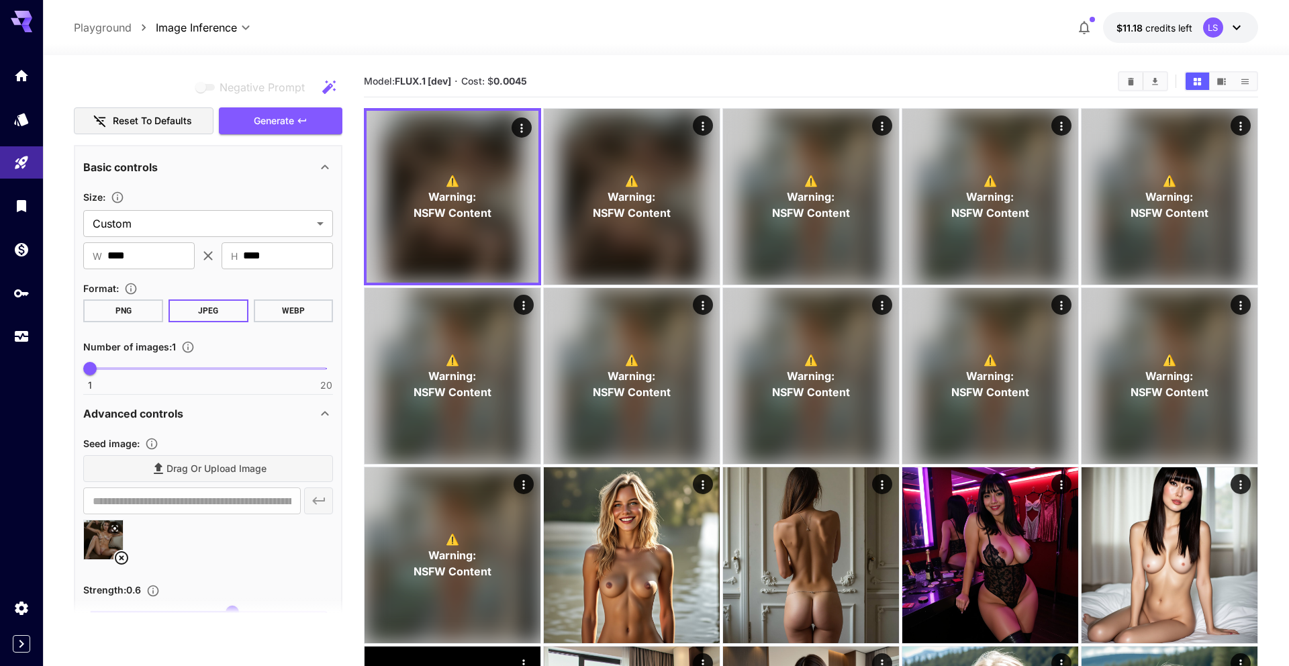
scroll to position [0, 0]
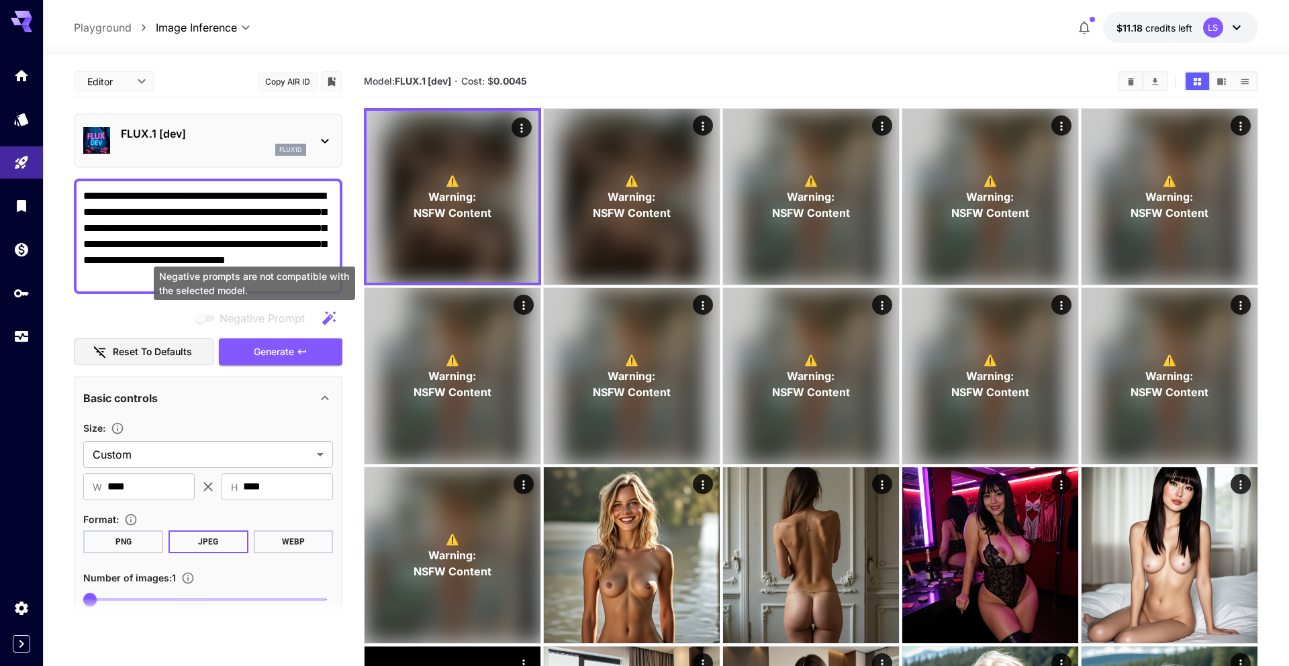
click at [232, 279] on div "Negative prompts are not compatible with the selected model." at bounding box center [254, 283] width 201 height 34
drag, startPoint x: 232, startPoint y: 285, endPoint x: 90, endPoint y: 202, distance: 163.9
click at [105, 206] on textarea "**********" at bounding box center [208, 236] width 250 height 97
click at [87, 195] on textarea "**********" at bounding box center [208, 236] width 250 height 97
drag, startPoint x: 84, startPoint y: 194, endPoint x: 246, endPoint y: 294, distance: 190.2
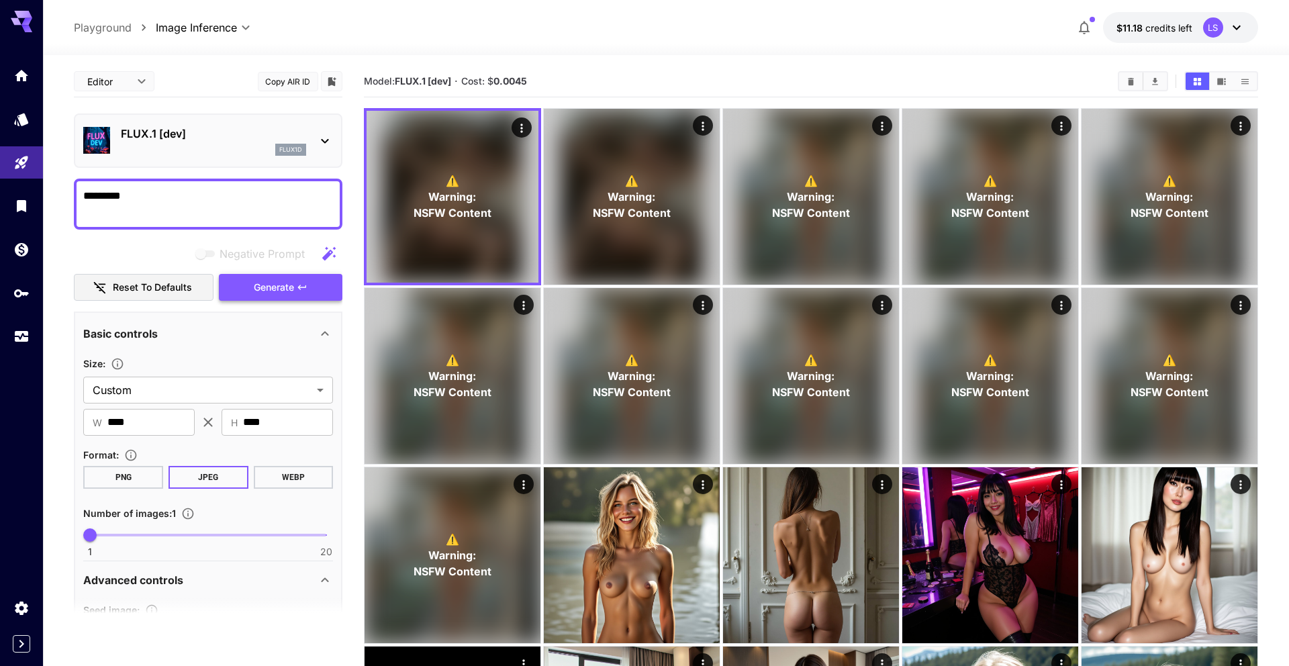
click at [254, 285] on span "Generate" at bounding box center [274, 287] width 40 height 17
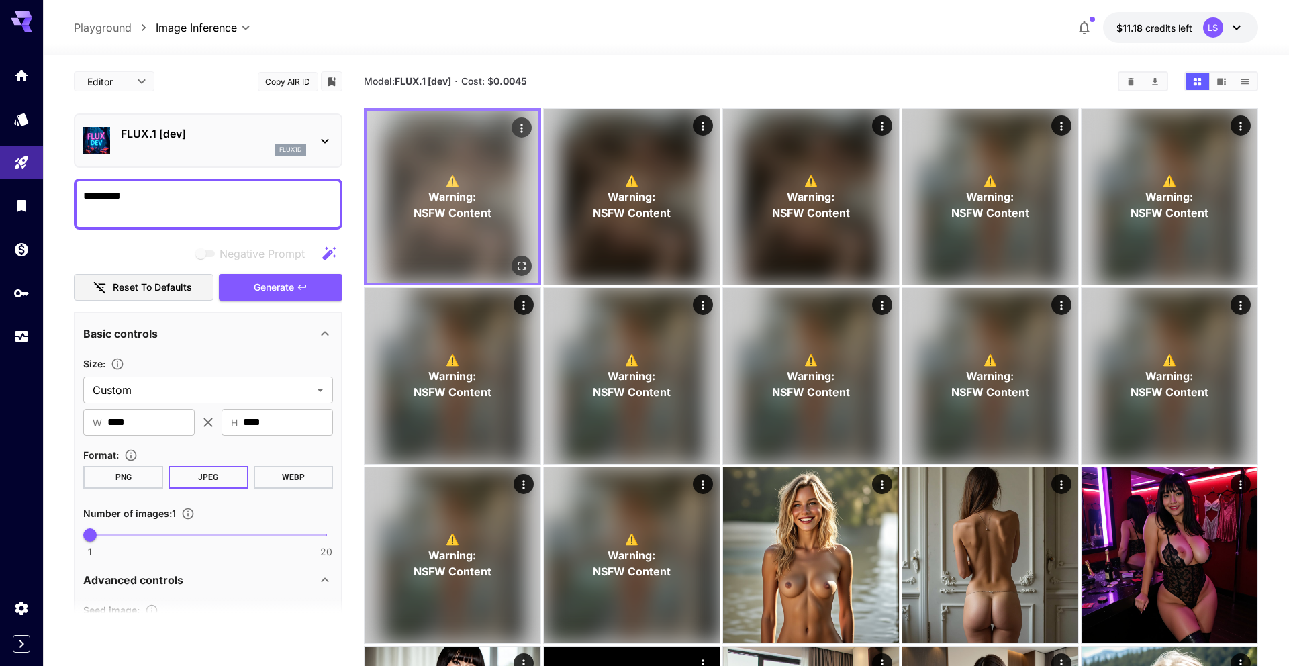
click at [383, 260] on icon "Open in fullscreen" at bounding box center [521, 265] width 13 height 13
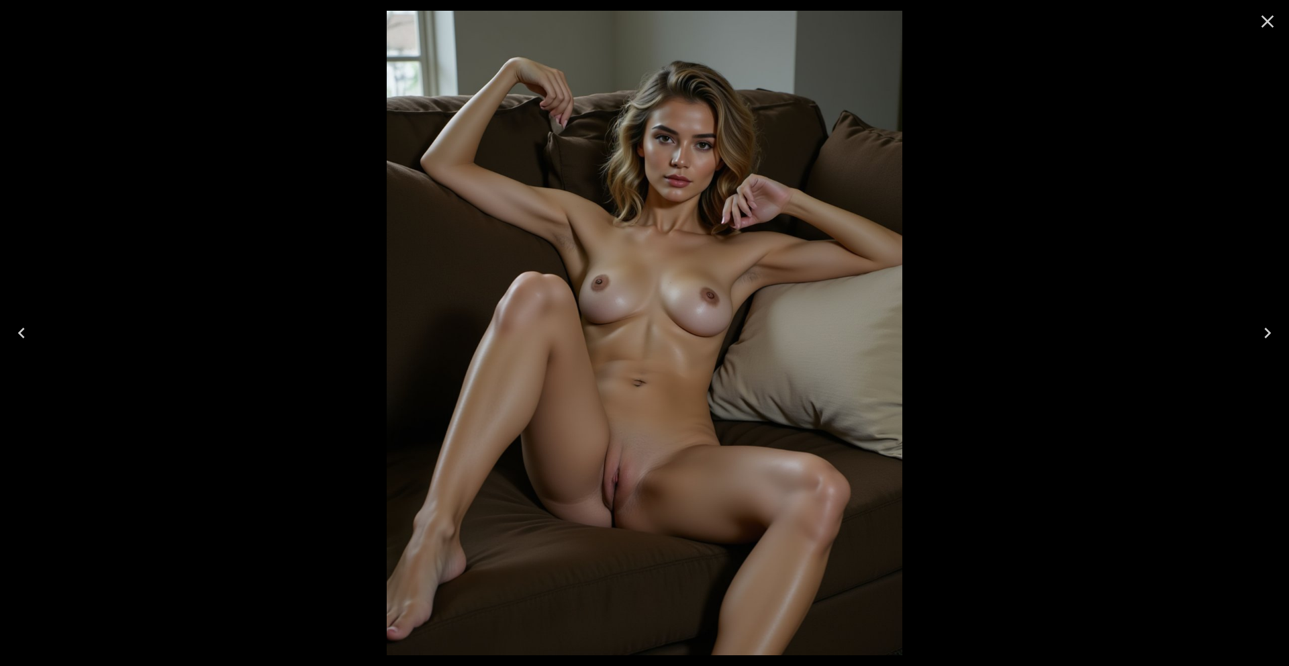
click at [383, 28] on icon "Close" at bounding box center [1267, 21] width 21 height 21
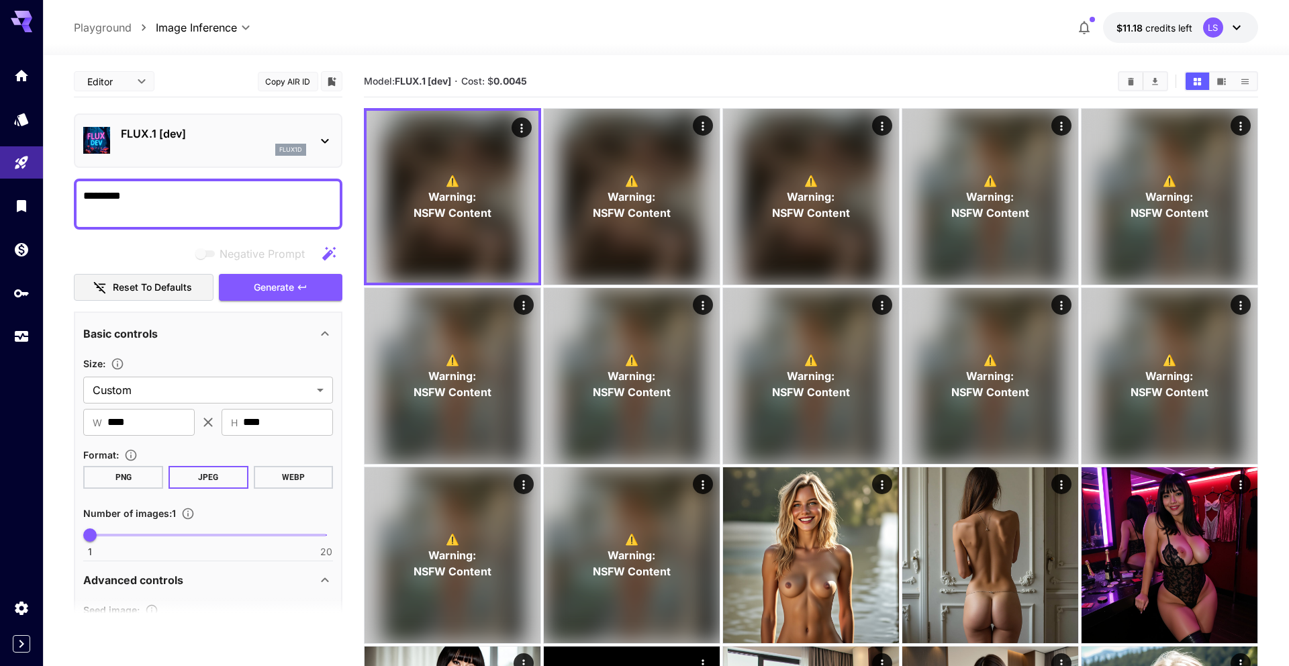
click at [165, 208] on textarea "*********" at bounding box center [208, 204] width 250 height 32
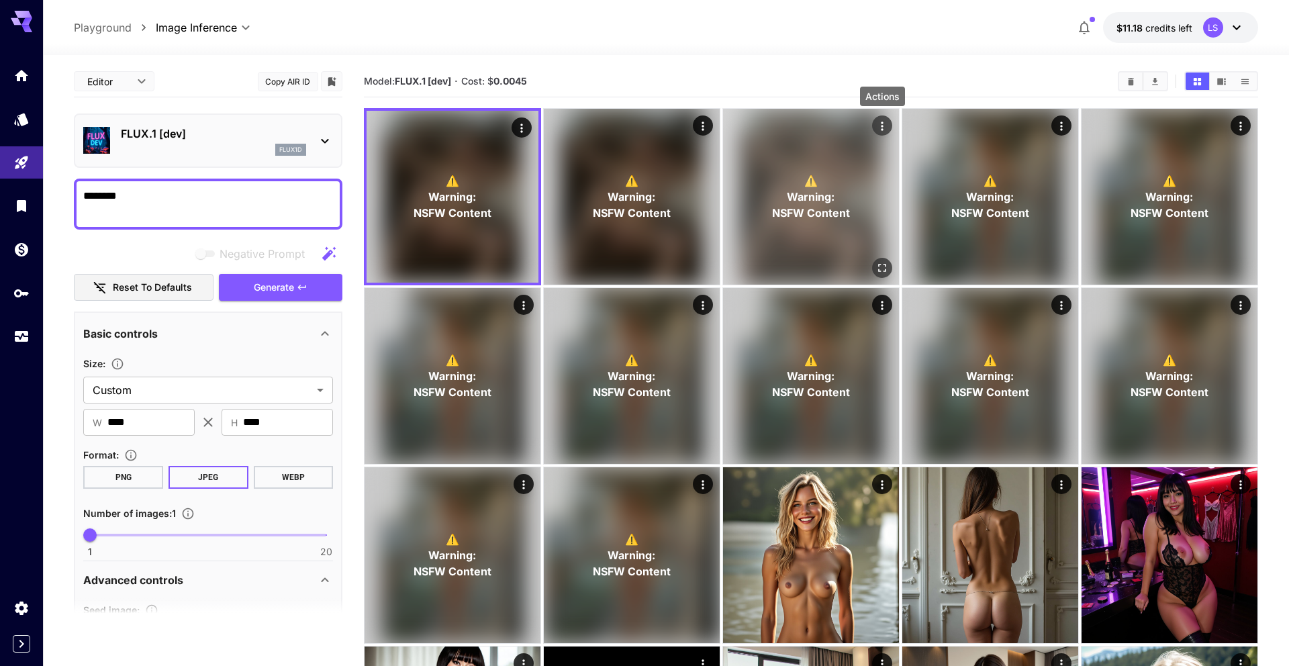
type textarea "********"
click at [383, 130] on icon "Actions" at bounding box center [881, 125] width 13 height 13
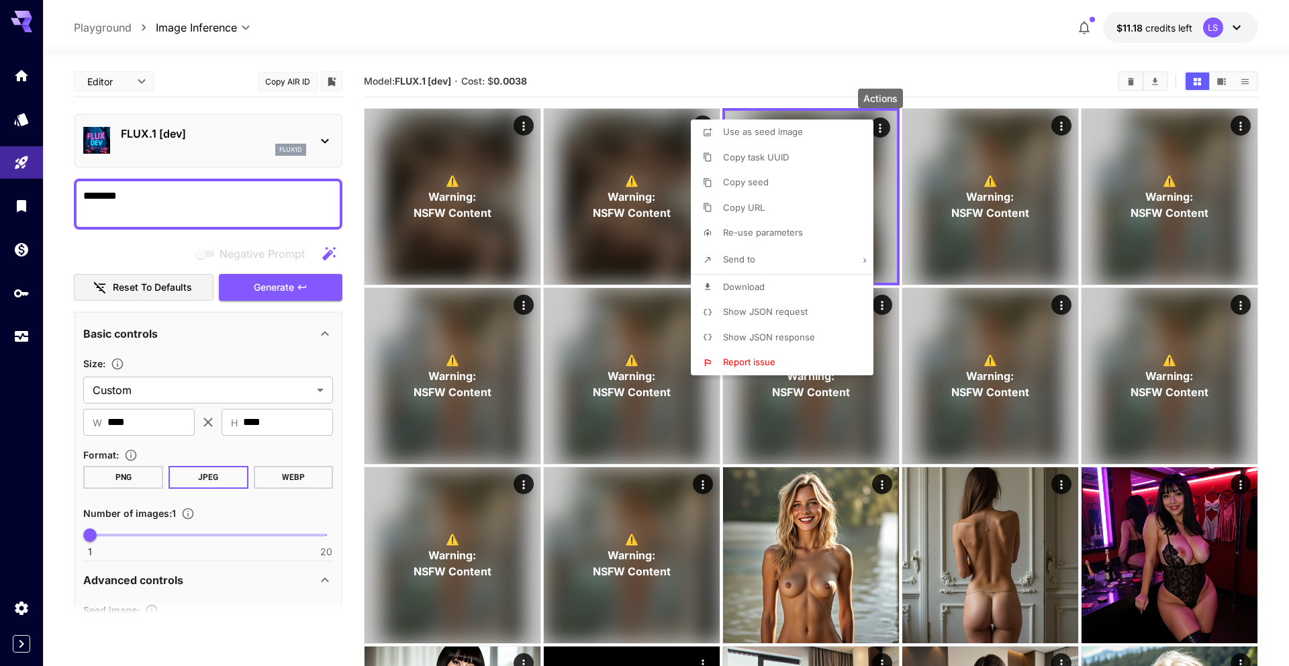
click at [383, 209] on li "Copy URL" at bounding box center [786, 208] width 191 height 26
click at [383, 228] on span "Re-use parameters" at bounding box center [763, 232] width 80 height 11
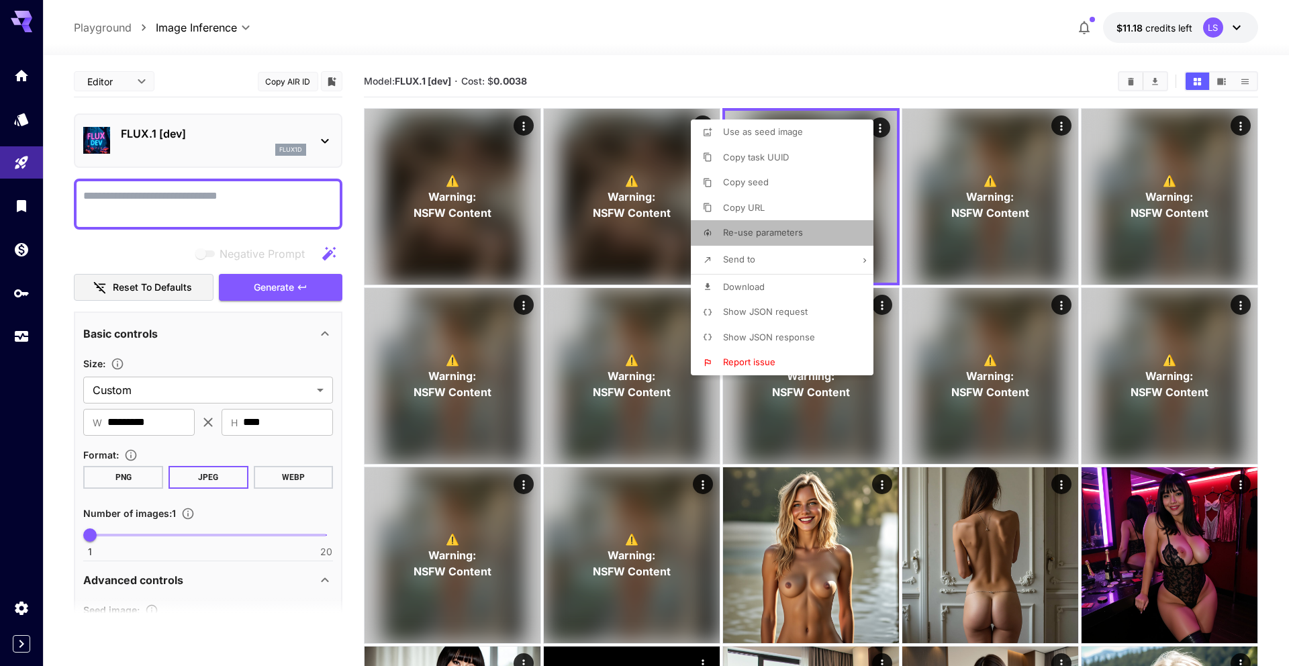
type textarea "**********"
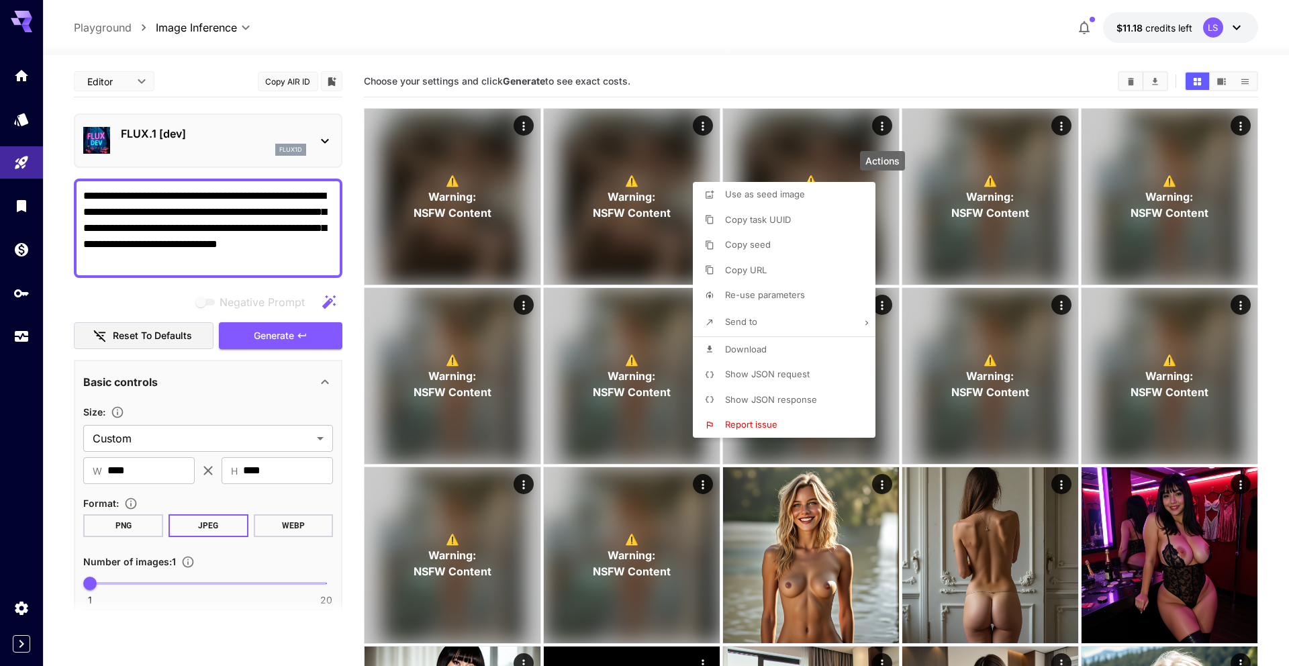
click at [148, 381] on div at bounding box center [644, 333] width 1289 height 666
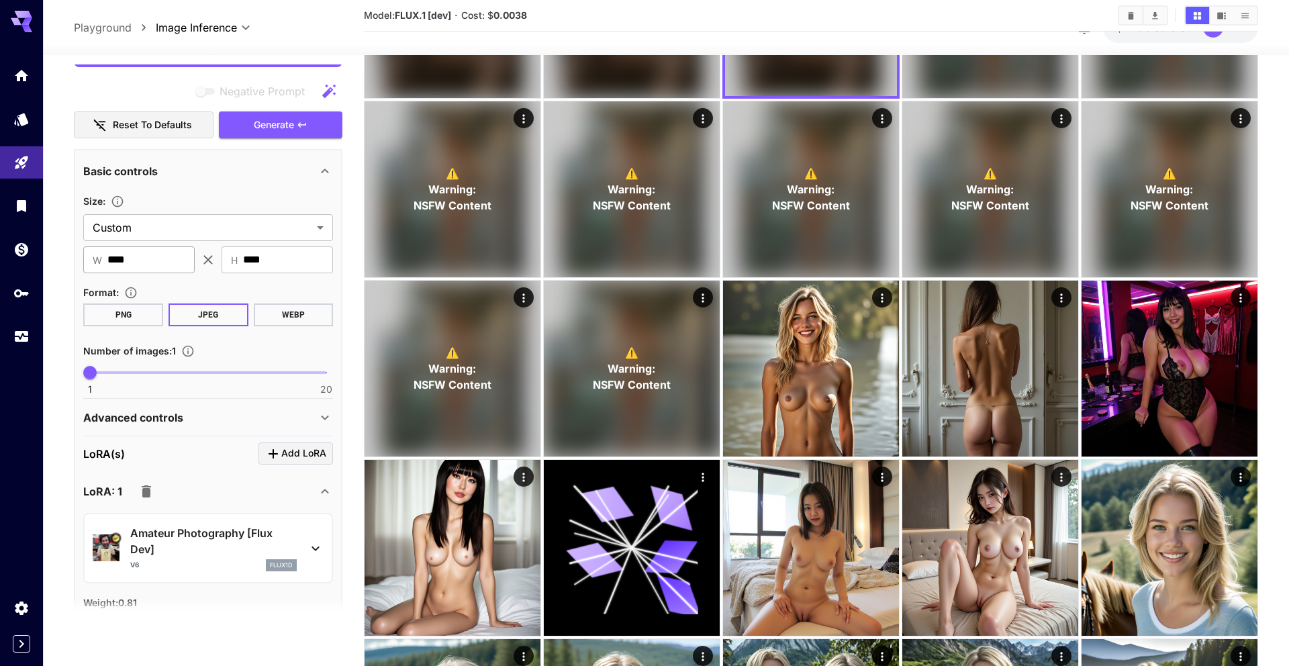
scroll to position [385, 0]
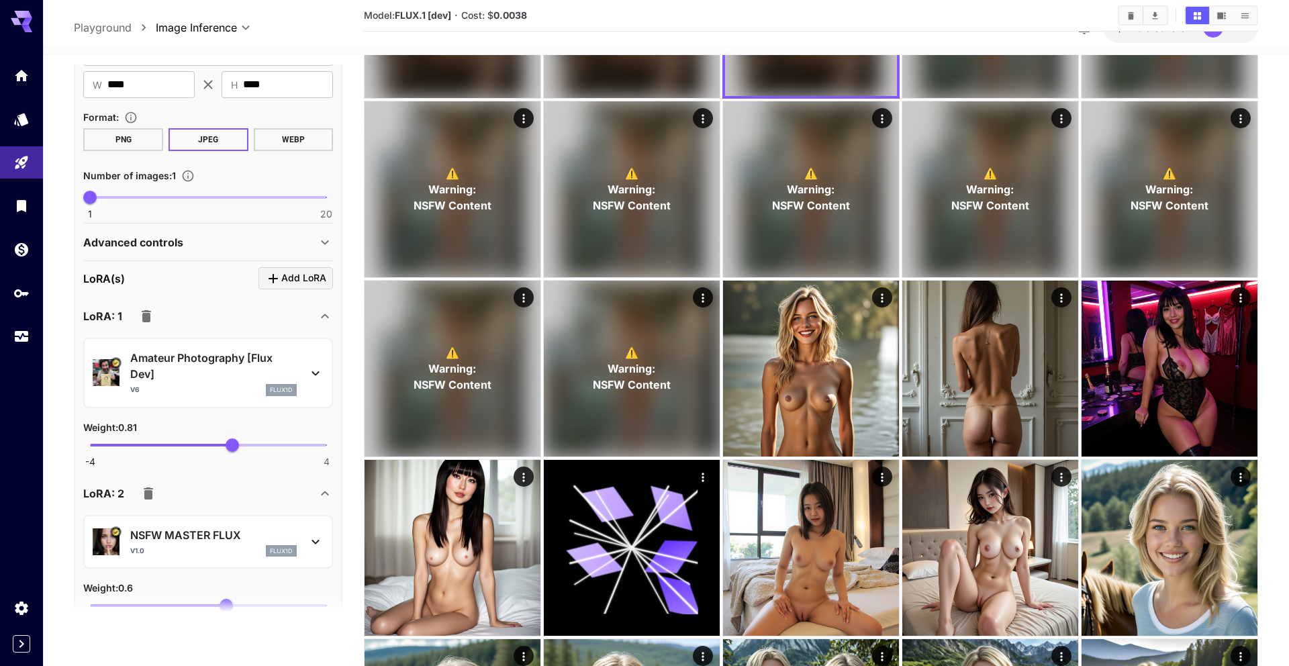
click at [210, 236] on div "Advanced controls" at bounding box center [200, 242] width 234 height 16
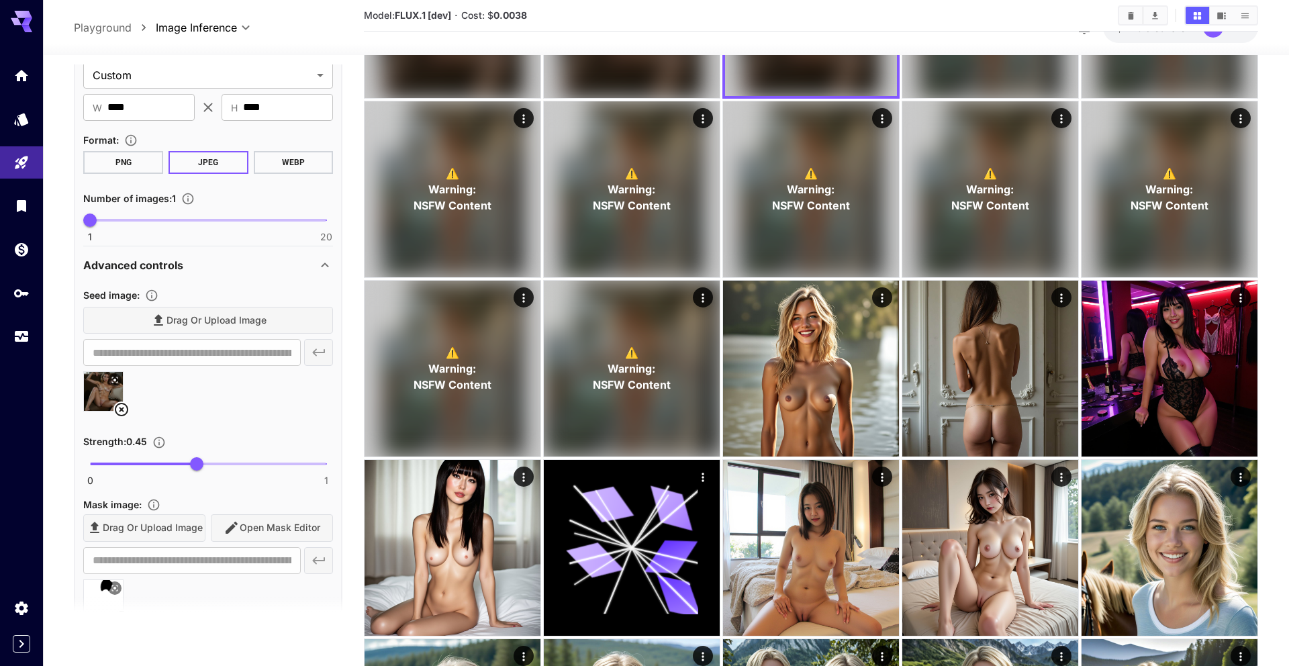
scroll to position [364, 0]
click at [125, 405] on icon at bounding box center [121, 407] width 16 height 16
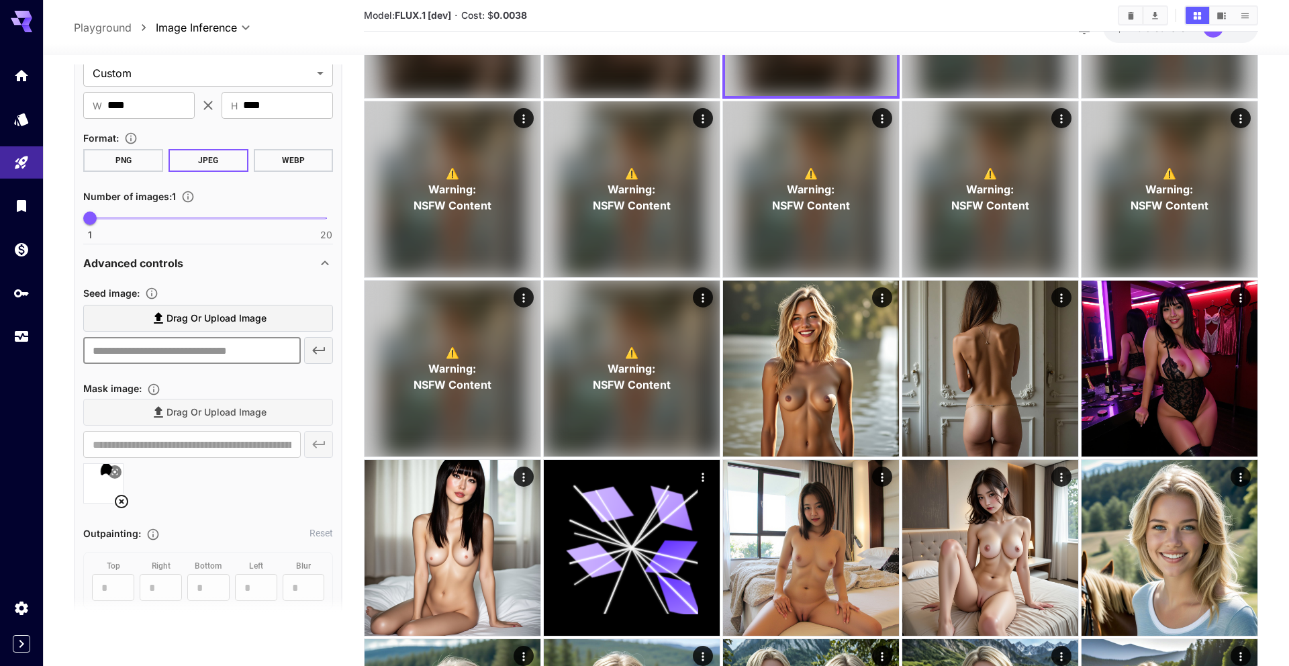
click at [142, 358] on input "text" at bounding box center [191, 350] width 217 height 27
paste input "**********"
type input "**********"
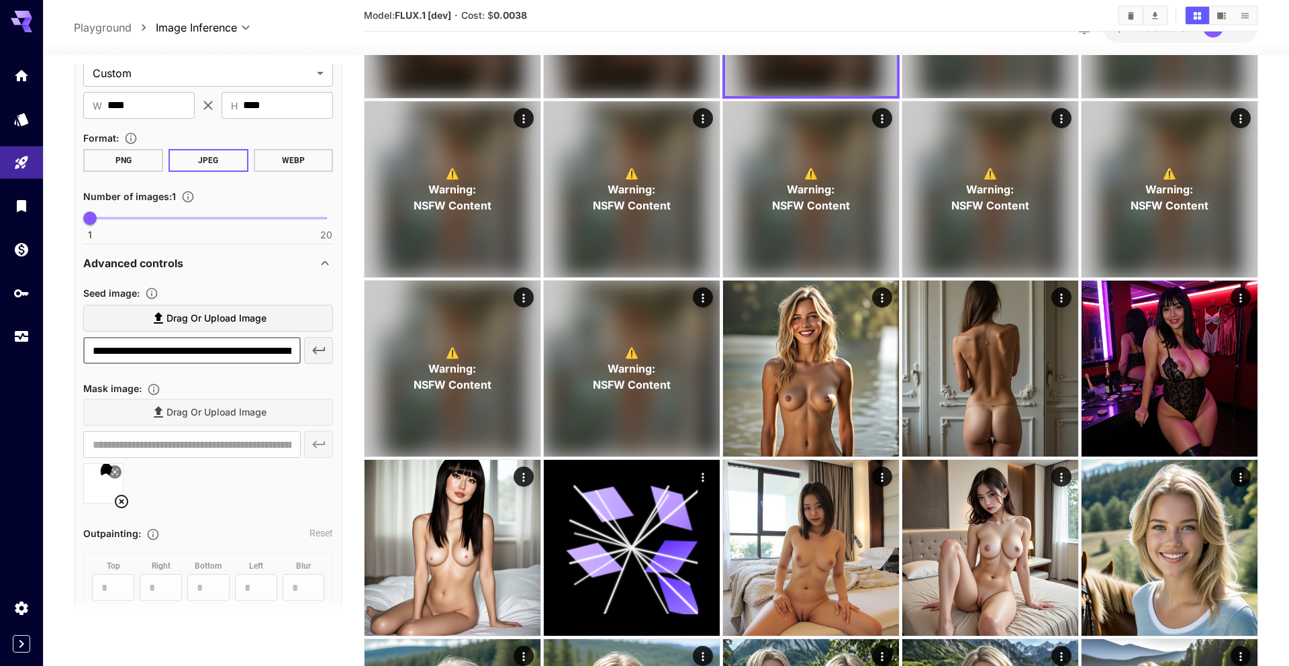
click at [317, 344] on icon "button" at bounding box center [319, 350] width 16 height 16
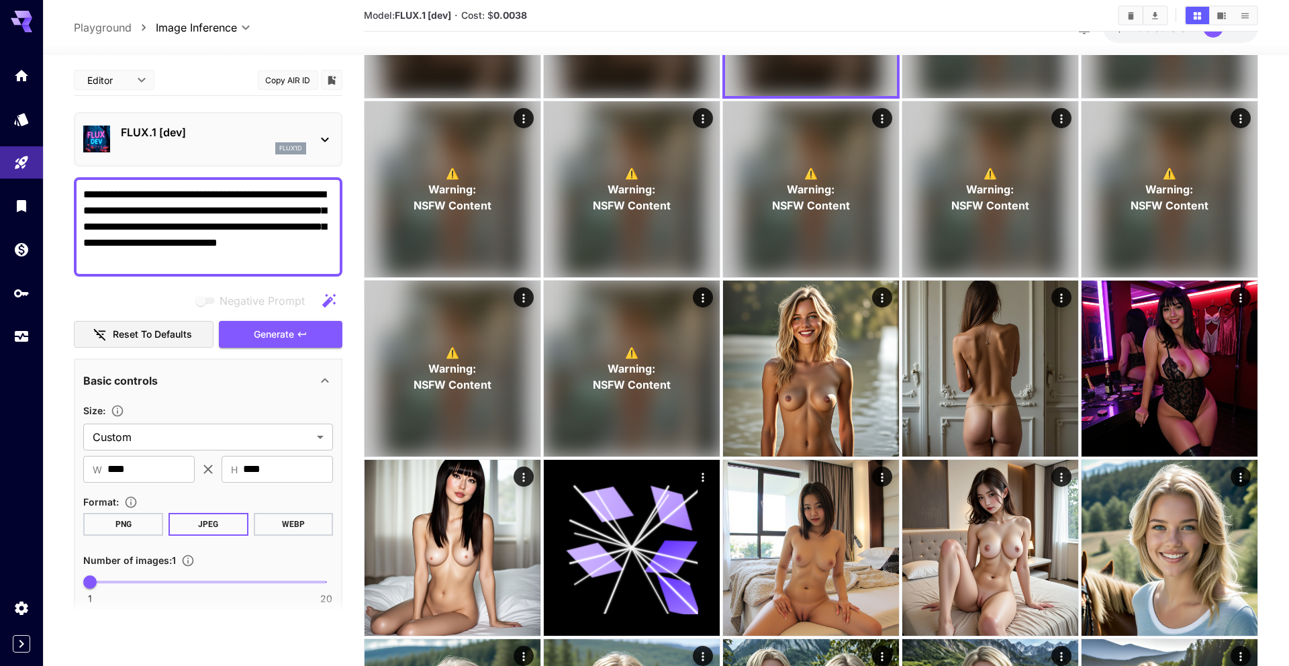
click at [215, 211] on textarea "**********" at bounding box center [208, 227] width 250 height 81
click at [324, 297] on icon "button" at bounding box center [329, 301] width 16 height 16
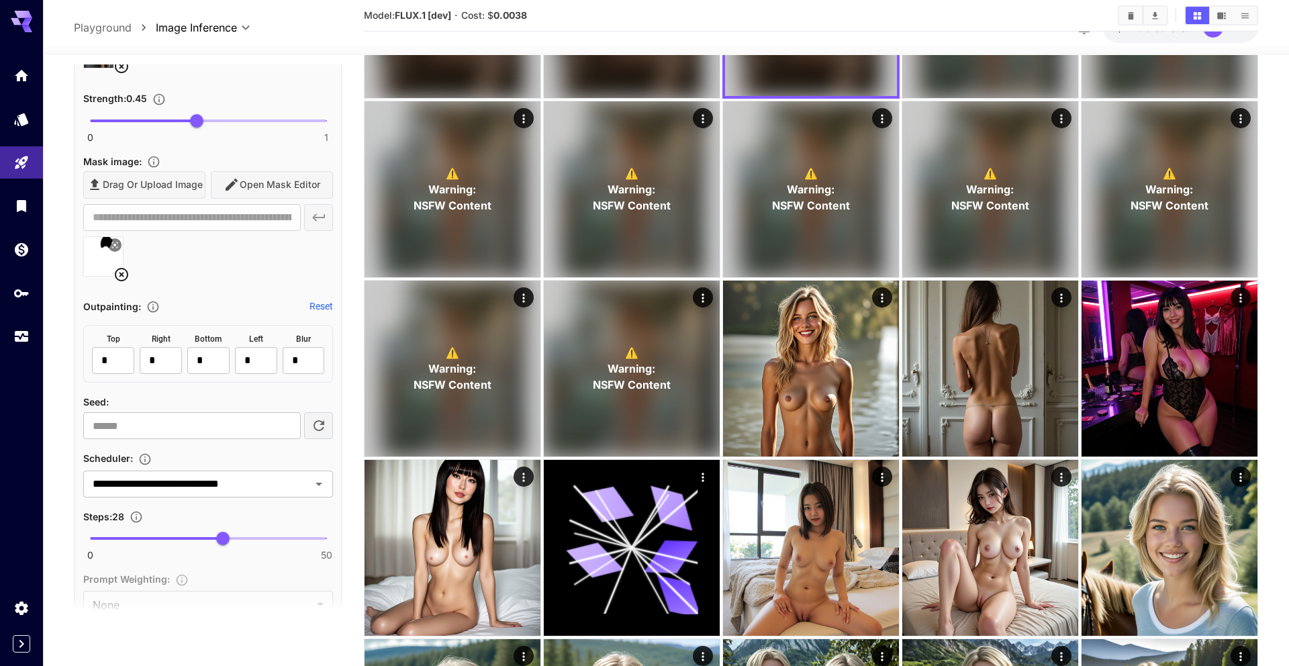
click at [121, 276] on icon at bounding box center [121, 274] width 16 height 16
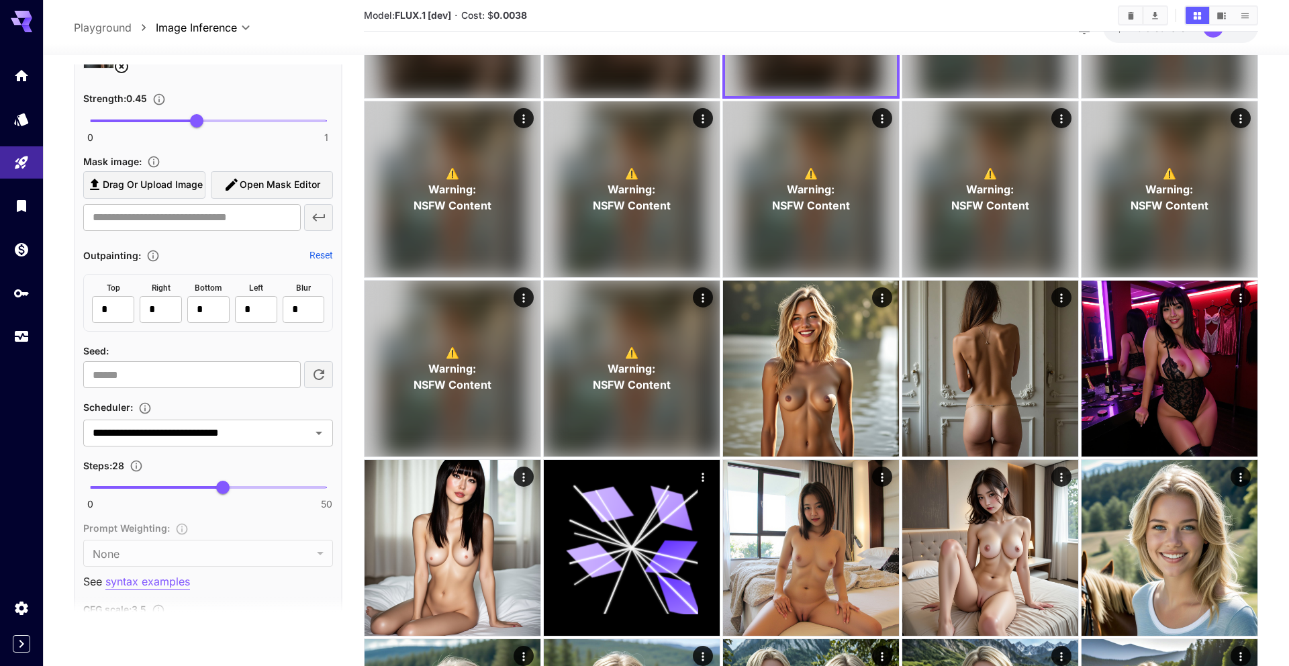
type textarea "**********"
click at [156, 230] on input "text" at bounding box center [191, 217] width 217 height 27
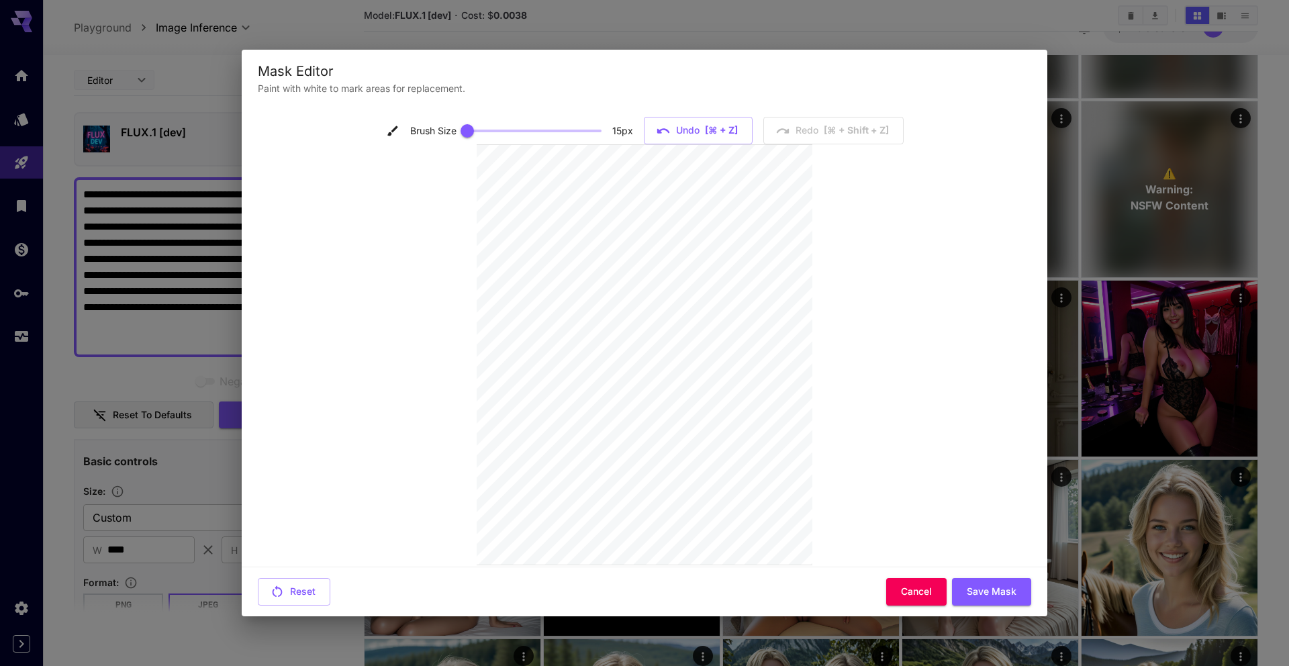
scroll to position [785, 0]
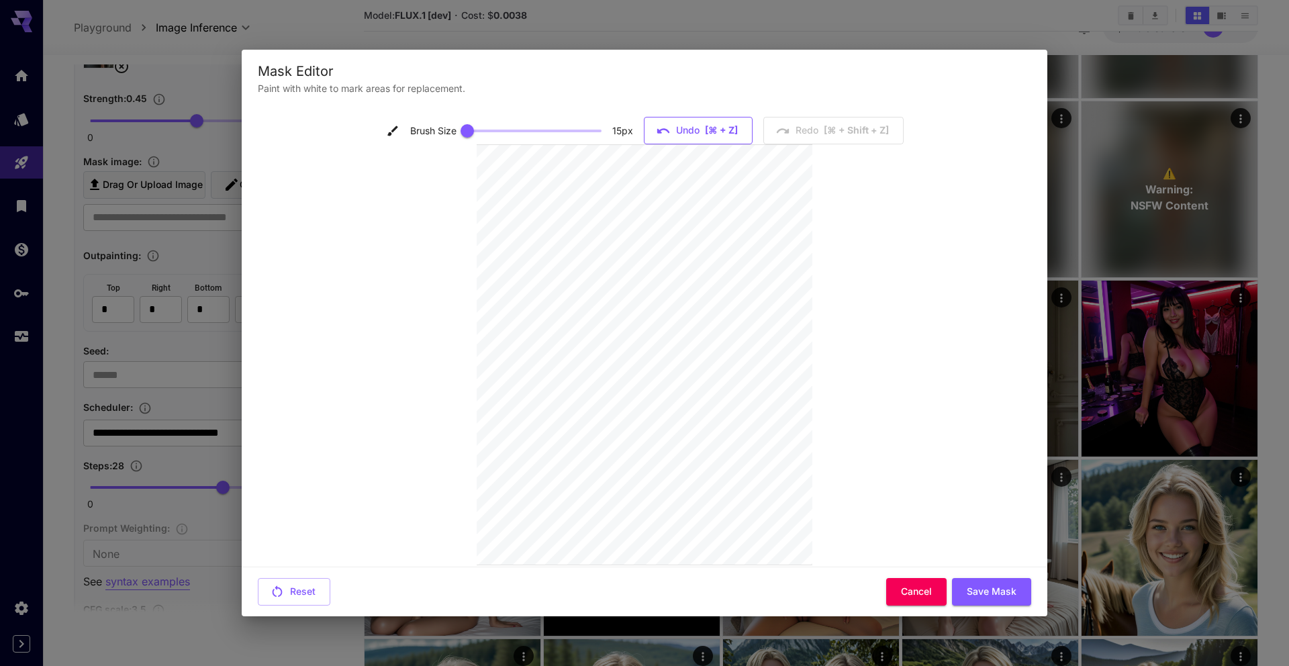
click at [669, 127] on icon "button" at bounding box center [663, 131] width 15 height 15
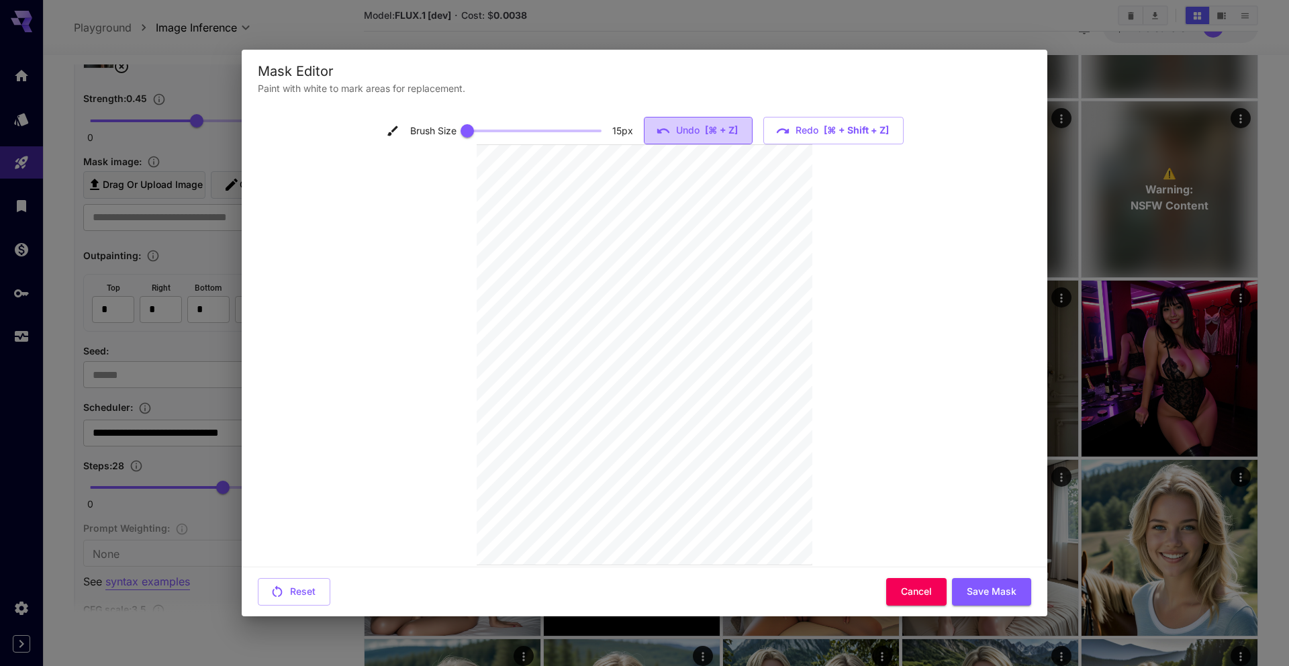
click at [669, 127] on icon "button" at bounding box center [663, 131] width 15 height 15
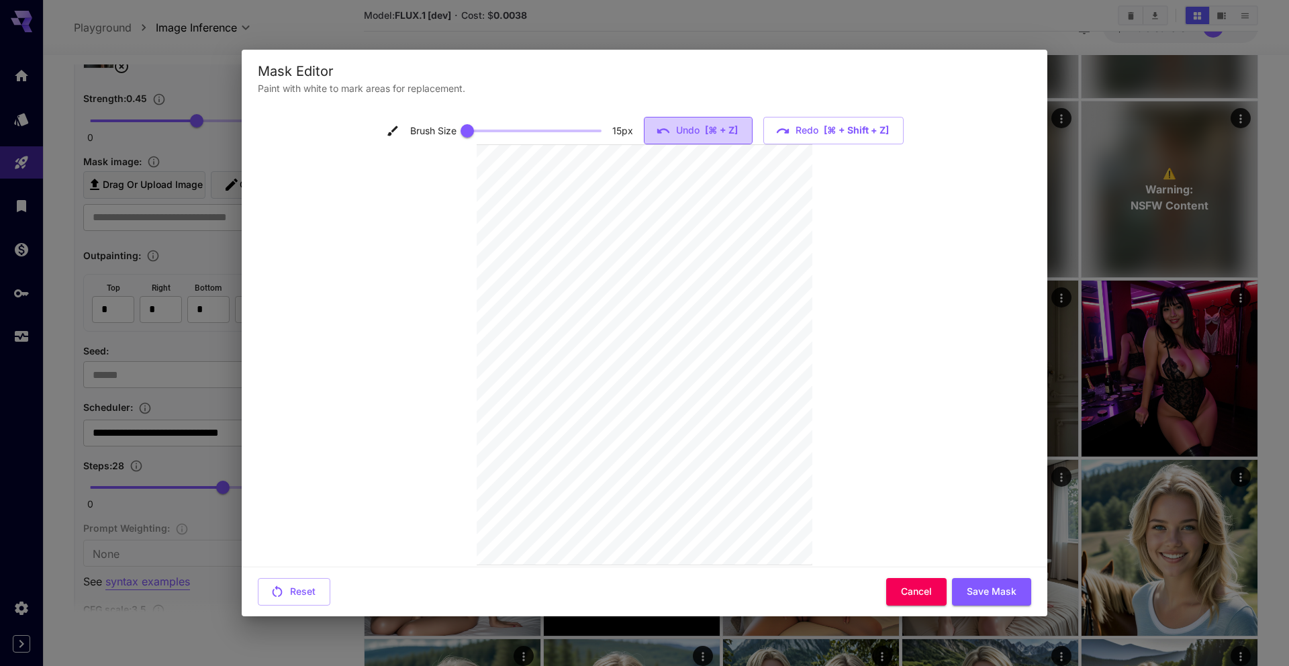
click at [669, 127] on icon "button" at bounding box center [663, 131] width 15 height 15
click at [669, 127] on div "Brush Size 15 px Undo [⌘ + Z] Redo [⌘ + shift + Z]" at bounding box center [645, 131] width 518 height 28
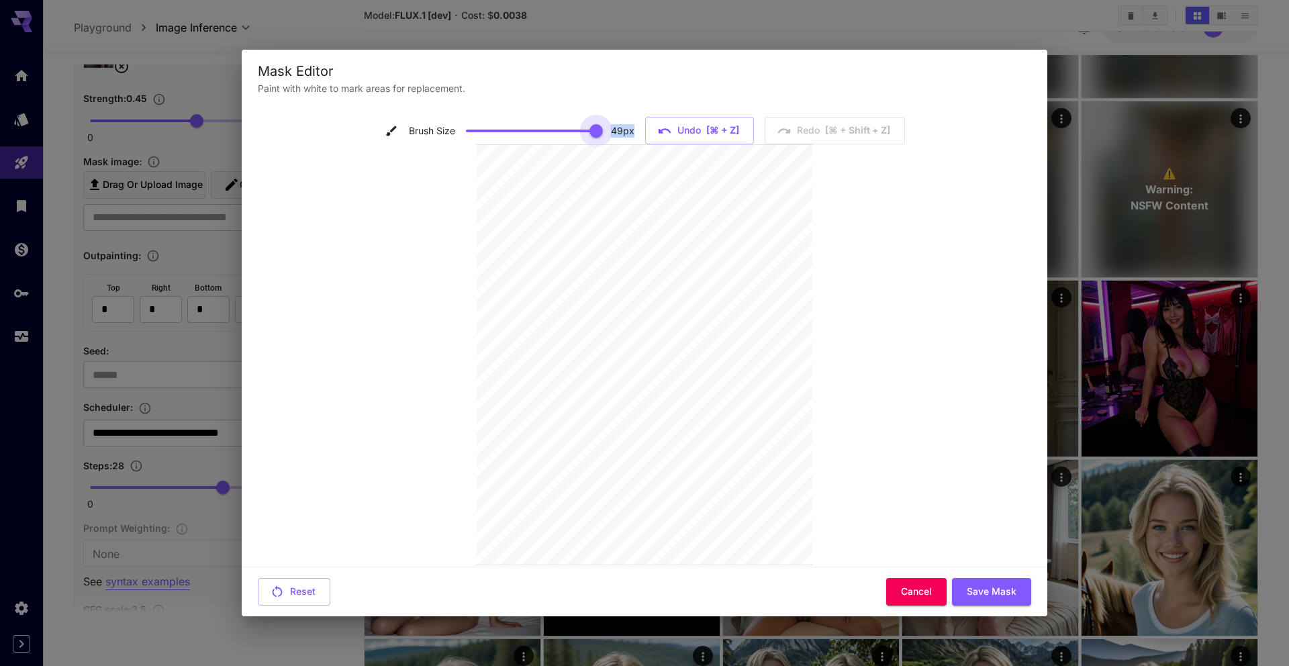
click at [595, 128] on span at bounding box center [533, 131] width 134 height 20
click at [597, 128] on span at bounding box center [595, 130] width 13 height 13
click at [726, 58] on h2 "Mask Editor Paint with white to mark areas for replacement." at bounding box center [644, 78] width 805 height 56
click at [703, 130] on button "Undo [⌘ + Z]" at bounding box center [699, 131] width 109 height 28
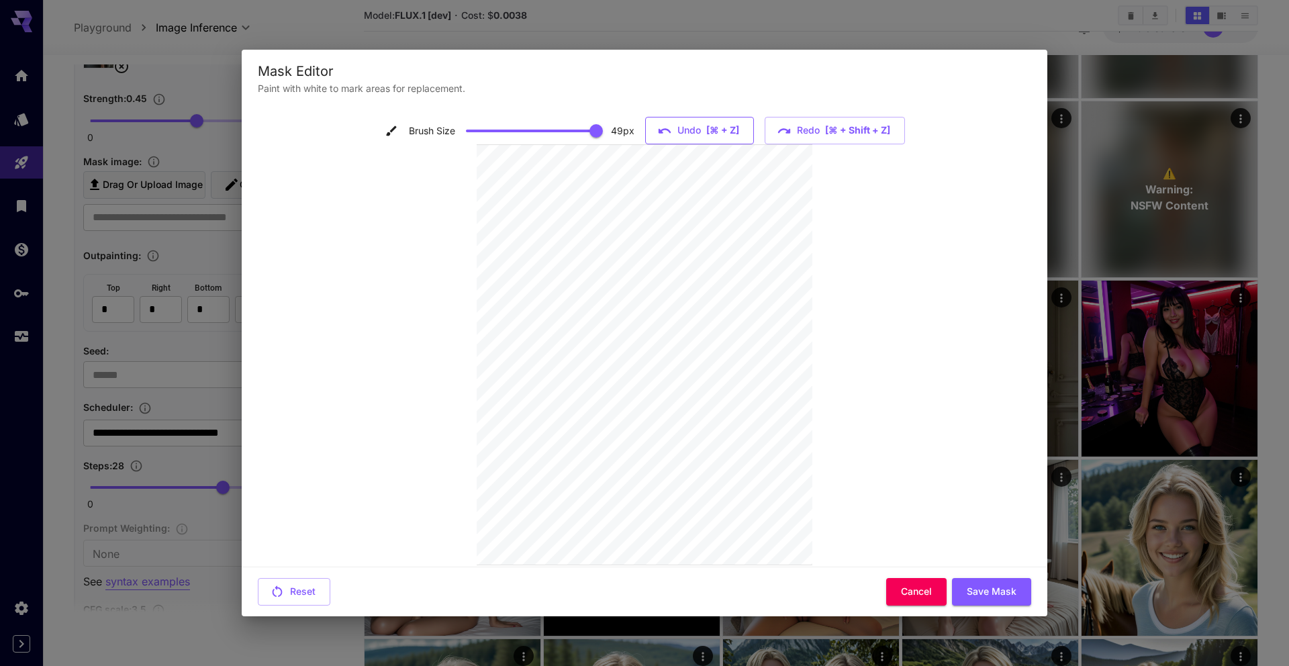
click at [699, 130] on button "Undo [⌘ + Z]" at bounding box center [699, 131] width 109 height 28
drag, startPoint x: 592, startPoint y: 130, endPoint x: 453, endPoint y: 127, distance: 139.0
click at [460, 127] on span at bounding box center [466, 130] width 13 height 13
type input "**"
drag, startPoint x: 592, startPoint y: 130, endPoint x: 610, endPoint y: 130, distance: 18.1
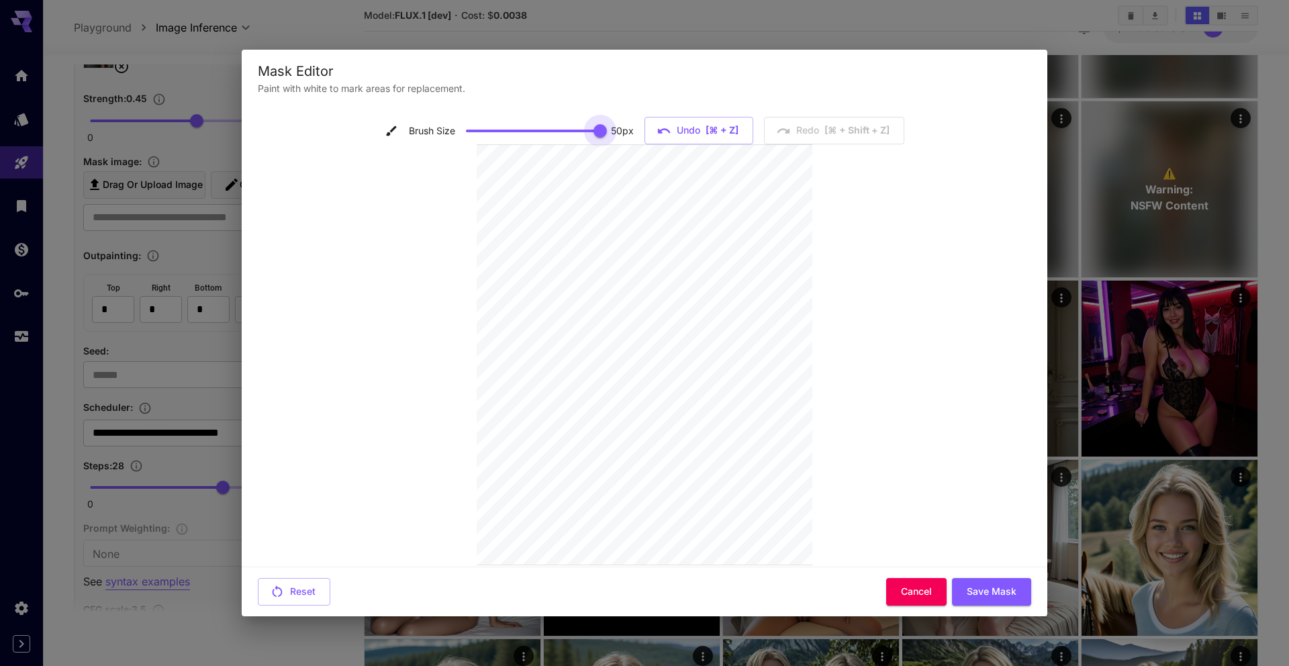
click at [600, 130] on span at bounding box center [533, 131] width 134 height 20
click at [434, 130] on div "Brush Size 50 px Undo [⌘ + Z] Redo [⌘ + shift + Z]" at bounding box center [644, 335] width 773 height 436
click at [659, 125] on icon "button" at bounding box center [663, 131] width 15 height 15
click at [985, 584] on button "Save Mask" at bounding box center [991, 592] width 79 height 28
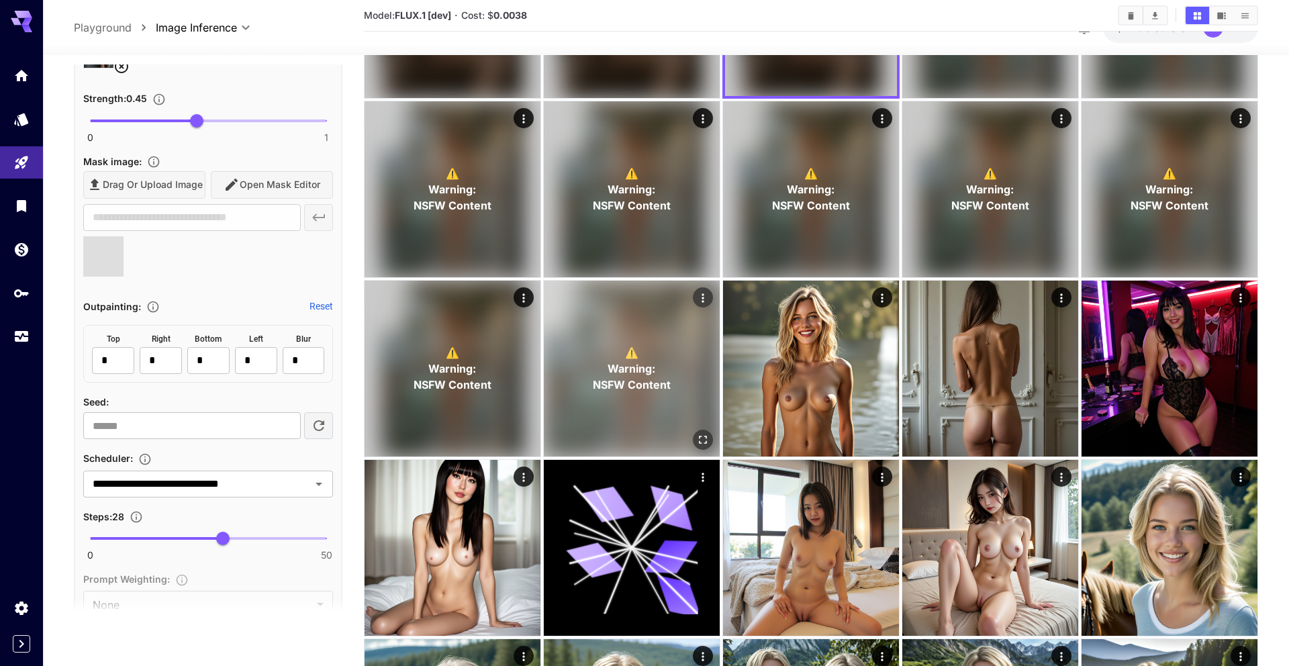
type input "**********"
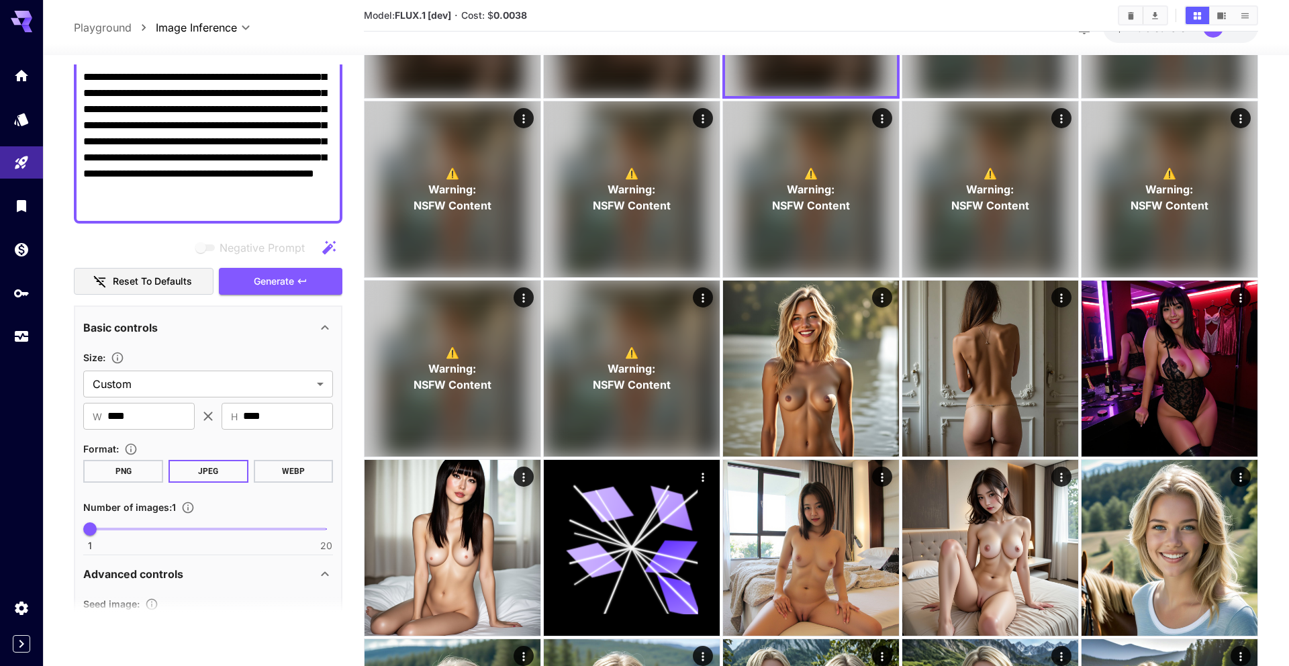
scroll to position [60, 0]
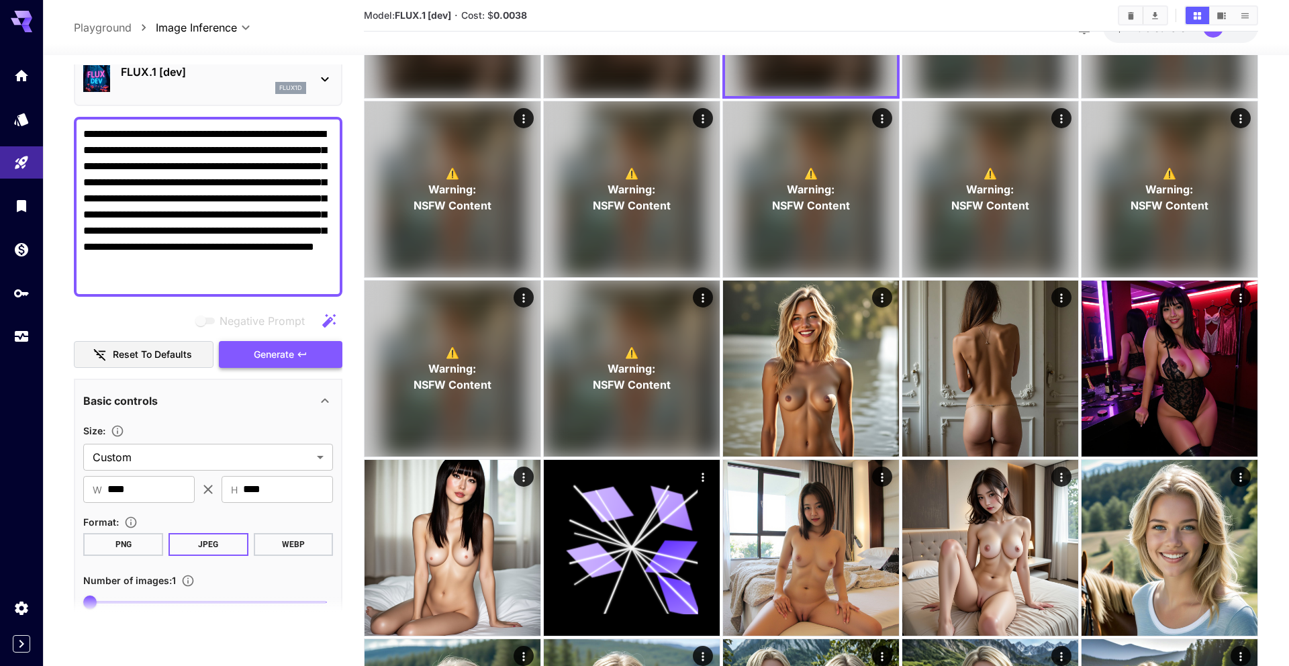
click at [273, 360] on span "Generate" at bounding box center [274, 354] width 40 height 17
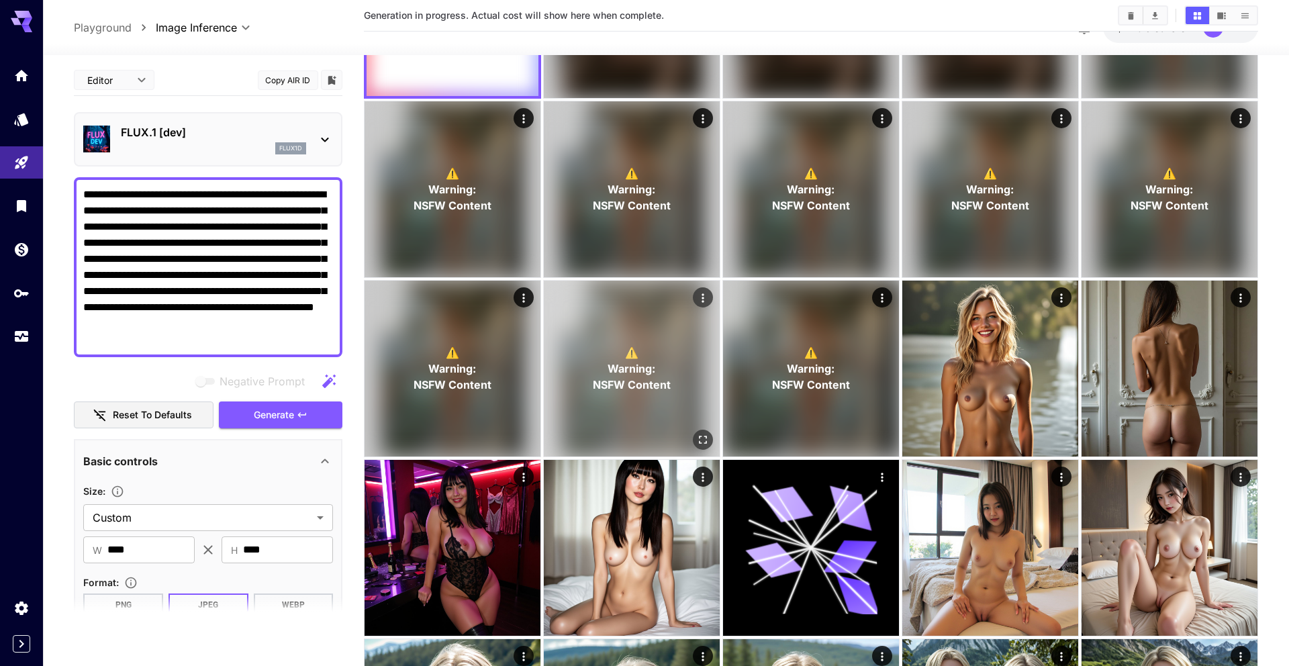
scroll to position [0, 0]
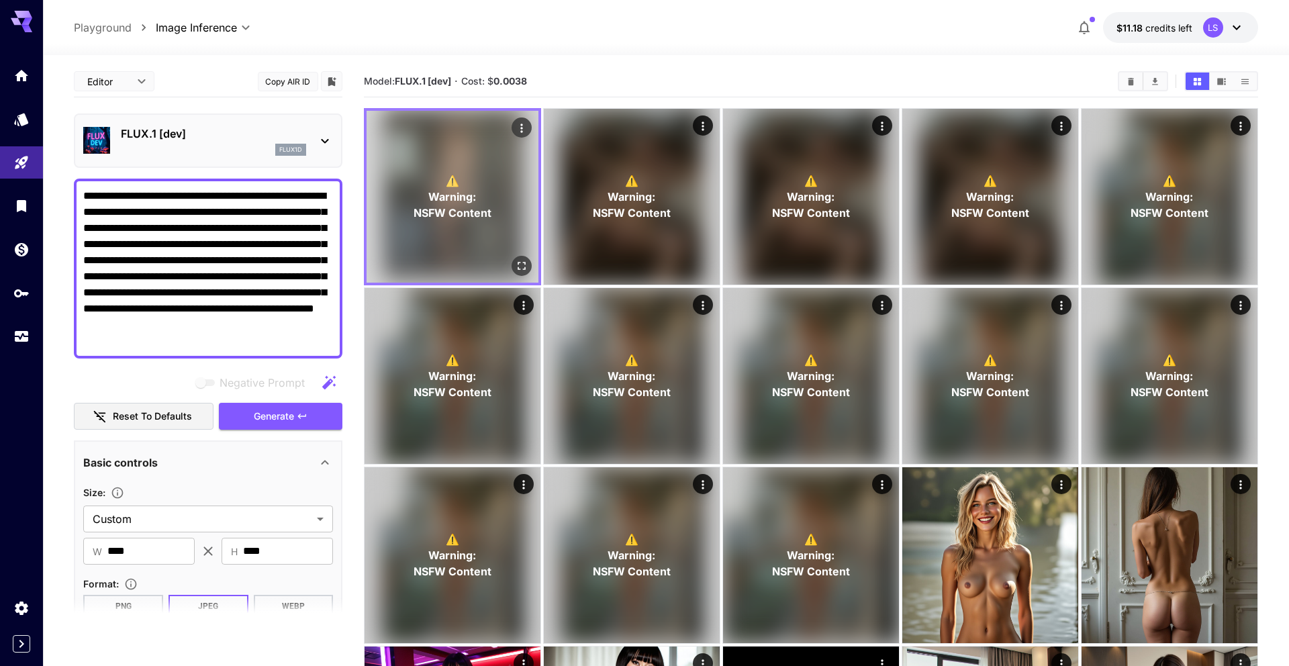
click at [518, 269] on icon "Open in fullscreen" at bounding box center [522, 266] width 8 height 8
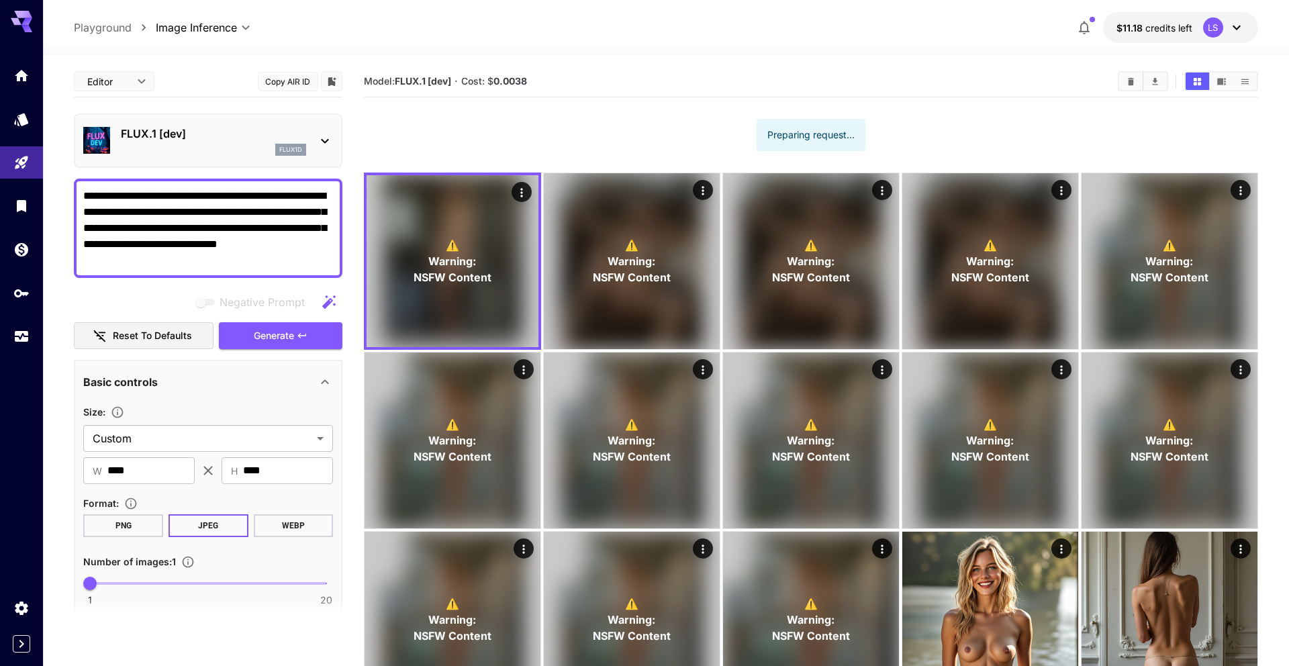
click at [425, 231] on div "⚠️ Warning: NSFW Content" at bounding box center [452, 261] width 172 height 172
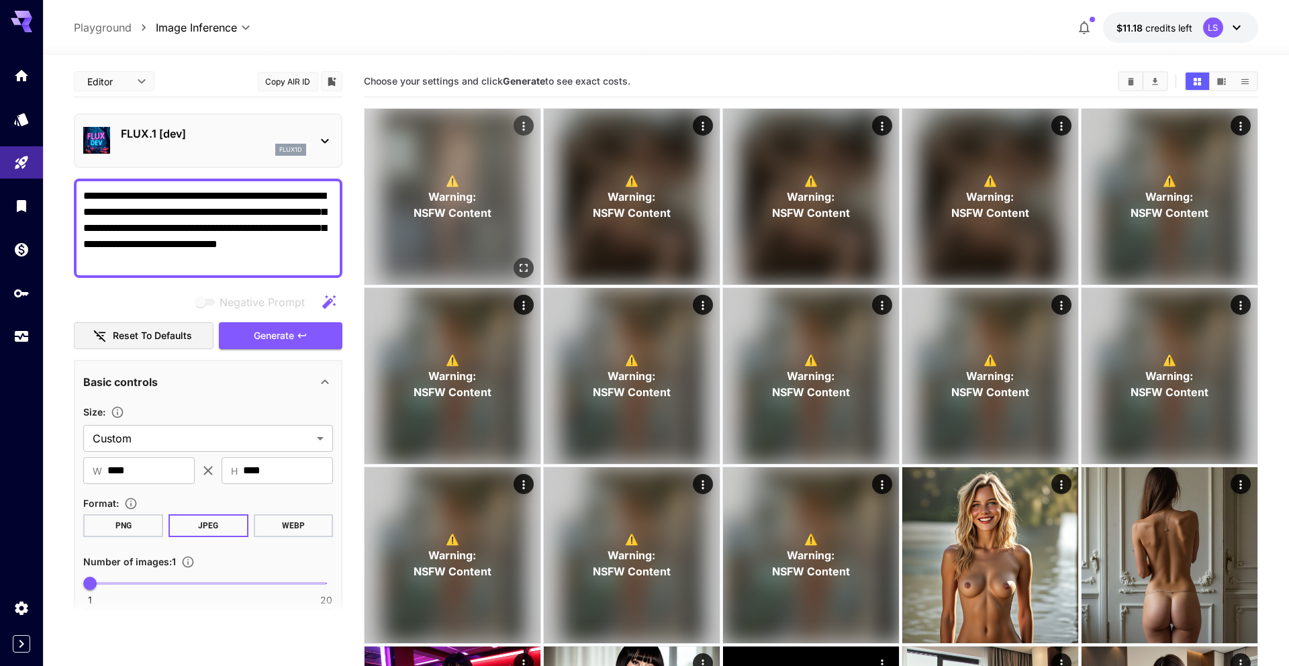
click at [518, 191] on div "⚠️ Warning: NSFW Content" at bounding box center [452, 197] width 176 height 176
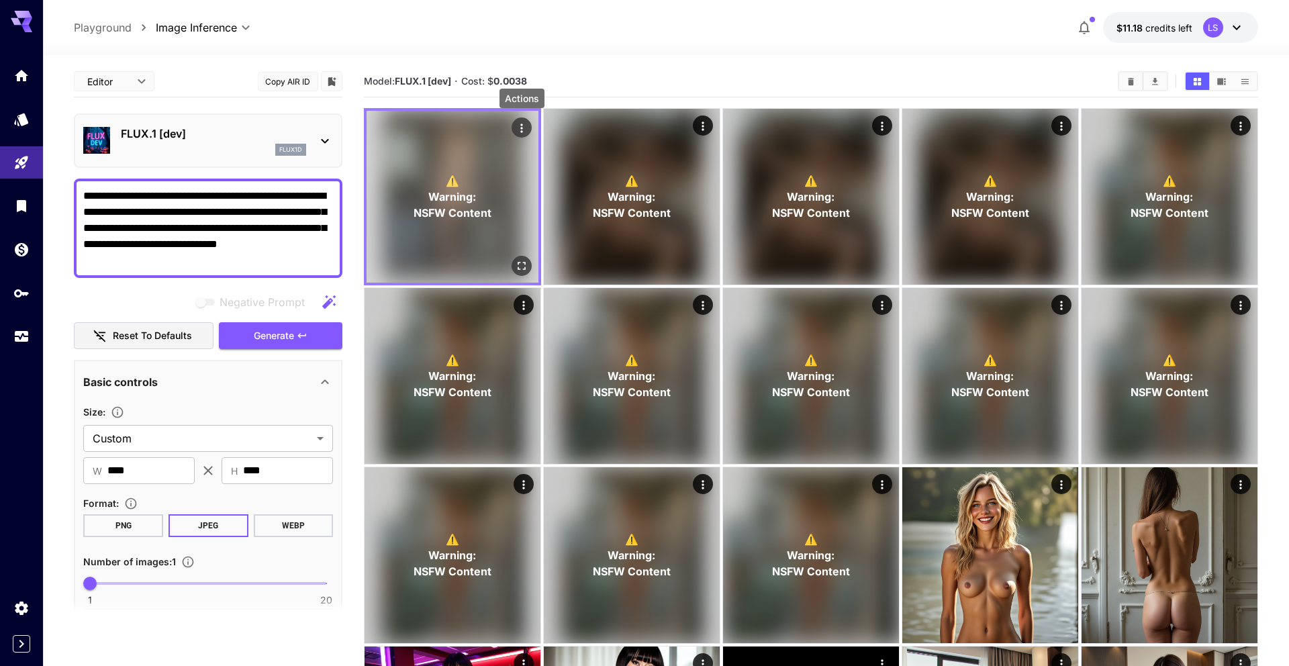
click at [515, 124] on icon "Actions" at bounding box center [521, 127] width 13 height 13
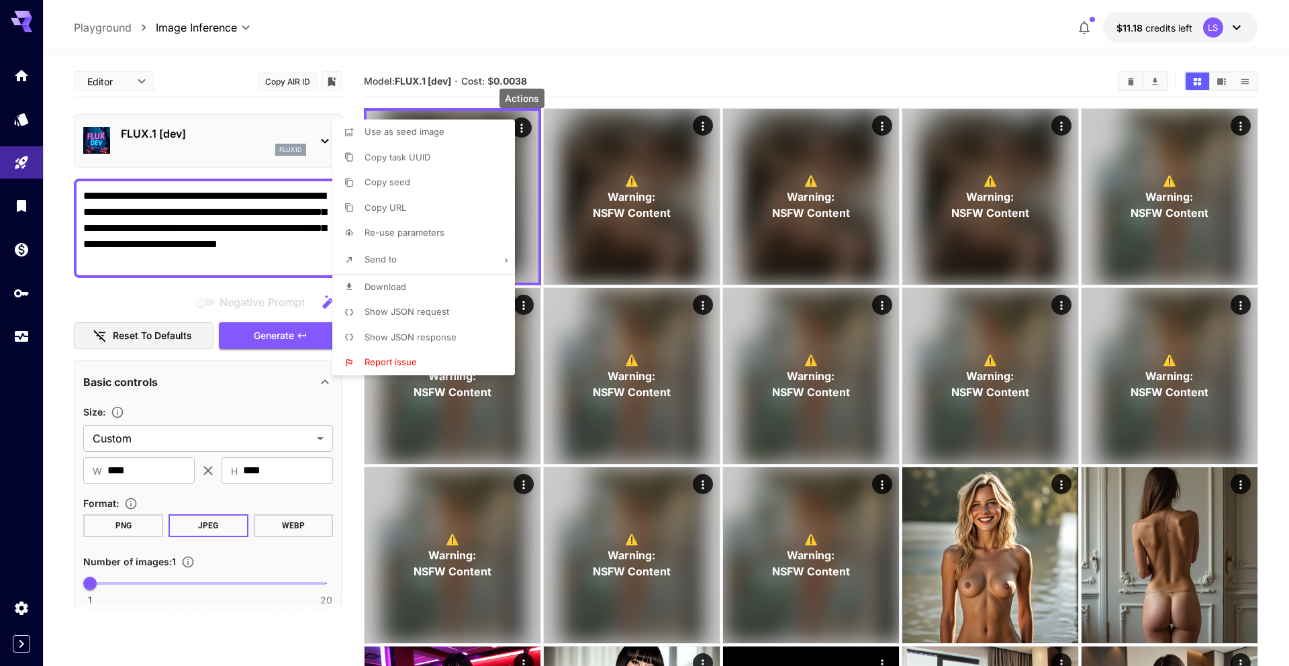
click at [458, 207] on li "Copy URL" at bounding box center [427, 208] width 191 height 26
click at [644, 213] on div at bounding box center [644, 333] width 1289 height 666
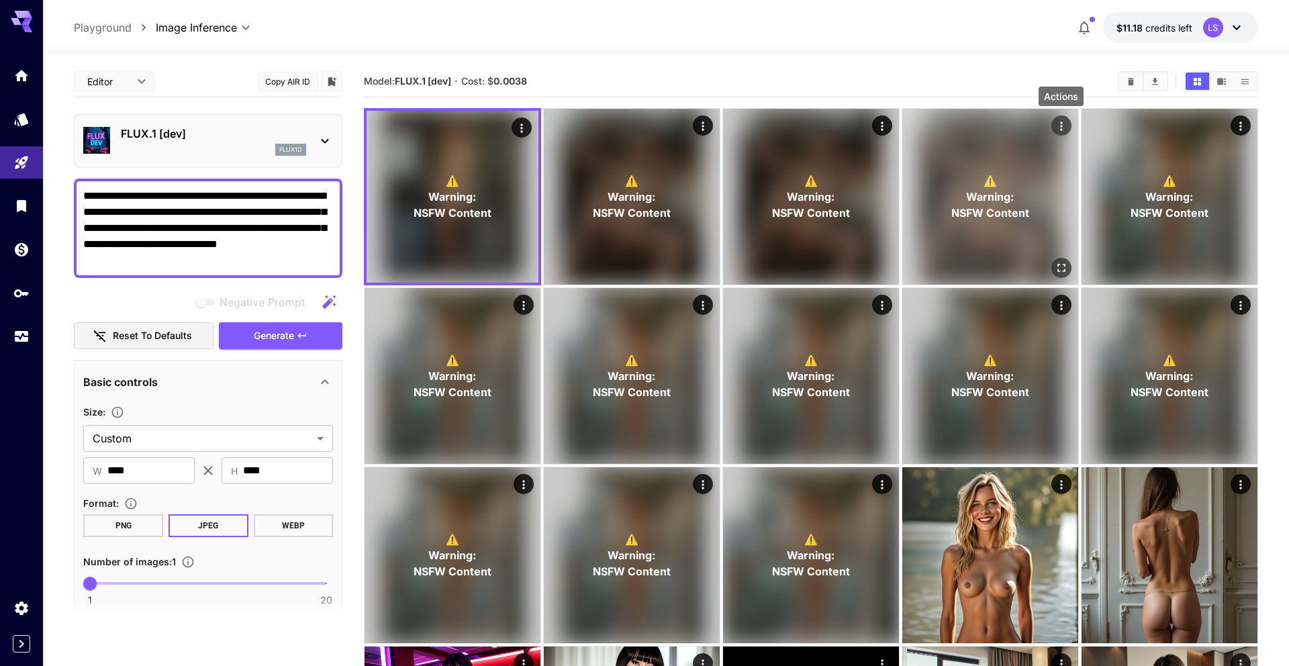
click at [1063, 123] on icon "Actions" at bounding box center [1061, 125] width 13 height 13
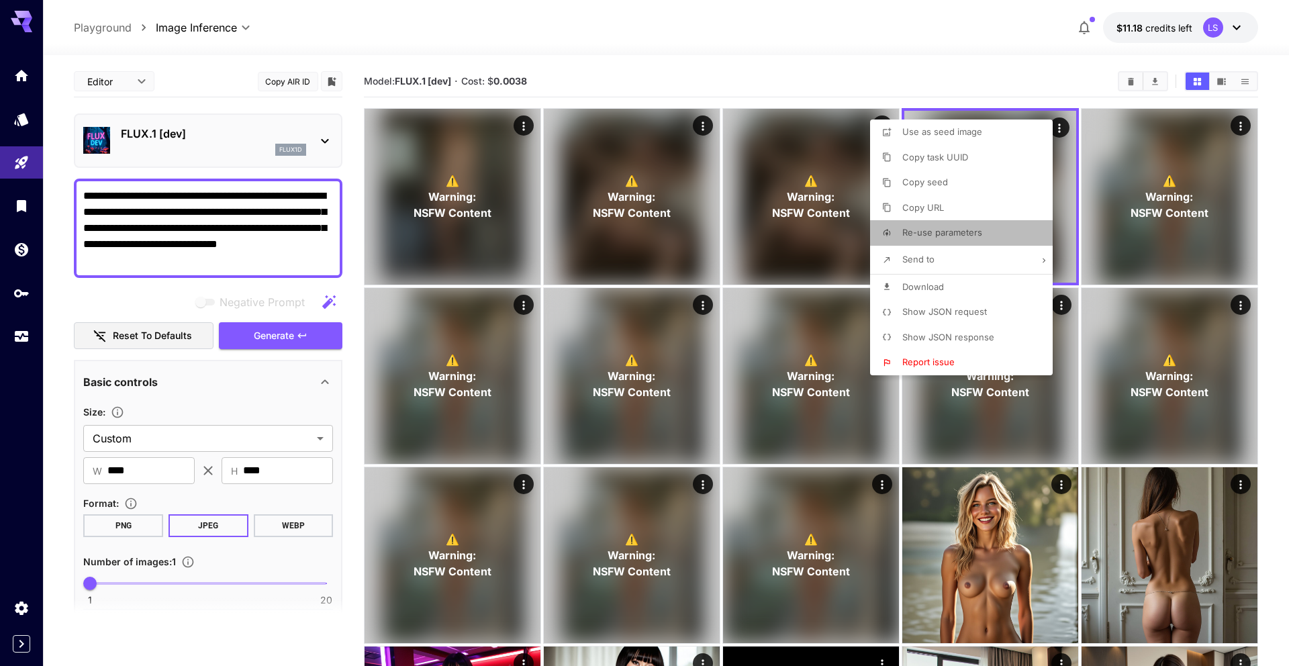
click at [981, 234] on li "Re-use parameters" at bounding box center [965, 233] width 191 height 26
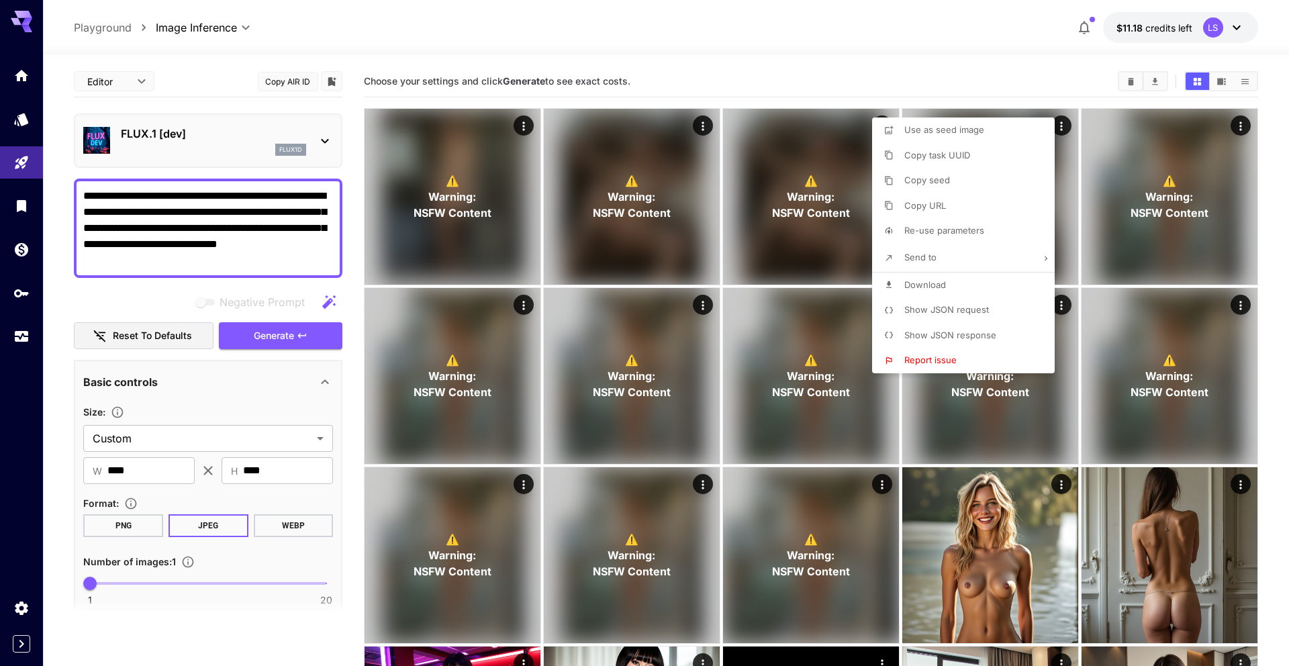
click at [281, 375] on div at bounding box center [644, 333] width 1289 height 666
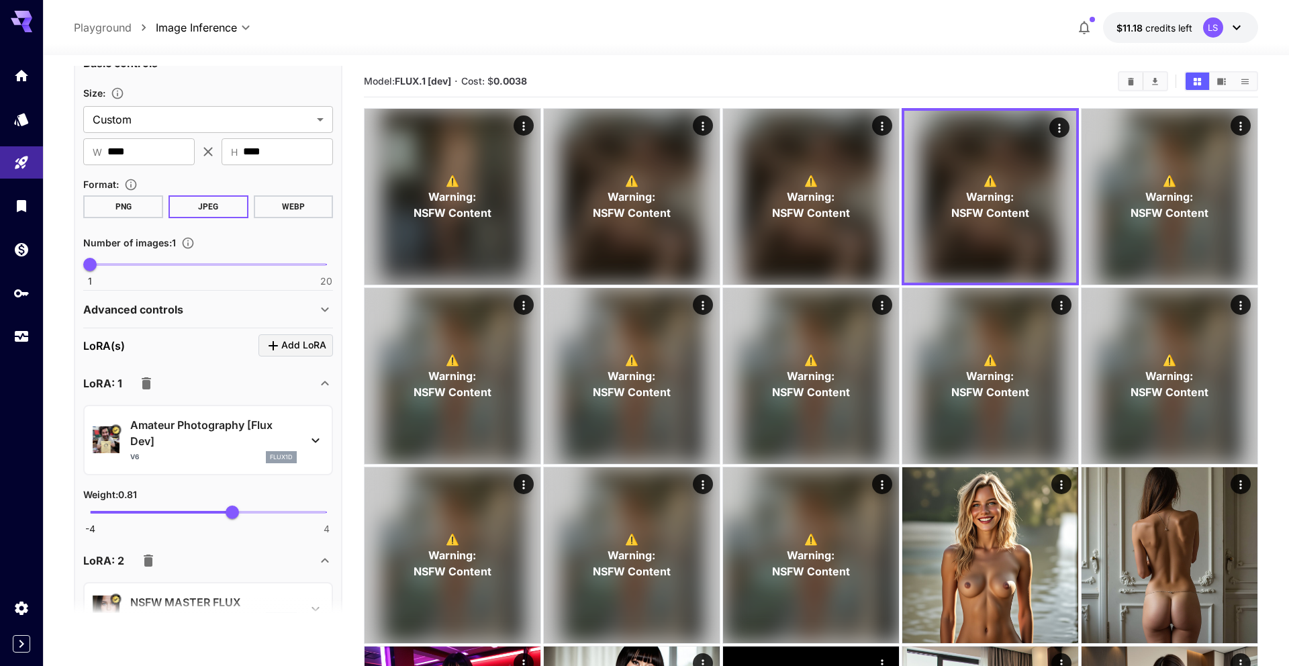
scroll to position [323, 0]
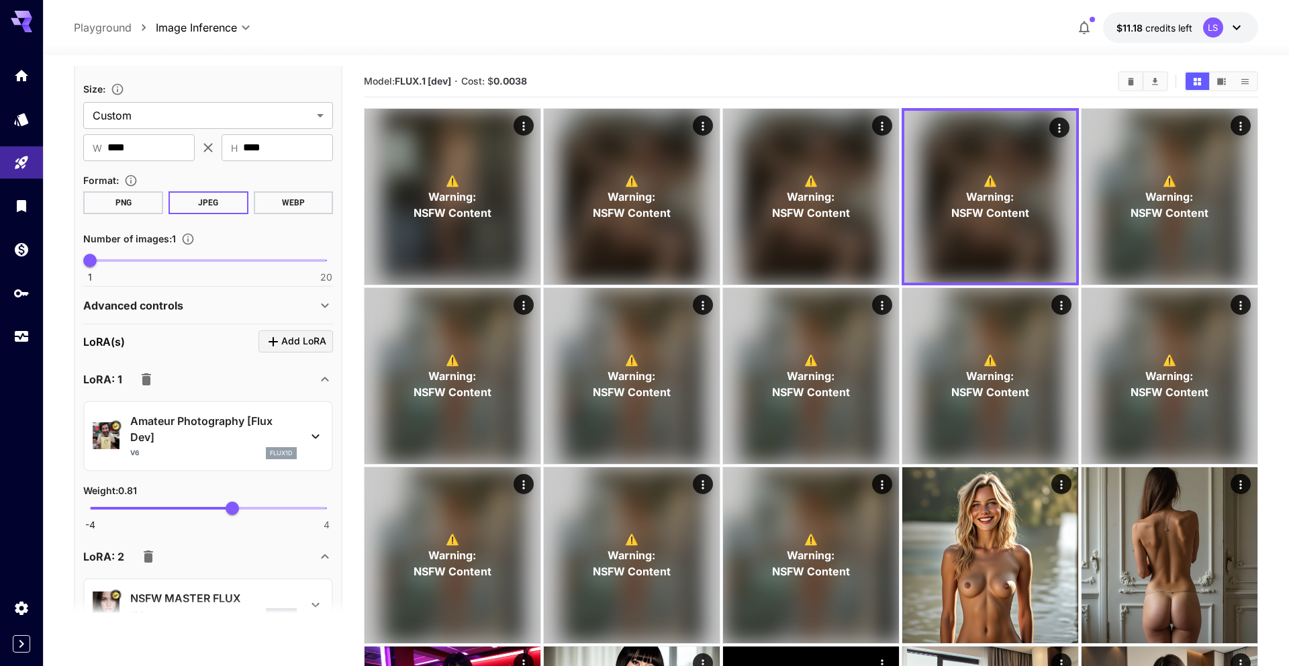
click at [228, 297] on div "Advanced controls" at bounding box center [200, 305] width 234 height 16
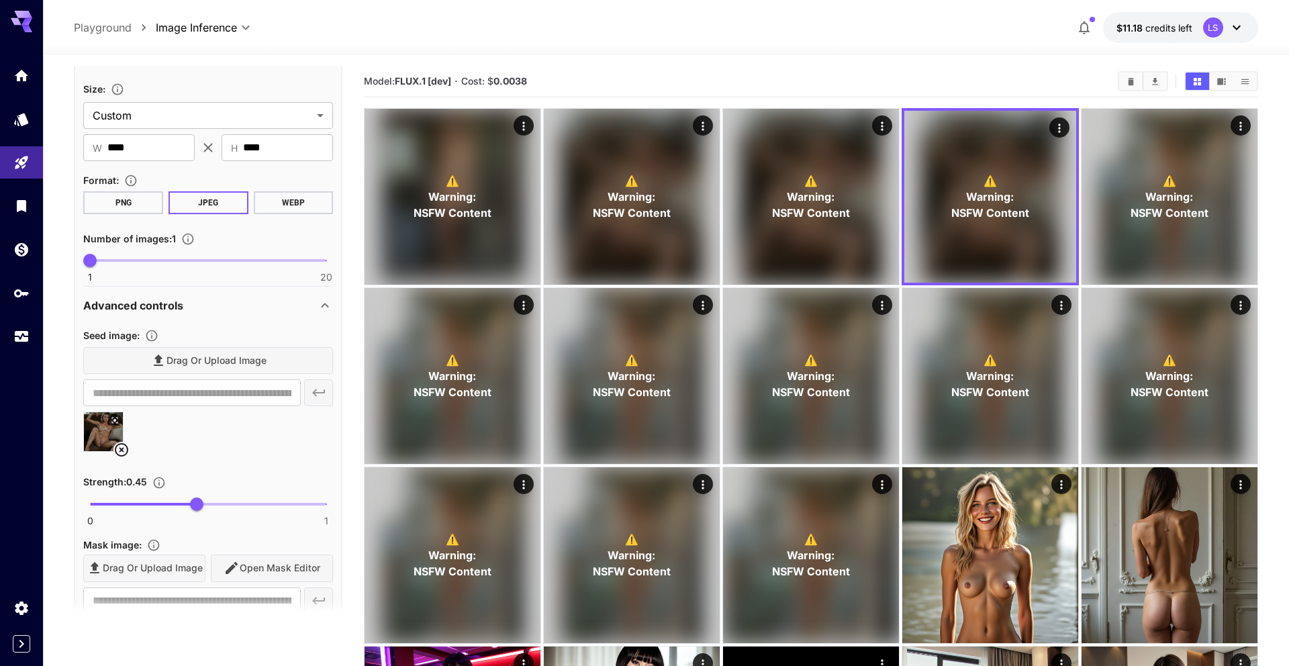
scroll to position [0, 123]
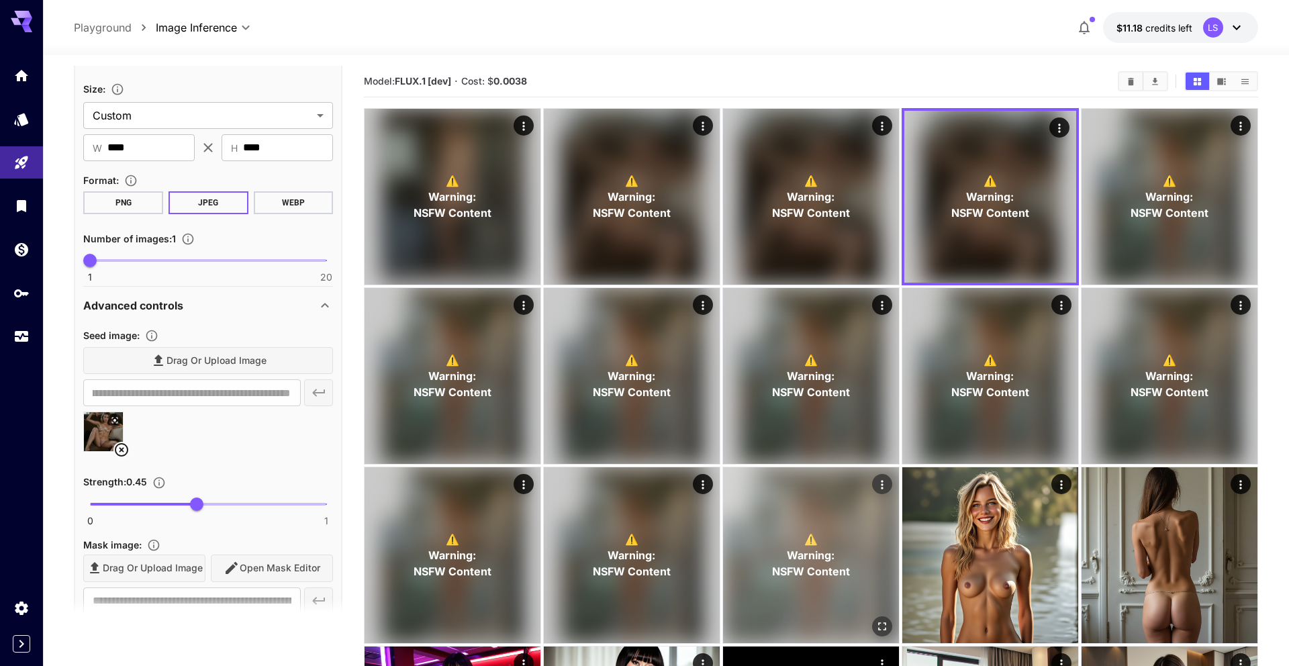
click at [879, 486] on icon "Actions" at bounding box center [881, 484] width 13 height 13
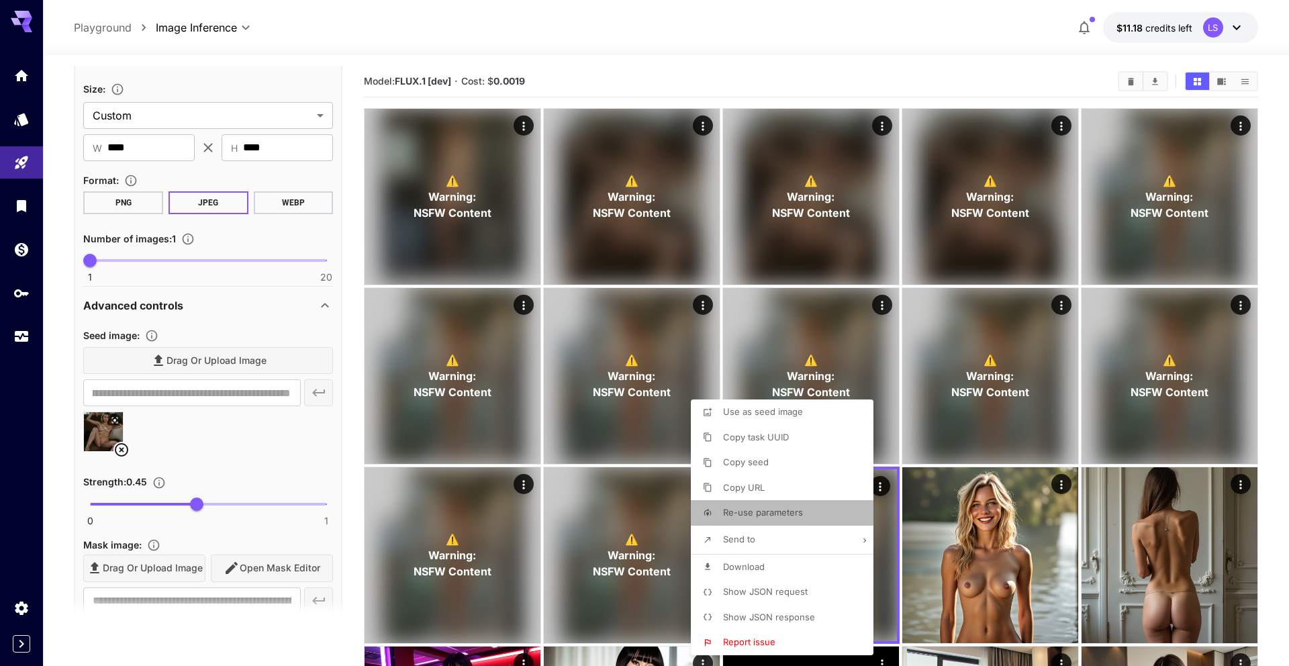
click at [792, 514] on span "Re-use parameters" at bounding box center [763, 512] width 80 height 11
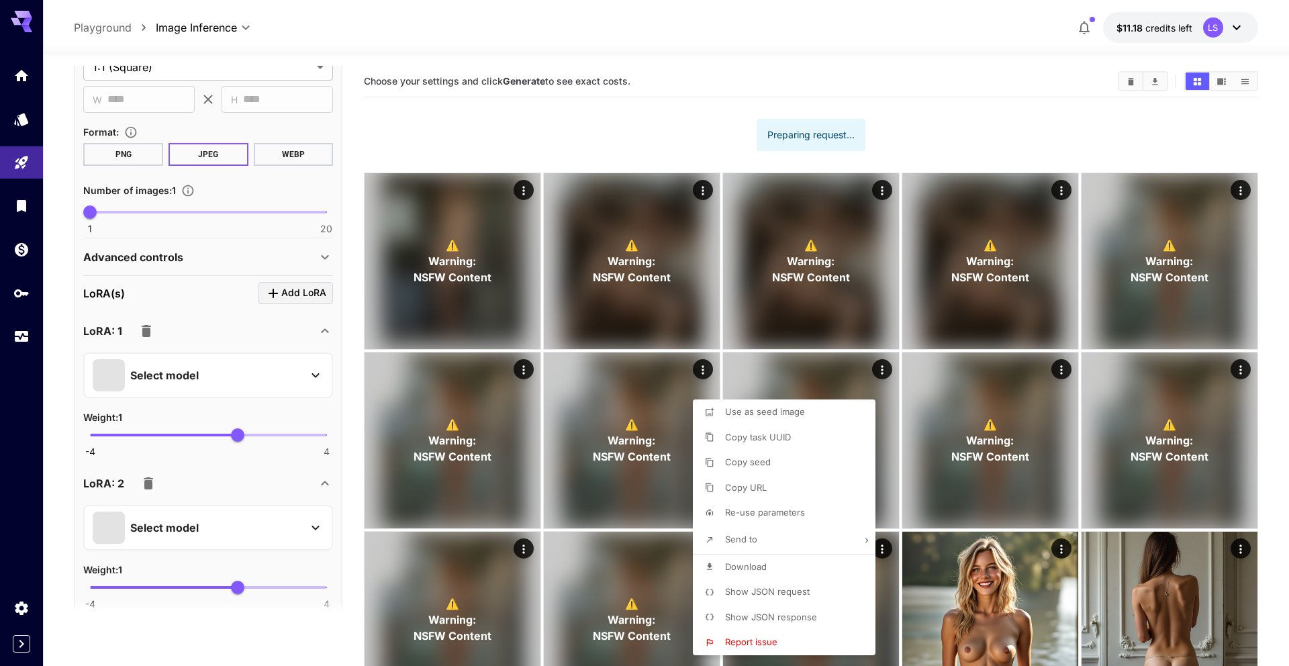
scroll to position [275, 0]
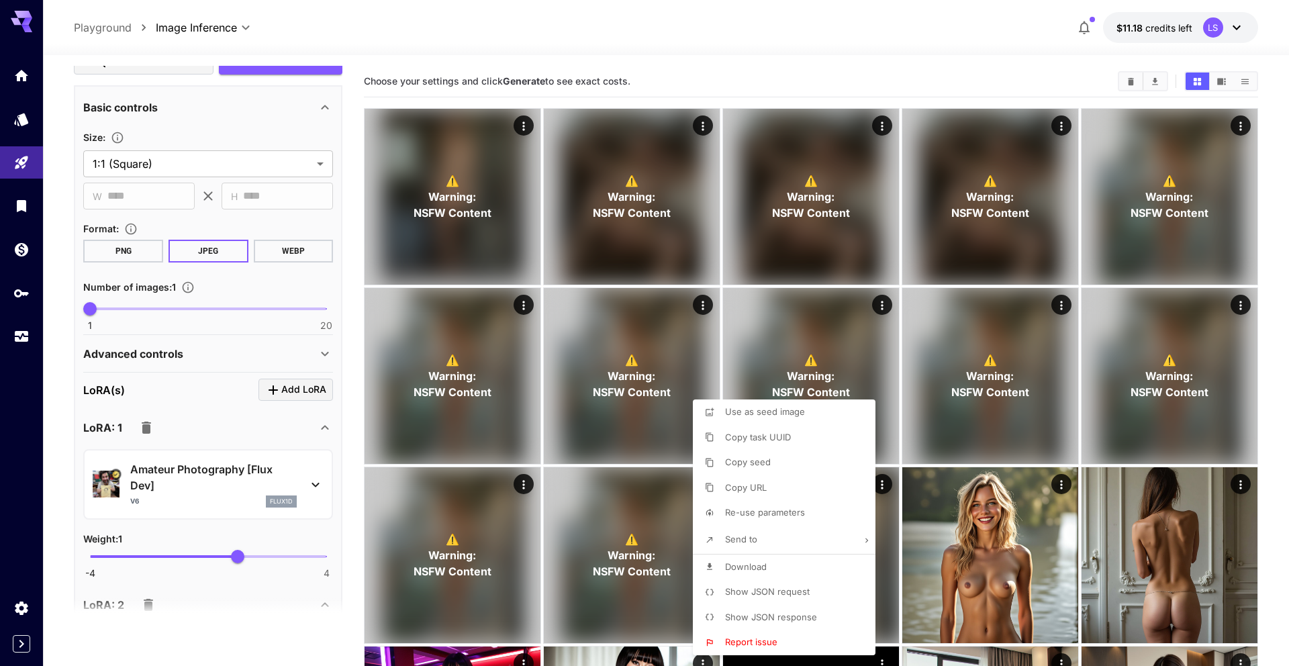
click at [244, 349] on div at bounding box center [644, 333] width 1289 height 666
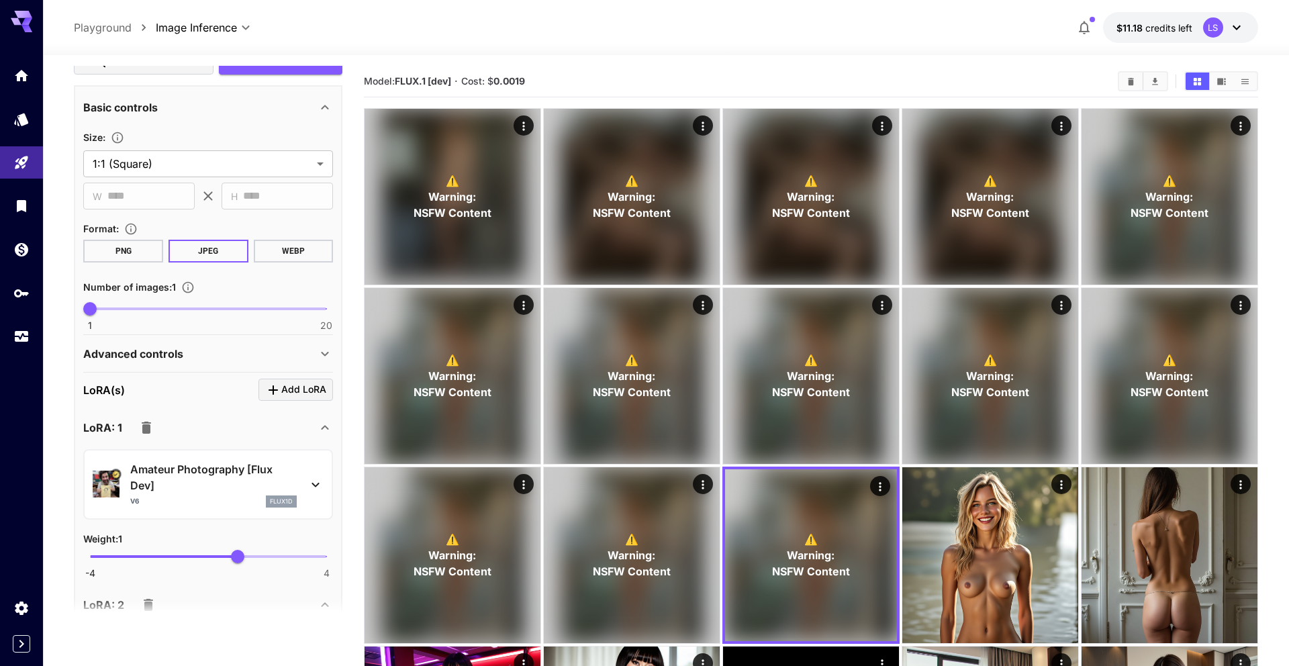
click at [271, 359] on div "Advanced controls" at bounding box center [200, 354] width 234 height 16
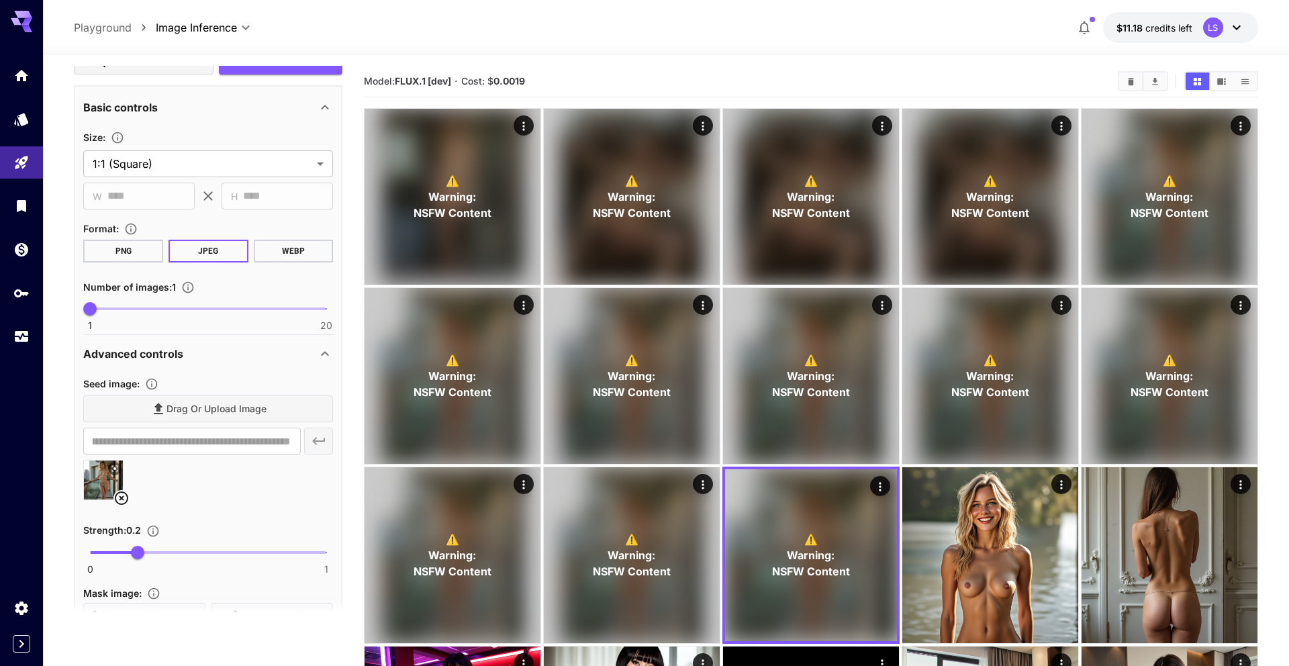
scroll to position [0, 157]
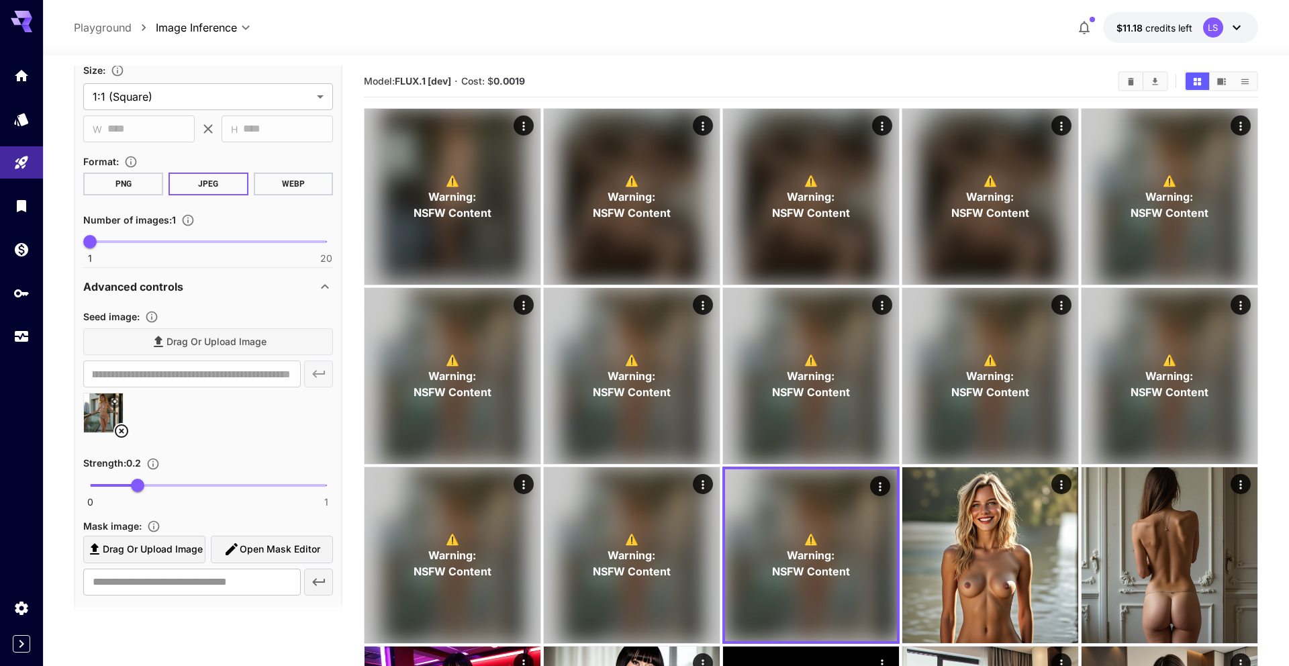
scroll to position [365, 0]
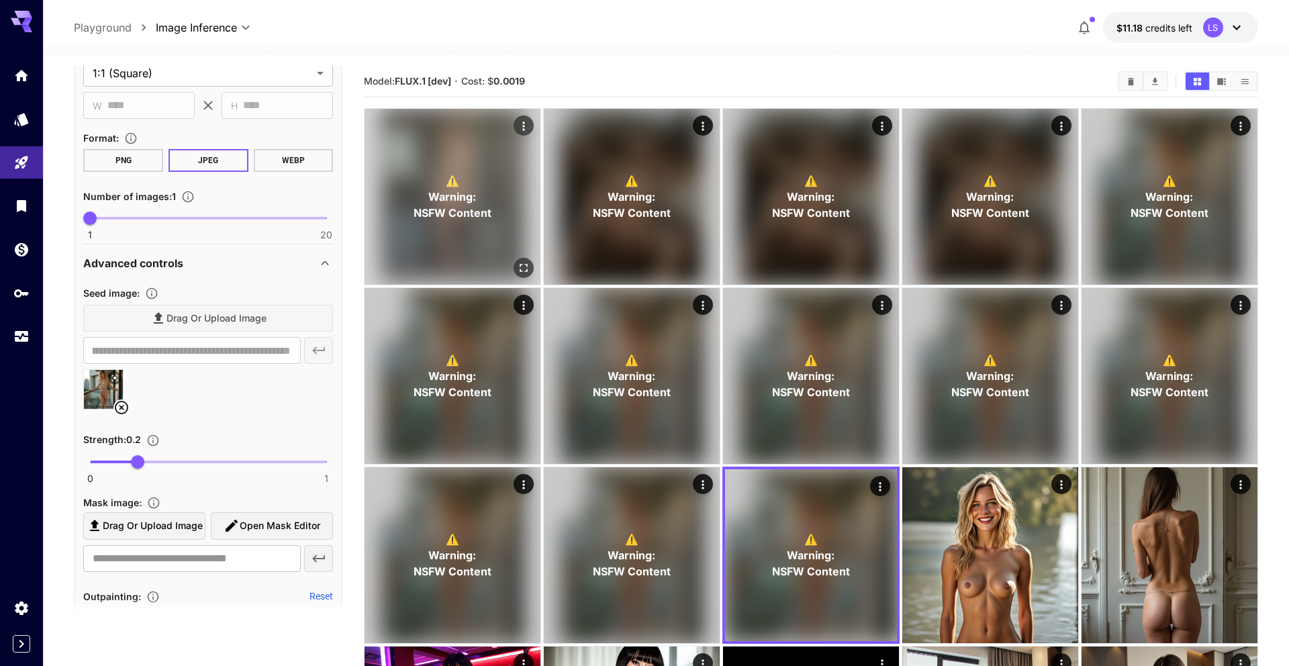
click at [534, 126] on div "⚠️ Warning: NSFW Content" at bounding box center [452, 197] width 176 height 176
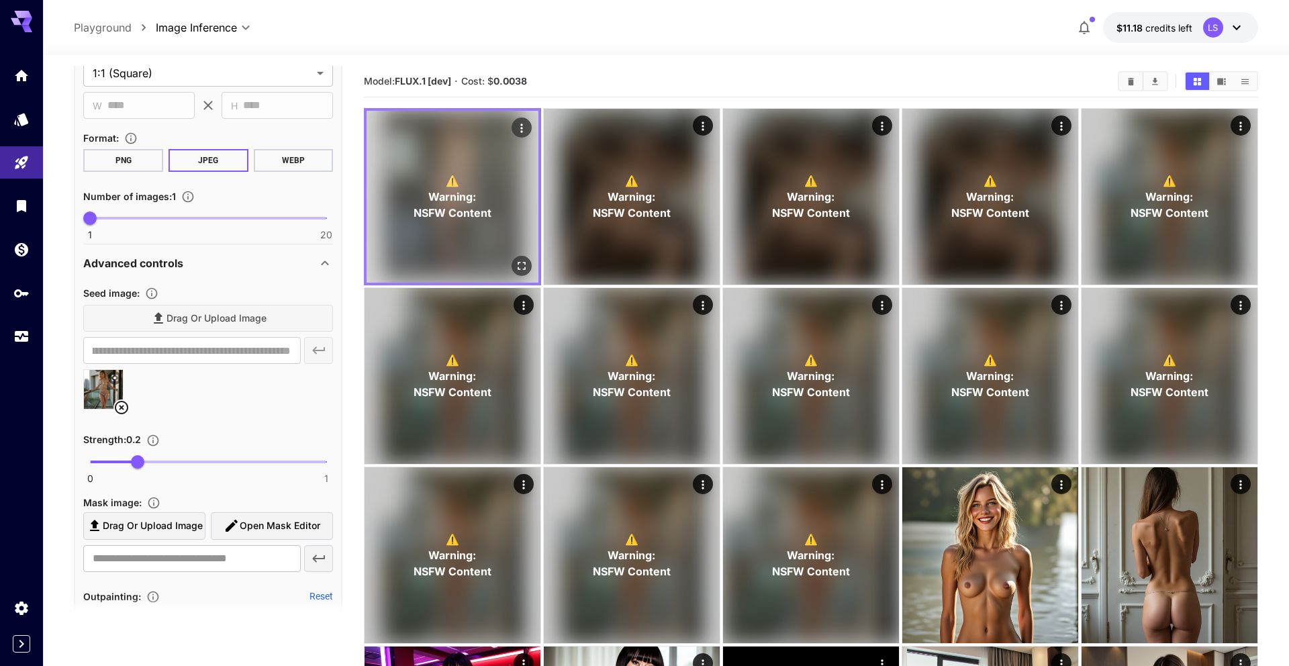
click at [520, 130] on icon "Actions" at bounding box center [521, 127] width 13 height 13
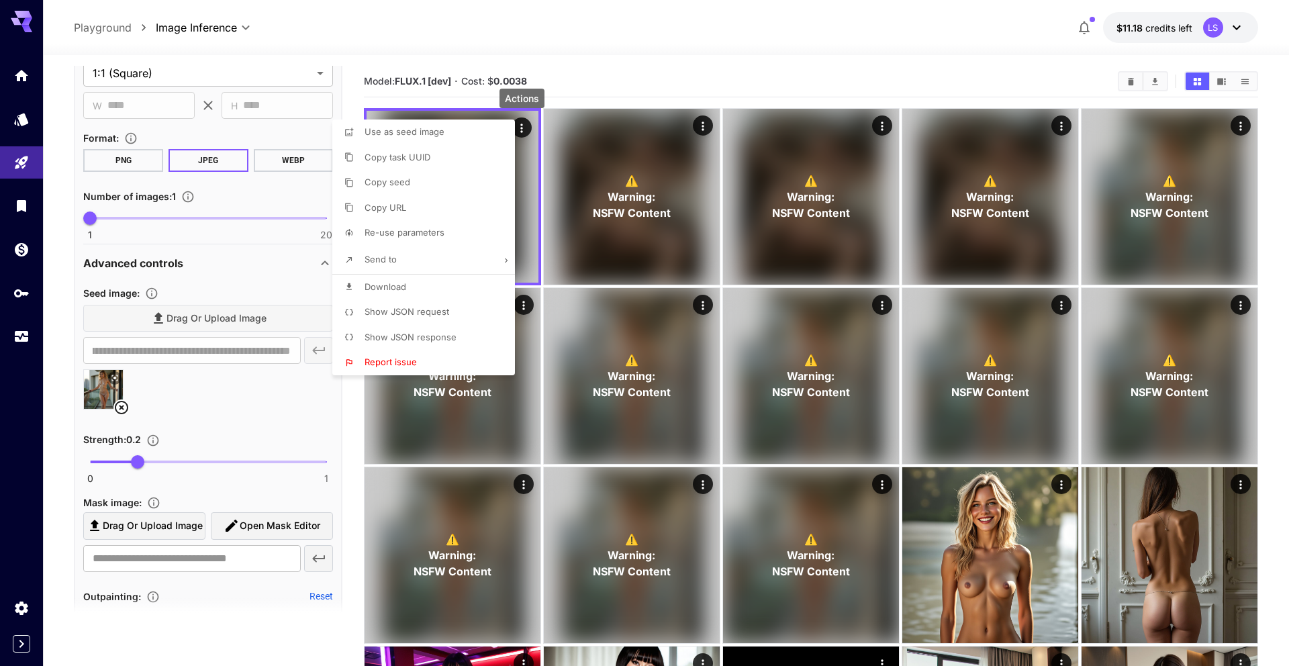
click at [448, 237] on li "Re-use parameters" at bounding box center [427, 233] width 191 height 26
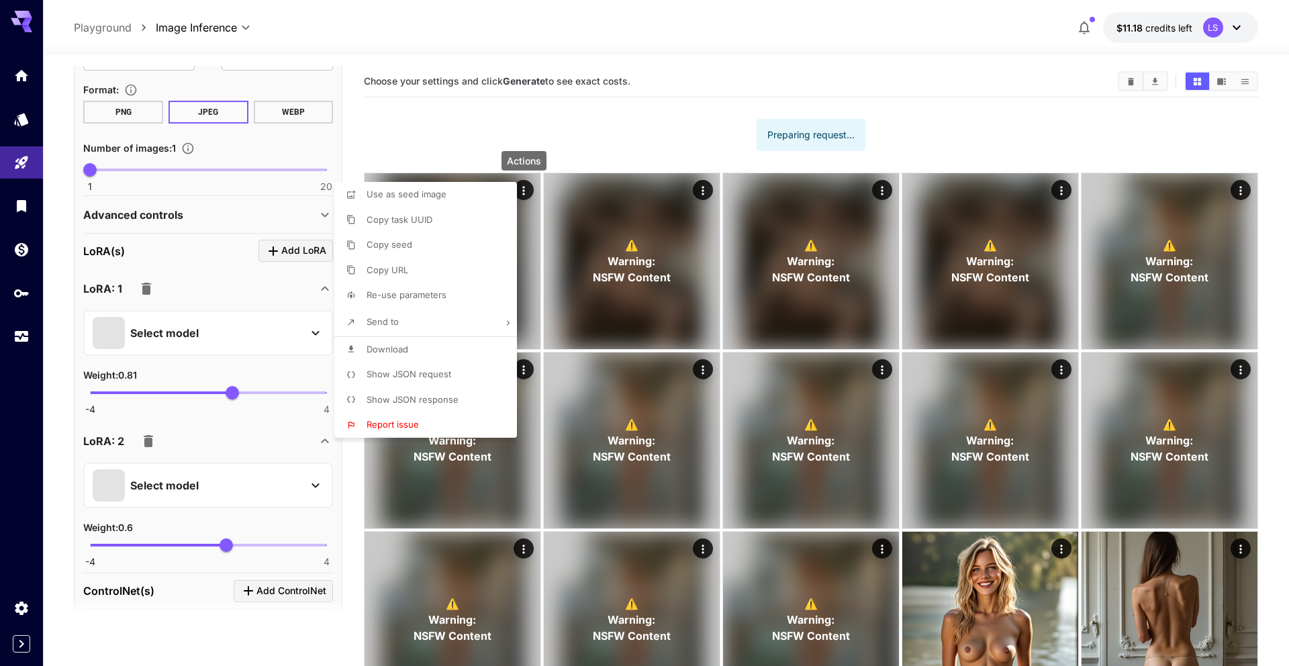
scroll to position [317, 0]
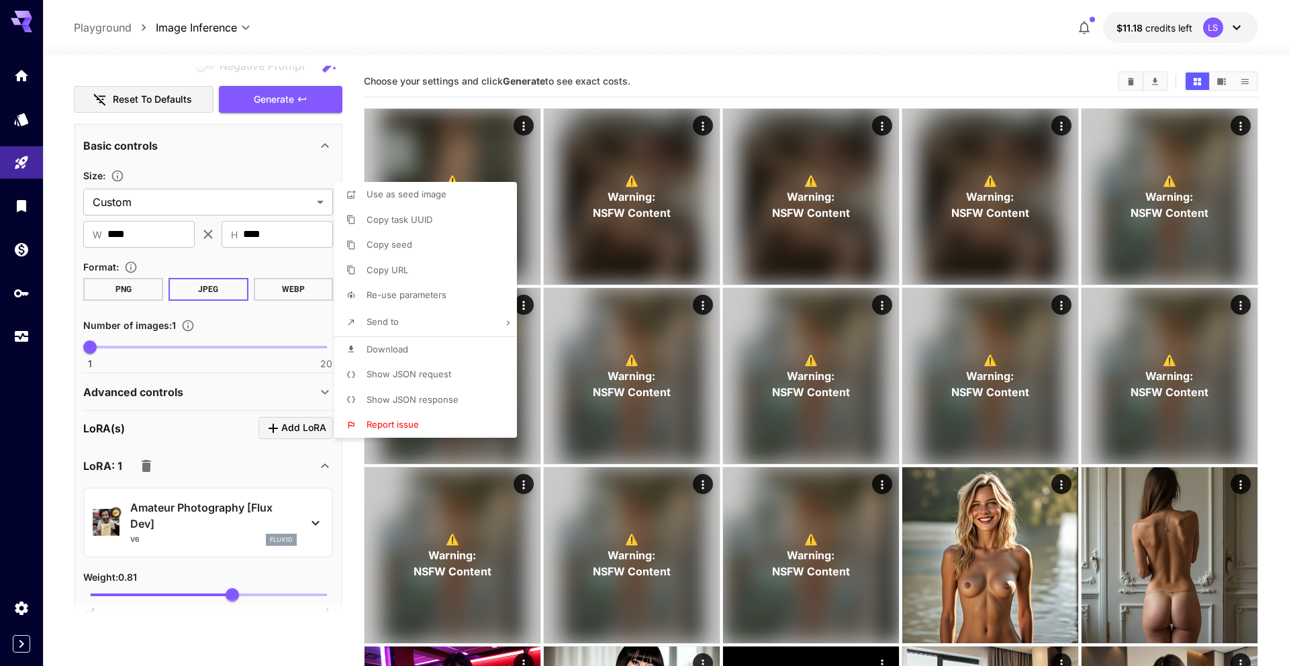
click at [213, 422] on div at bounding box center [644, 333] width 1289 height 666
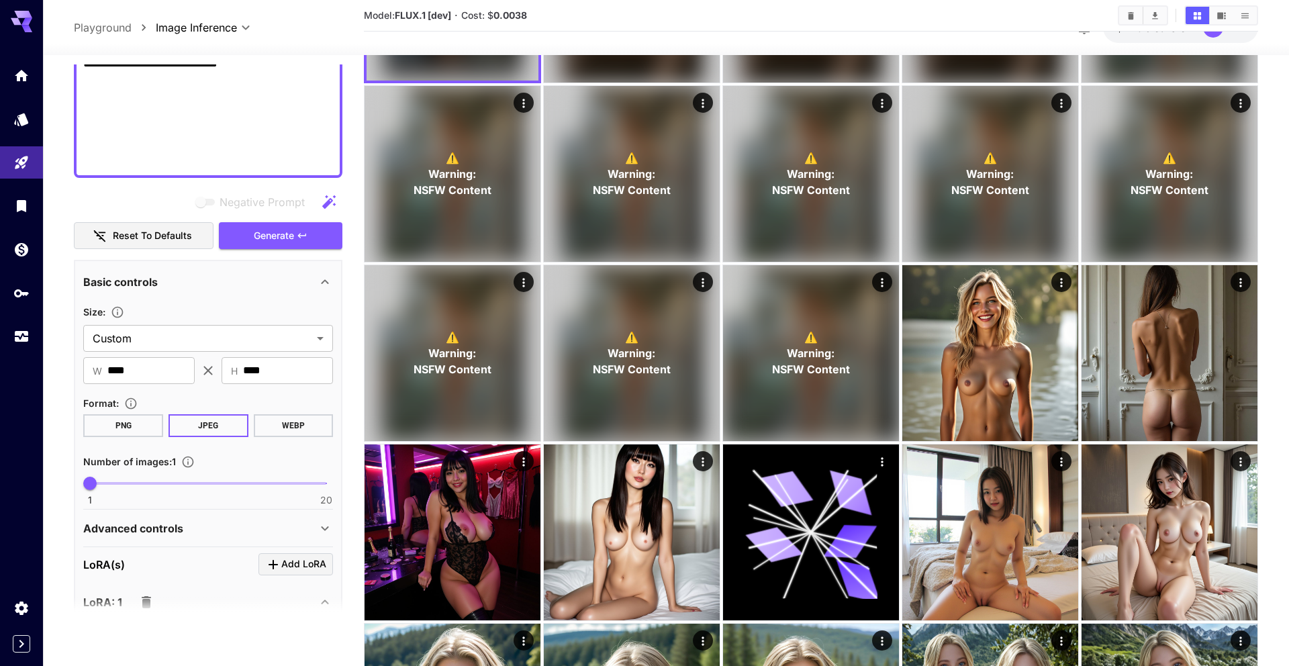
scroll to position [272, 0]
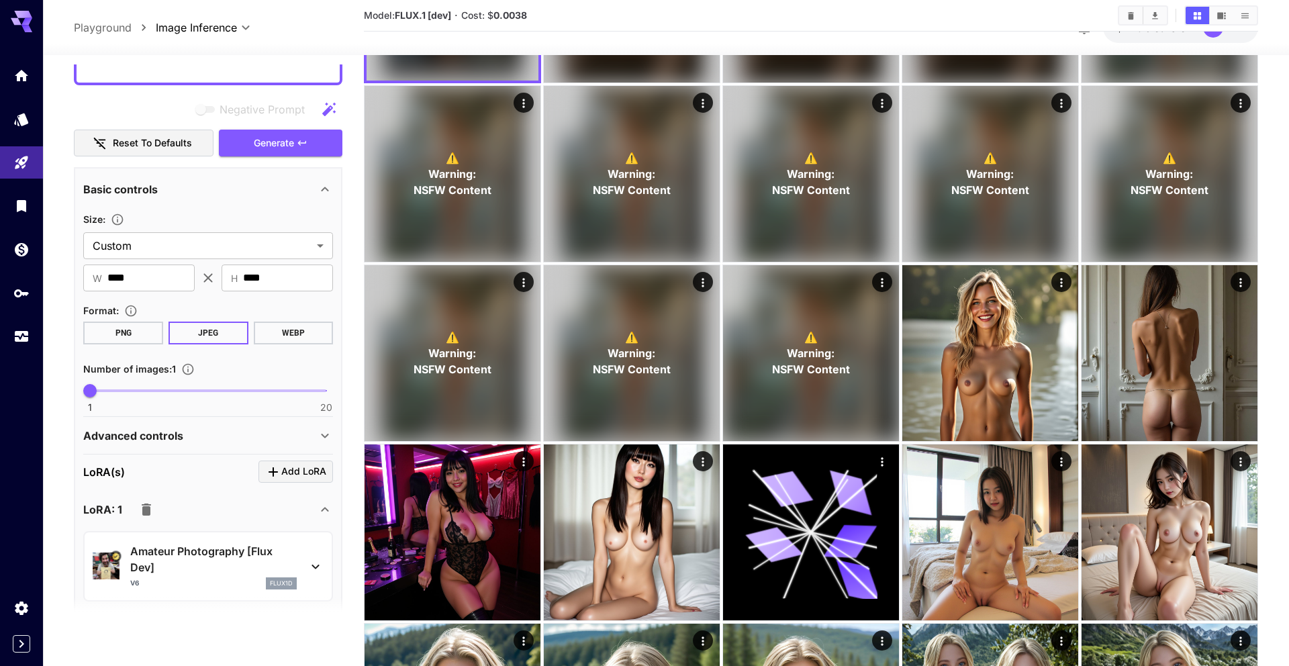
click at [207, 440] on div "Advanced controls" at bounding box center [200, 436] width 234 height 16
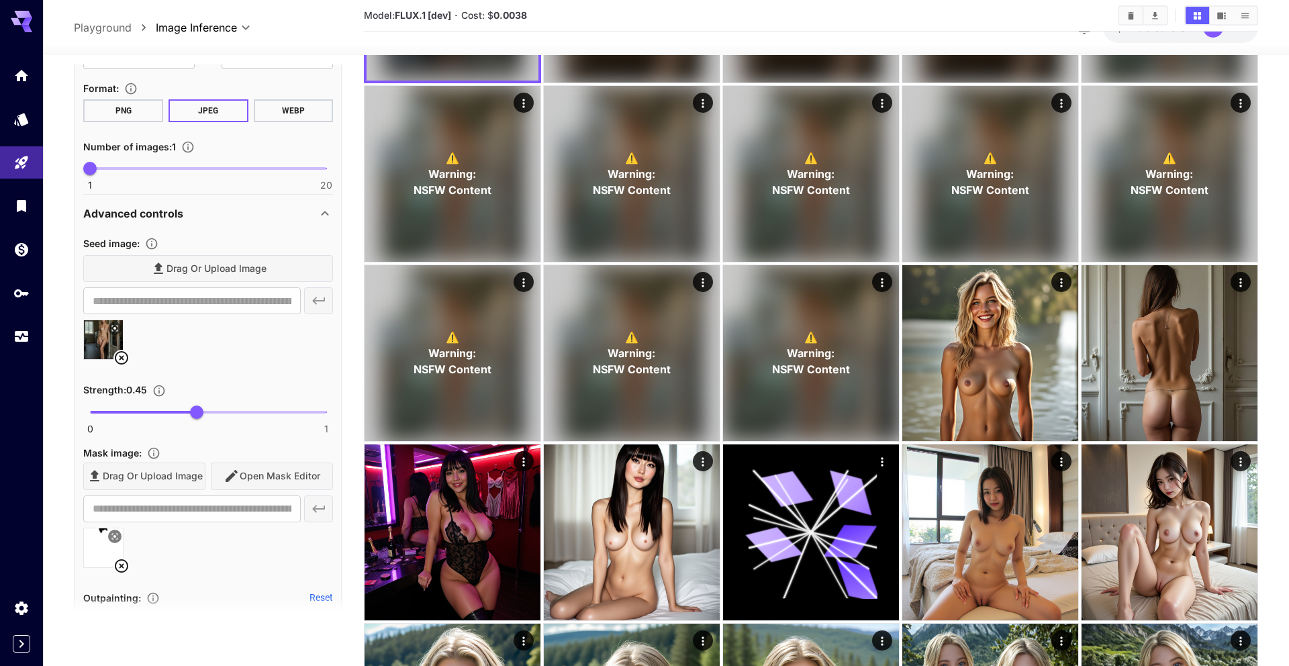
scroll to position [618, 0]
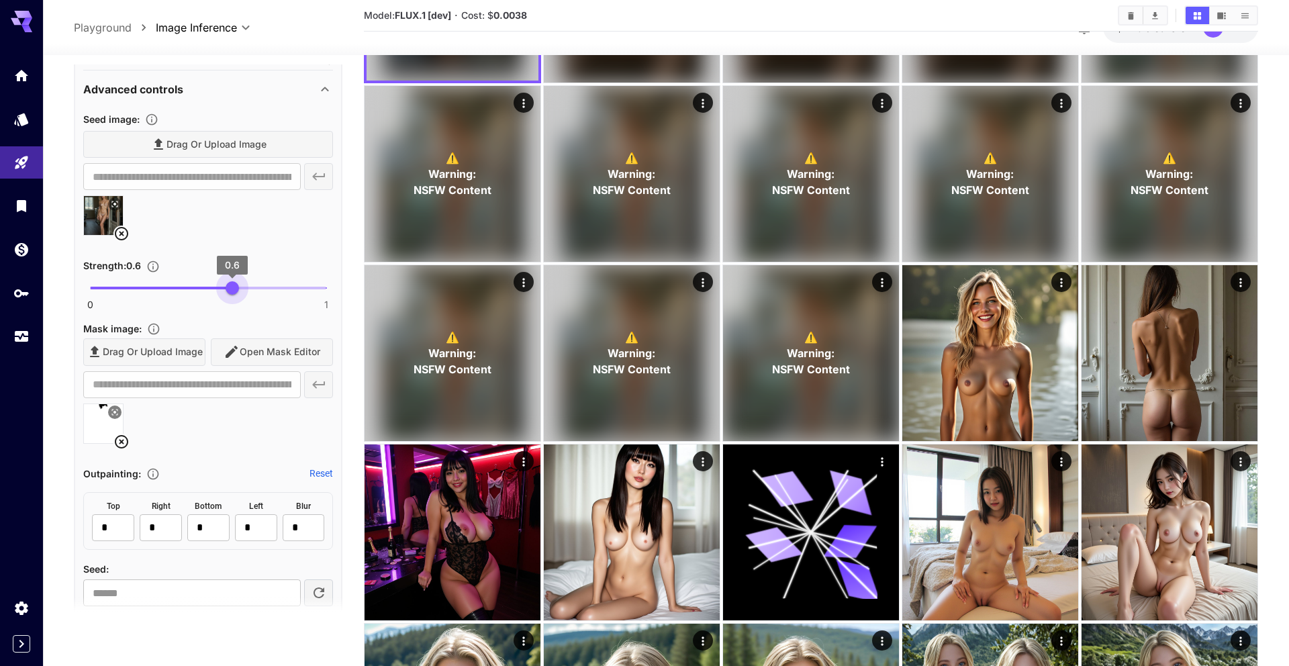
drag, startPoint x: 205, startPoint y: 287, endPoint x: 230, endPoint y: 288, distance: 24.8
click at [231, 288] on span "0.6" at bounding box center [232, 287] width 13 height 13
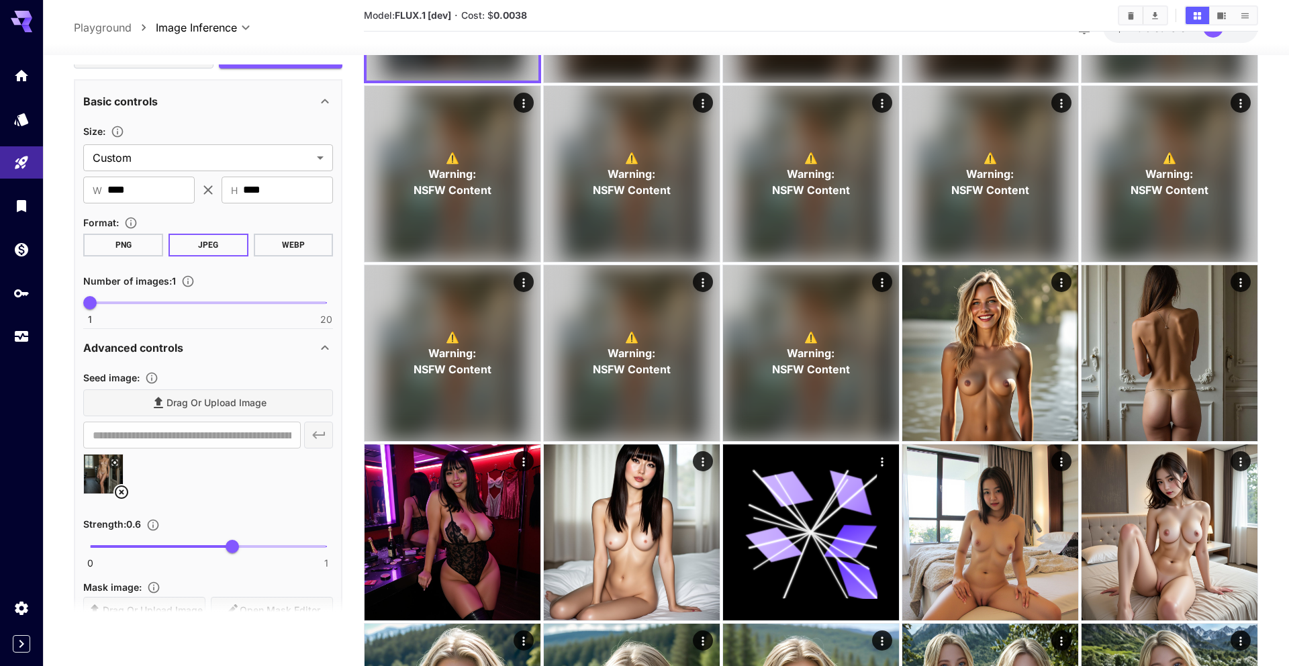
scroll to position [337, 0]
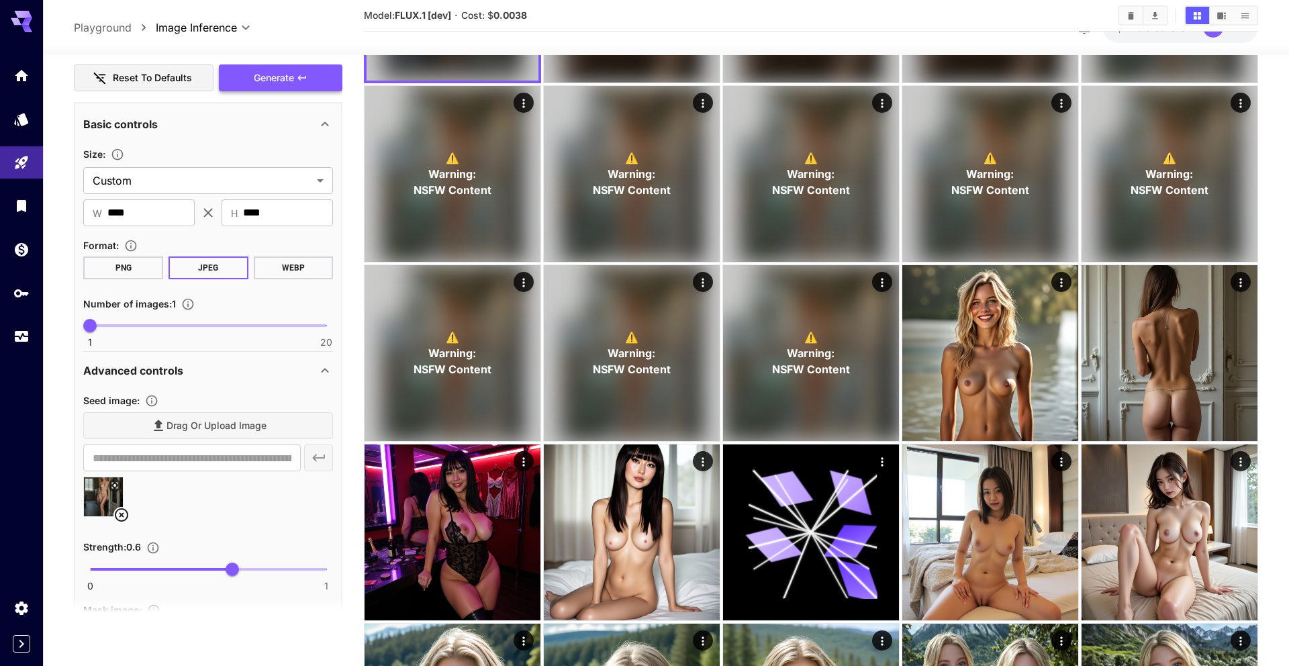
click at [299, 81] on icon "button" at bounding box center [302, 77] width 11 height 11
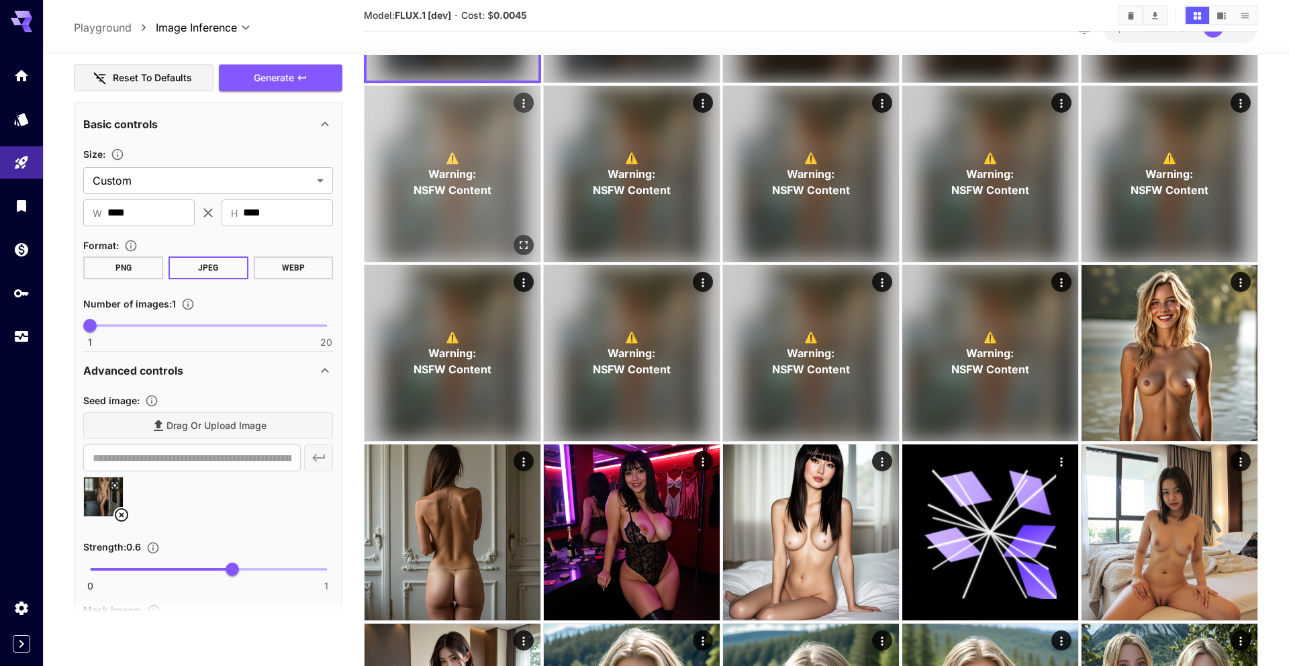
scroll to position [0, 0]
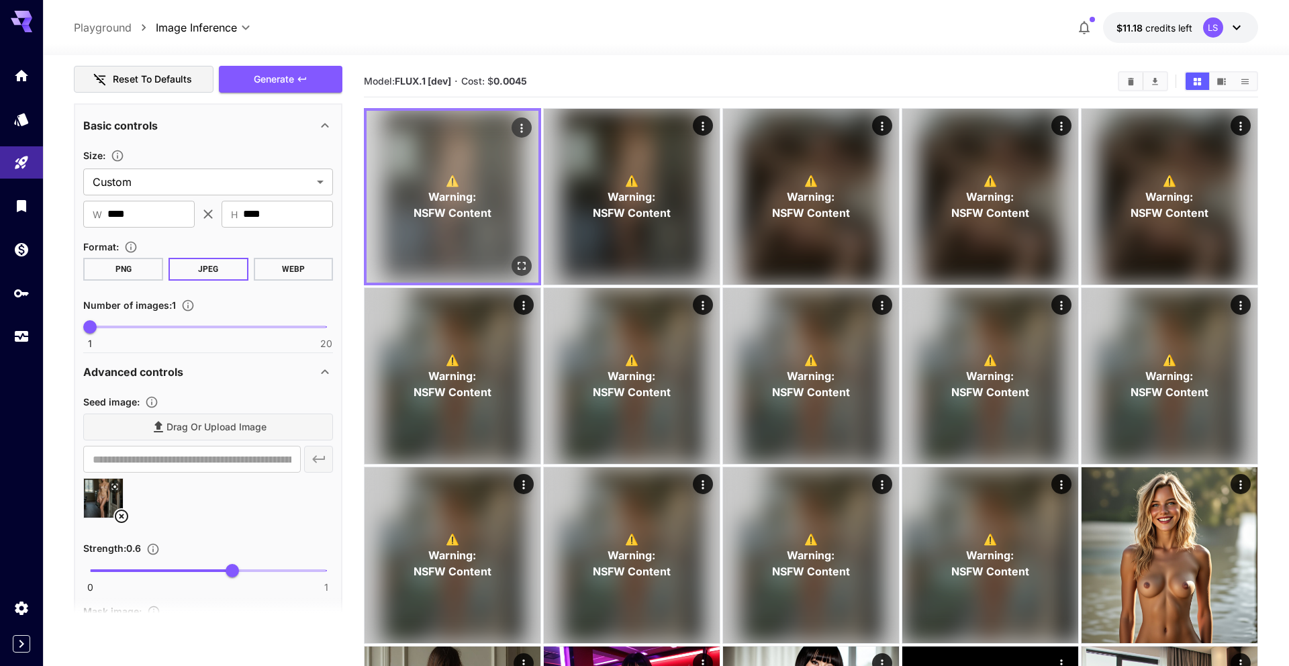
click at [520, 265] on icon "Open in fullscreen" at bounding box center [521, 265] width 13 height 13
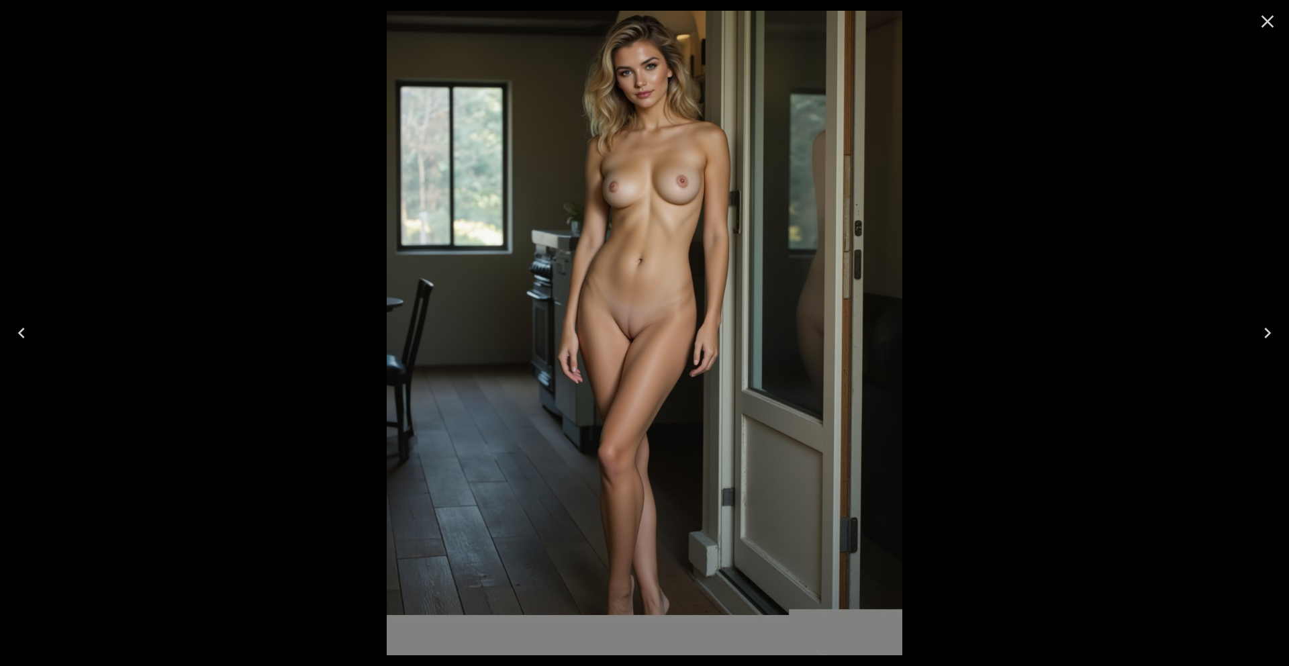
click at [1275, 20] on icon "Close" at bounding box center [1267, 21] width 21 height 21
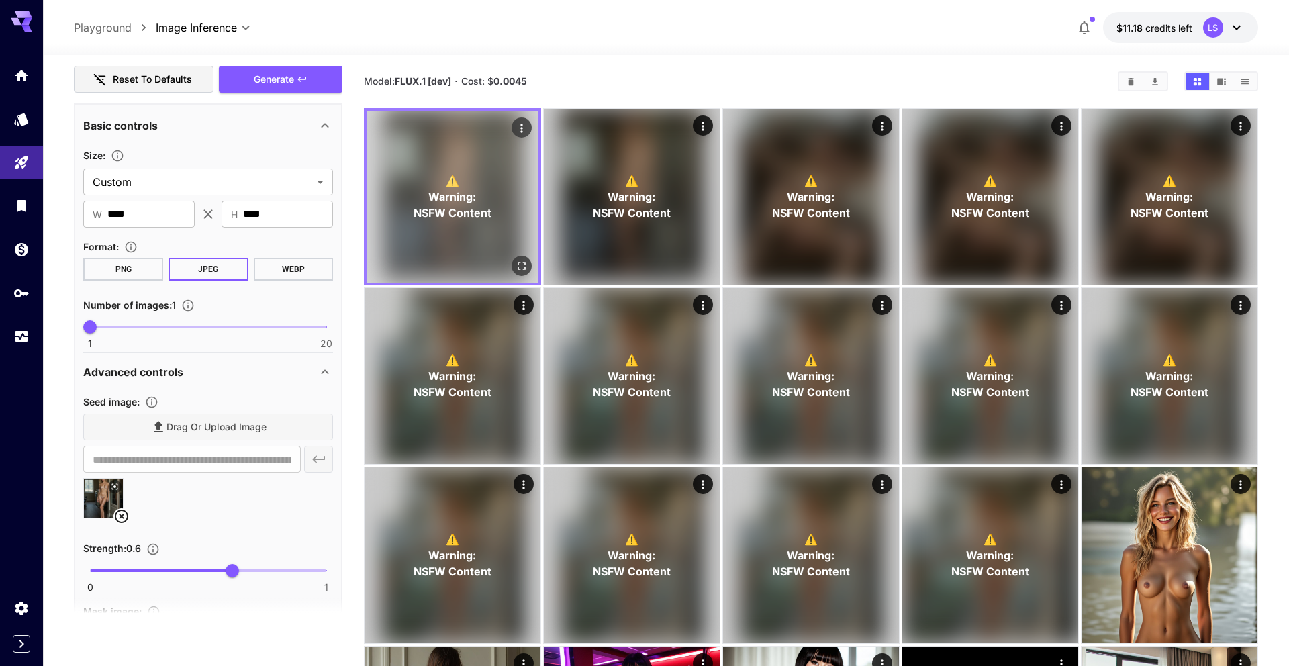
click at [518, 126] on icon "Actions" at bounding box center [521, 127] width 13 height 13
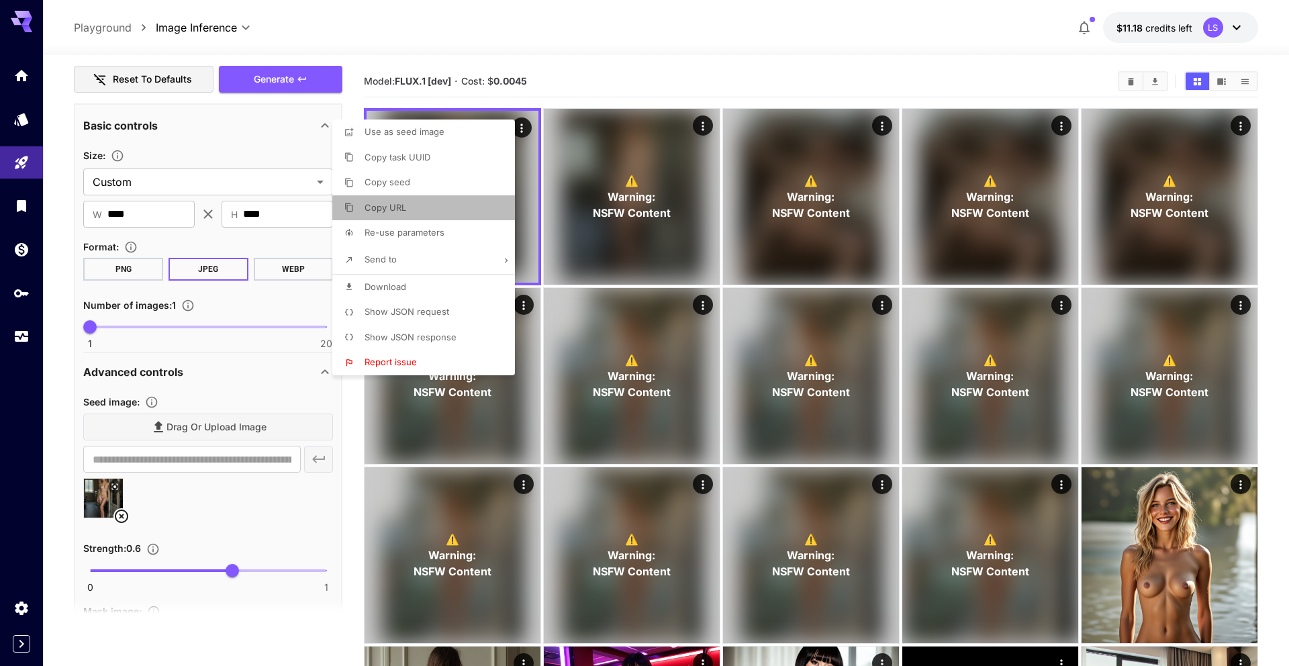
click at [446, 216] on li "Copy URL" at bounding box center [427, 208] width 191 height 26
click at [230, 538] on div at bounding box center [644, 333] width 1289 height 666
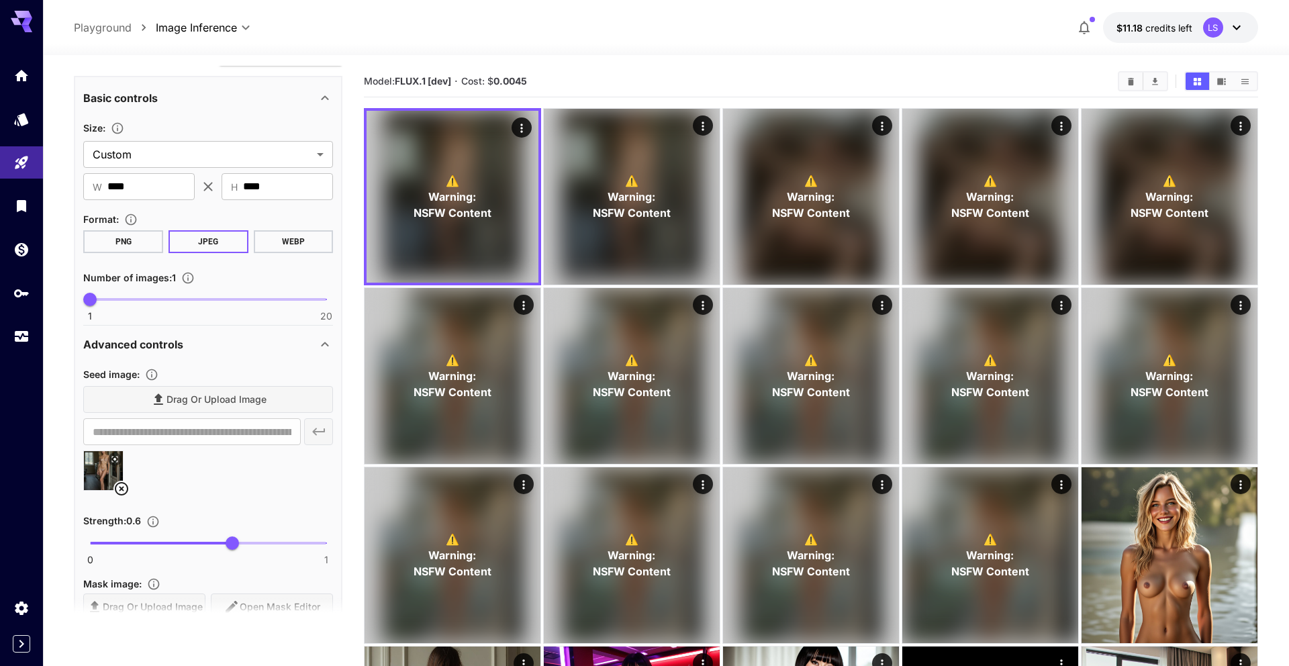
scroll to position [441, 0]
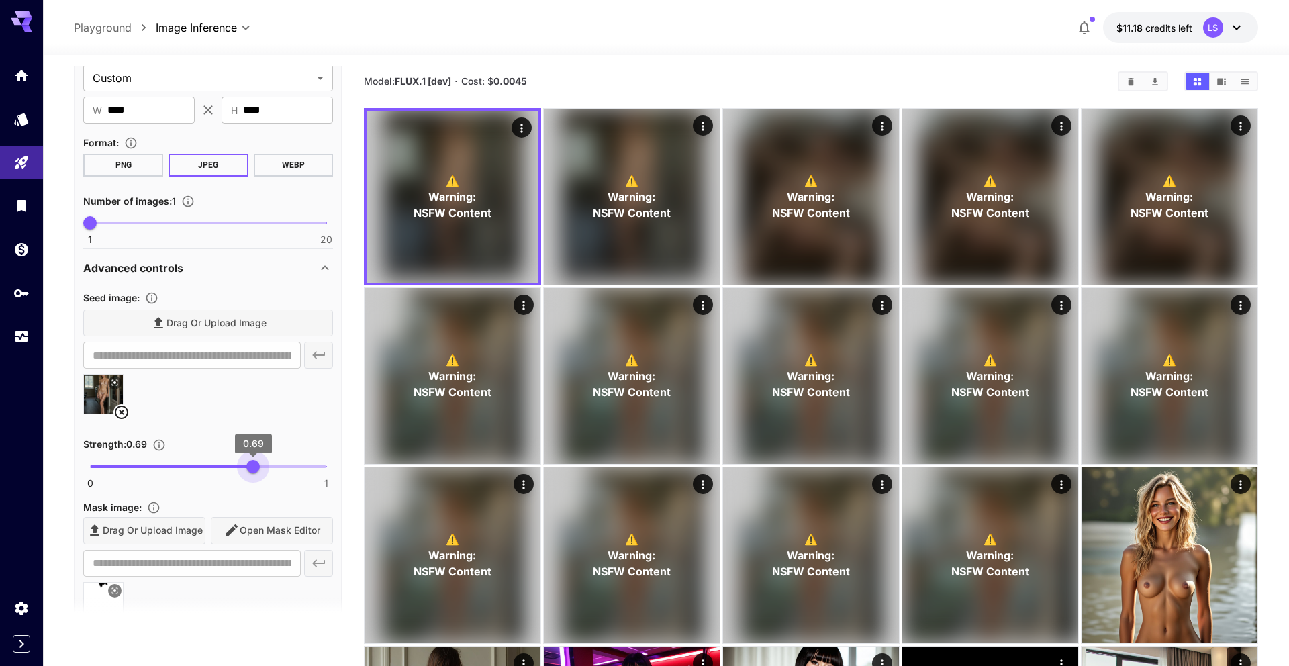
type input "***"
drag, startPoint x: 237, startPoint y: 460, endPoint x: 255, endPoint y: 460, distance: 18.1
click at [255, 460] on span "0.7" at bounding box center [255, 466] width 13 height 13
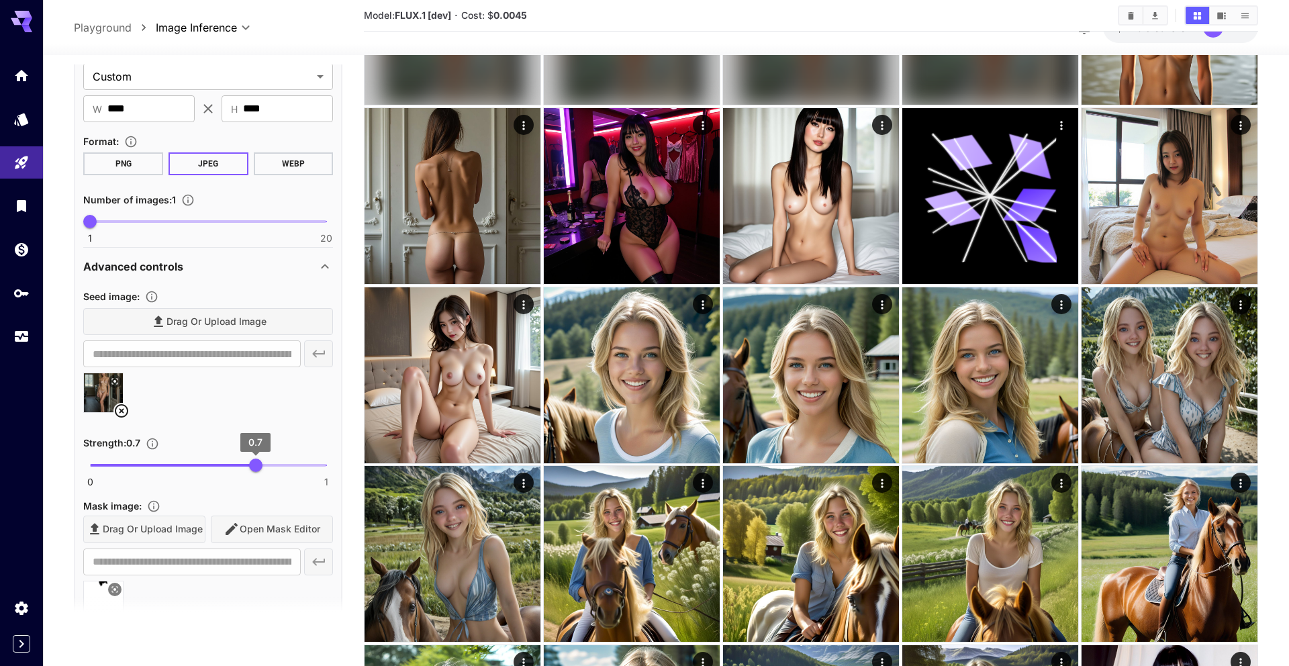
scroll to position [490, 0]
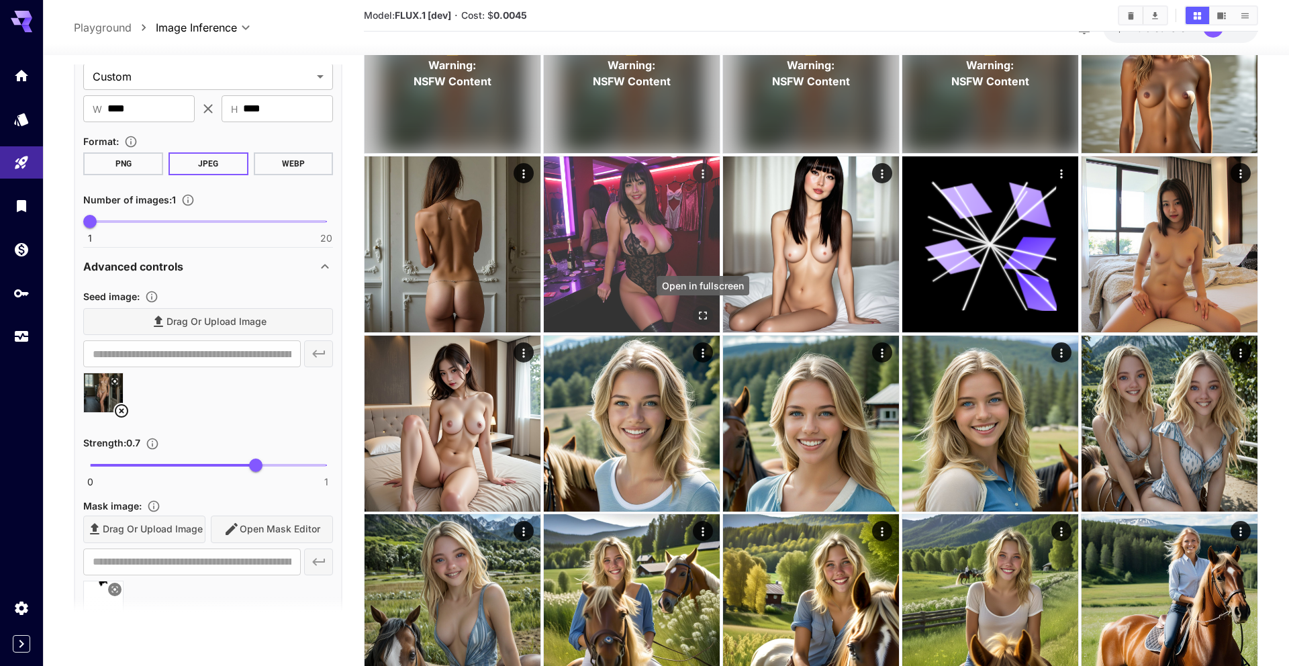
click at [701, 310] on icon "Open in fullscreen" at bounding box center [702, 314] width 13 height 13
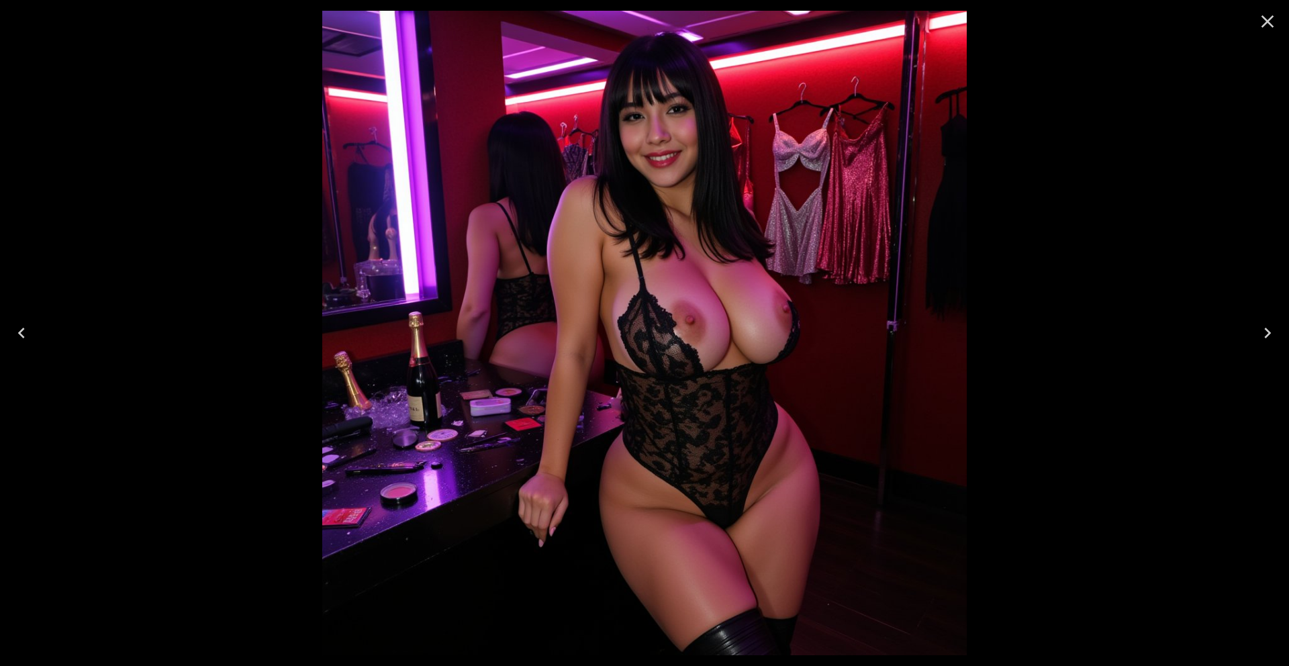
click at [1271, 36] on button "Close" at bounding box center [1267, 21] width 32 height 32
